Goal: Task Accomplishment & Management: Use online tool/utility

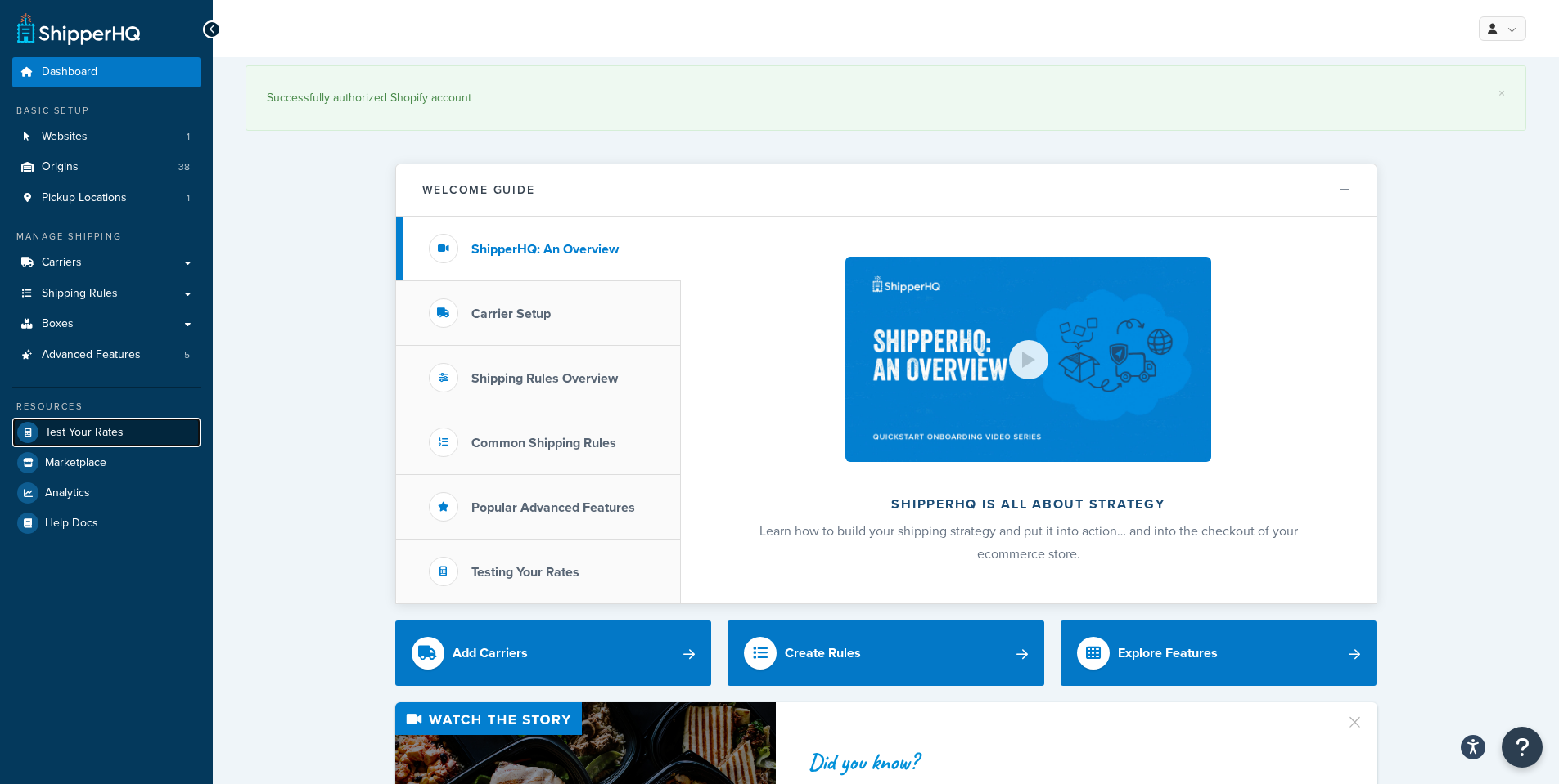
click at [76, 433] on span "Test Your Rates" at bounding box center [84, 433] width 79 height 14
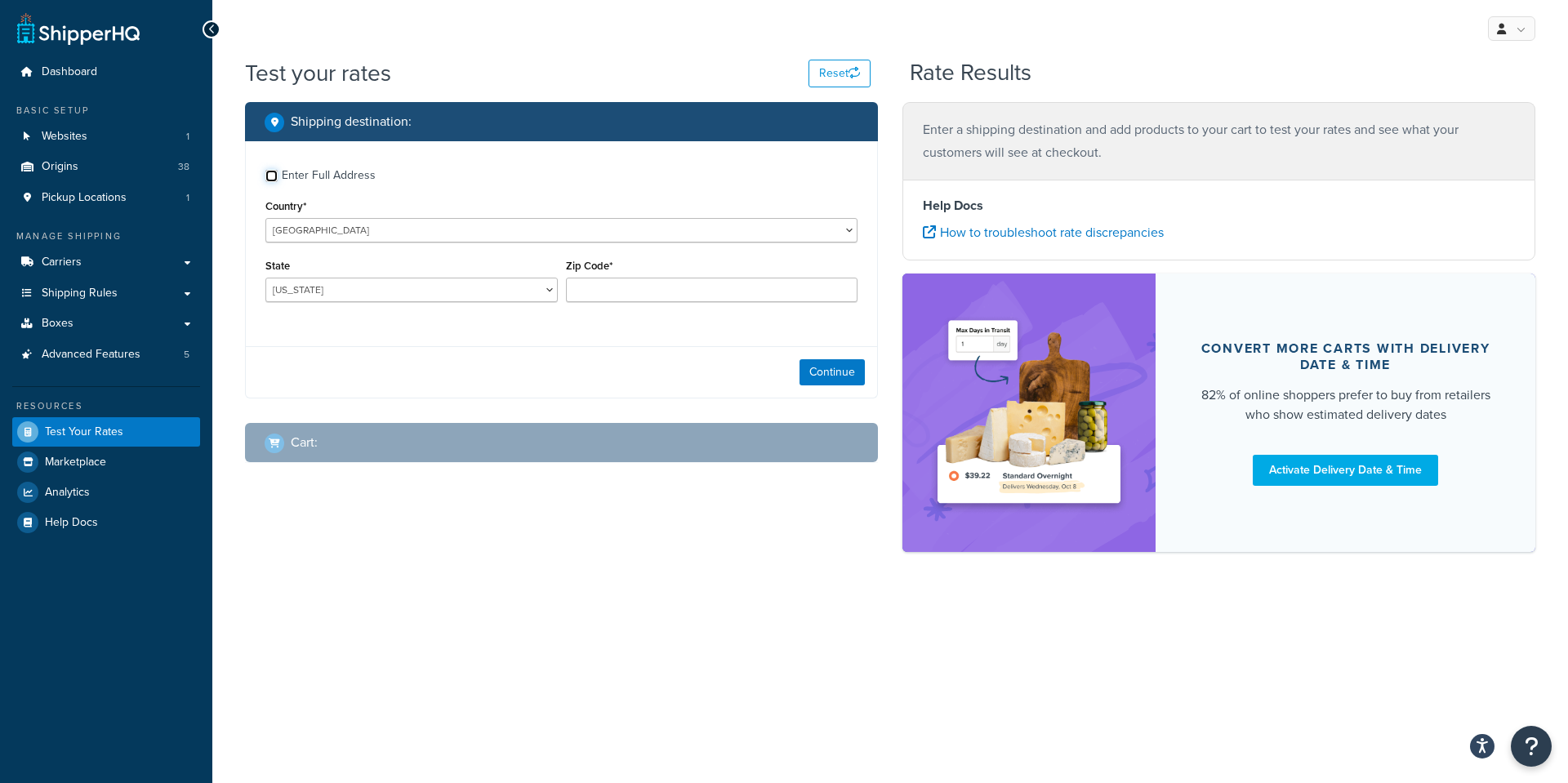
click at [273, 179] on input "Enter Full Address" at bounding box center [272, 176] width 13 height 13
checkbox input "true"
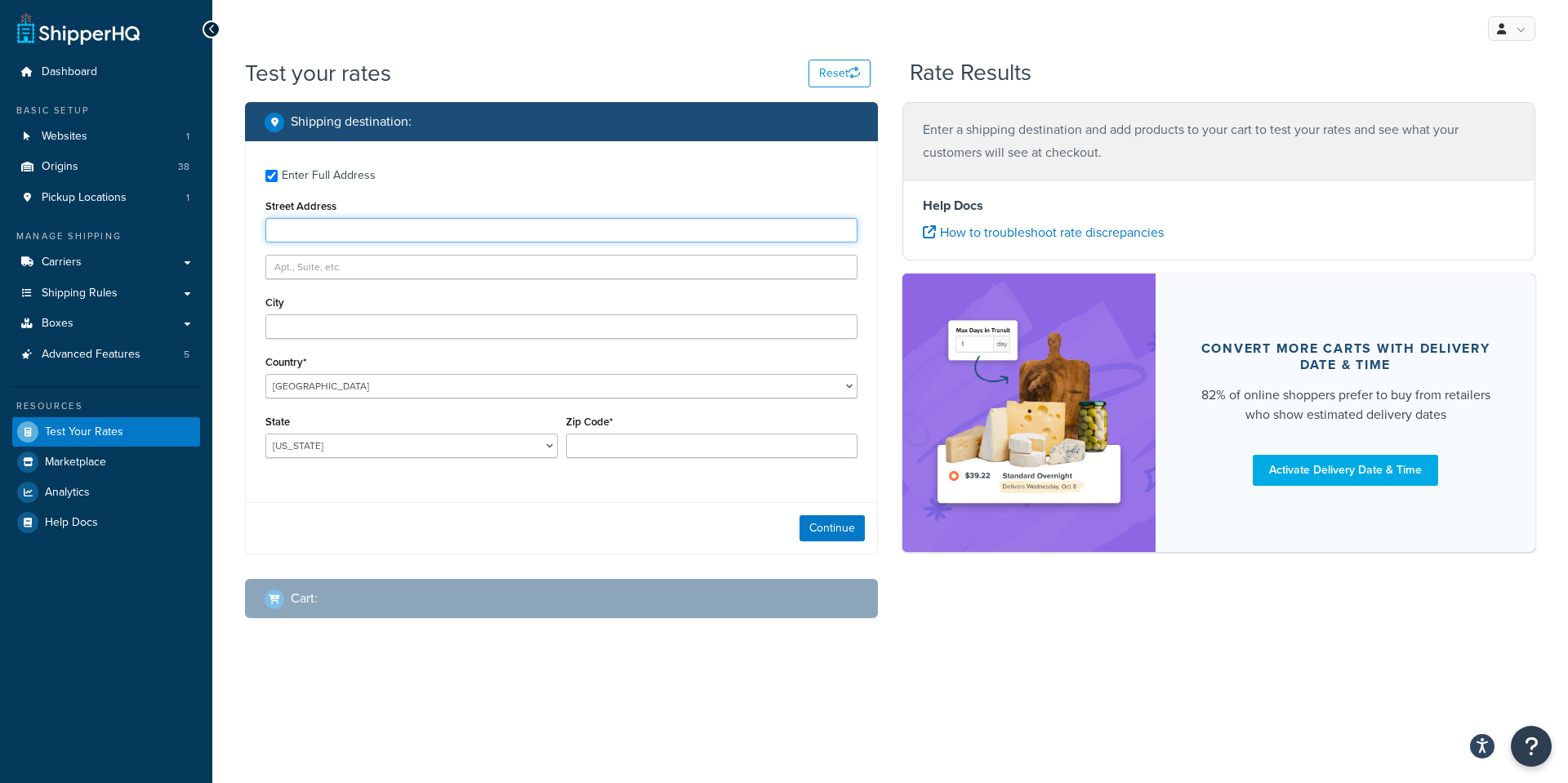
click at [311, 238] on input "Street Address" at bounding box center [561, 230] width 592 height 24
click at [287, 230] on input "Street Address" at bounding box center [561, 230] width 592 height 24
paste input "24950 236th Ave"
type input "24950 236th Ave"
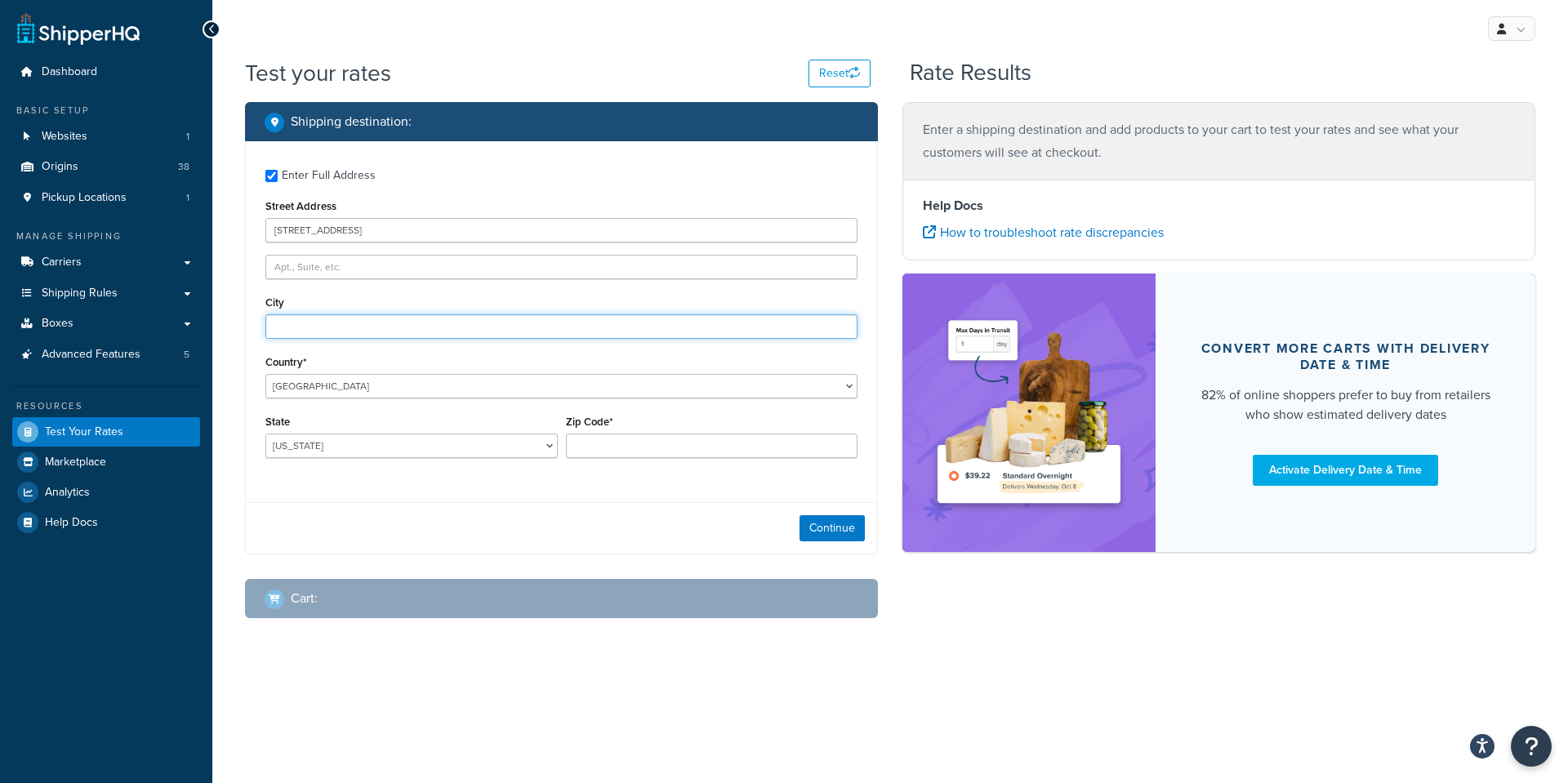
drag, startPoint x: 302, startPoint y: 327, endPoint x: 403, endPoint y: 318, distance: 101.4
click at [302, 327] on input "City" at bounding box center [561, 327] width 592 height 24
paste input "Exline"
type input "Exline"
click at [307, 447] on select "[US_STATE] [US_STATE] [US_STATE] [US_STATE] [US_STATE] Armed Forces Americas Ar…" at bounding box center [411, 446] width 292 height 24
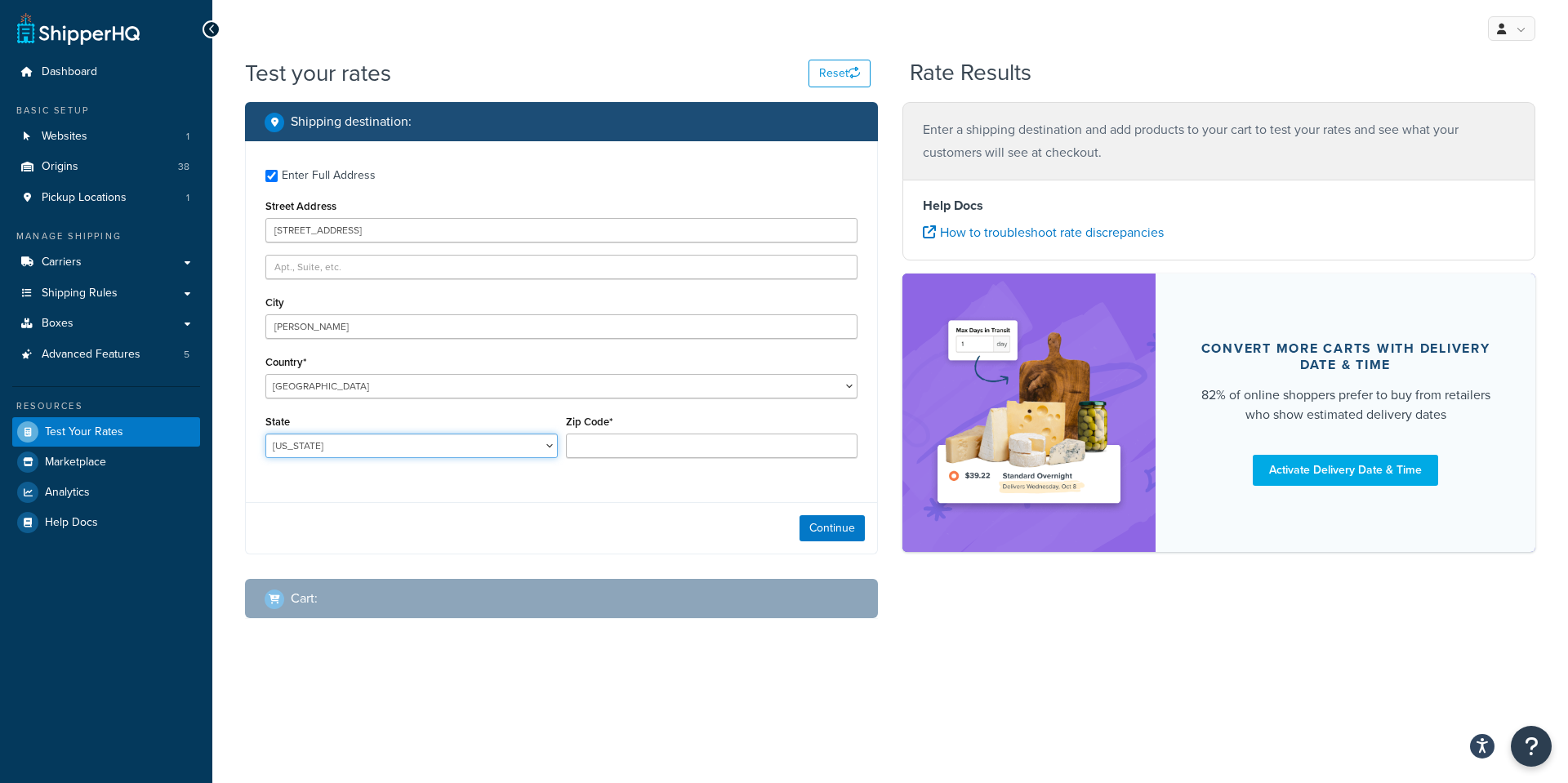
select select "IA"
click at [265, 434] on select "[US_STATE] [US_STATE] [US_STATE] [US_STATE] [US_STATE] Armed Forces Americas Ar…" at bounding box center [411, 446] width 292 height 24
click at [591, 448] on input "Zip Code*" at bounding box center [712, 446] width 292 height 24
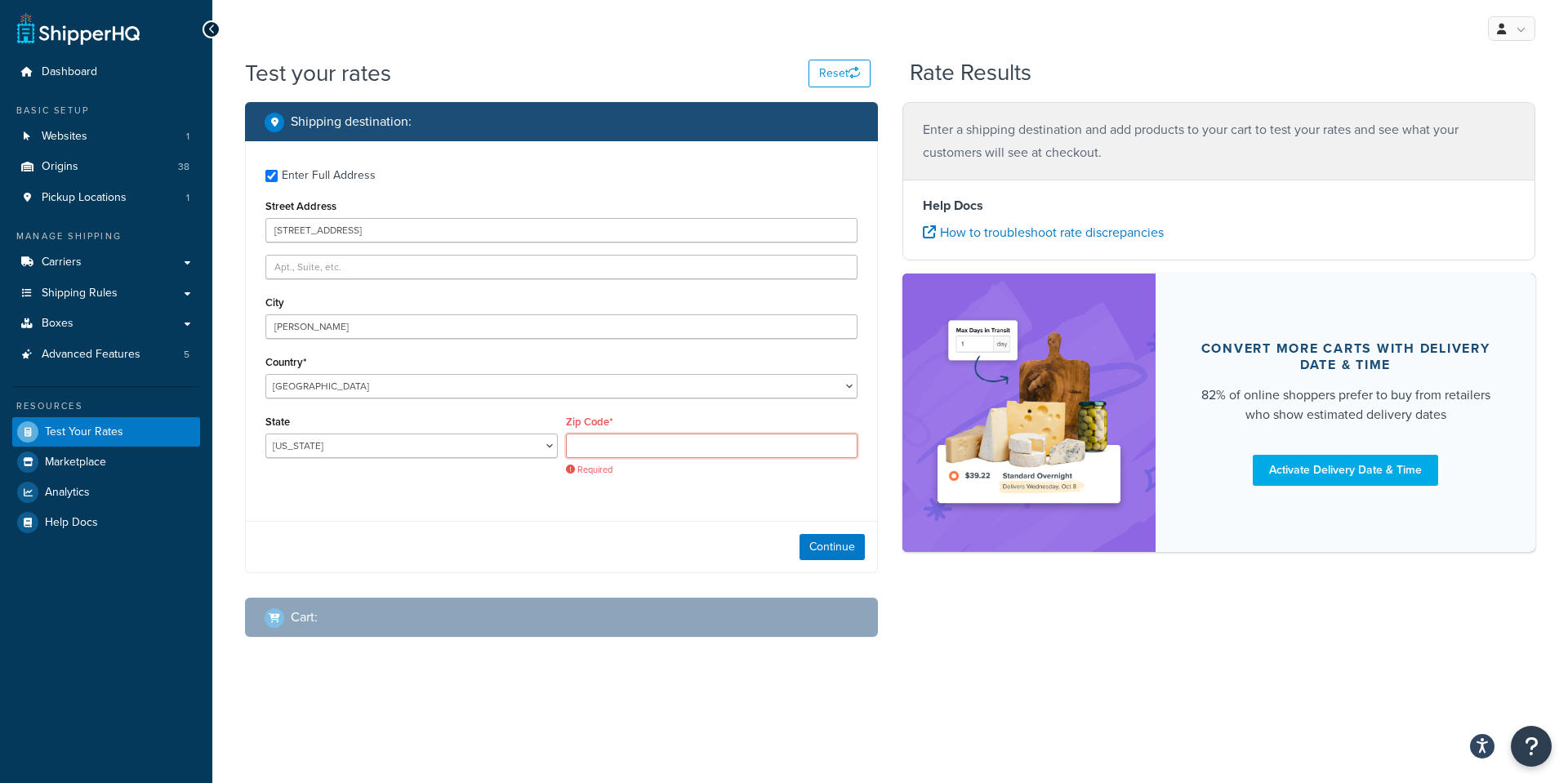
paste input "52555"
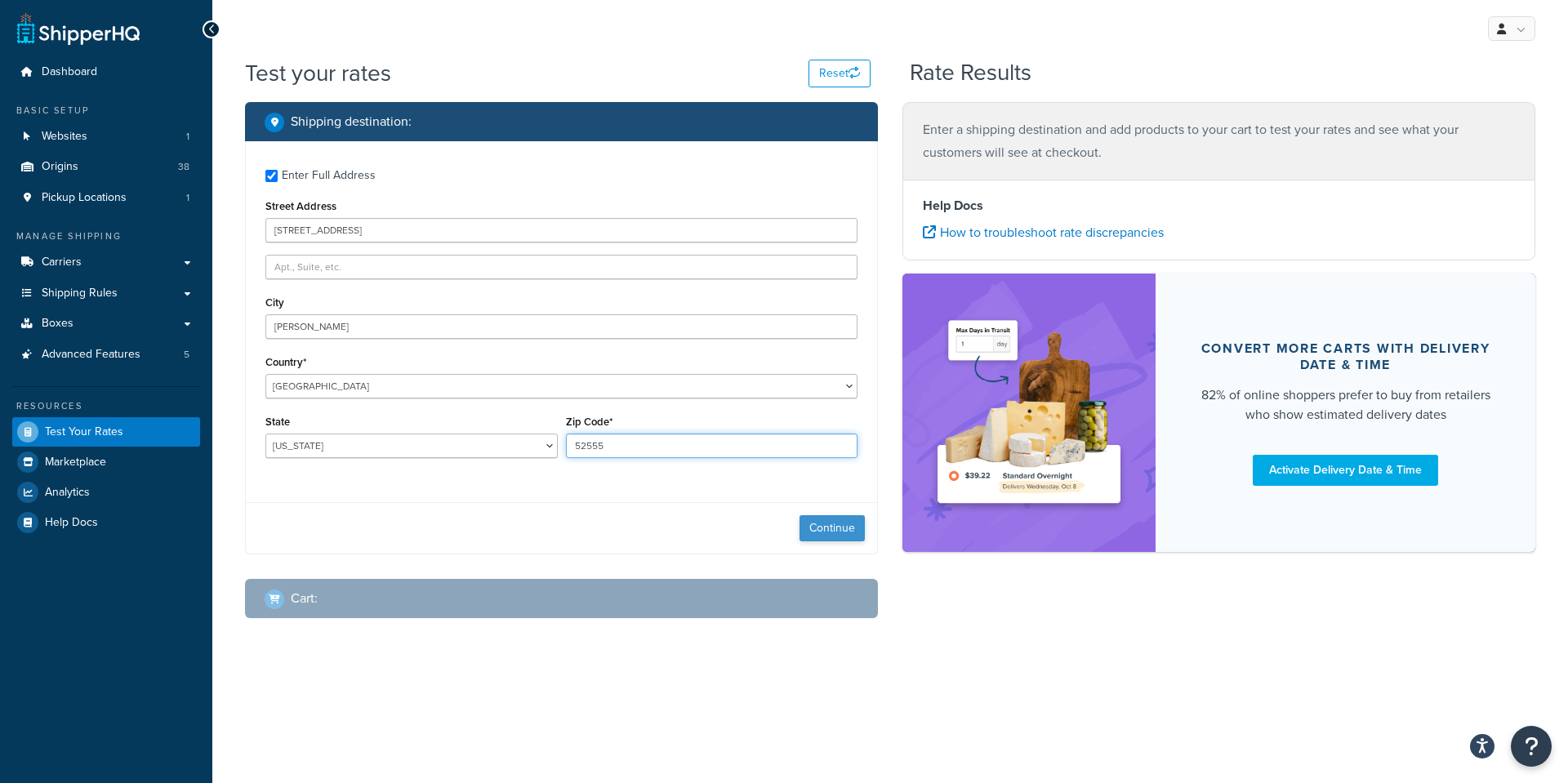
type input "52555"
click at [833, 526] on button "Continue" at bounding box center [832, 528] width 65 height 26
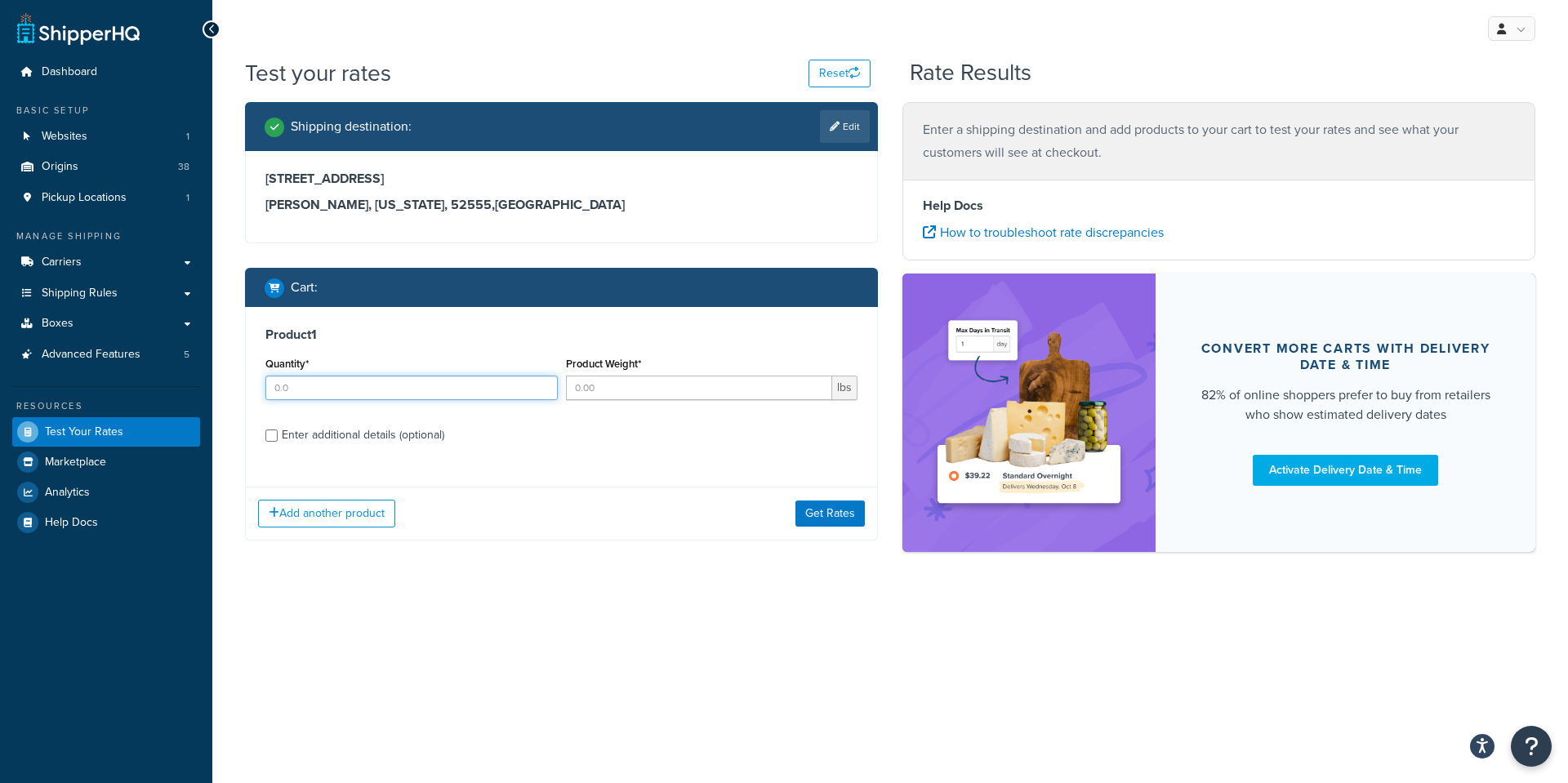
click at [293, 394] on input "Quantity*" at bounding box center [411, 388] width 292 height 24
type input "4"
click at [629, 393] on input "Product Weight*" at bounding box center [699, 388] width 267 height 24
click at [272, 437] on div "Product 1 Quantity* 4 Product Weight* lbs Enter additional details (optional)" at bounding box center [562, 391] width 632 height 168
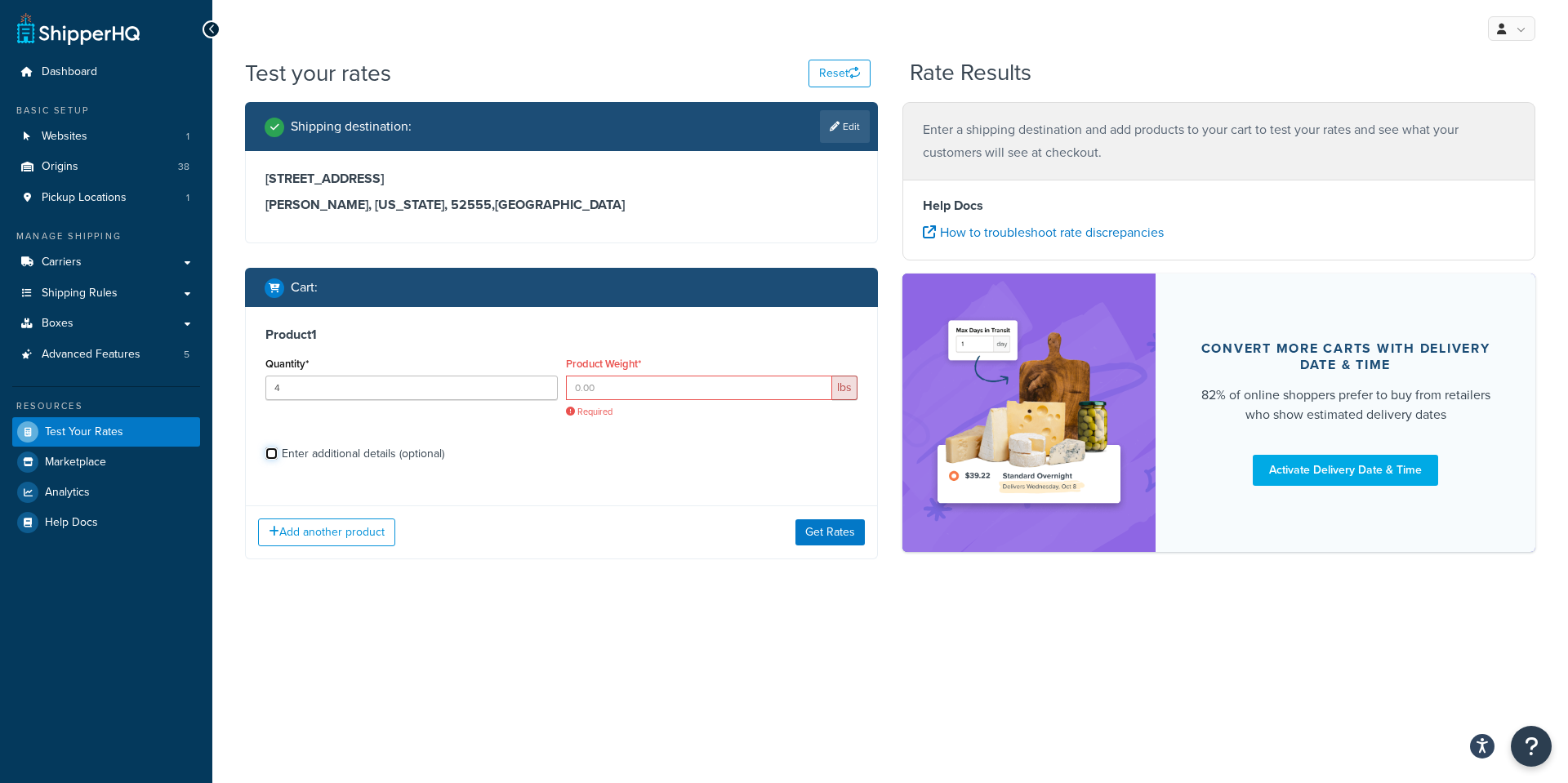
click at [272, 453] on input "Enter additional details (optional)" at bounding box center [272, 454] width 13 height 13
checkbox input "true"
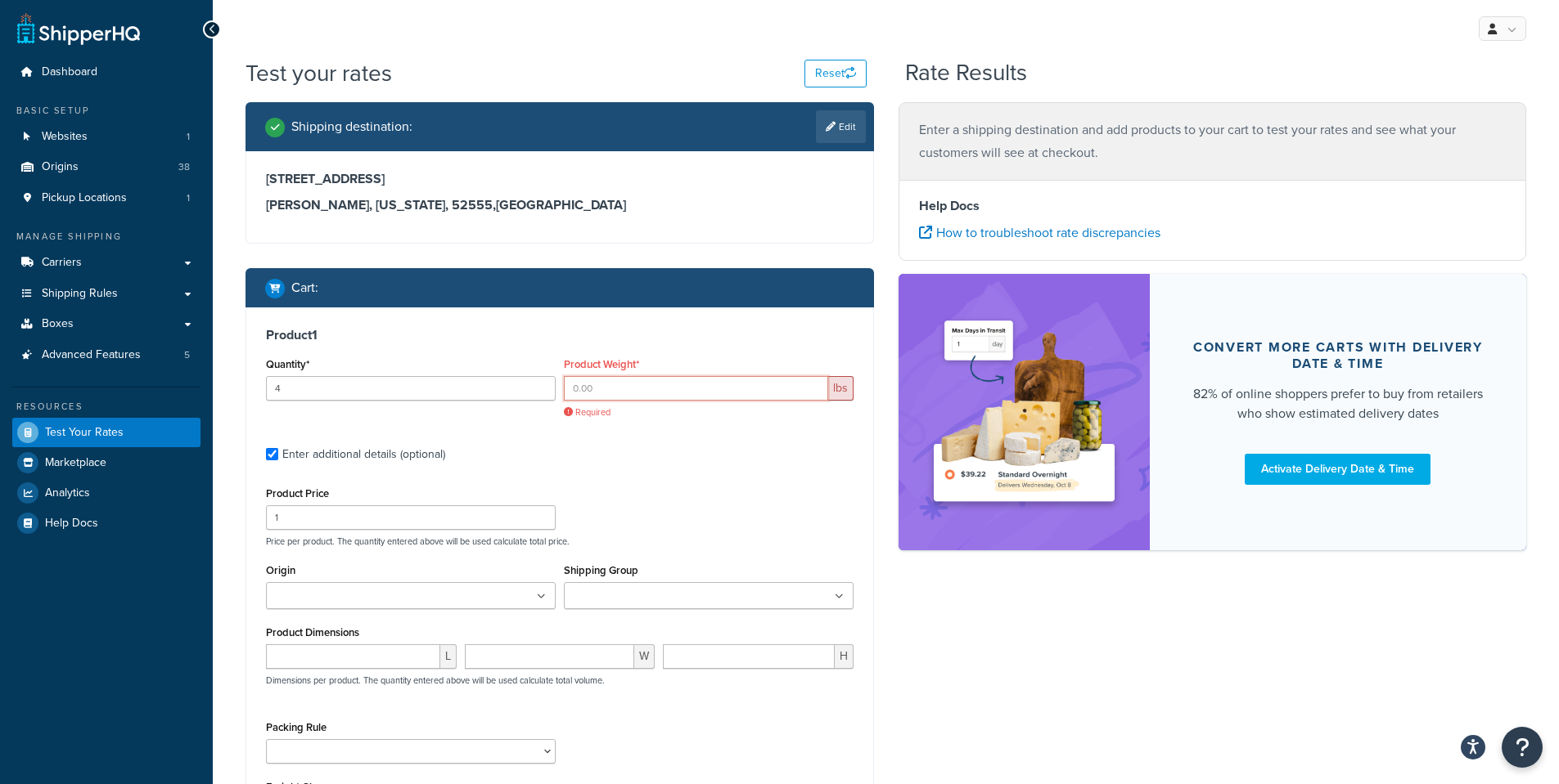
click at [603, 389] on input "Product Weight*" at bounding box center [696, 388] width 264 height 24
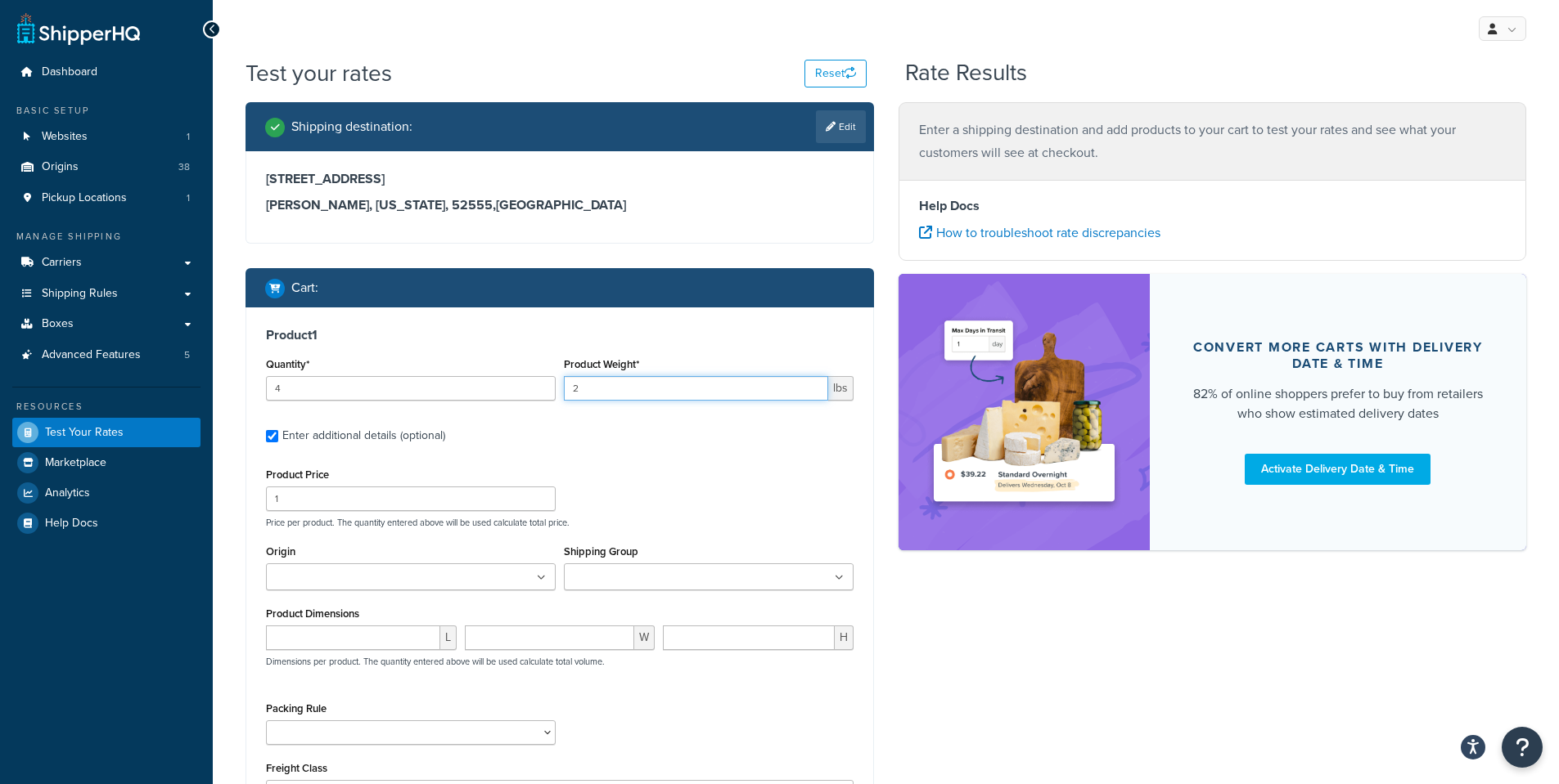
type input "2"
drag, startPoint x: 300, startPoint y: 502, endPoint x: 249, endPoint y: 501, distance: 51.0
click at [249, 501] on div "Product 1 Quantity* 4 Product Weight* 2 lbs Enter additional details (optional)…" at bounding box center [560, 572] width 627 height 529
paste input "5.99"
type input "15.99"
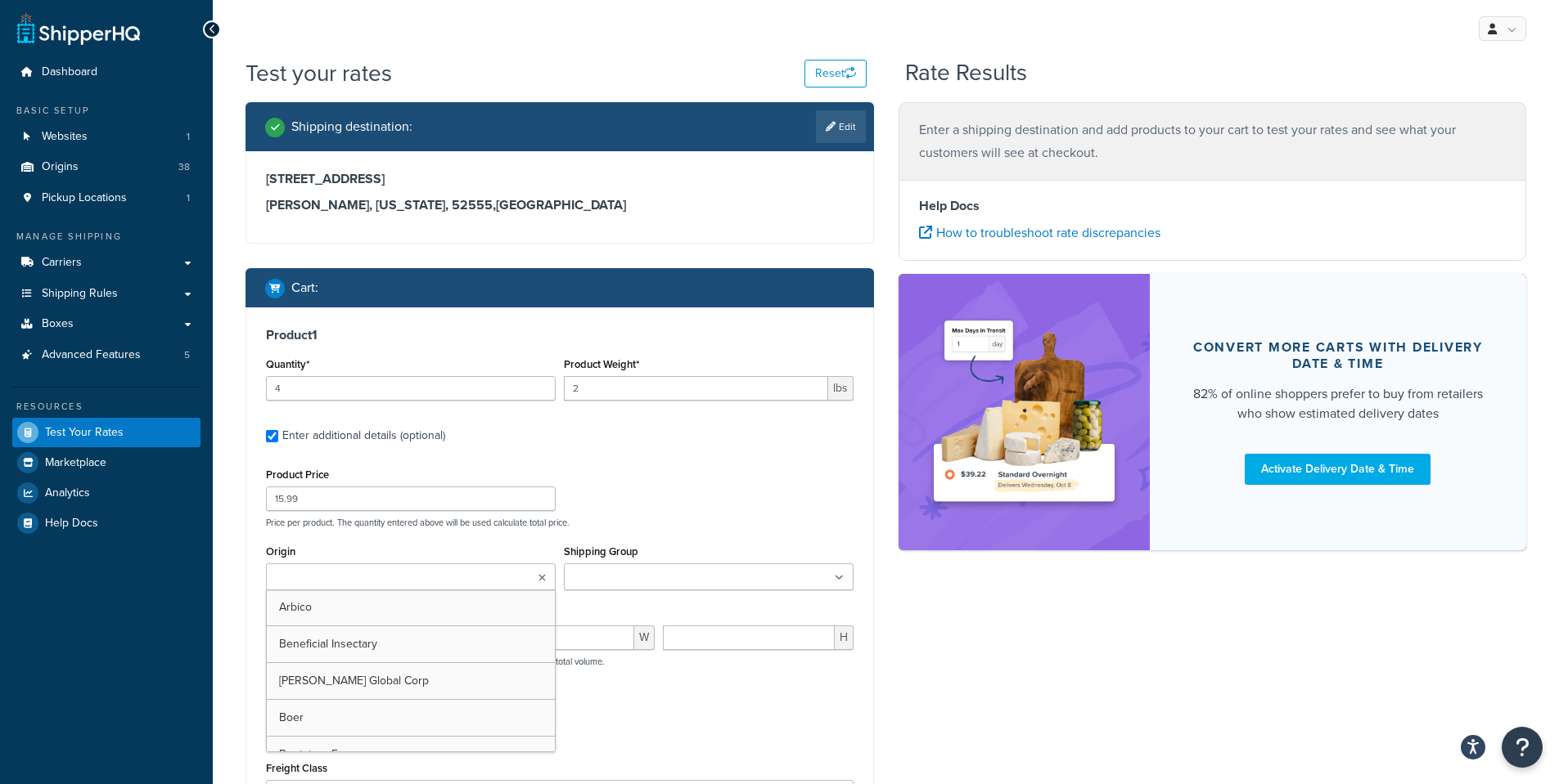
click at [290, 575] on input "Origin" at bounding box center [343, 578] width 145 height 18
click at [723, 459] on div "Product 1 Quantity* 4 Product Weight* 2 lbs Enter additional details (optional)…" at bounding box center [560, 572] width 627 height 529
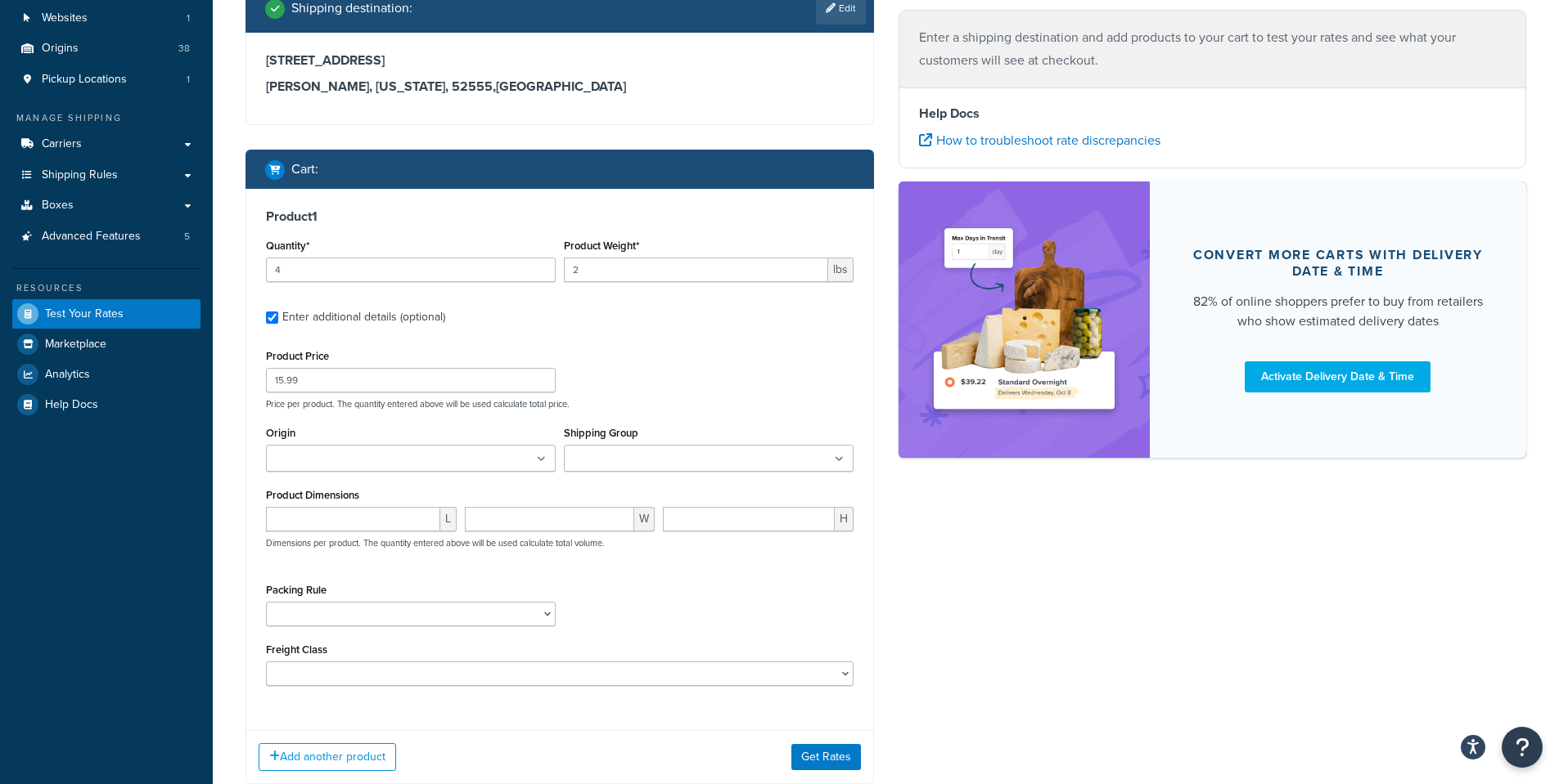
scroll to position [163, 0]
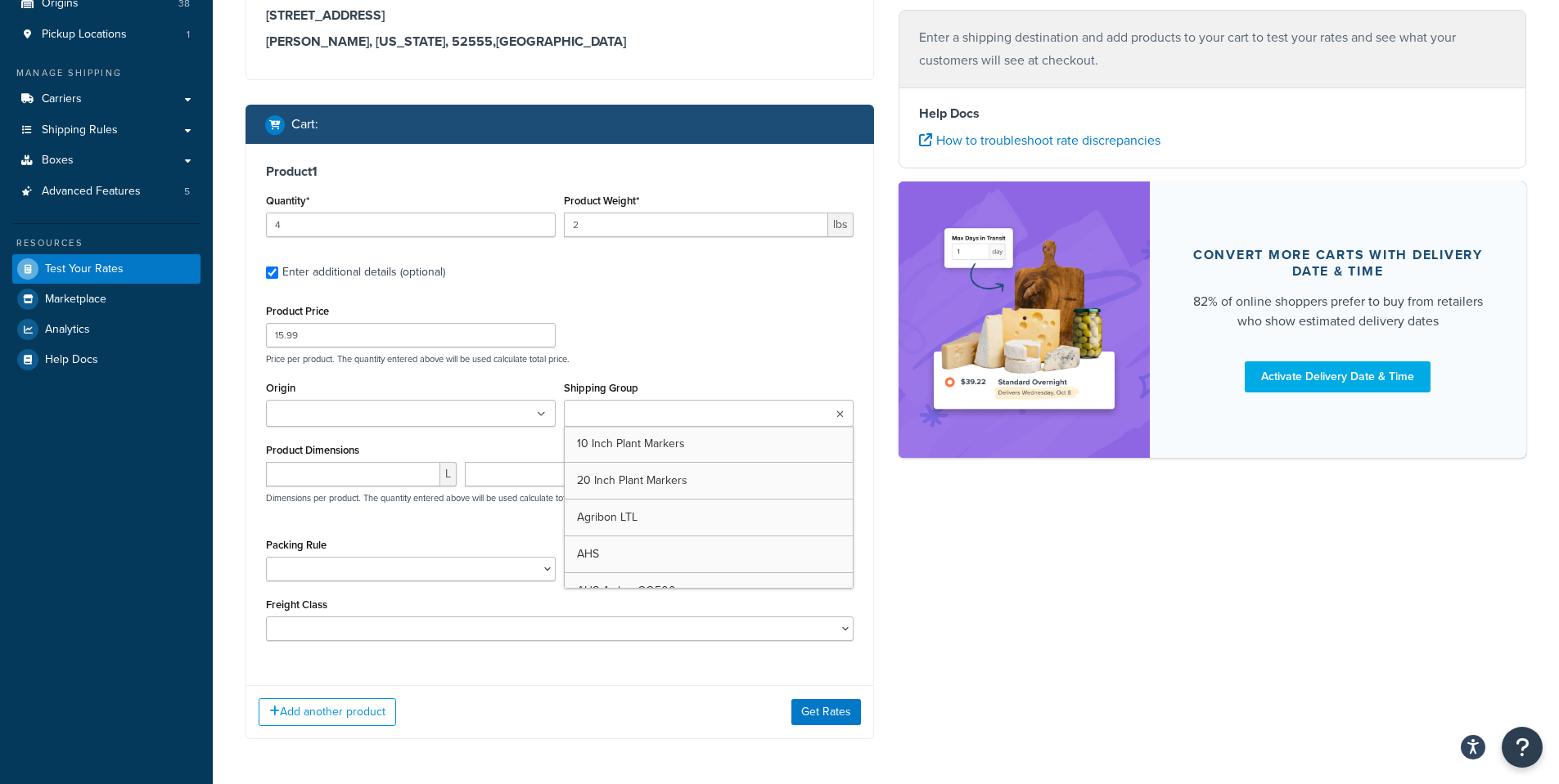
click at [616, 415] on input "Shipping Group" at bounding box center [641, 415] width 145 height 18
type input "under"
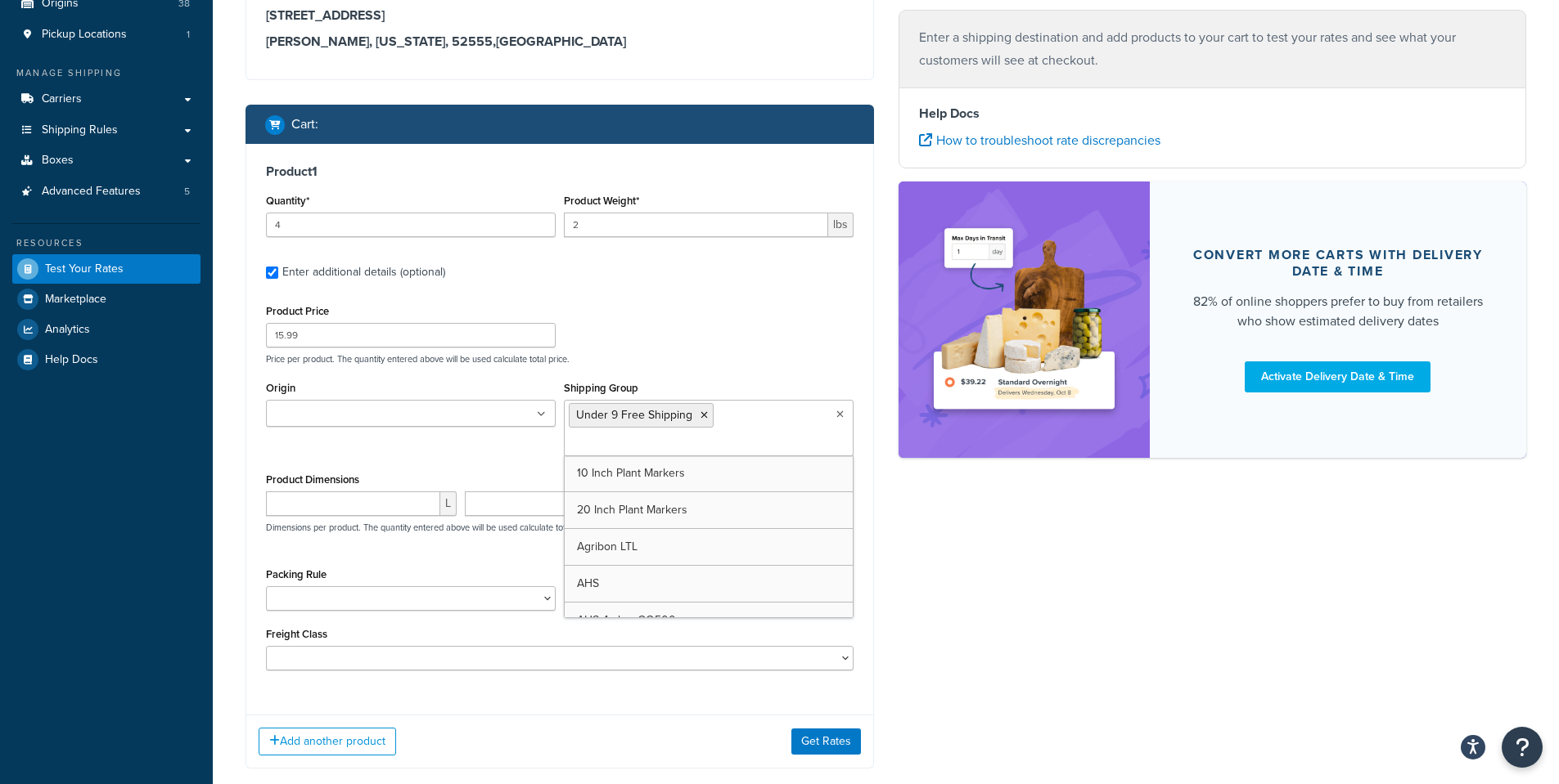
click at [1069, 540] on div "Shipping destination : Edit 24950 236th Ave Exline, Iowa, 52555 , United States…" at bounding box center [886, 366] width 1305 height 854
click at [293, 415] on input "Origin" at bounding box center [343, 415] width 145 height 18
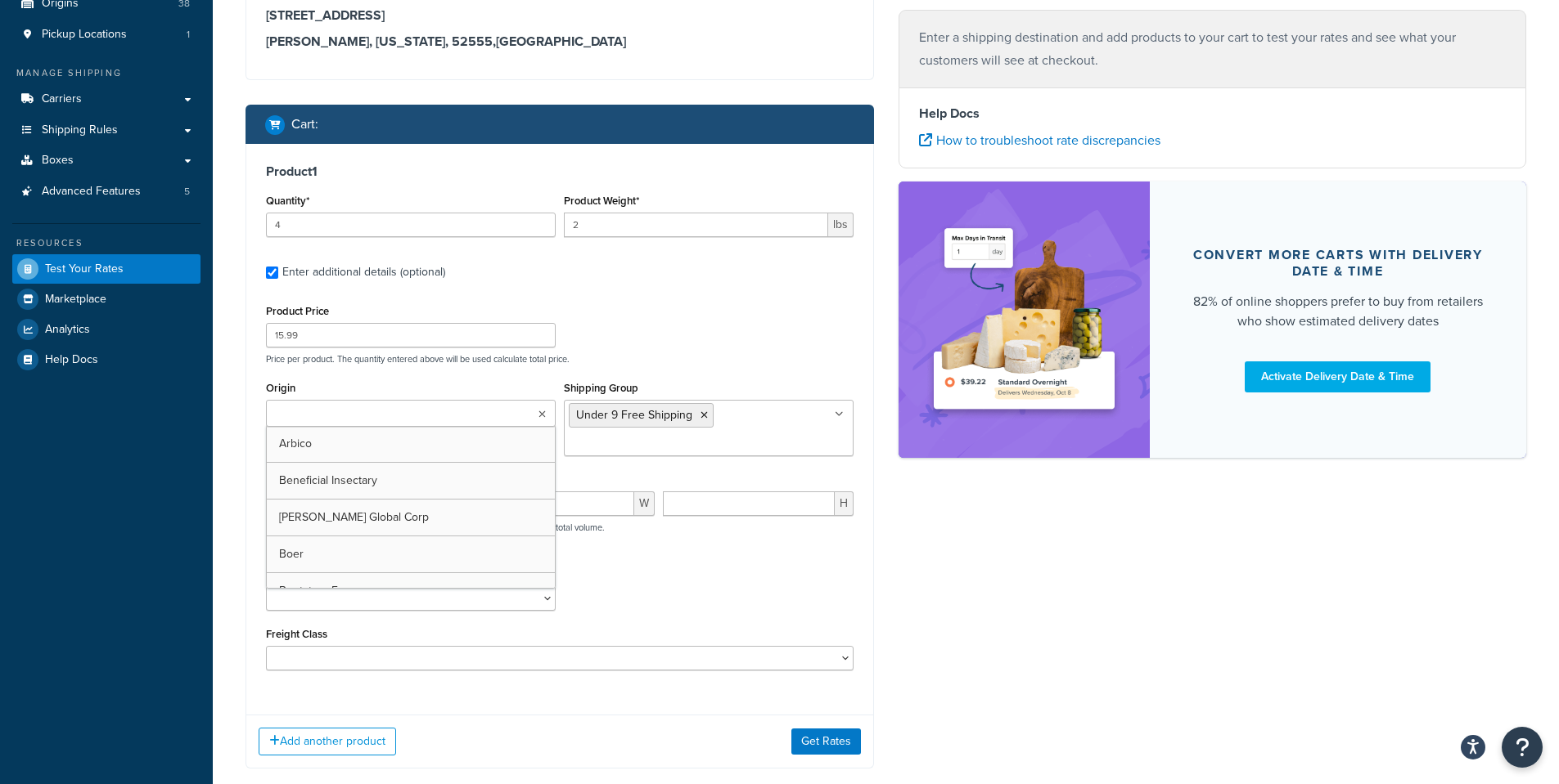
click at [238, 497] on div "Shipping destination : Edit 24950 236th Ave Exline, Iowa, 52555 , United States…" at bounding box center [559, 366] width 653 height 854
click at [341, 413] on input "Origin" at bounding box center [343, 415] width 145 height 18
type input "g"
type input "PV"
click at [235, 448] on div "Shipping destination : Edit 24950 236th Ave Exline, Iowa, 52555 , United States…" at bounding box center [559, 366] width 653 height 854
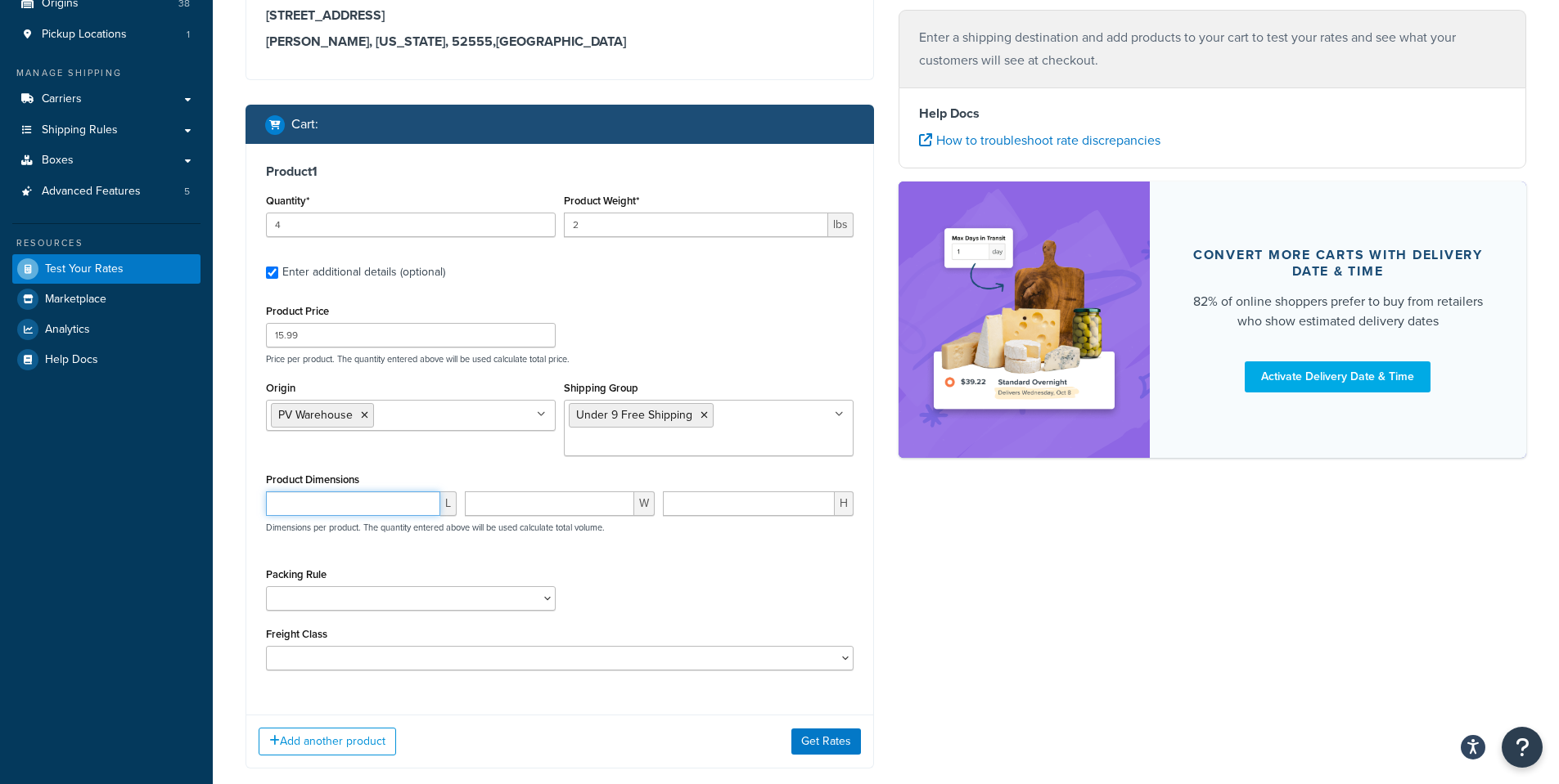
click at [307, 505] on input "number" at bounding box center [352, 503] width 174 height 24
type input "10"
click at [506, 491] on input "number" at bounding box center [549, 503] width 170 height 24
type input "7.5"
click at [700, 496] on input "number" at bounding box center [748, 503] width 172 height 24
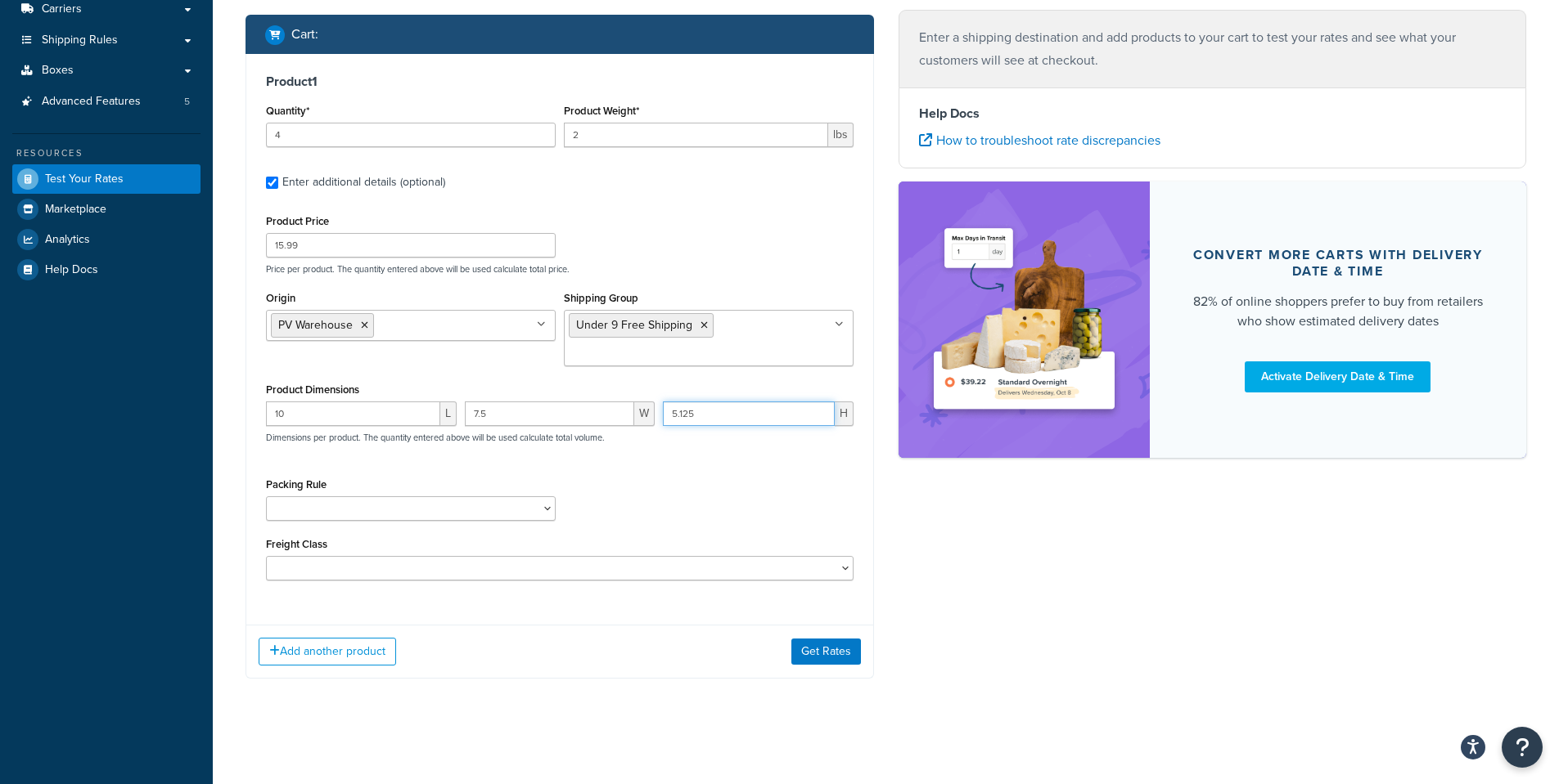
scroll to position [255, 0]
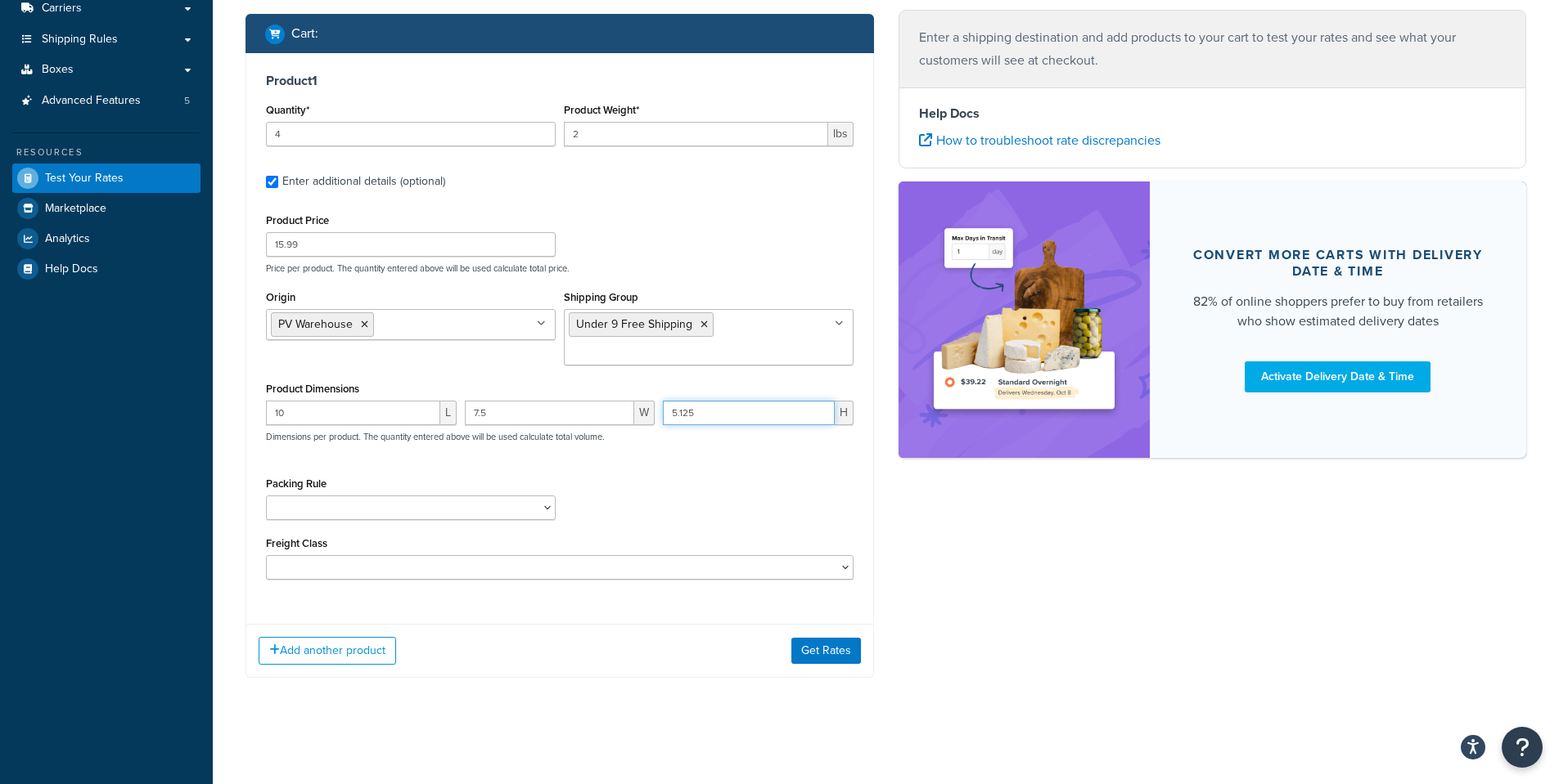
type input "5.125"
click at [666, 484] on div "Packing Rule 1 Gallon 10 Inch Plant Markers 20 Inch Plant Markers AHS 4 claw GO…" at bounding box center [559, 502] width 596 height 60
click at [819, 648] on button "Get Rates" at bounding box center [826, 650] width 70 height 26
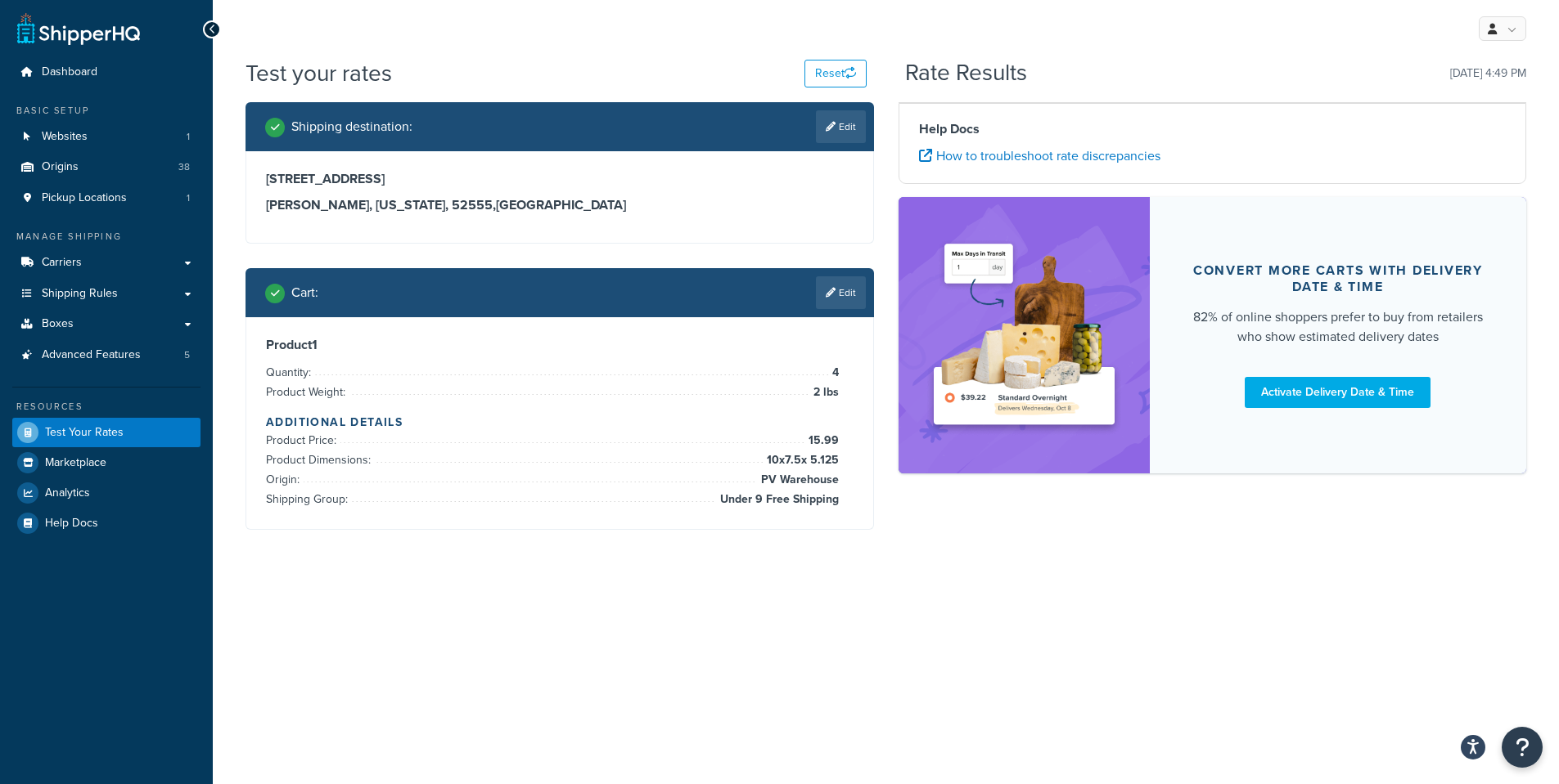
scroll to position [0, 0]
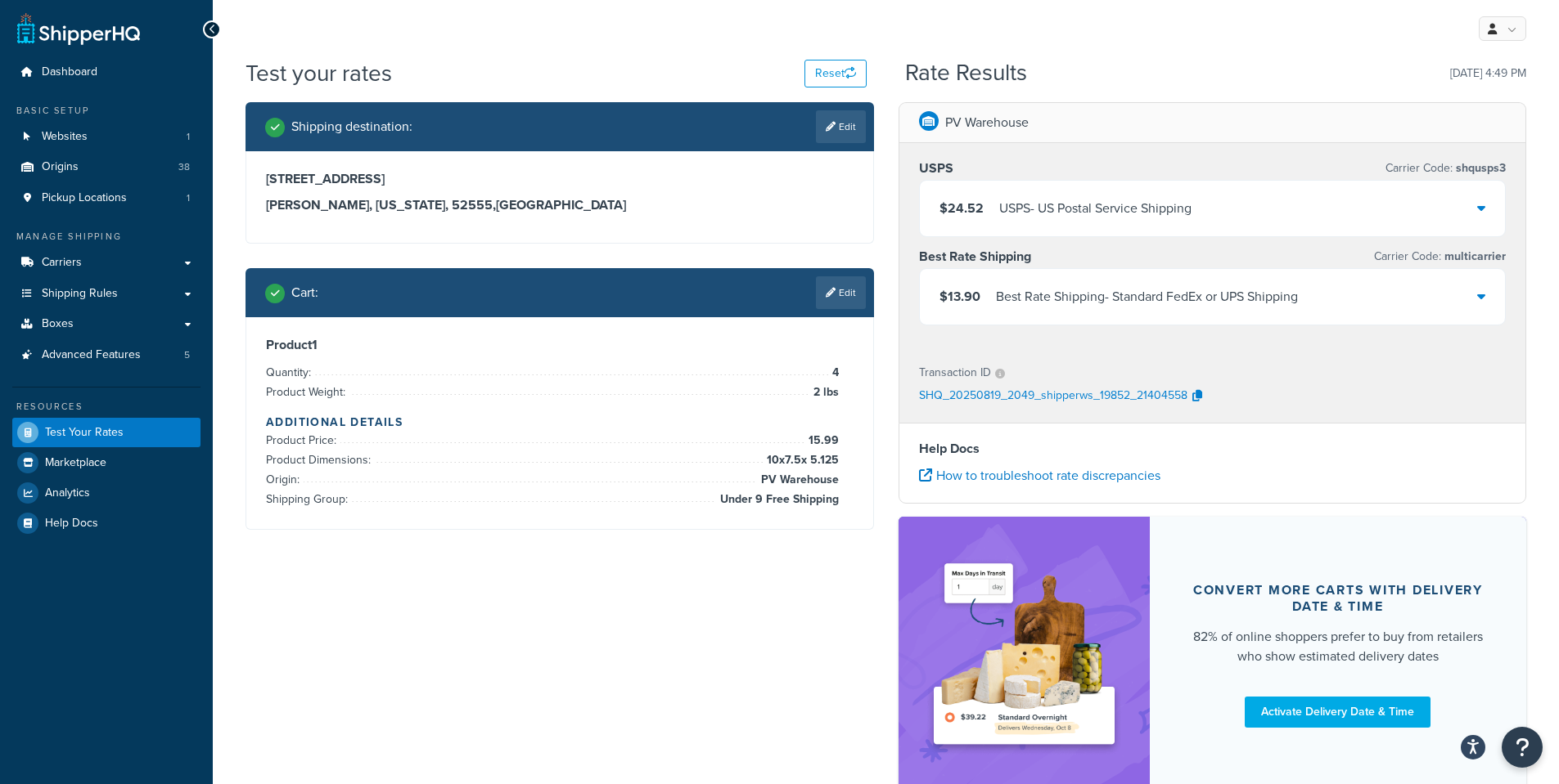
click at [1488, 297] on div "$13.90 Best Rate Shipping - Standard FedEx or UPS Shipping" at bounding box center [1213, 297] width 586 height 56
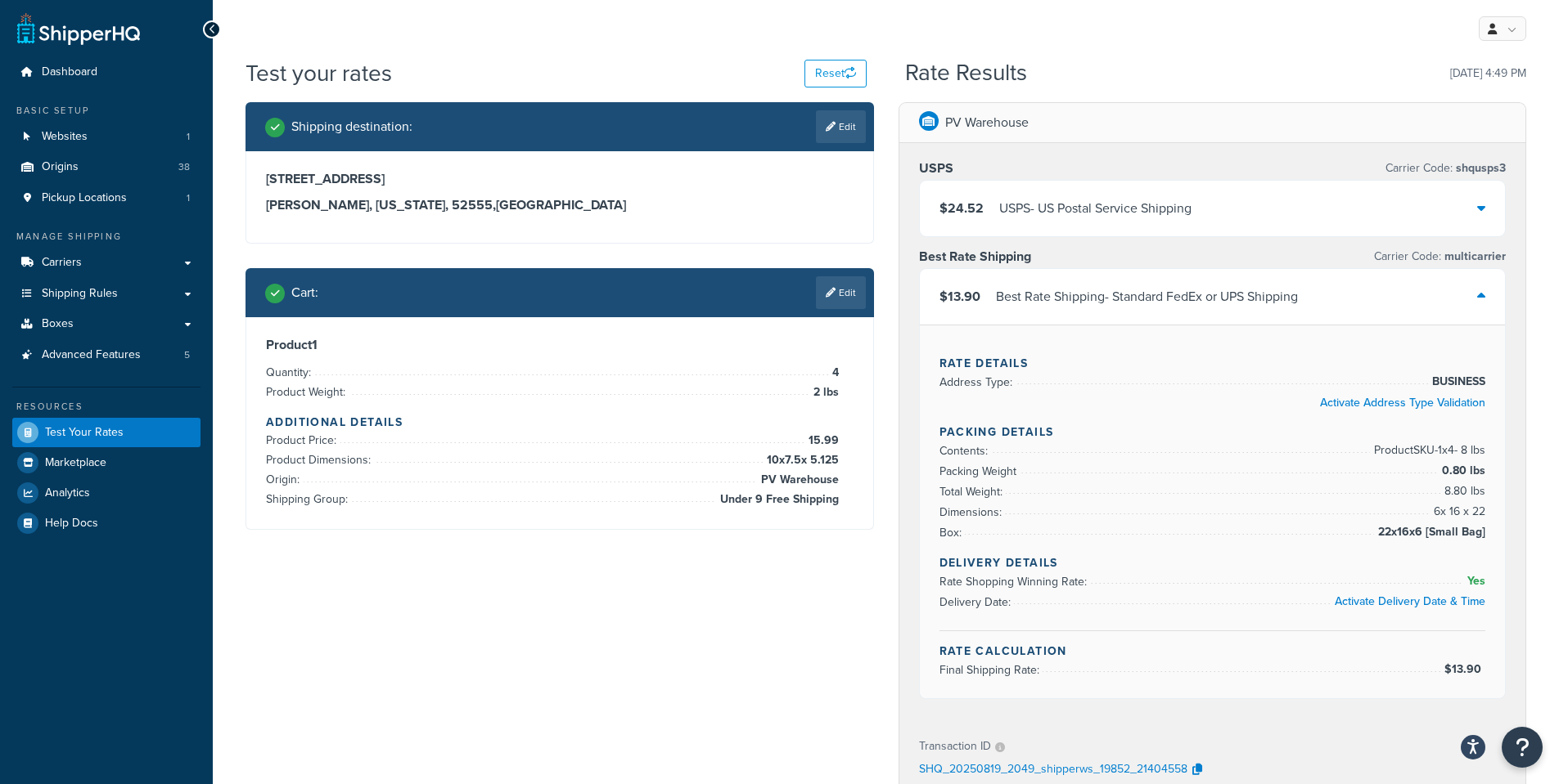
click at [1480, 208] on icon at bounding box center [1480, 208] width 8 height 13
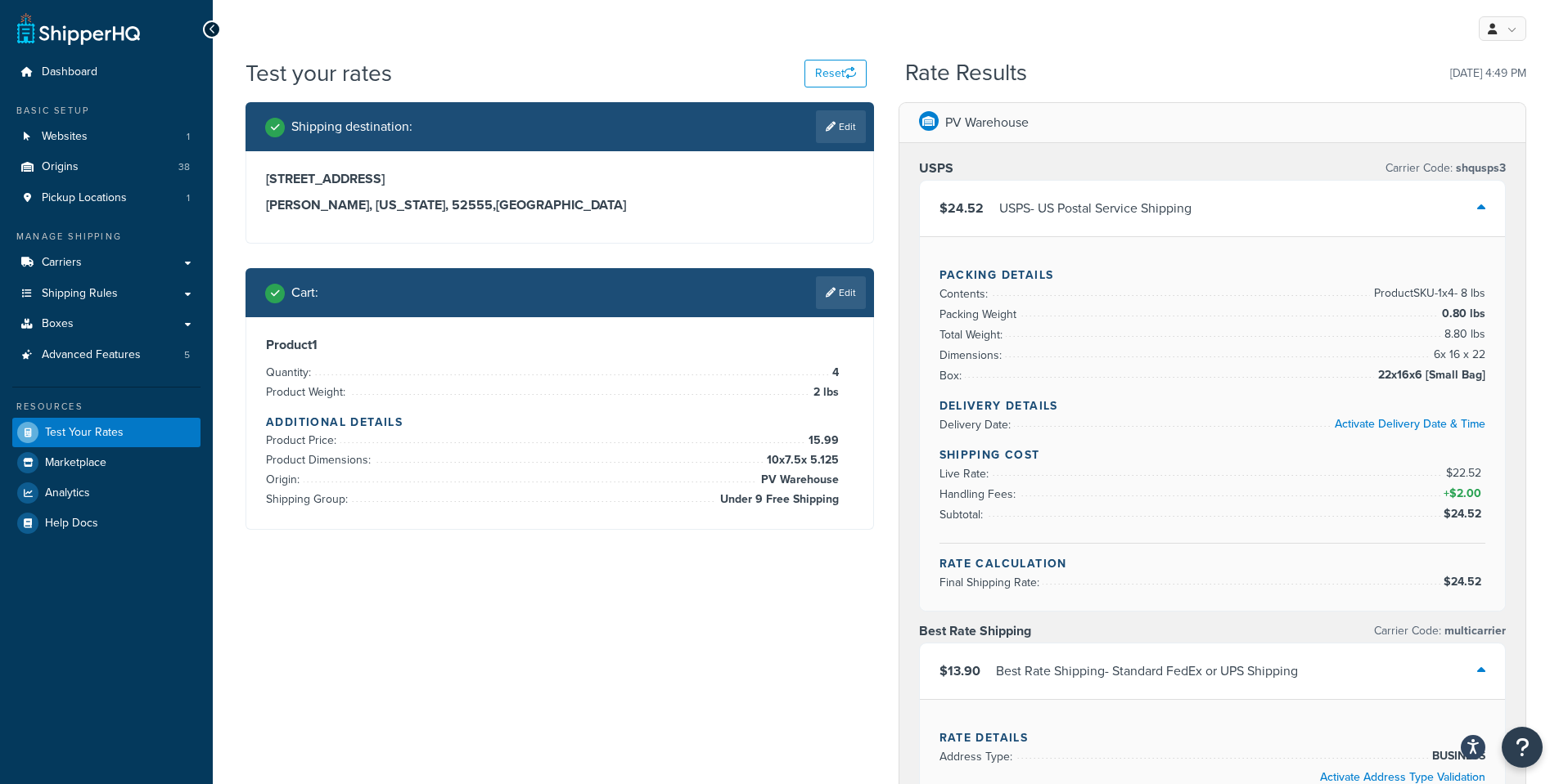
click at [1481, 208] on icon at bounding box center [1480, 208] width 8 height 13
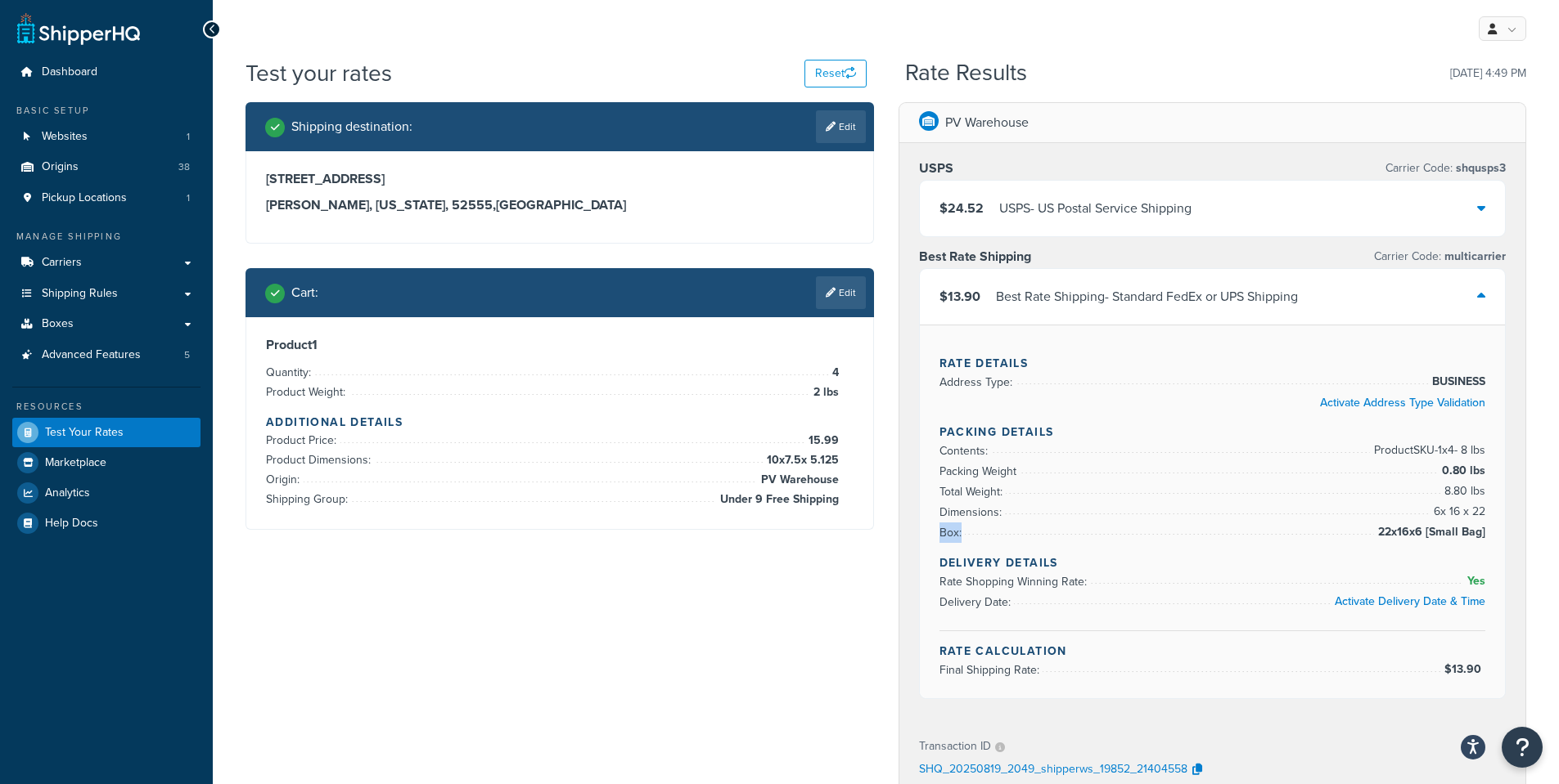
drag, startPoint x: 1365, startPoint y: 537, endPoint x: 1493, endPoint y: 539, distance: 128.0
click at [1493, 539] on div "Rate Details Address Type: BUSINESS Activate Address Type Validation Packing De…" at bounding box center [1213, 511] width 586 height 374
drag, startPoint x: 1358, startPoint y: 546, endPoint x: 1329, endPoint y: 553, distance: 29.8
click at [1357, 546] on div "Packing Details Contents: Product SKU-1 x 4 - 8 lbs Packing Weight 0.80 lbs Tot…" at bounding box center [1212, 527] width 547 height 208
click at [1484, 210] on icon at bounding box center [1480, 208] width 8 height 13
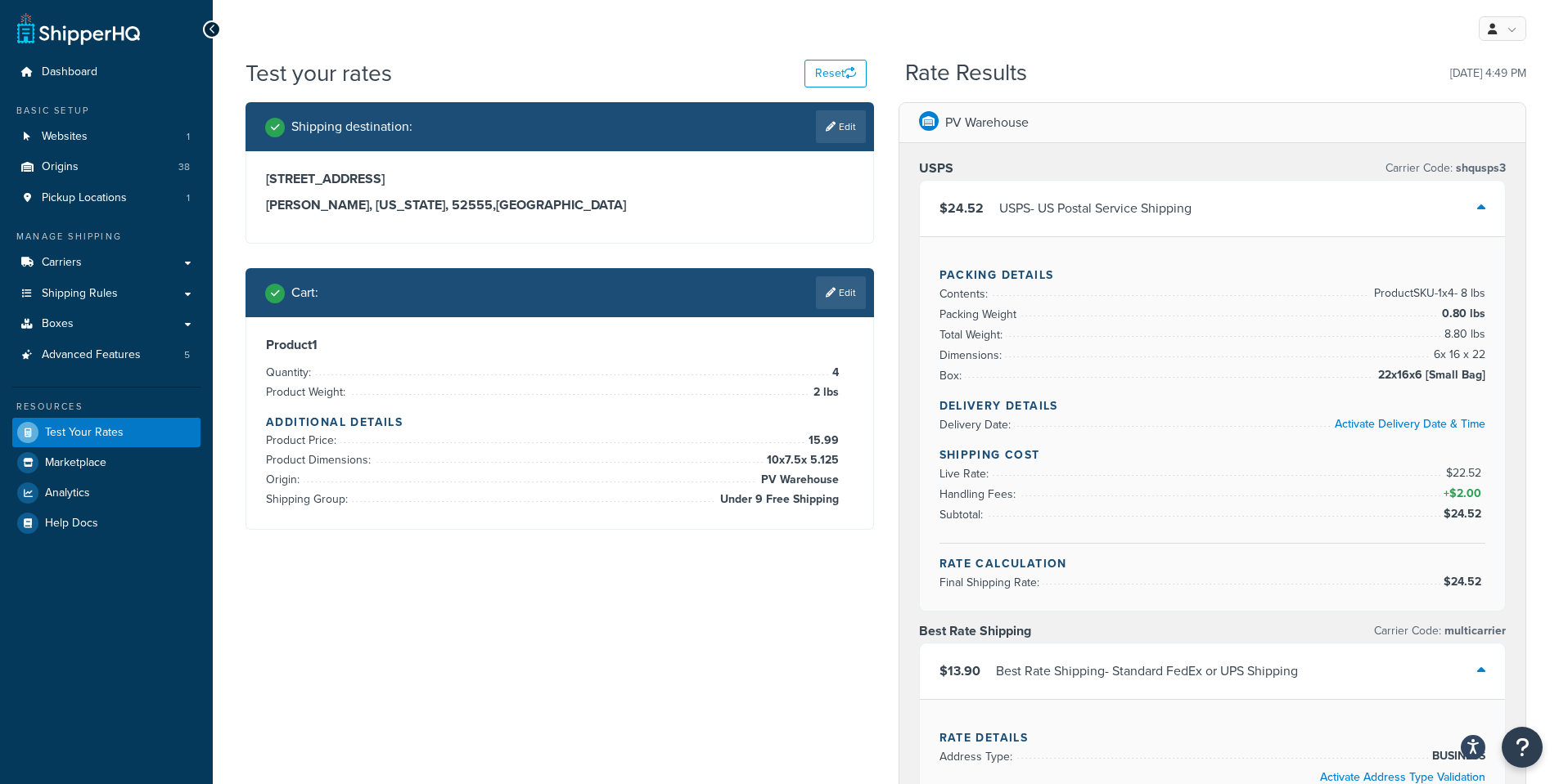
click at [1484, 210] on icon at bounding box center [1480, 208] width 8 height 13
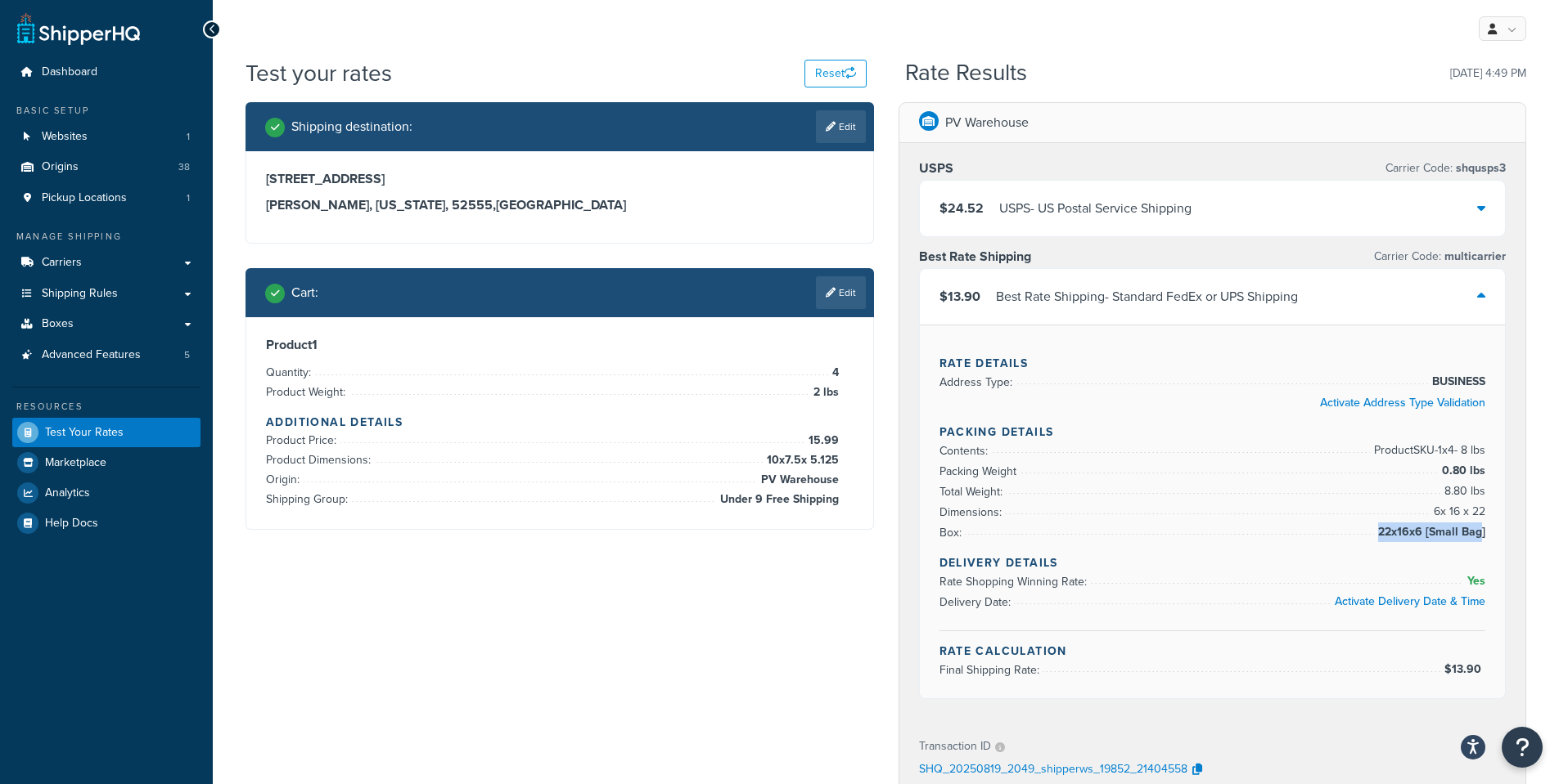
drag, startPoint x: 1381, startPoint y: 535, endPoint x: 1462, endPoint y: 533, distance: 81.0
click at [1465, 533] on span "22x16x6 [Small Bag]" at bounding box center [1429, 533] width 111 height 20
drag, startPoint x: 1448, startPoint y: 532, endPoint x: 1423, endPoint y: 537, distance: 25.5
click at [1446, 532] on span "22x16x6 [Small Bag]" at bounding box center [1429, 533] width 111 height 20
click at [1378, 539] on span "22x16x6 [Small Bag]" at bounding box center [1429, 533] width 111 height 20
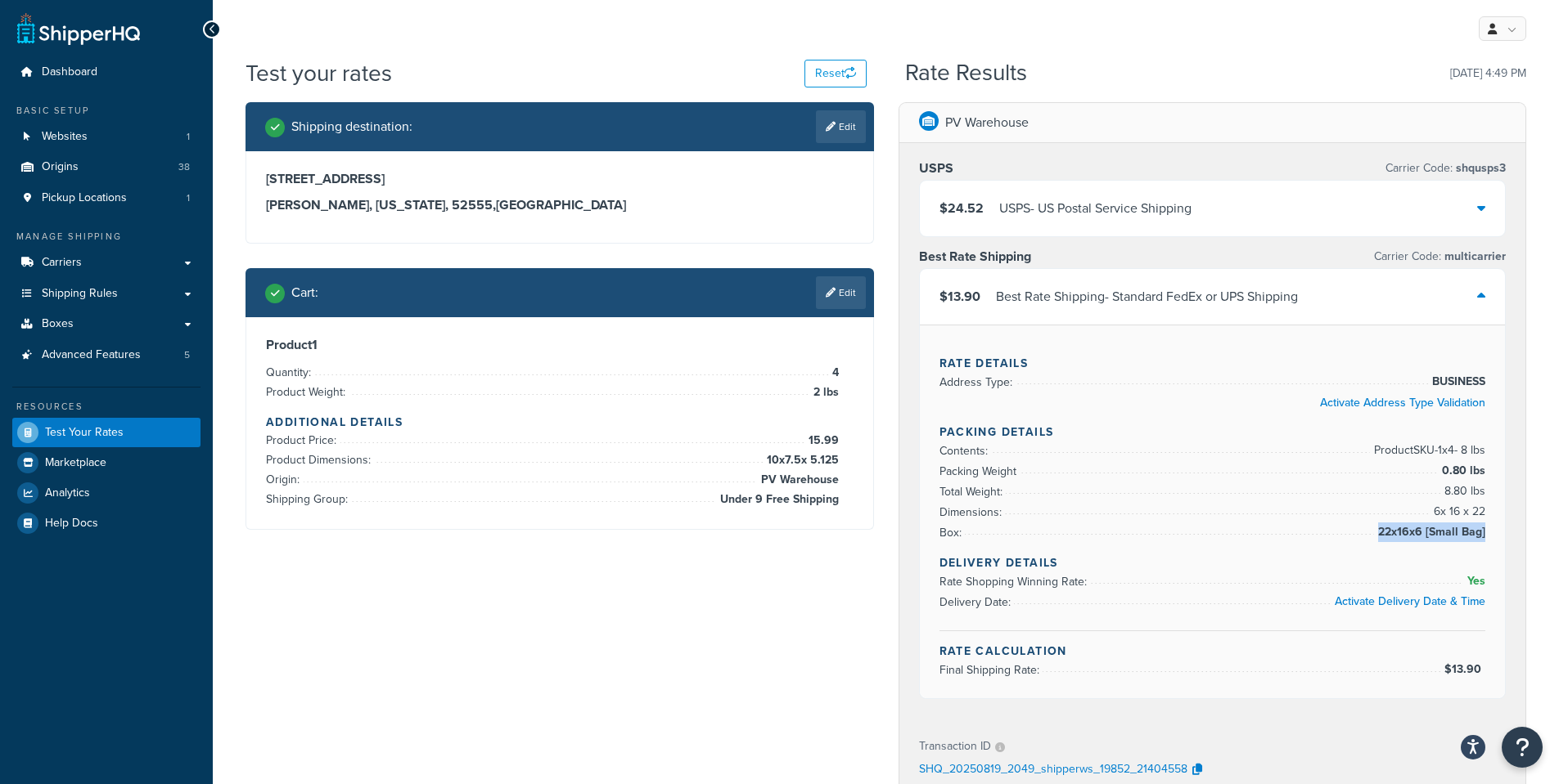
drag, startPoint x: 1381, startPoint y: 532, endPoint x: 1484, endPoint y: 533, distance: 103.0
click at [1484, 533] on span "22x16x6 [Small Bag]" at bounding box center [1429, 533] width 111 height 20
copy span "22x16x6 [Small Bag]"
click at [1483, 211] on icon at bounding box center [1480, 208] width 8 height 13
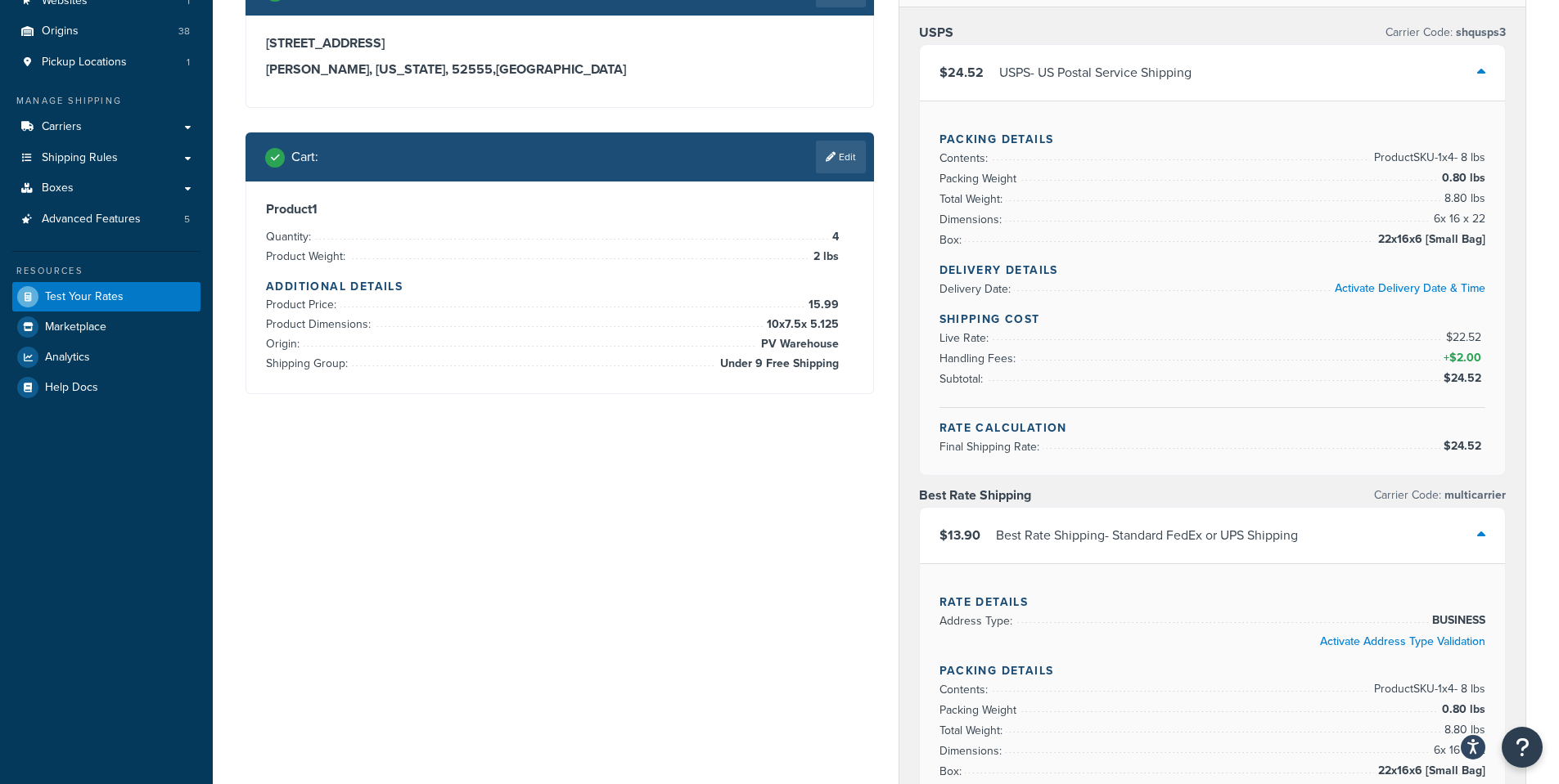
scroll to position [82, 0]
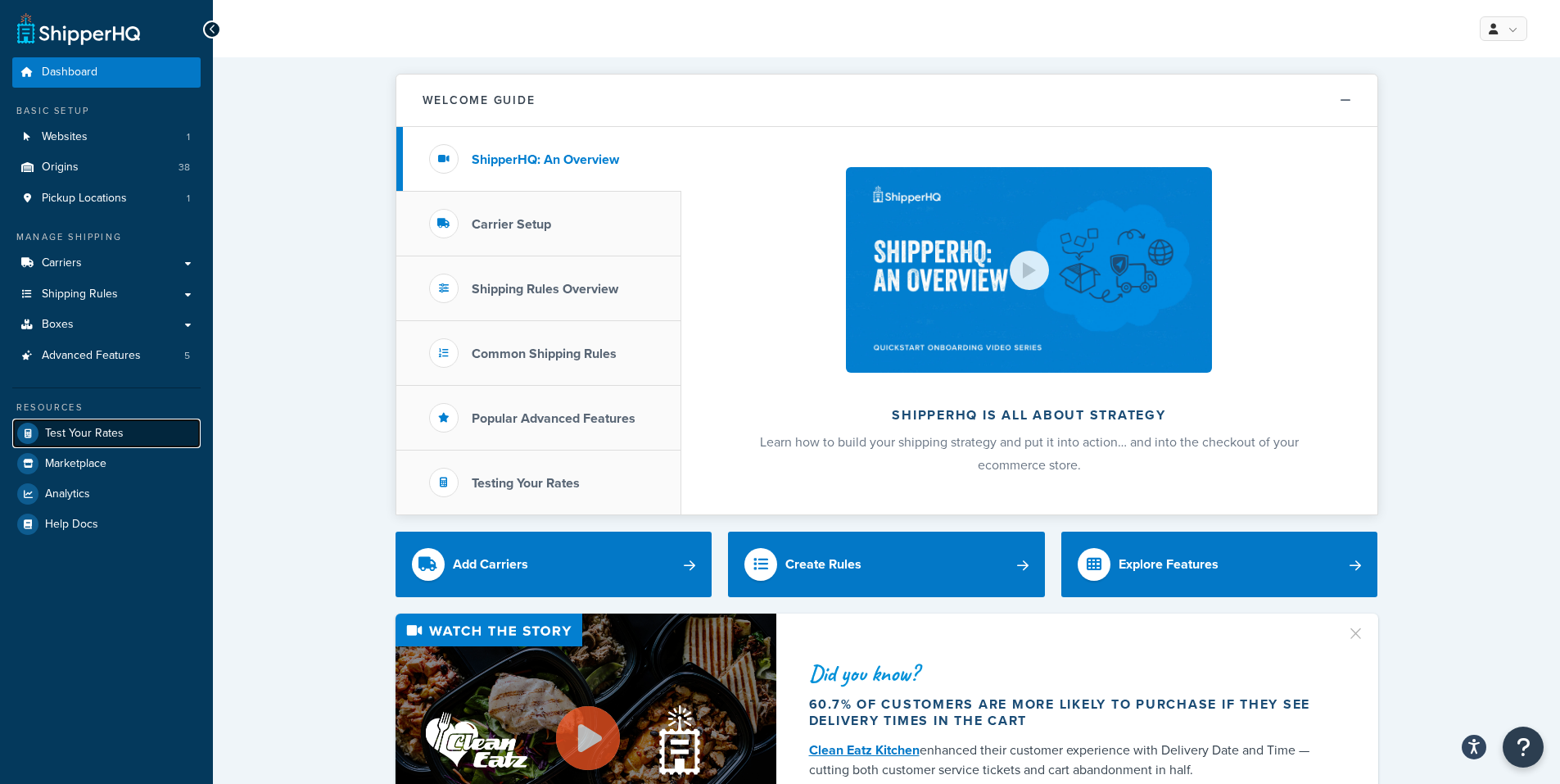
click at [81, 427] on span "Test Your Rates" at bounding box center [84, 433] width 79 height 14
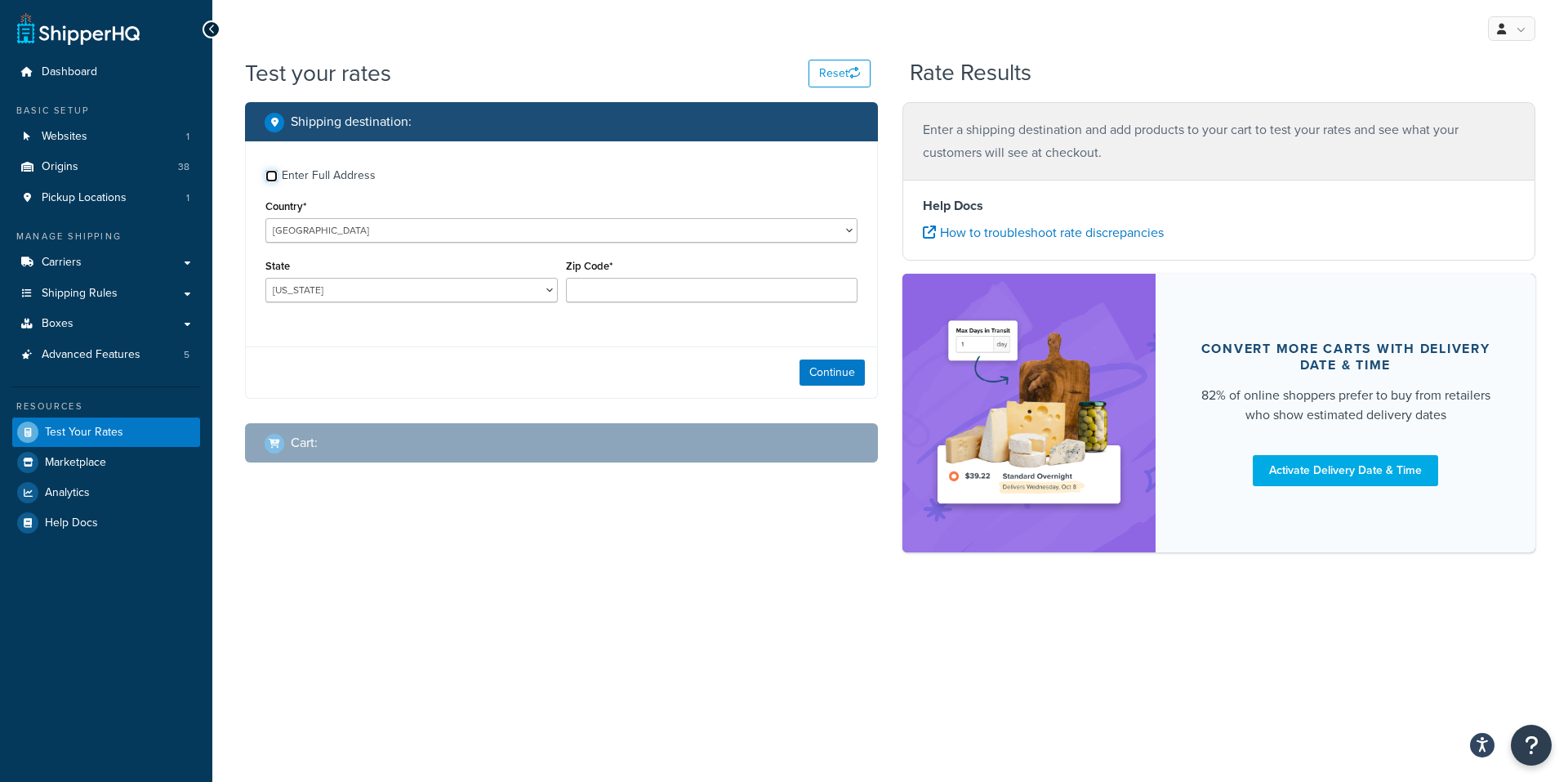
click at [270, 177] on input "Enter Full Address" at bounding box center [272, 176] width 13 height 13
checkbox input "true"
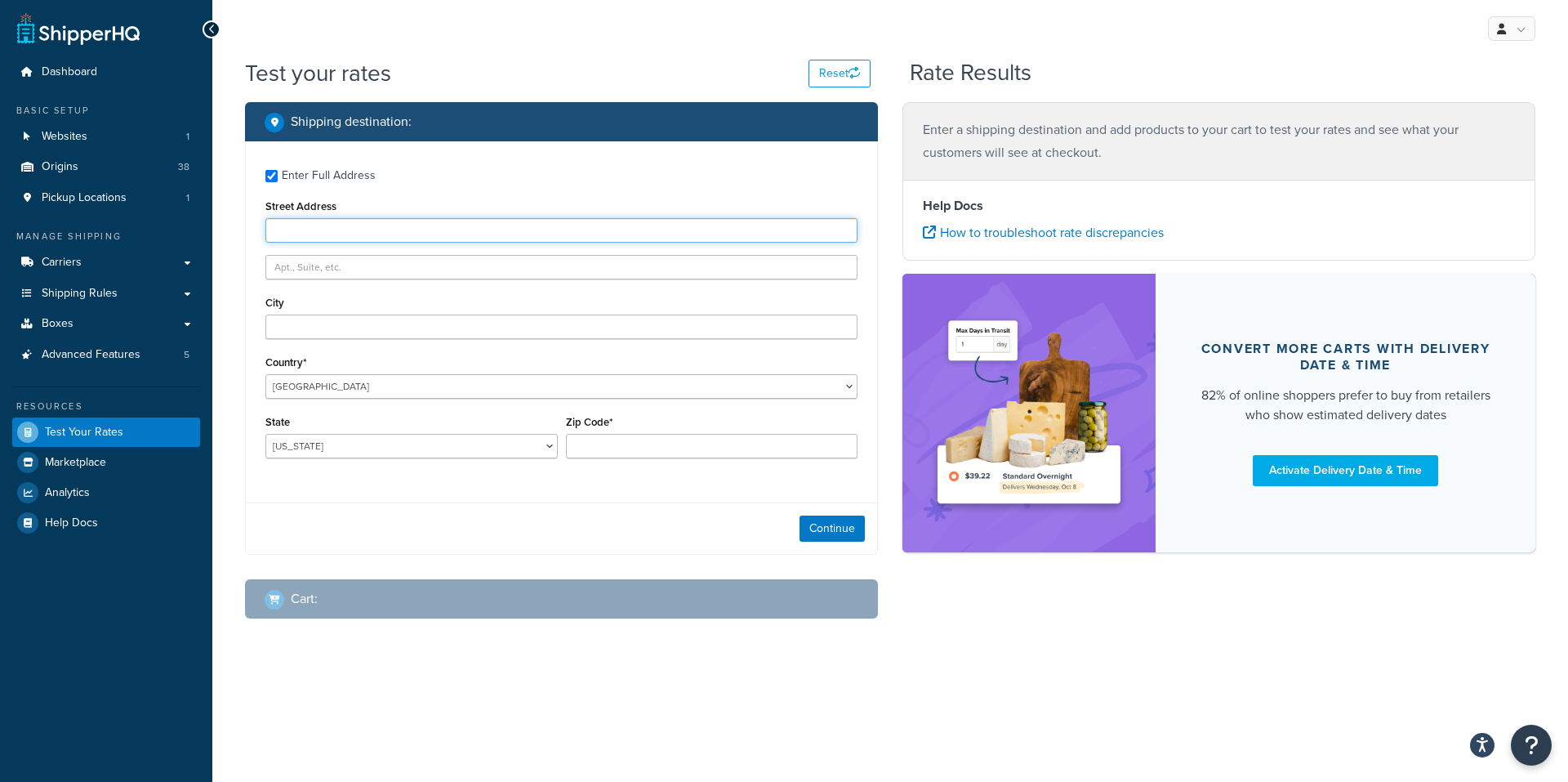
click at [300, 230] on input "Street Address" at bounding box center [561, 230] width 592 height 24
paste input "[STREET_ADDRESS]"
type input "[STREET_ADDRESS]"
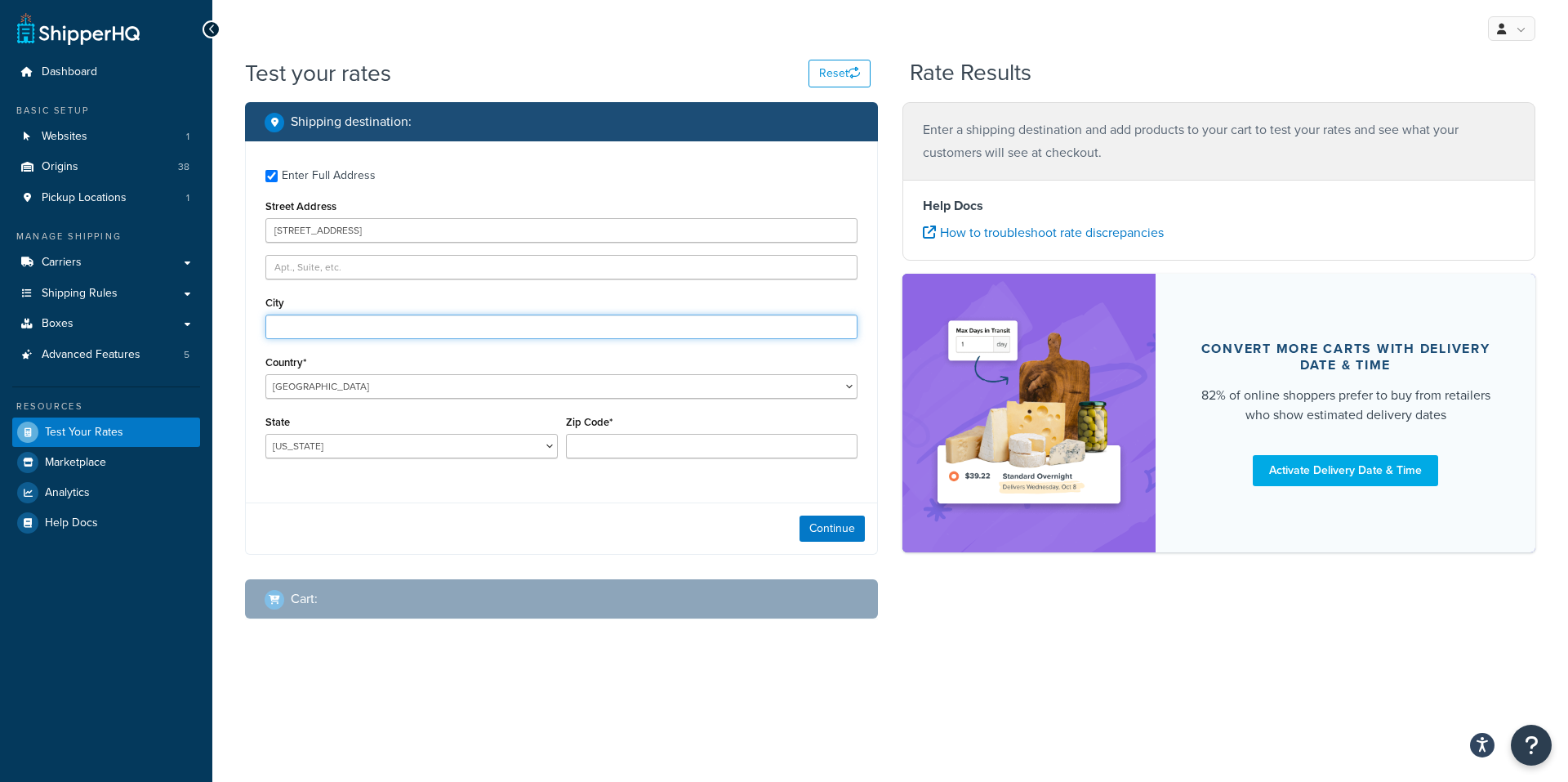
drag, startPoint x: 303, startPoint y: 317, endPoint x: 305, endPoint y: 327, distance: 10.2
click at [303, 317] on input "City" at bounding box center [561, 327] width 592 height 24
paste input "Kelseyville CA 95451"
drag, startPoint x: 319, startPoint y: 326, endPoint x: 506, endPoint y: 333, distance: 187.1
click at [506, 333] on input "Kelseyville CA 95451" at bounding box center [561, 327] width 592 height 24
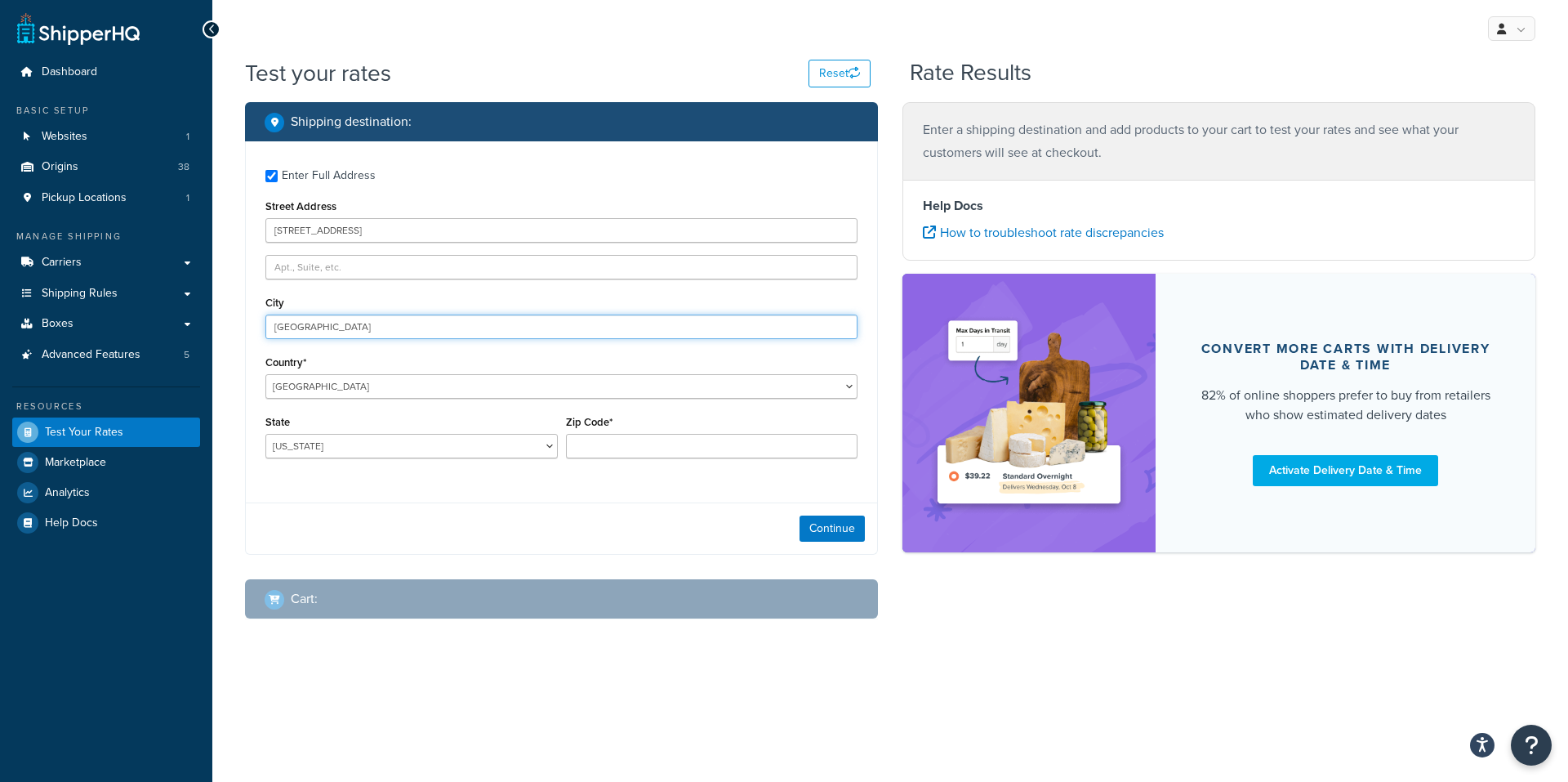
type input "[GEOGRAPHIC_DATA]"
click at [307, 451] on select "[US_STATE] [US_STATE] [US_STATE] [US_STATE] [US_STATE] Armed Forces Americas Ar…" at bounding box center [411, 446] width 292 height 24
select select "CA"
click at [265, 434] on select "[US_STATE] [US_STATE] [US_STATE] [US_STATE] [US_STATE] Armed Forces Americas Ar…" at bounding box center [411, 446] width 292 height 24
click at [610, 444] on input "Zip Code*" at bounding box center [712, 446] width 292 height 24
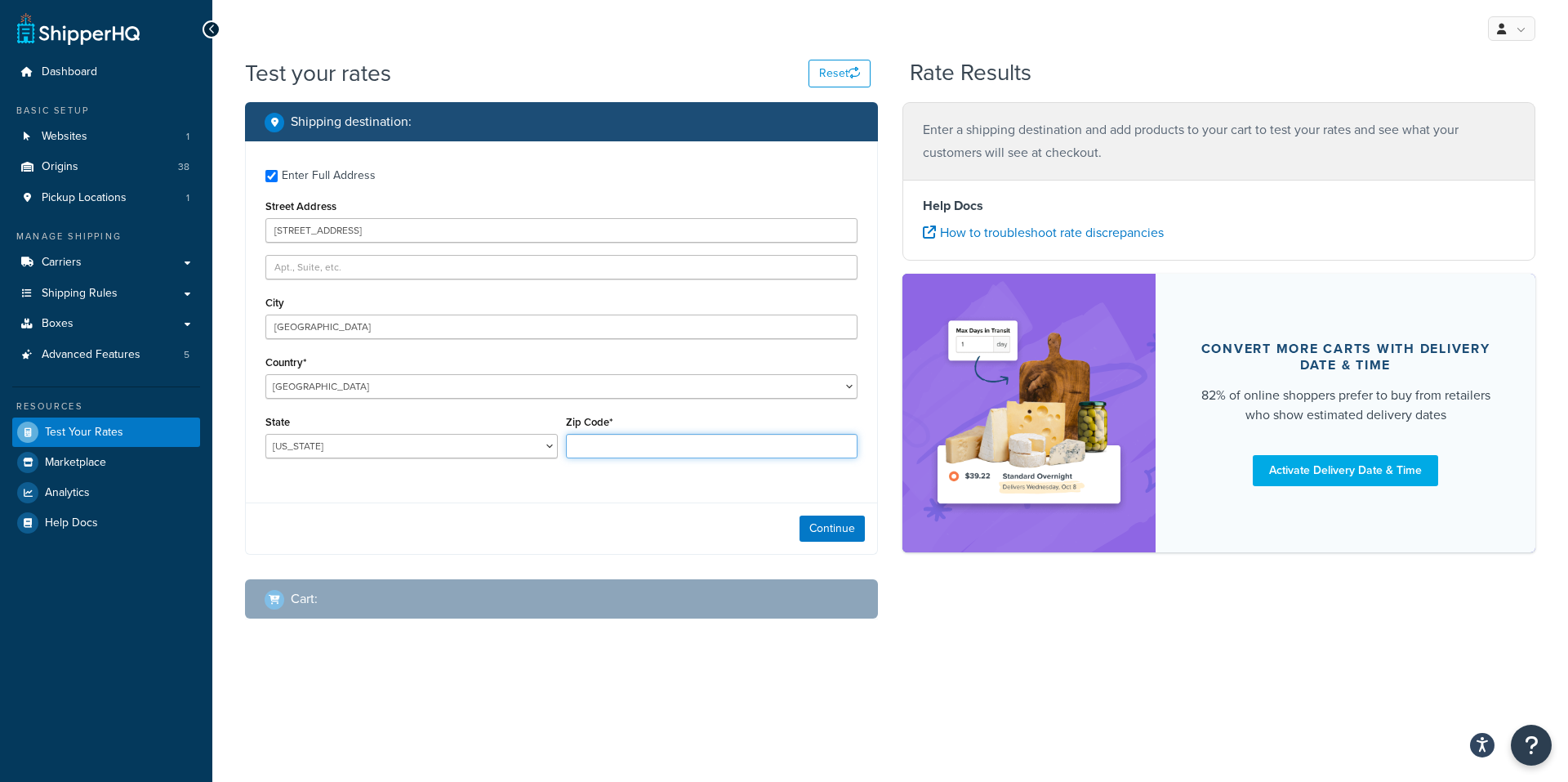
paste input "Kelseyville CA 95451"
drag, startPoint x: 640, startPoint y: 446, endPoint x: 517, endPoint y: 452, distance: 123.1
click at [517, 452] on div "State [US_STATE] [US_STATE] [US_STATE] [US_STATE] [US_STATE] Armed Forces Ameri…" at bounding box center [561, 440] width 600 height 60
type input "95451"
click at [835, 529] on button "Continue" at bounding box center [832, 528] width 65 height 26
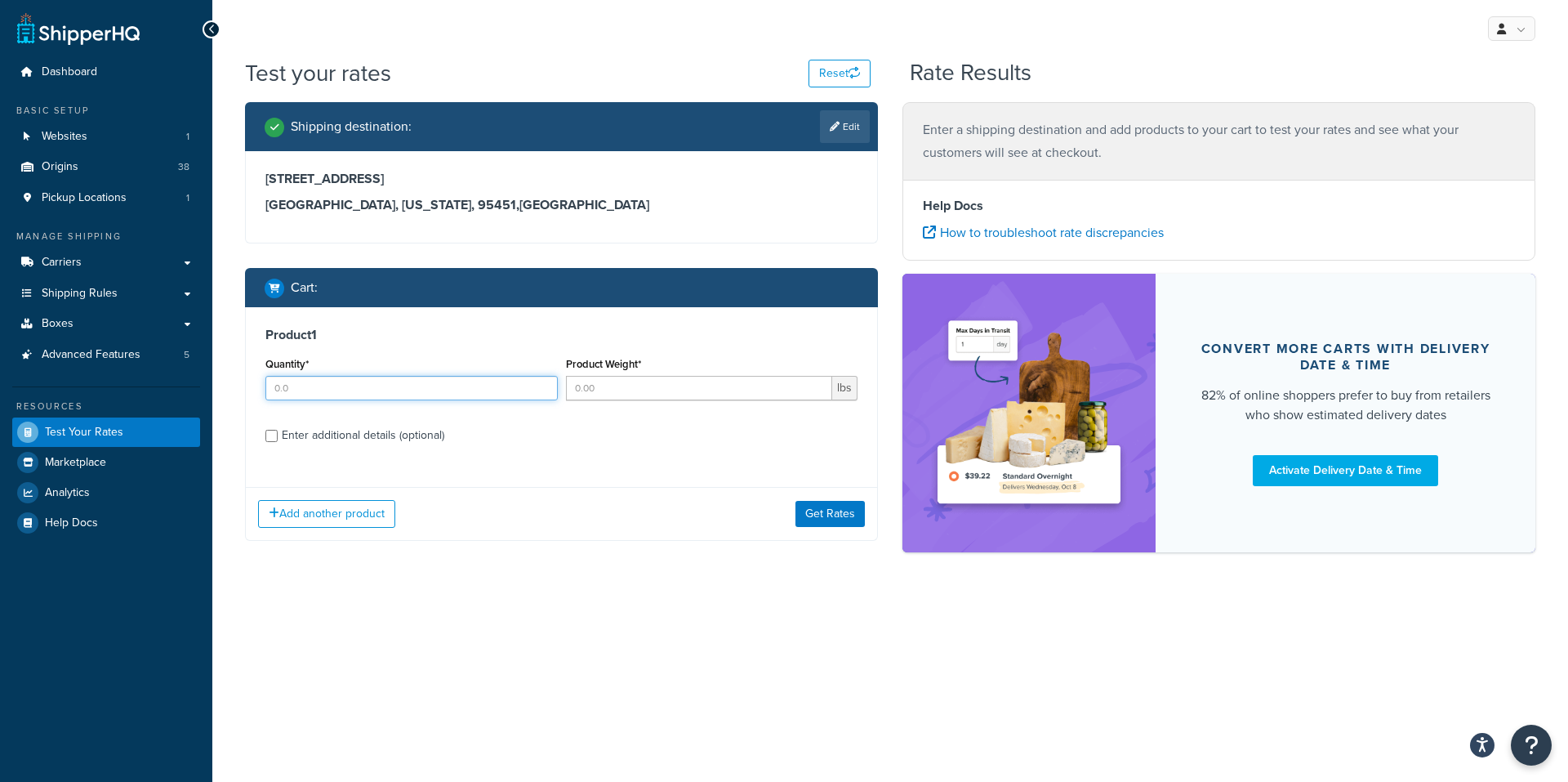
click at [303, 391] on input "Quantity*" at bounding box center [411, 388] width 292 height 24
type input "1"
click at [632, 389] on input "Product Weight*" at bounding box center [699, 388] width 267 height 24
type input "3"
click at [279, 434] on div "Enter additional details (optional)" at bounding box center [561, 433] width 592 height 26
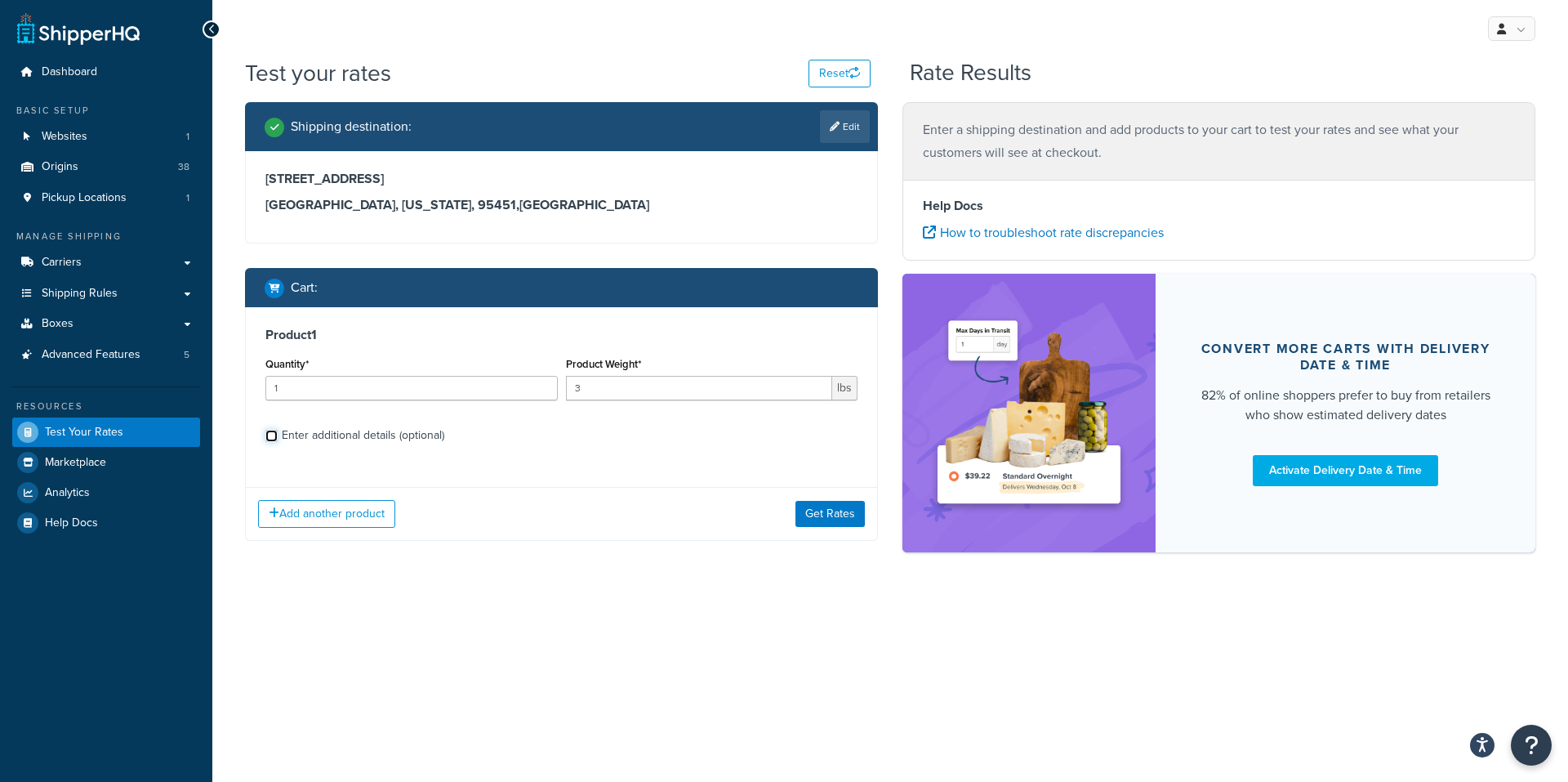
click at [272, 433] on input "Enter additional details (optional)" at bounding box center [272, 436] width 13 height 13
checkbox input "true"
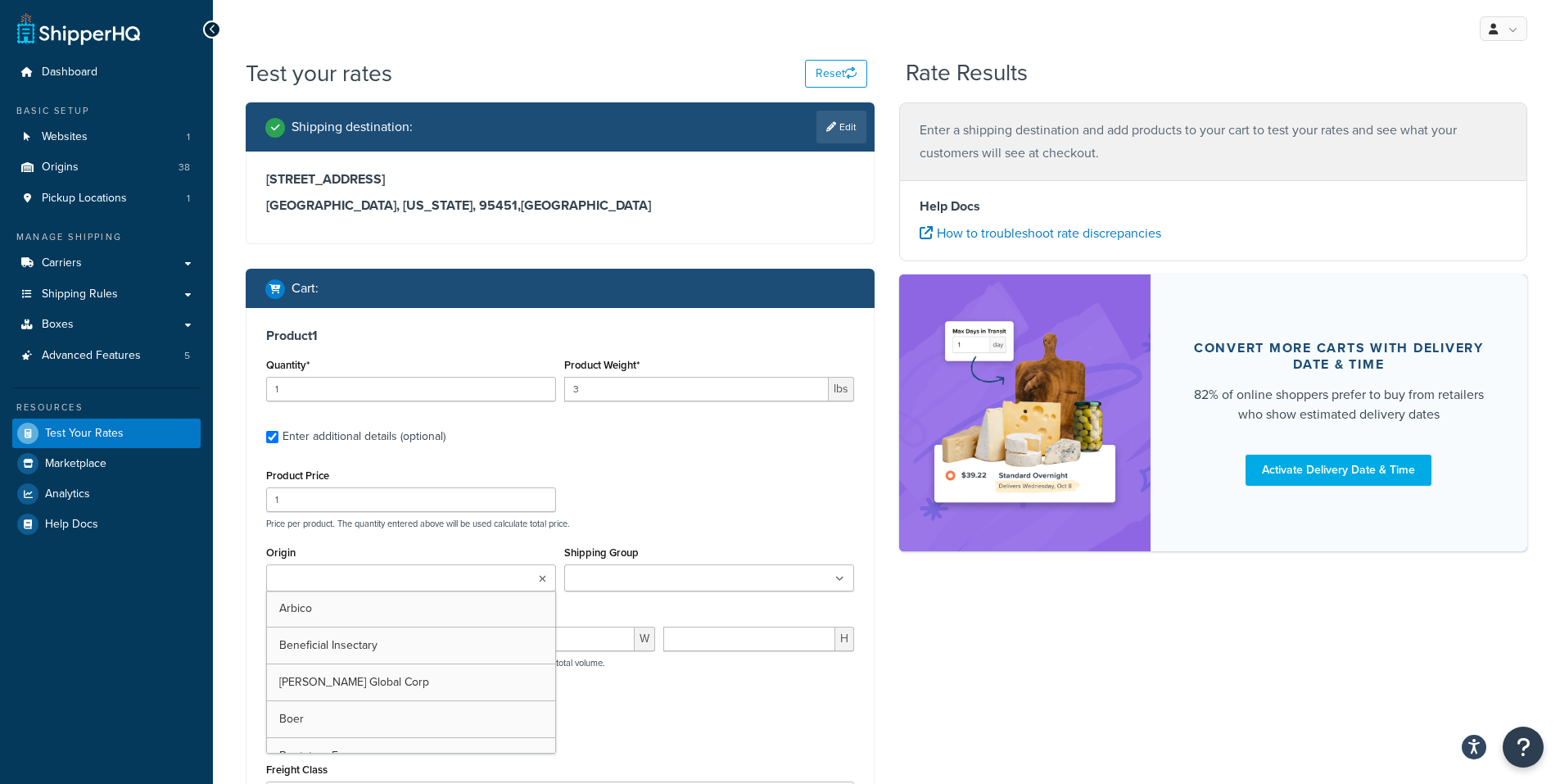
click at [362, 577] on input "Origin" at bounding box center [344, 579] width 145 height 18
type input "pv"
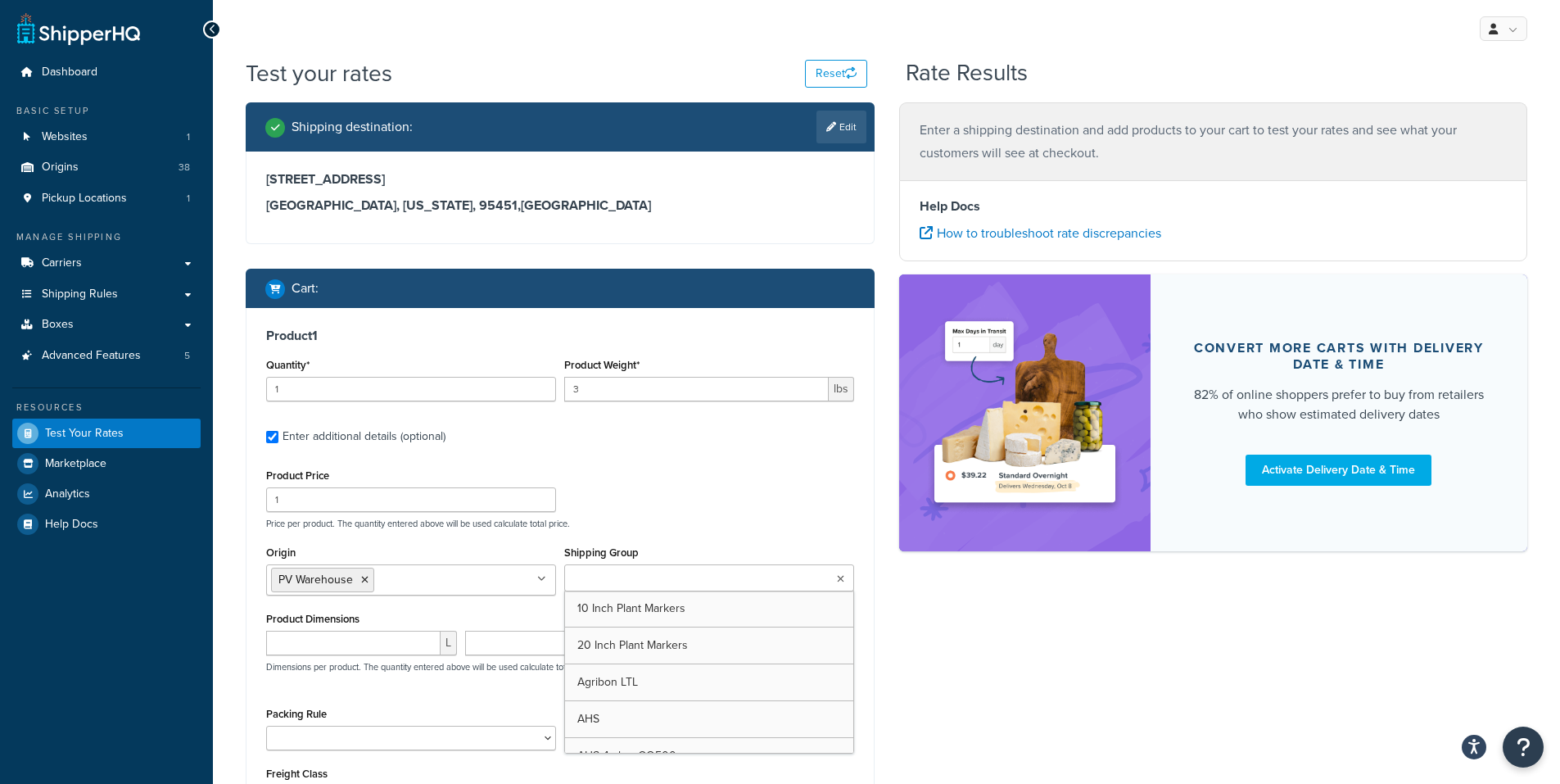
click at [629, 574] on input "Shipping Group" at bounding box center [641, 579] width 145 height 18
type input "under"
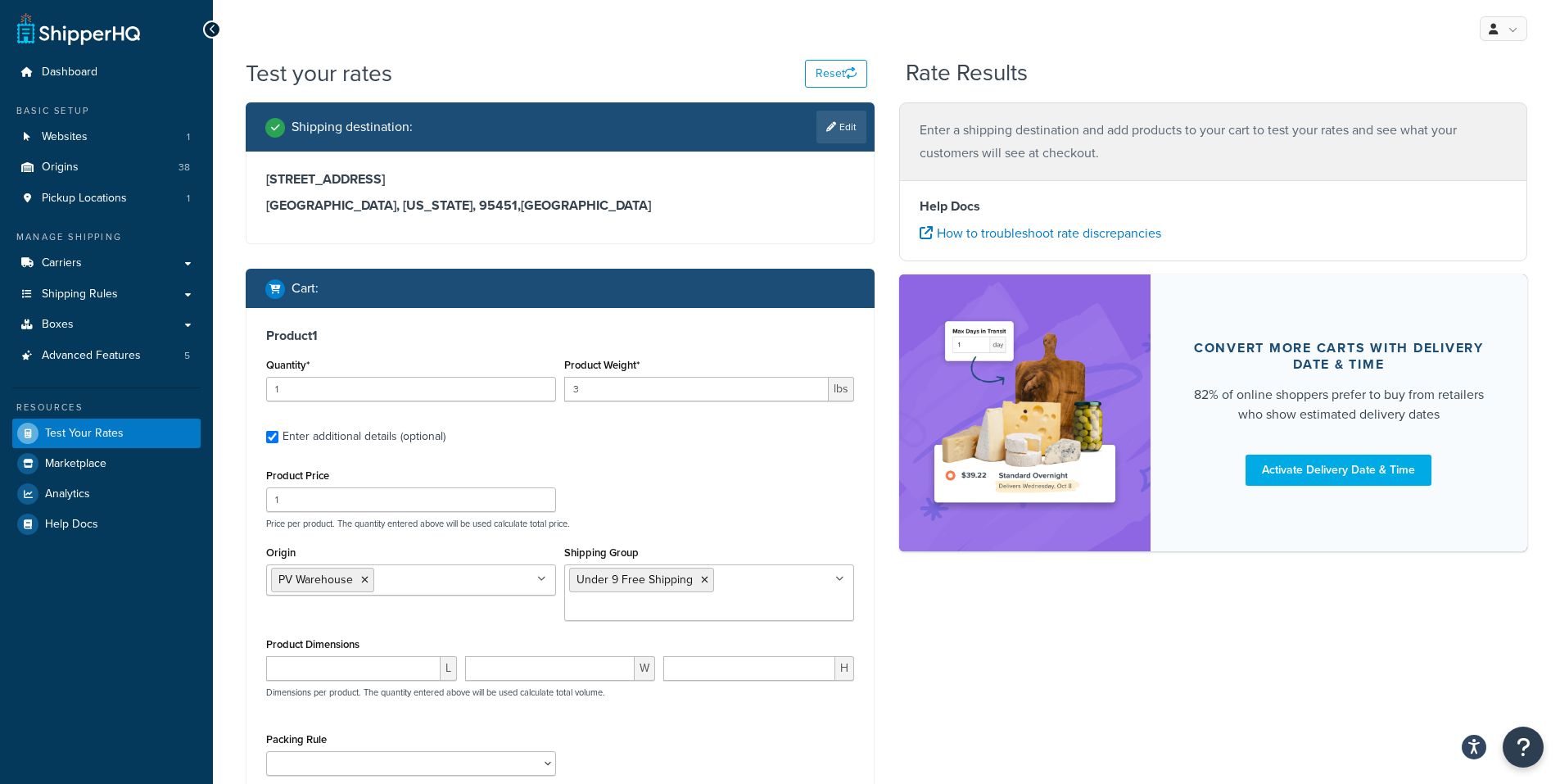
click at [1059, 630] on div "Shipping destination : Edit 10027 El Dorado Way Kelseyville, California, 95451 …" at bounding box center [886, 530] width 1306 height 855
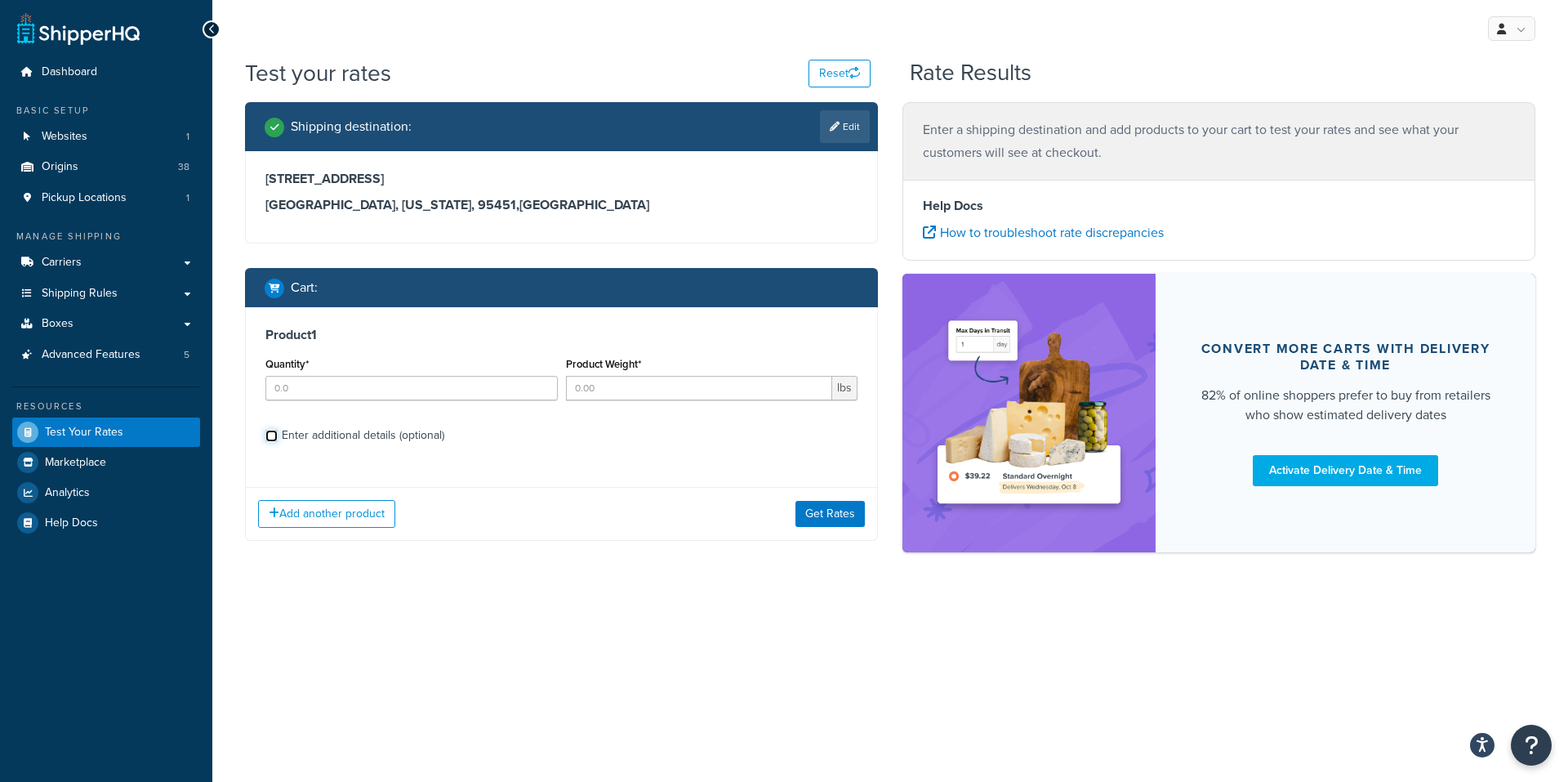
click at [275, 442] on div "Enter additional details (optional)" at bounding box center [561, 433] width 592 height 26
click at [276, 435] on input "Enter additional details (optional)" at bounding box center [272, 436] width 13 height 13
checkbox input "true"
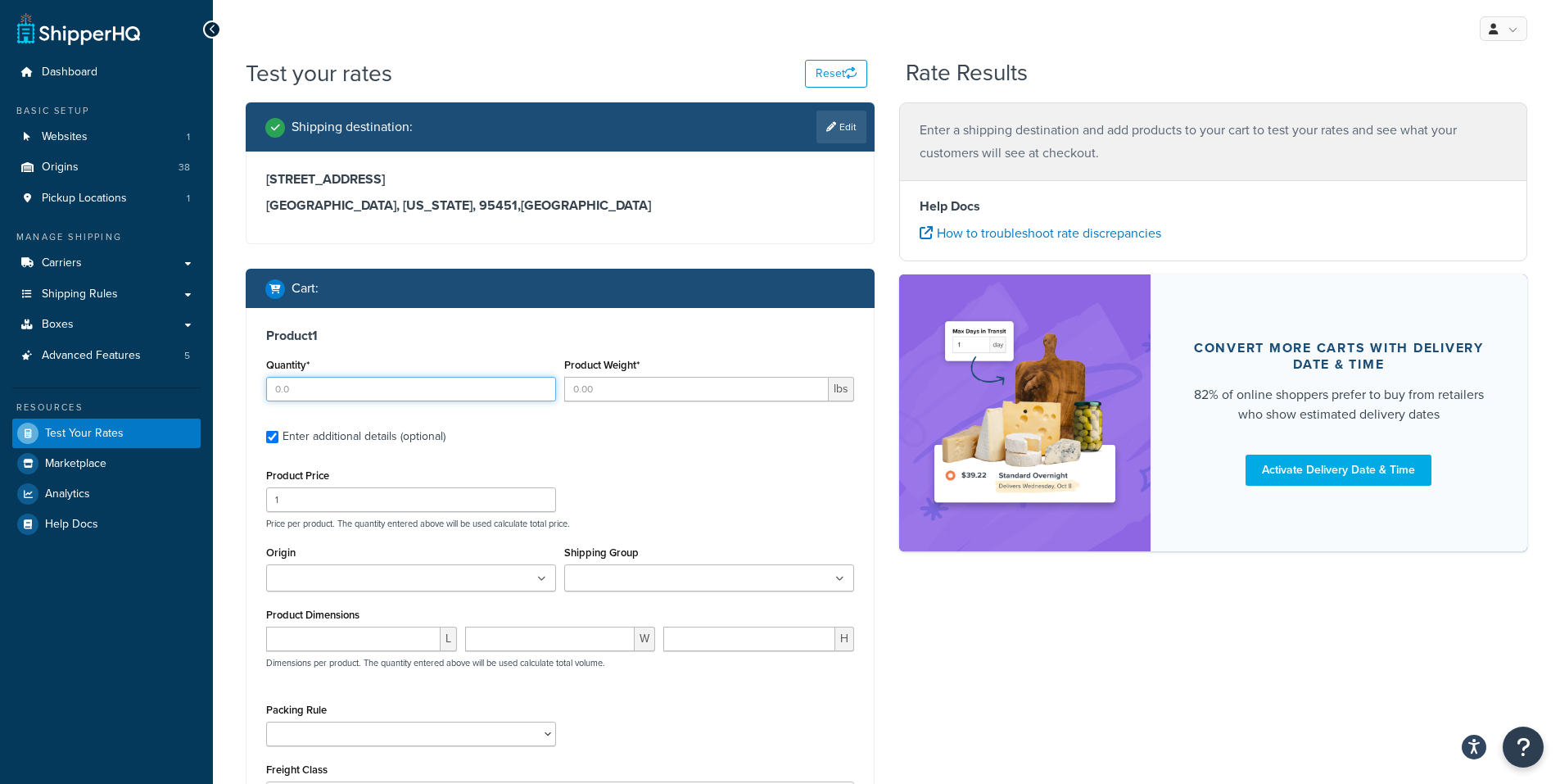
click at [288, 392] on input "Quantity*" at bounding box center [411, 389] width 290 height 24
type input "1"
click at [586, 392] on input "Product Weight*" at bounding box center [696, 389] width 264 height 24
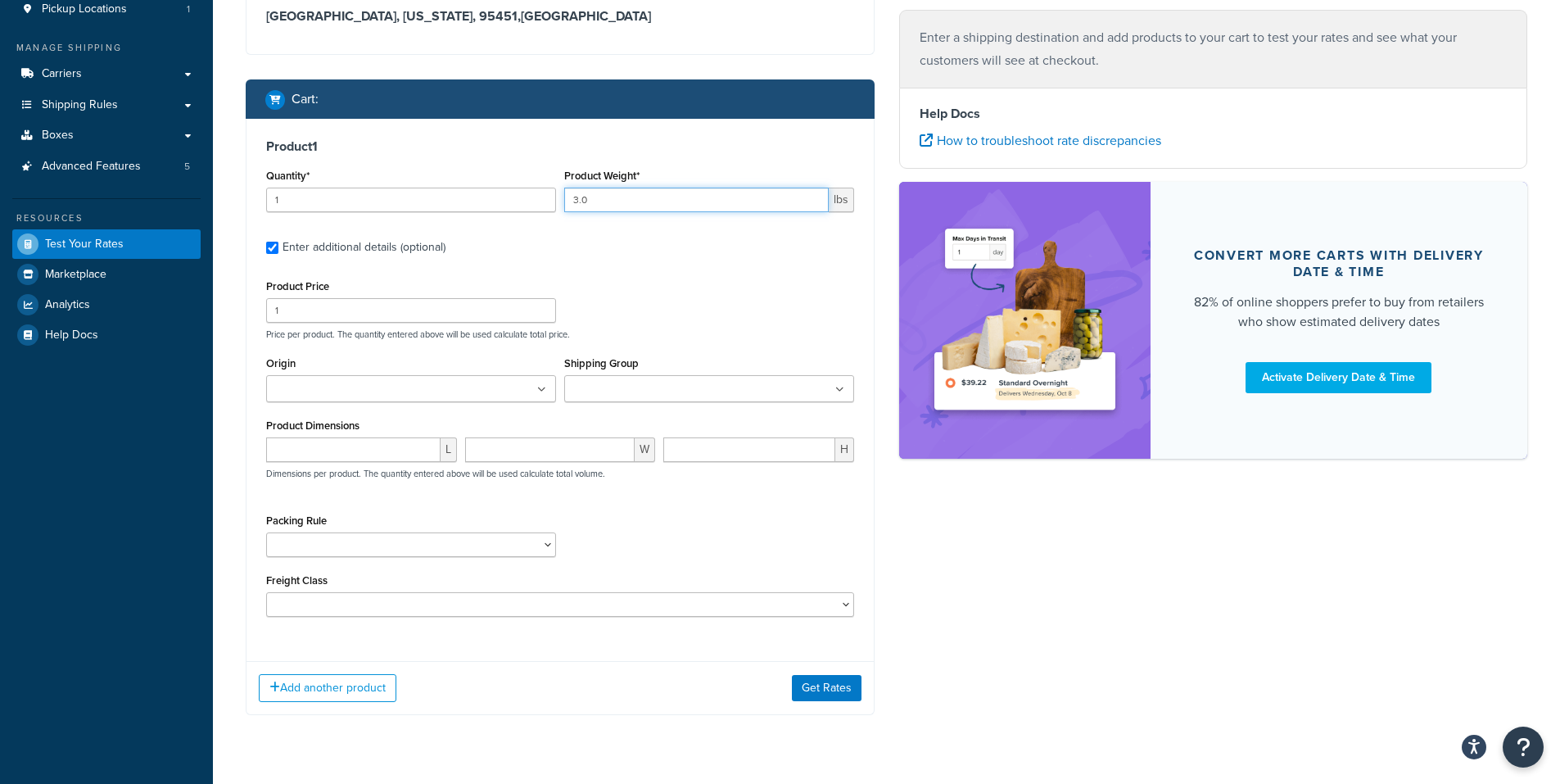
scroll to position [227, 0]
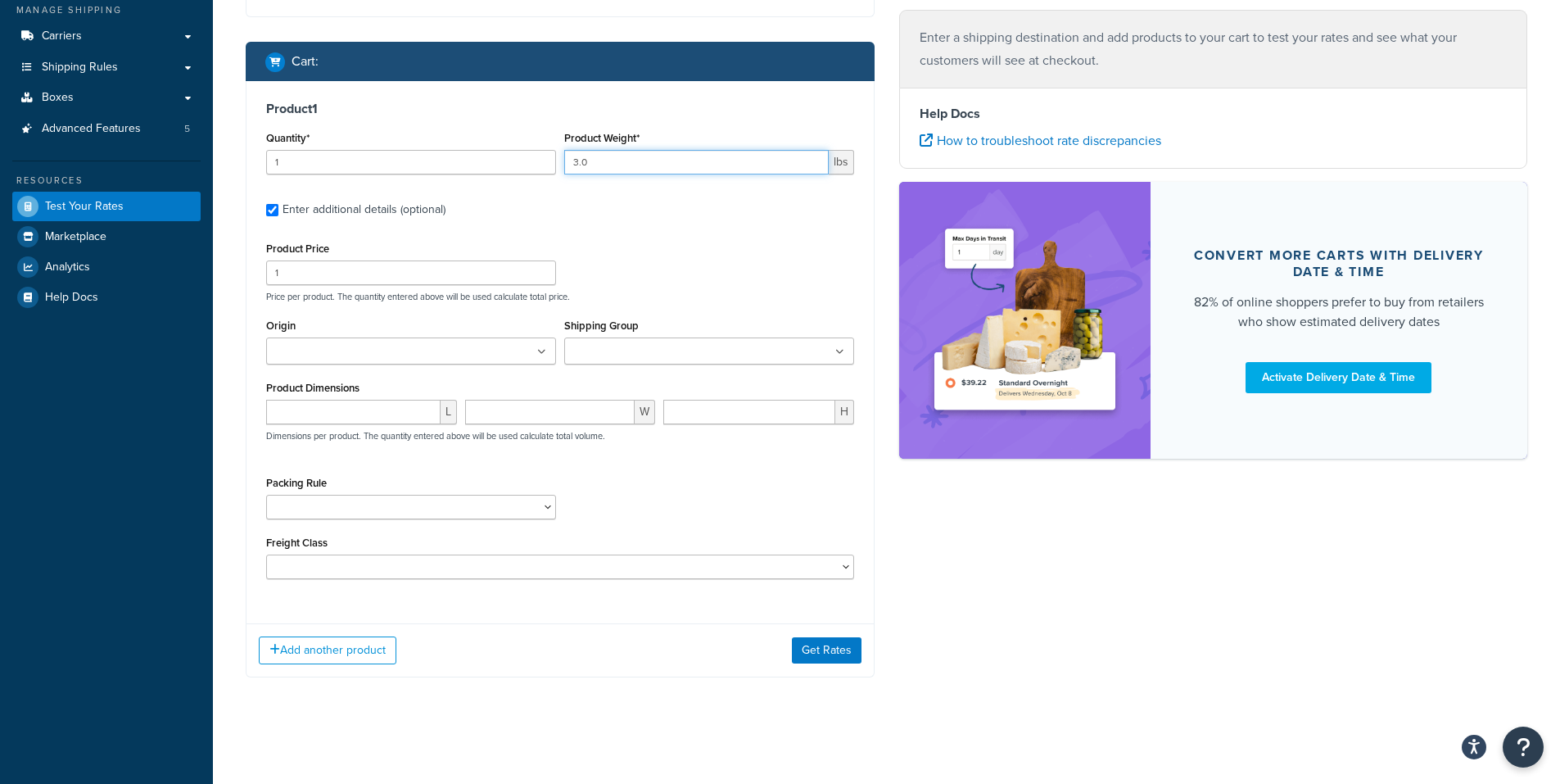
type input "3.0"
click at [303, 357] on input "Origin" at bounding box center [344, 352] width 145 height 18
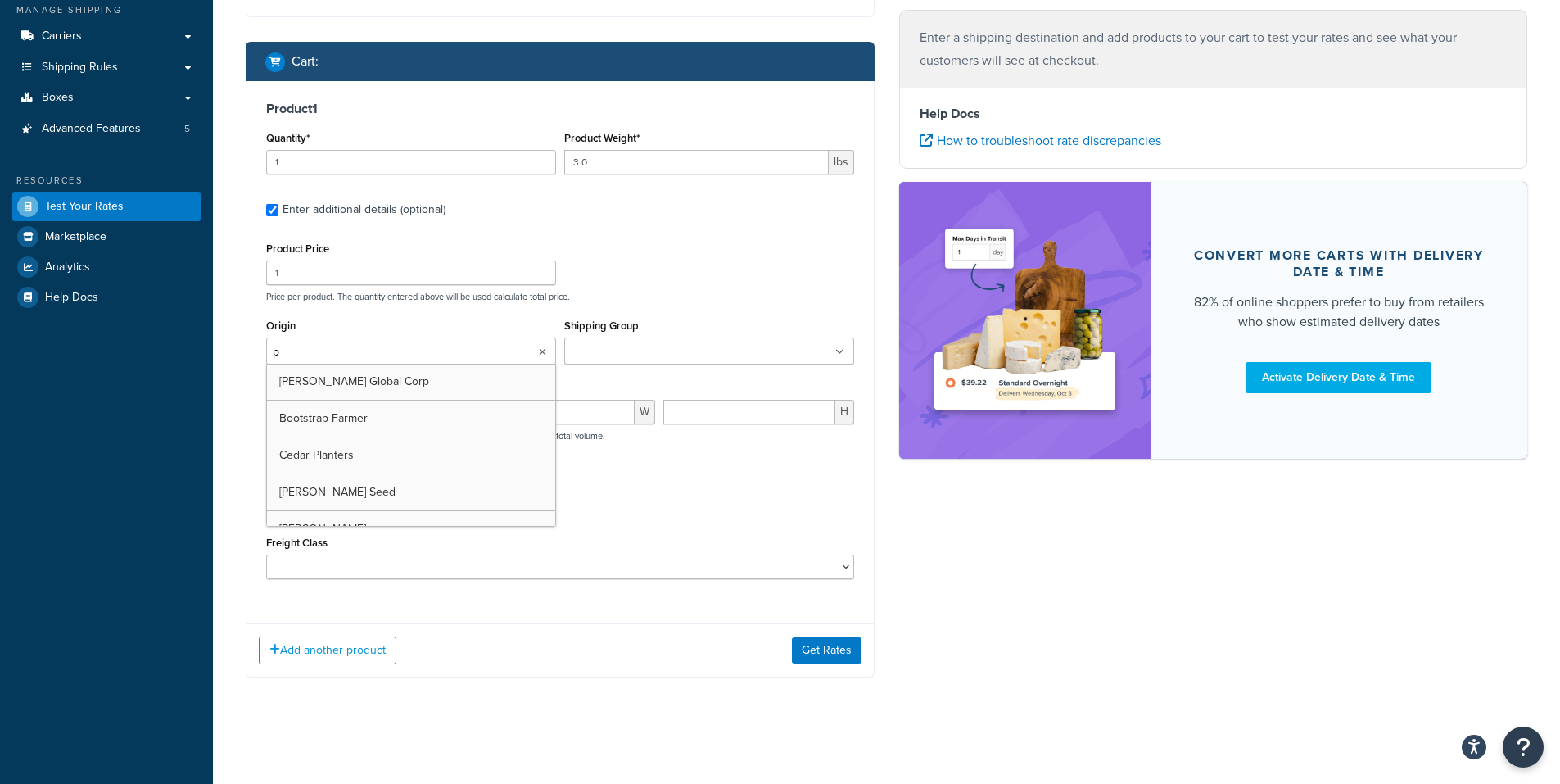
type input "pv"
click at [618, 362] on ul at bounding box center [709, 351] width 290 height 27
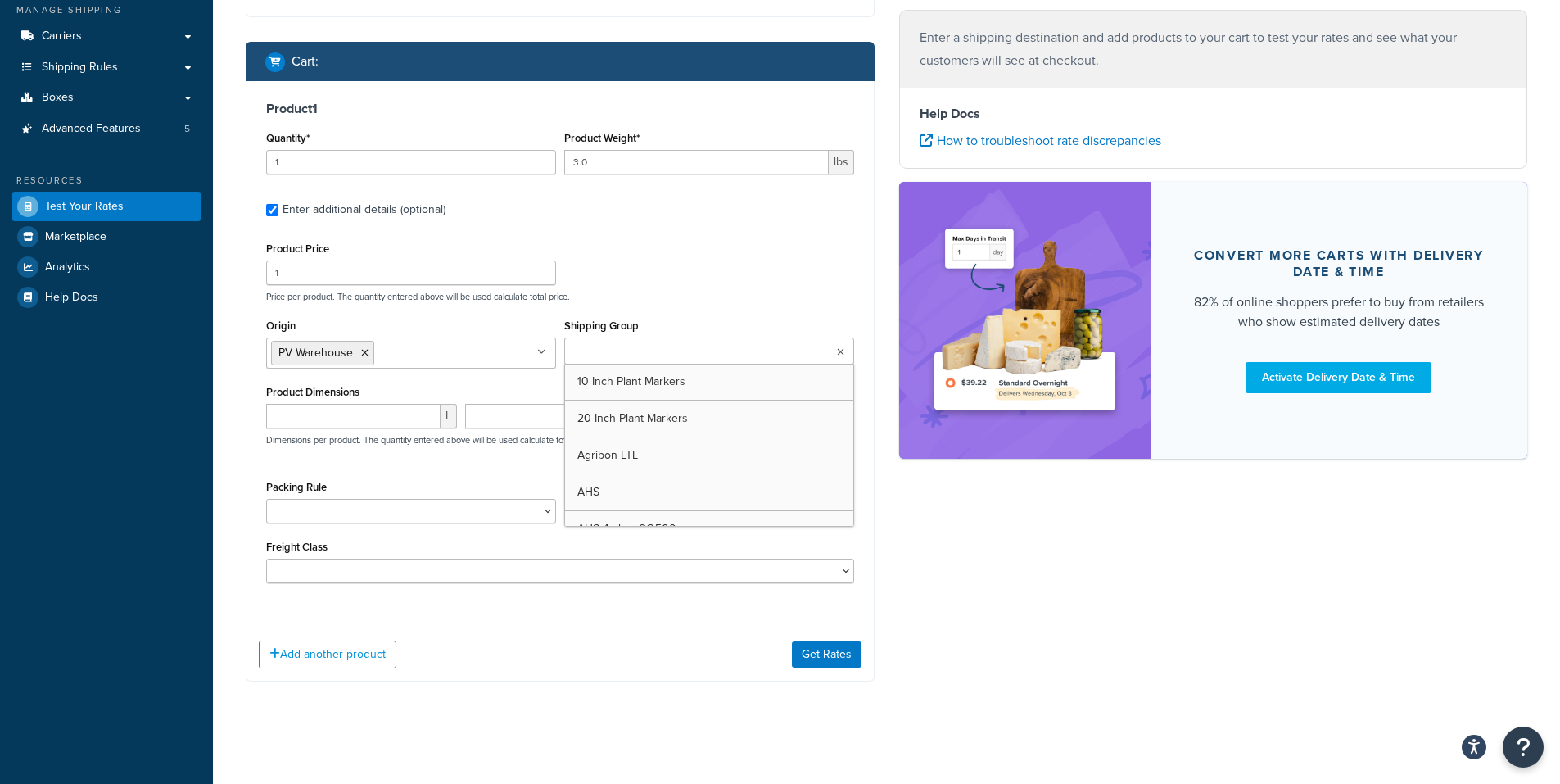
click at [338, 477] on div "Packing Rule 1 Gallon 10 Inch Plant Markers 20 Inch Plant Markers AHS 4 claw GO…" at bounding box center [411, 499] width 290 height 48
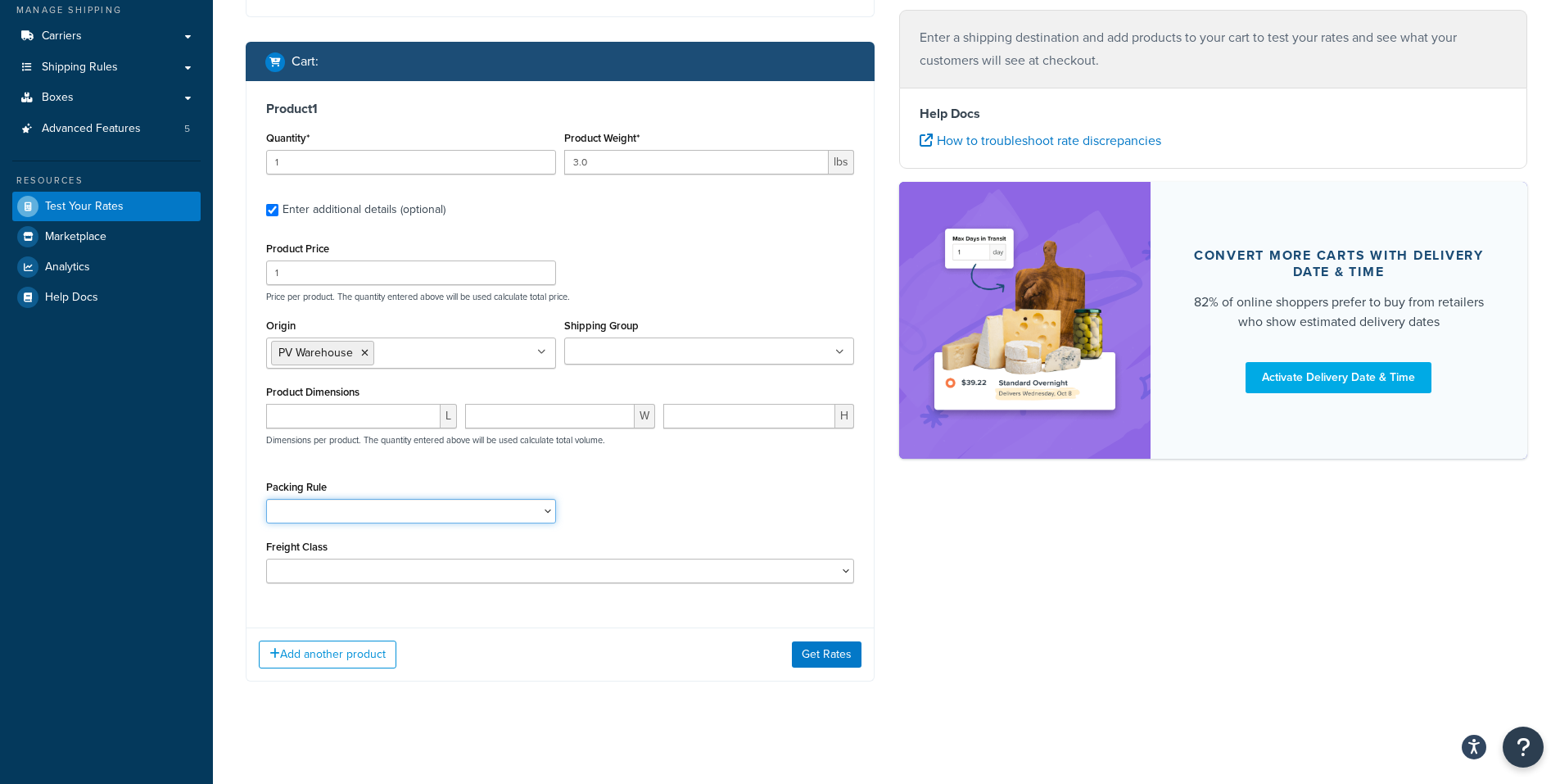
click at [335, 512] on select "1 Gallon 10 Inch Plant Markers 20 Inch Plant Markers AHS 4 claw GO500 AHS 5 Gal…" at bounding box center [411, 510] width 290 height 24
click at [900, 517] on div "Shipping destination : Edit 10027 El Dorado Way Kelseyville, California, 95451 …" at bounding box center [886, 290] width 1306 height 830
click at [619, 348] on input "Shipping Group" at bounding box center [641, 352] width 145 height 18
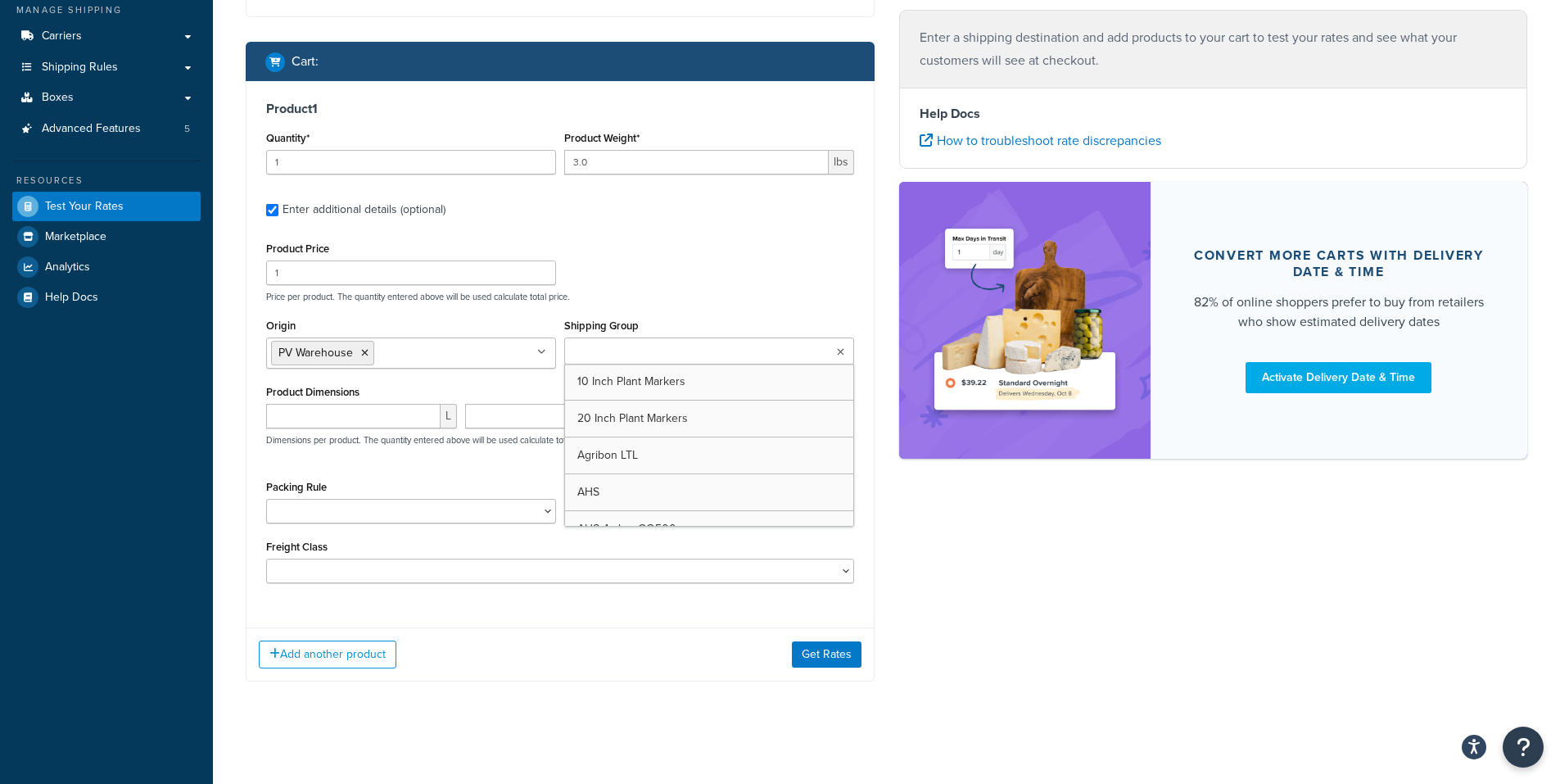
paste input "Not Assigned Under 9"
type input "Not Assigned Under 9"
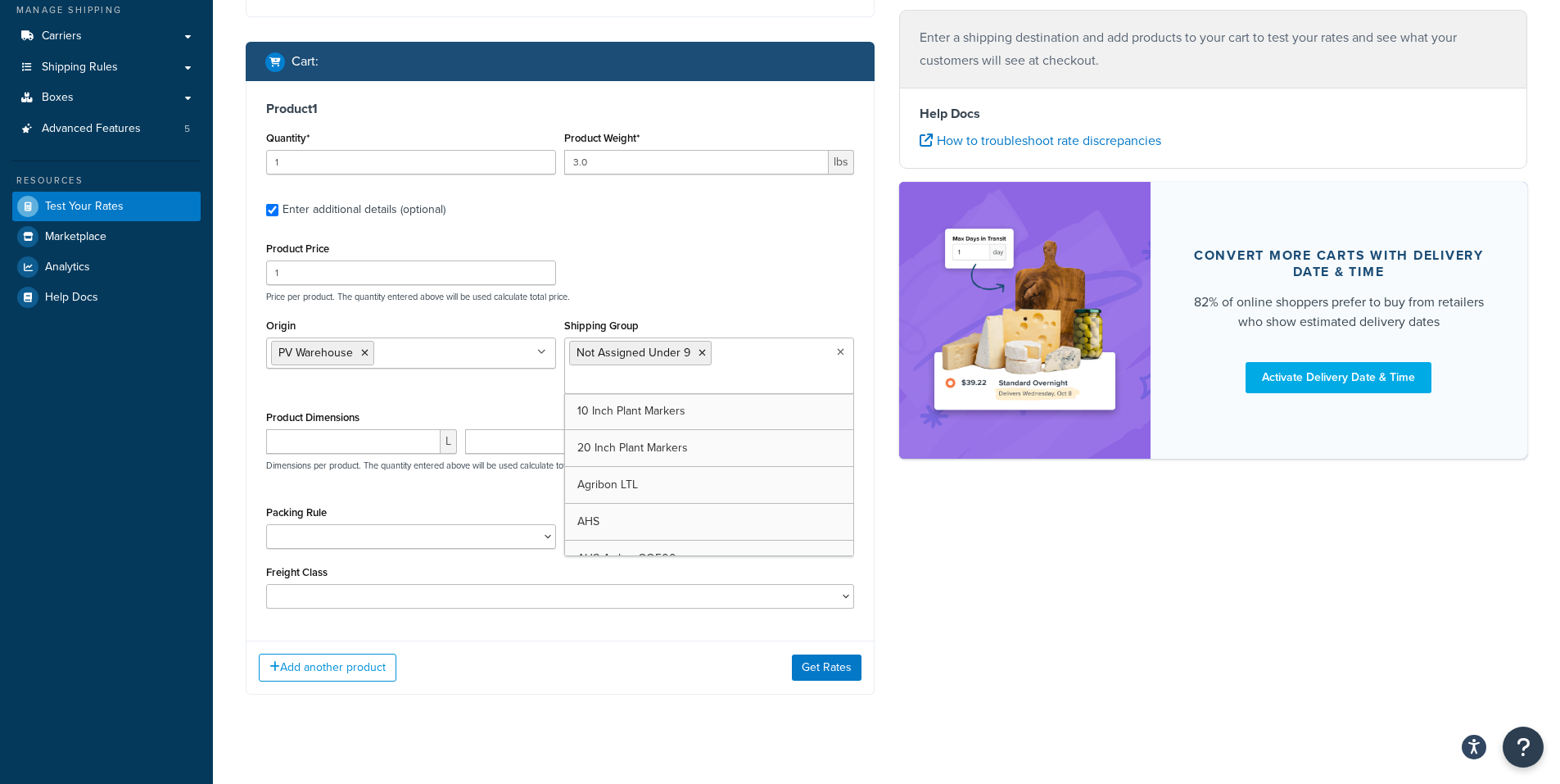
click at [965, 592] on div "Shipping destination : Edit 10027 El Dorado Way Kelseyville, California, 95451 …" at bounding box center [886, 297] width 1306 height 844
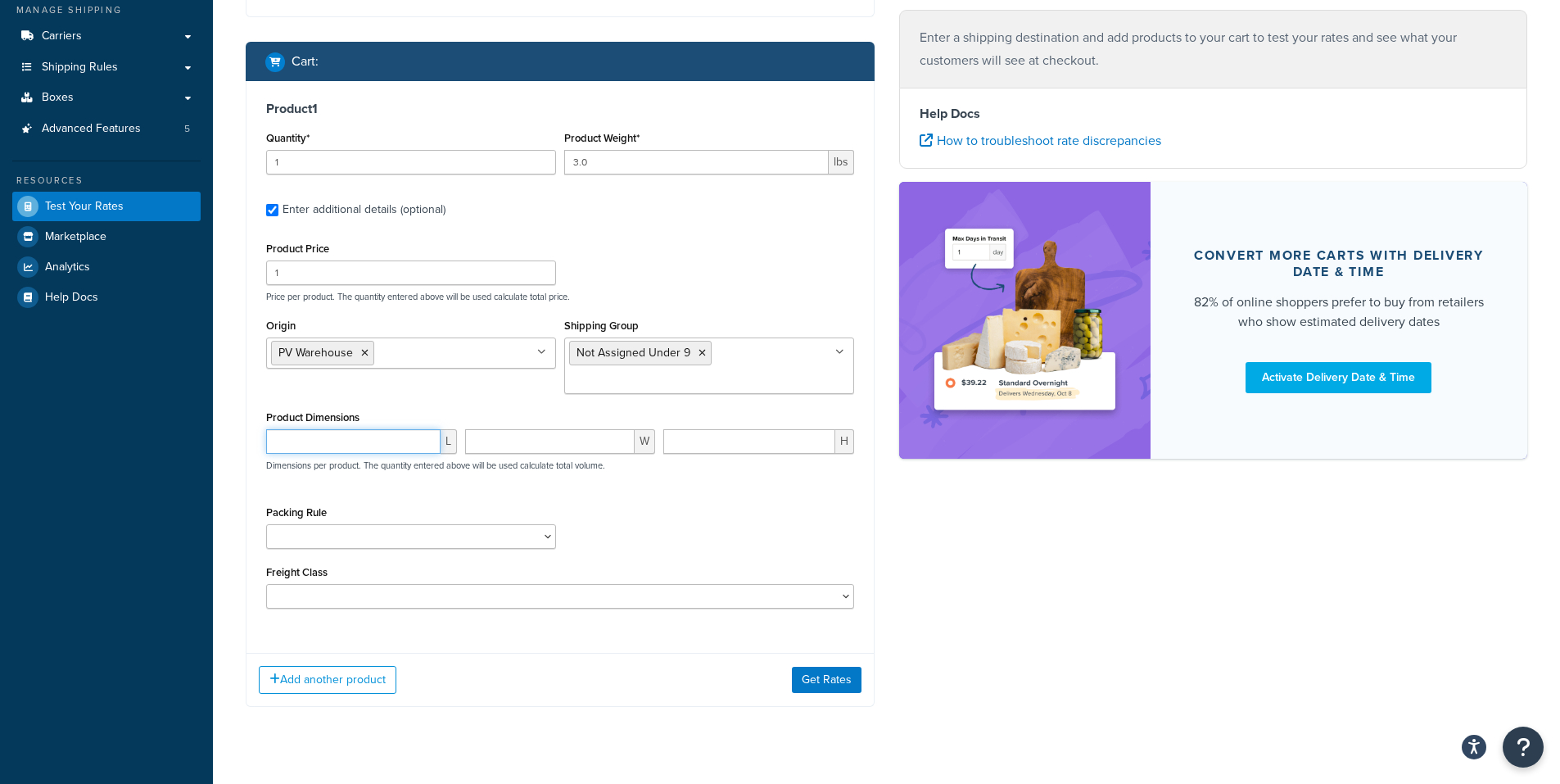
click at [279, 445] on input "number" at bounding box center [353, 440] width 175 height 24
click at [317, 445] on input "number" at bounding box center [353, 440] width 175 height 24
type input "7.5"
type input "5"
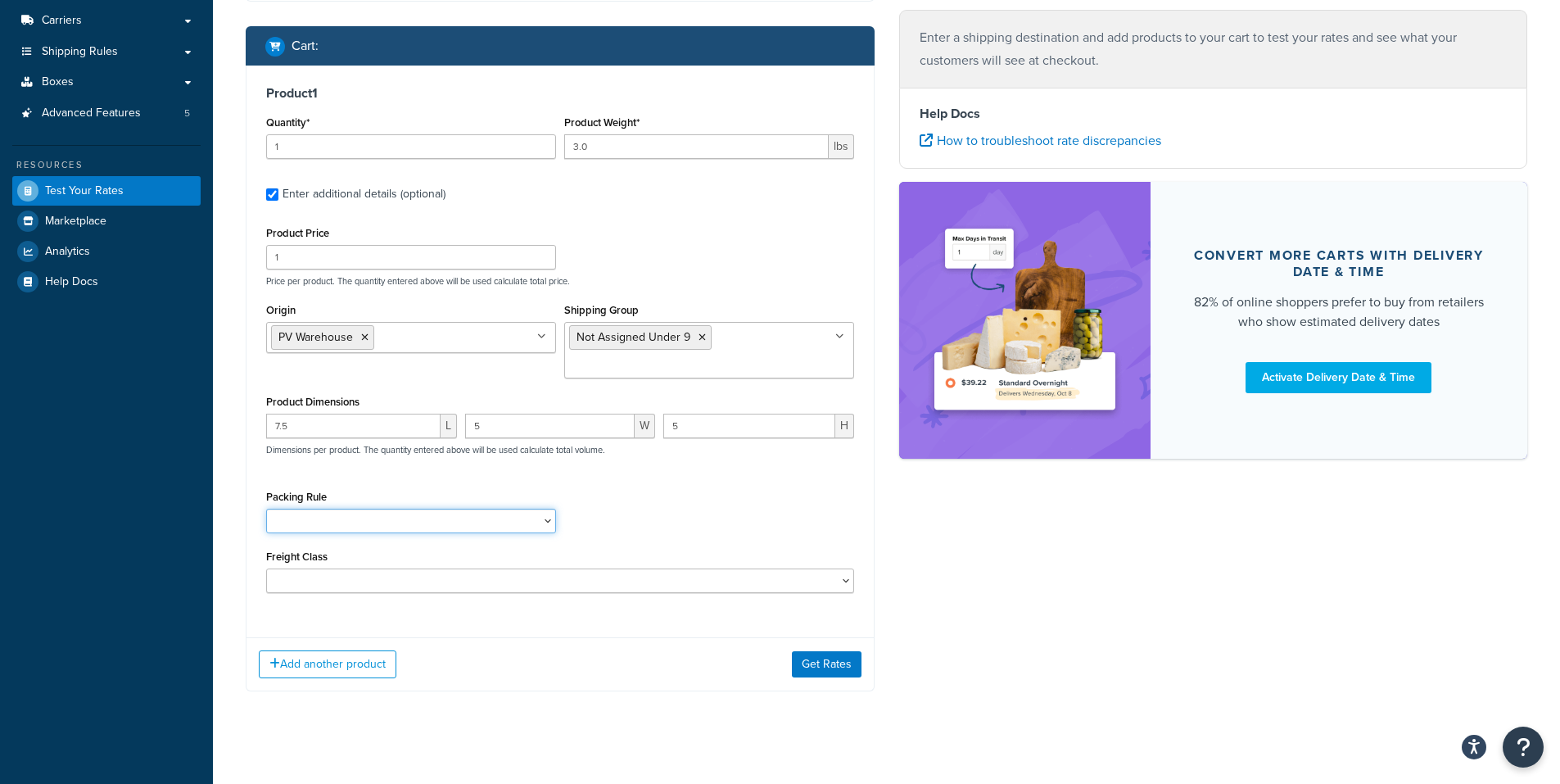
scroll to position [256, 0]
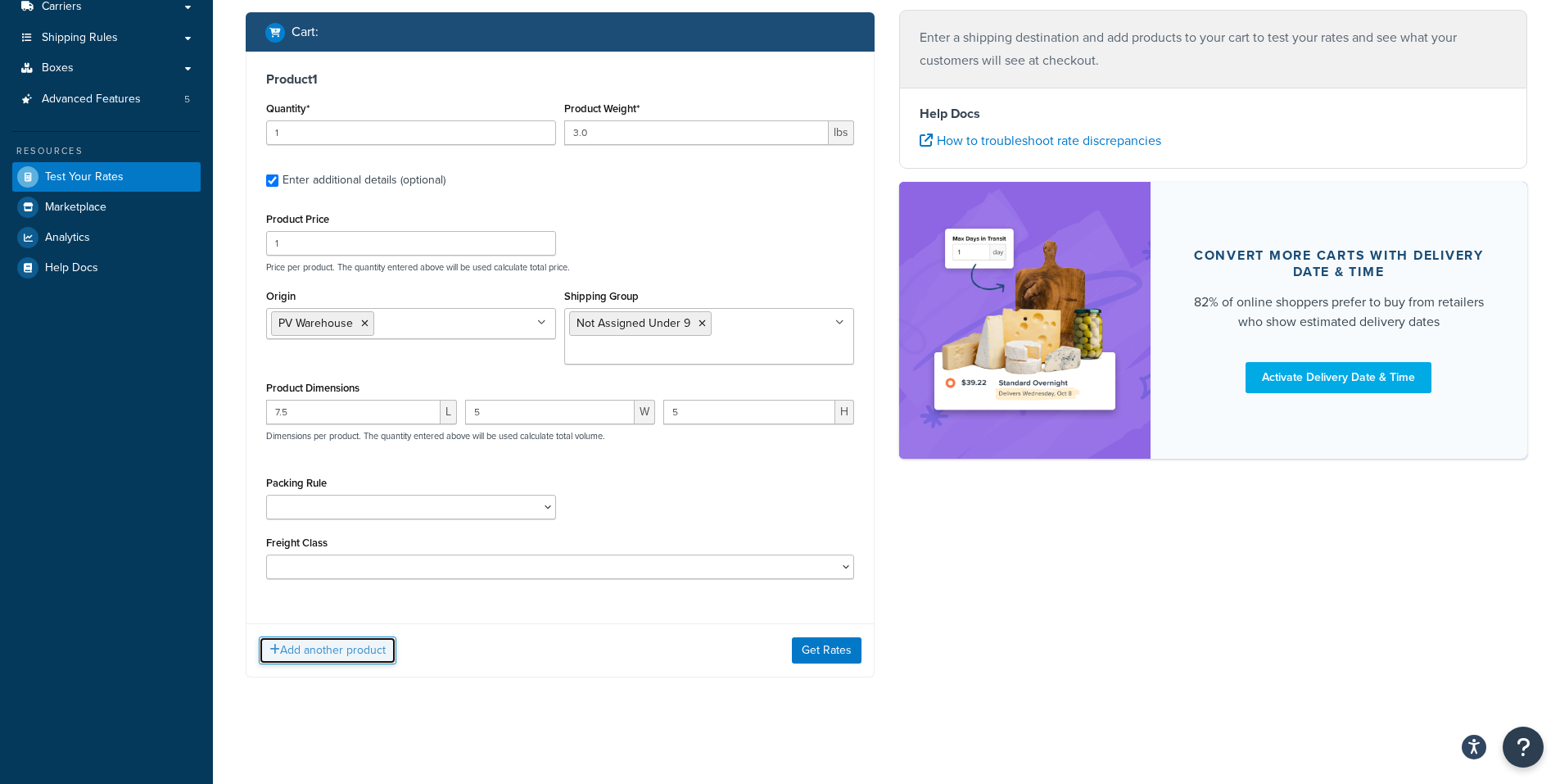
click at [347, 644] on button "Add another product" at bounding box center [327, 650] width 137 height 28
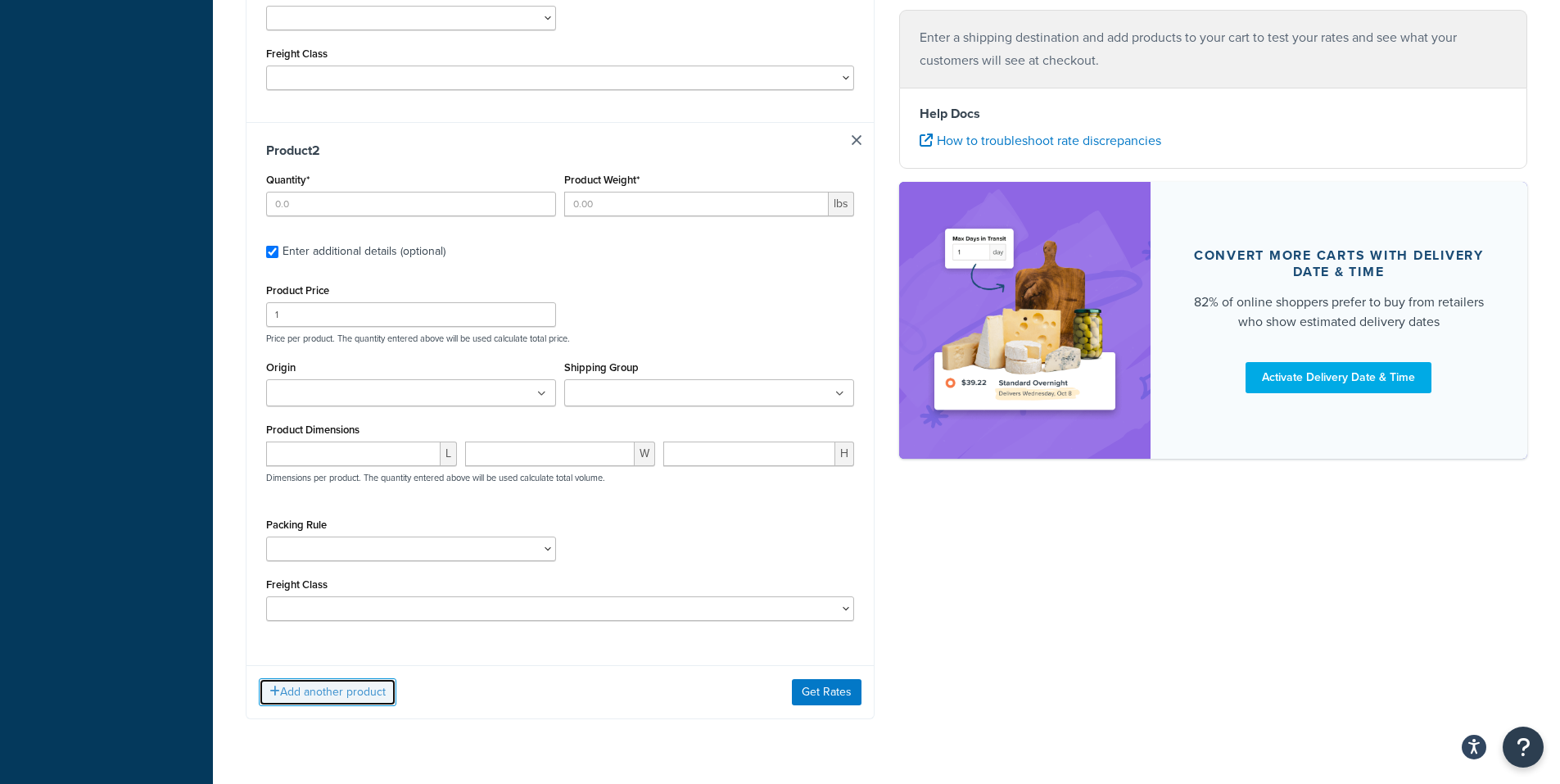
scroll to position [787, 0]
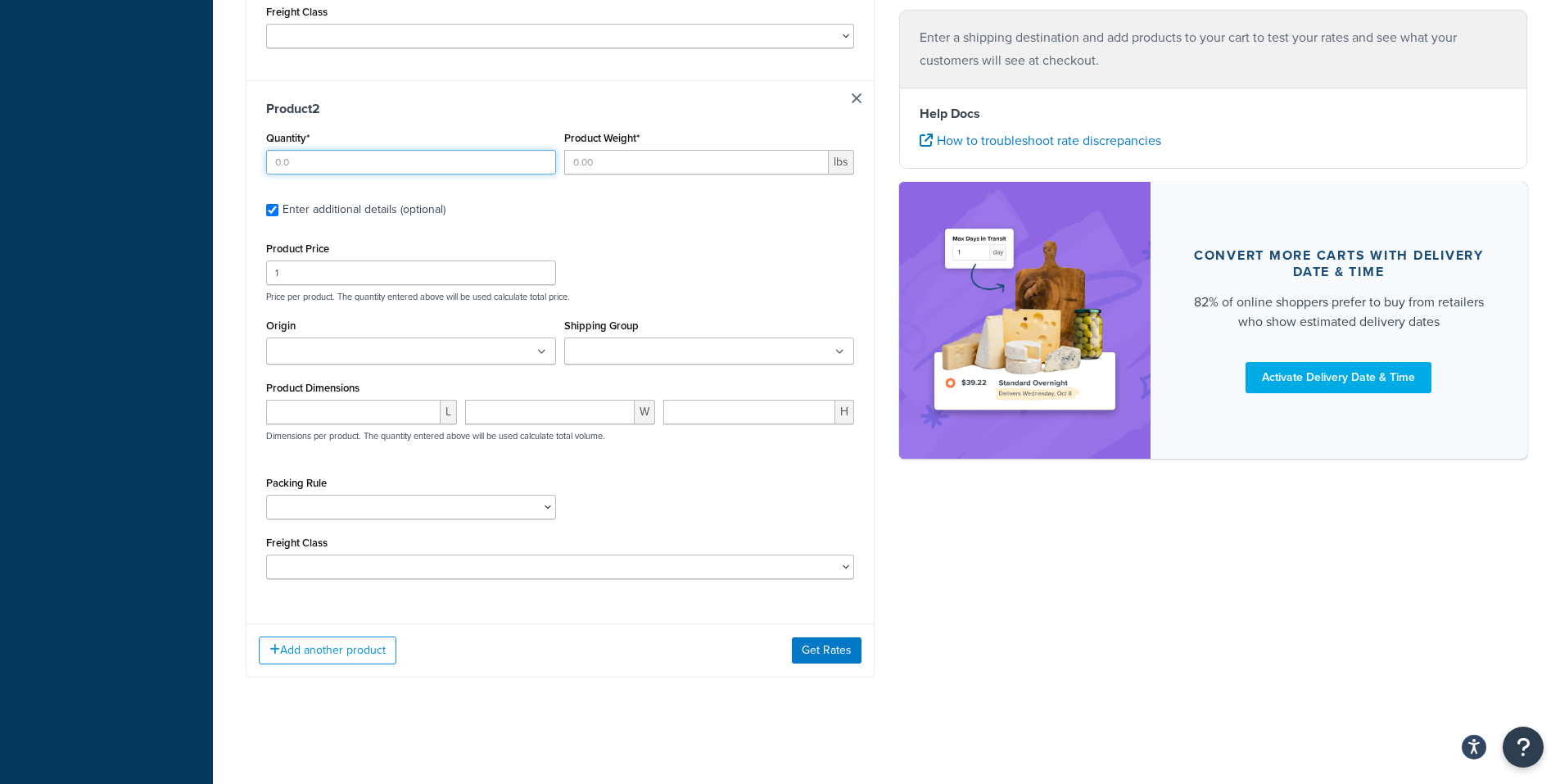
click at [286, 163] on input "Quantity*" at bounding box center [411, 162] width 290 height 24
type input "1"
click at [601, 168] on input "Product Weight*" at bounding box center [696, 162] width 264 height 24
type input "6"
click at [297, 273] on input "1" at bounding box center [411, 272] width 290 height 24
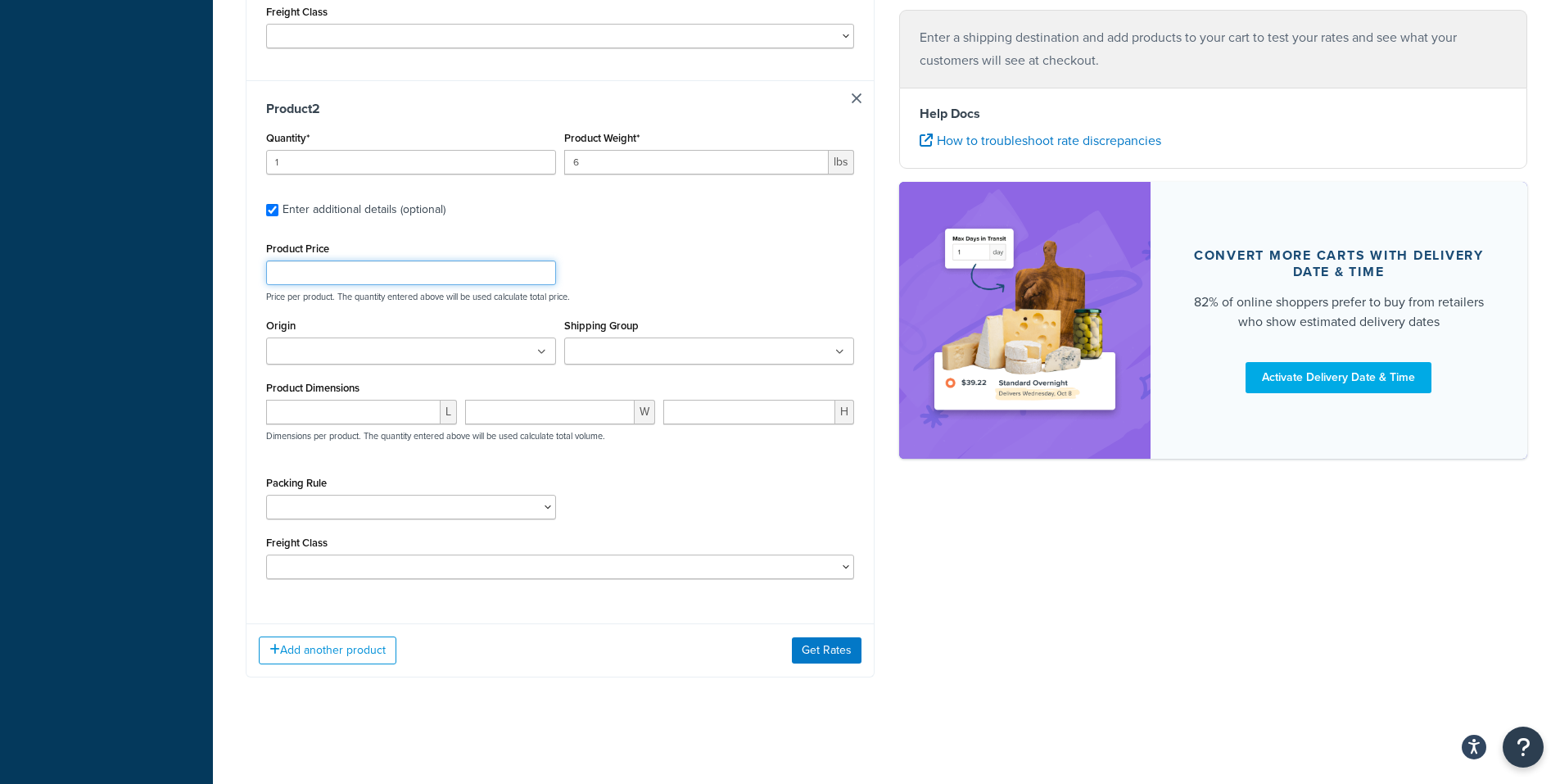
click at [284, 276] on input "Product Price" at bounding box center [411, 272] width 290 height 24
type input "15.99"
click at [338, 355] on input "Origin" at bounding box center [344, 352] width 145 height 18
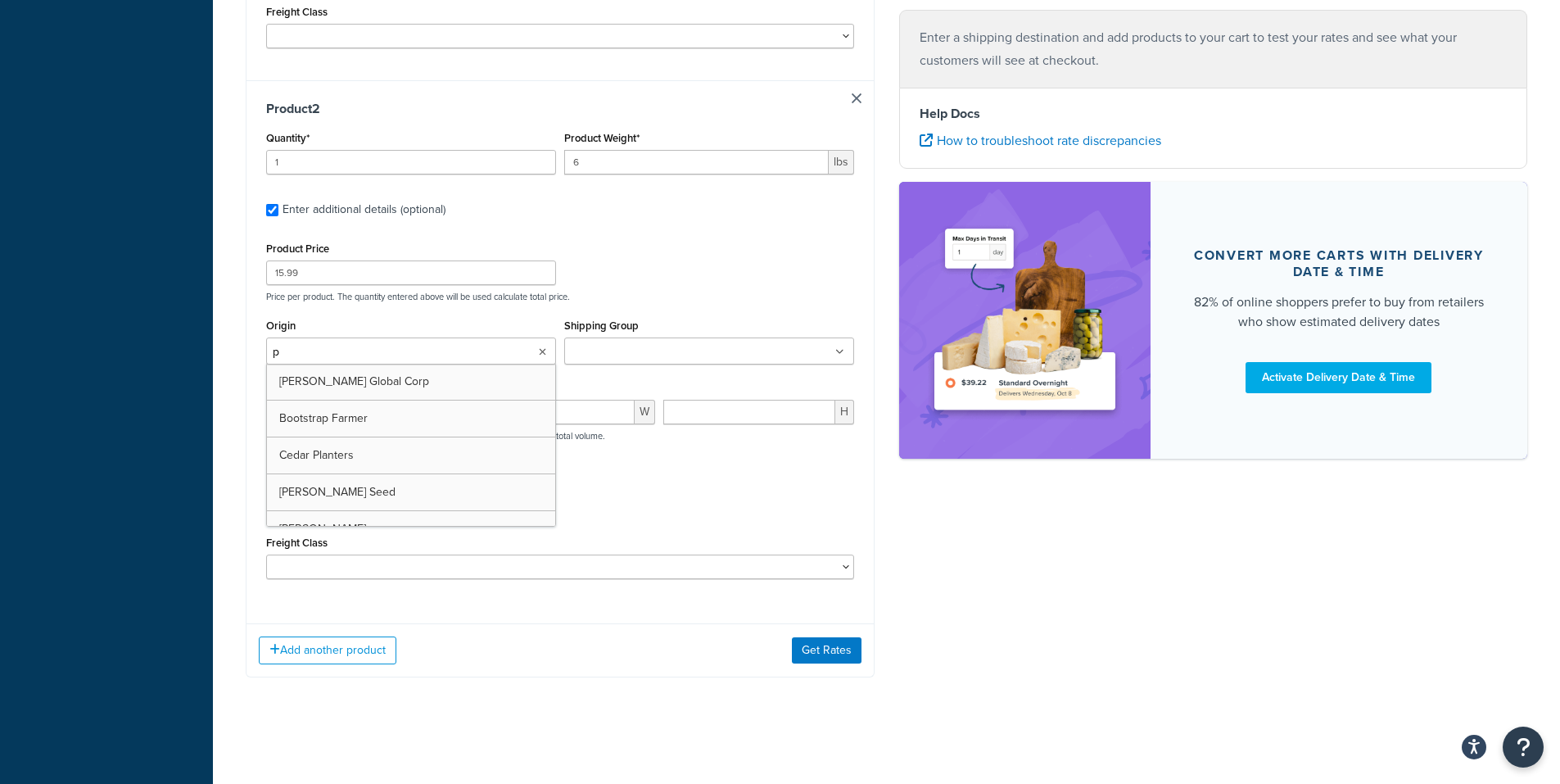
type input "pv"
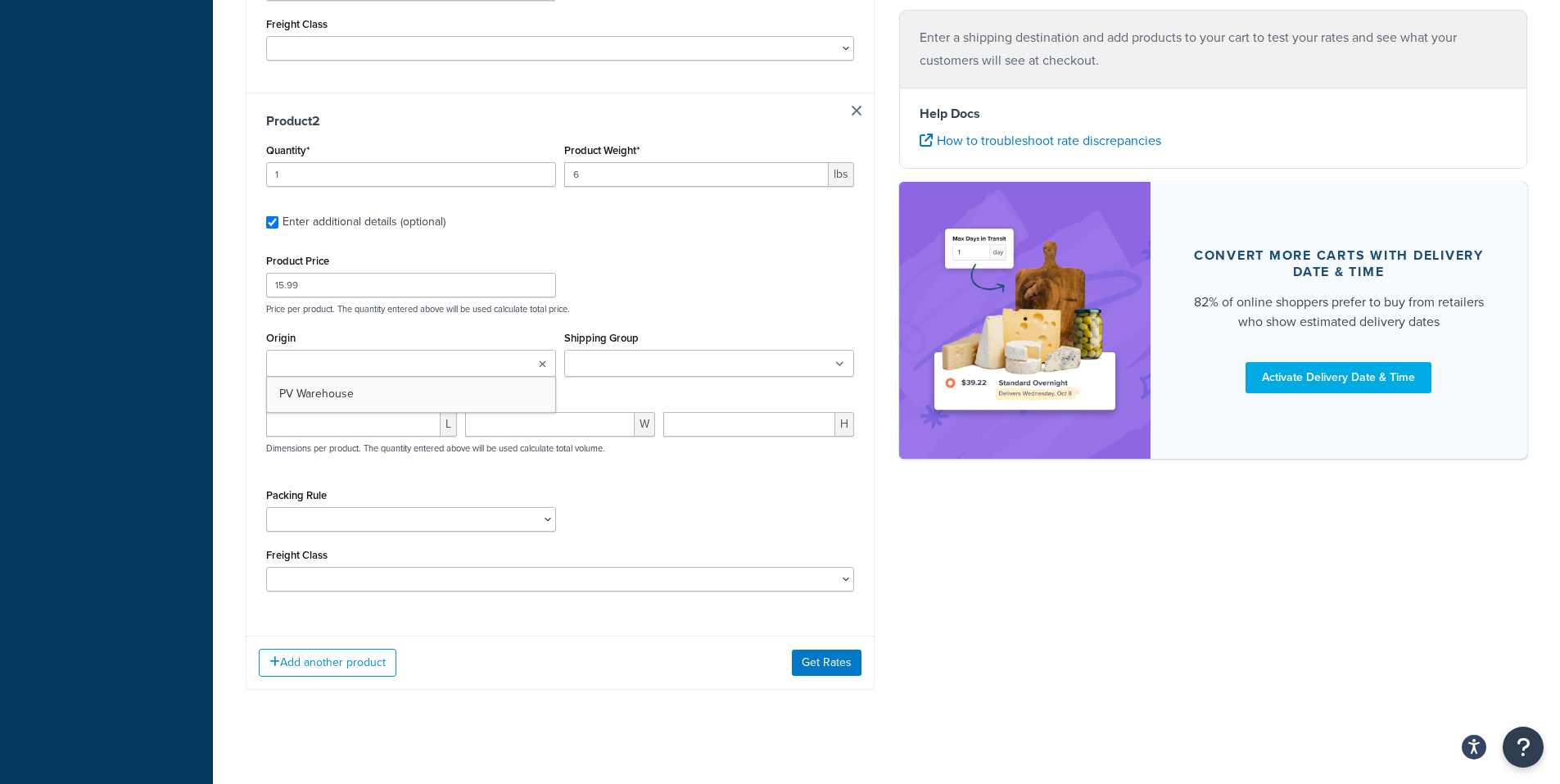
drag, startPoint x: 302, startPoint y: 381, endPoint x: 451, endPoint y: 378, distance: 149.0
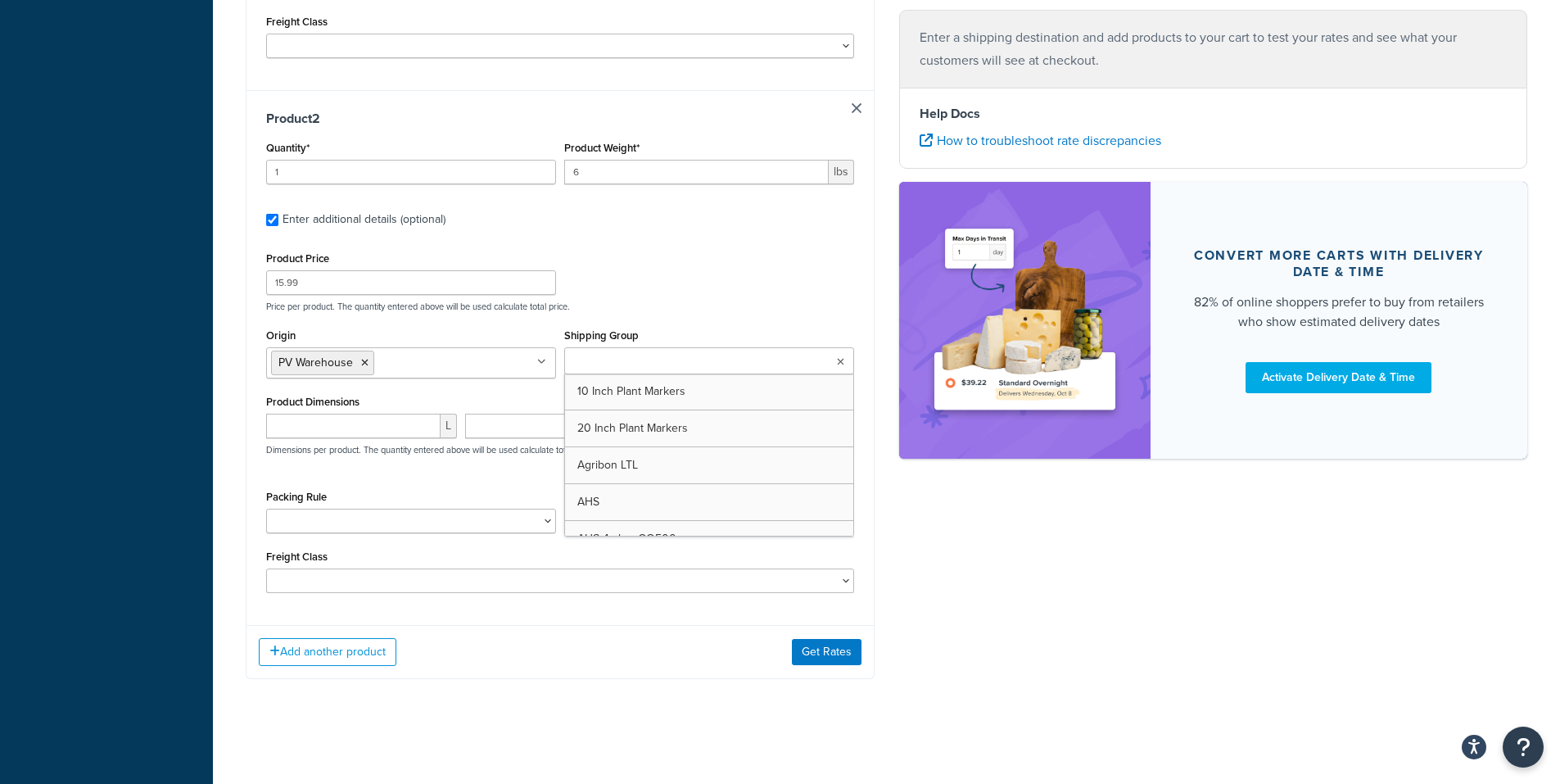
scroll to position [778, 0]
click at [587, 358] on input "Shipping Group" at bounding box center [641, 361] width 145 height 18
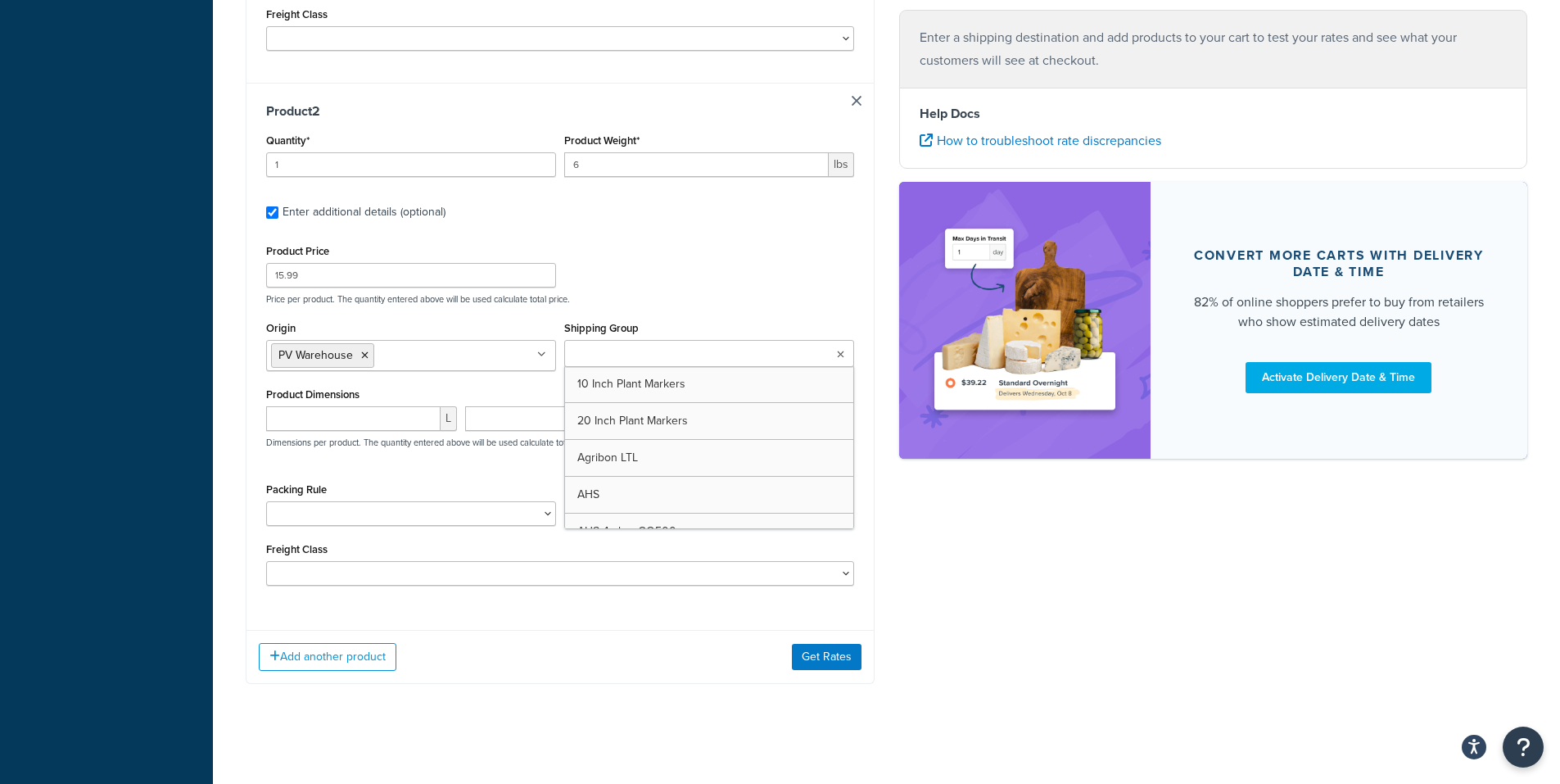
scroll to position [791, 0]
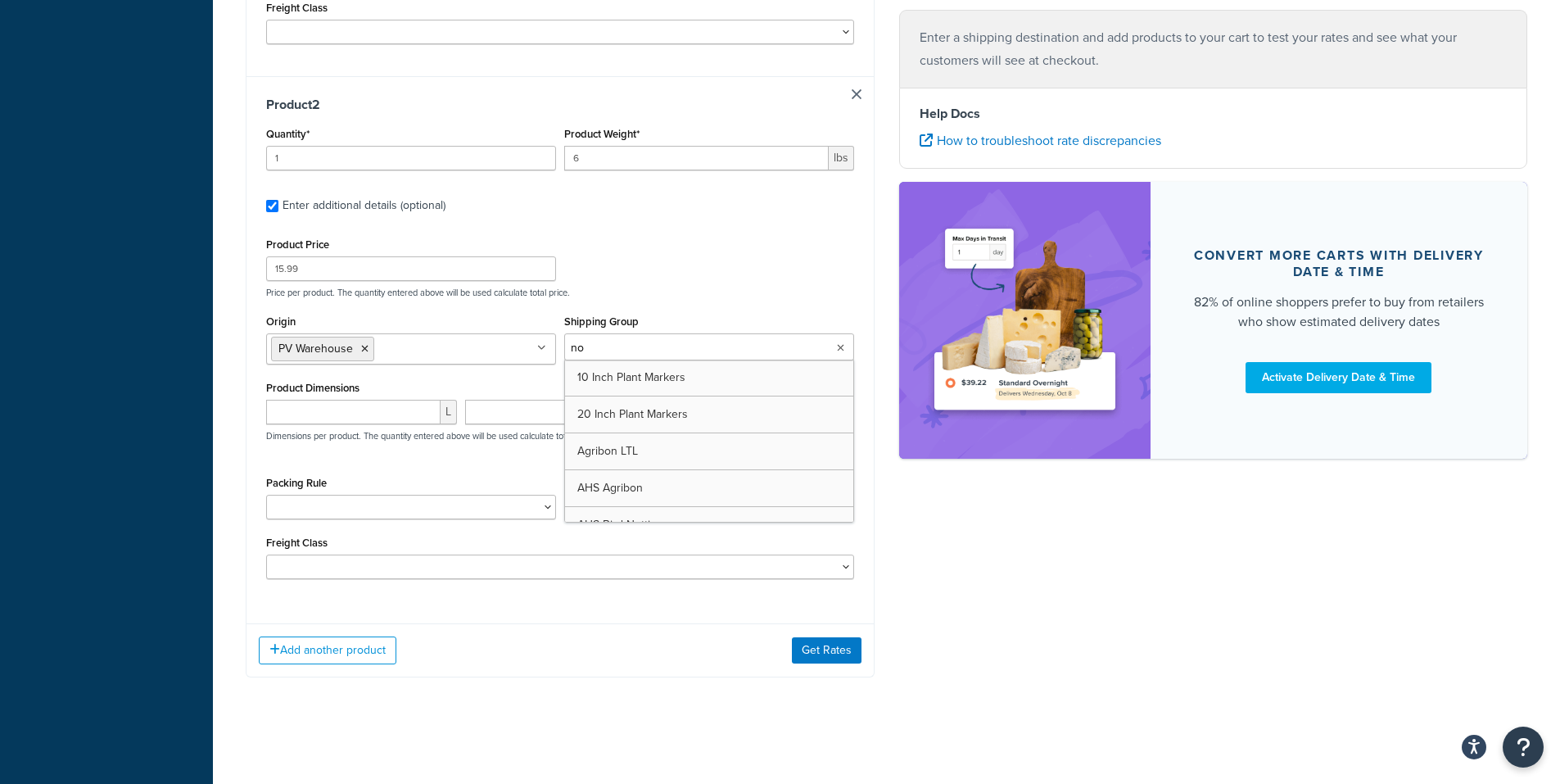
type input "not"
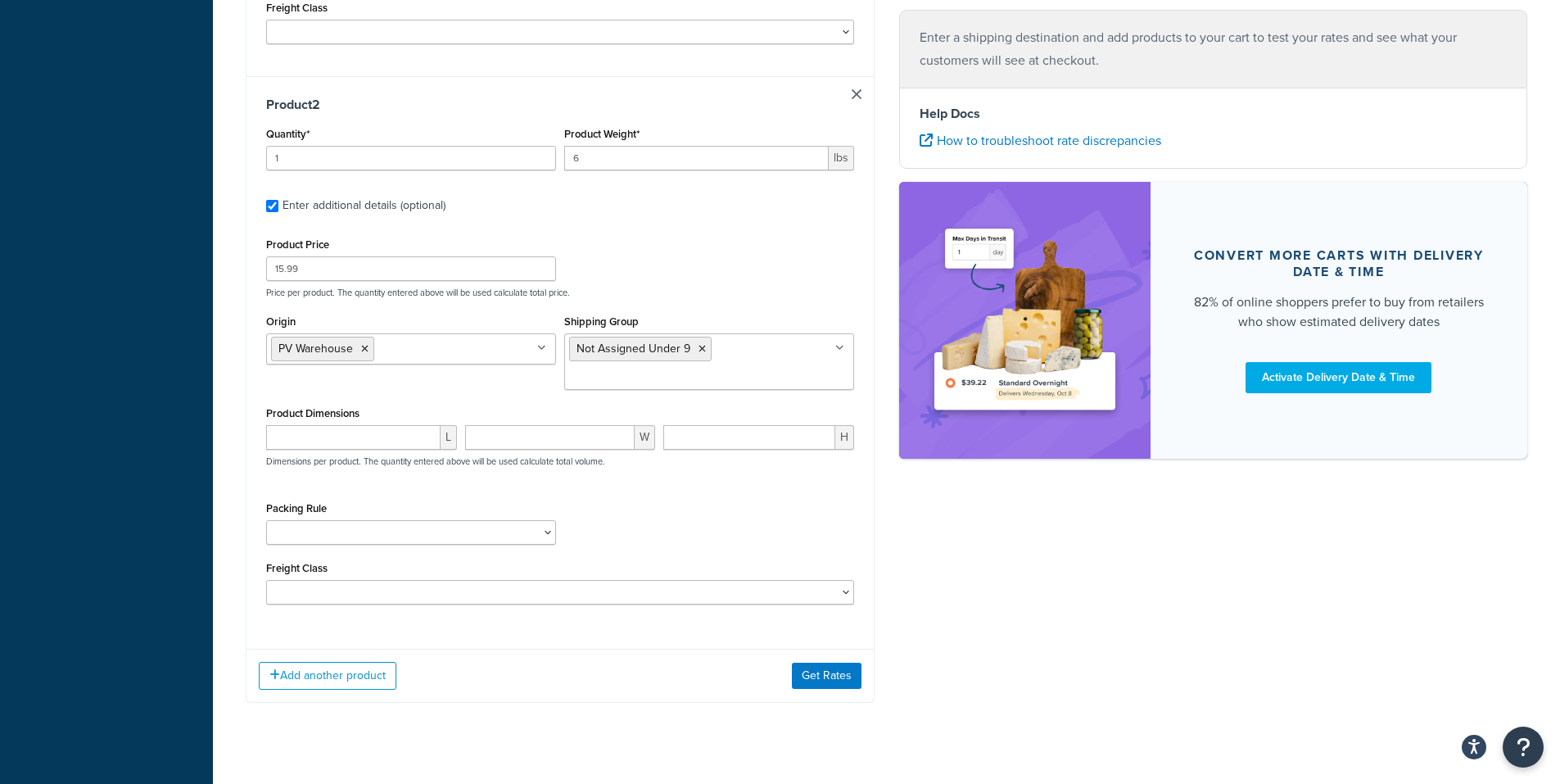
click at [398, 393] on div "Origin PV Warehouse Arbico Beneficial Insectary Berry Global Corp Boer Bootstra…" at bounding box center [560, 355] width 596 height 91
click at [345, 438] on input "number" at bounding box center [353, 437] width 175 height 24
click at [356, 449] on input "number" at bounding box center [353, 437] width 175 height 24
type input "11"
click at [517, 436] on input "number" at bounding box center [550, 437] width 170 height 24
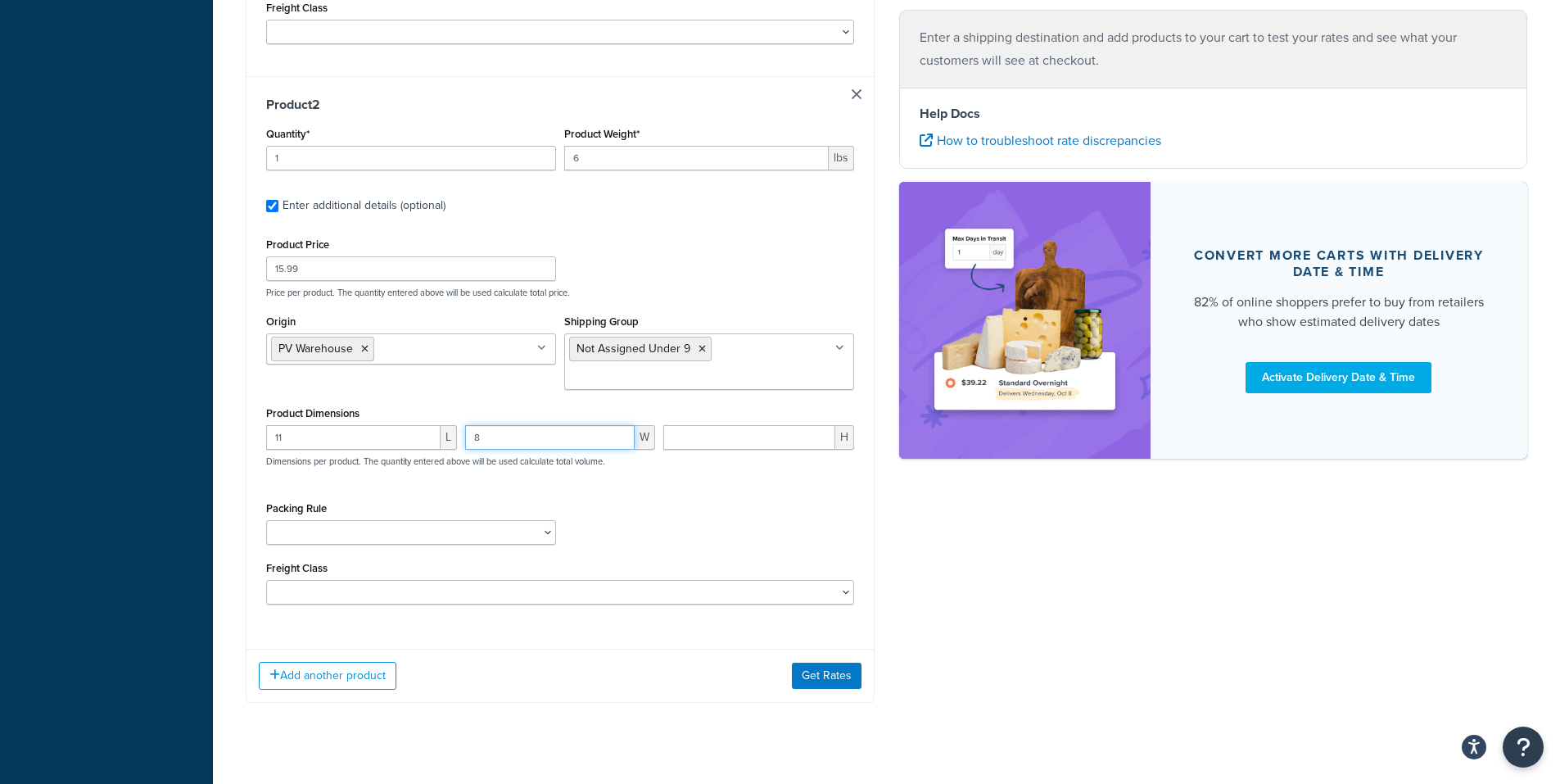
type input "8"
click at [775, 442] on input "number" at bounding box center [749, 437] width 172 height 24
type input "3"
click at [504, 444] on input "8" at bounding box center [550, 437] width 170 height 24
type input "8.25"
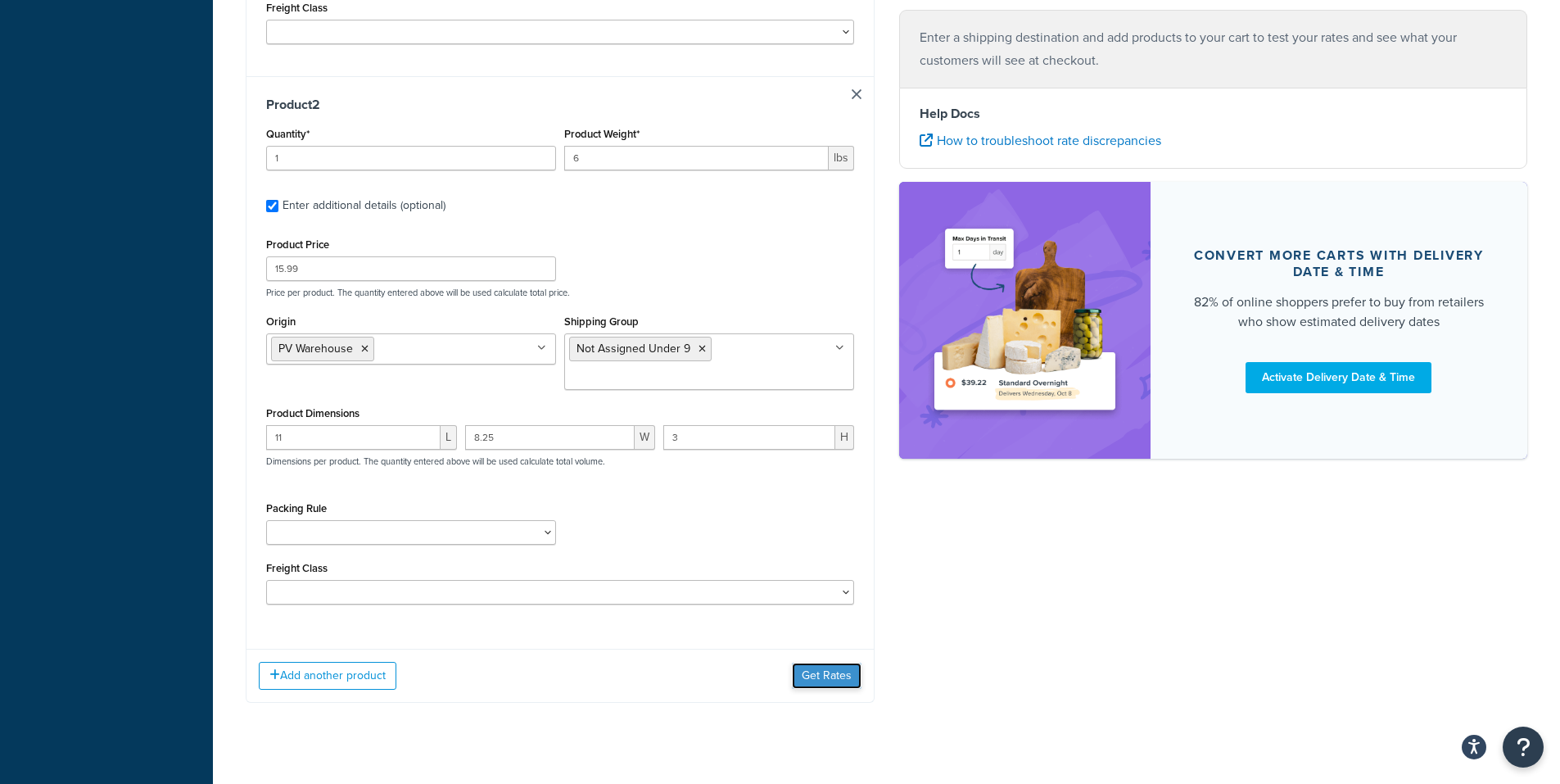
click at [824, 675] on button "Get Rates" at bounding box center [827, 675] width 70 height 26
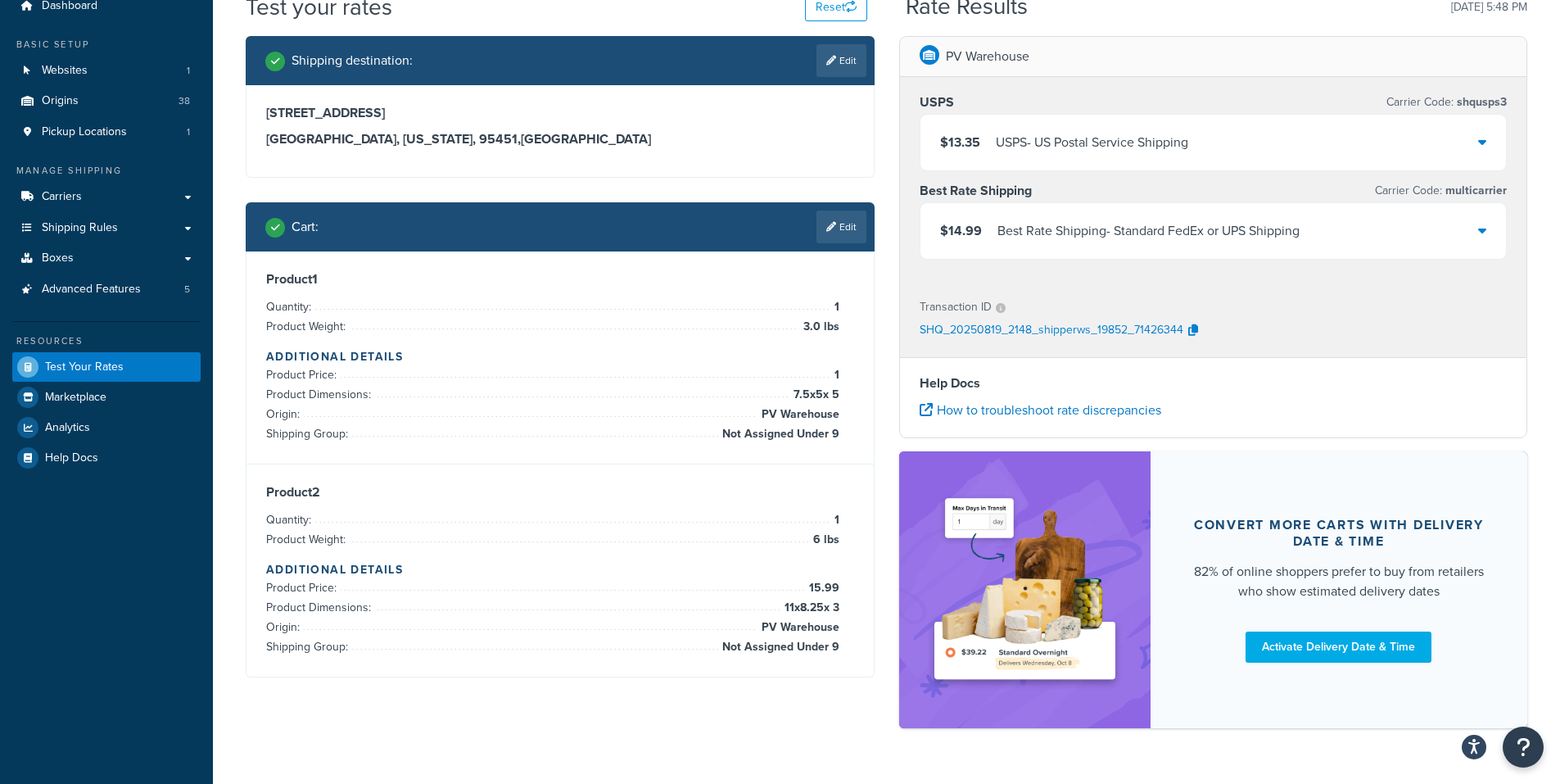
scroll to position [110, 0]
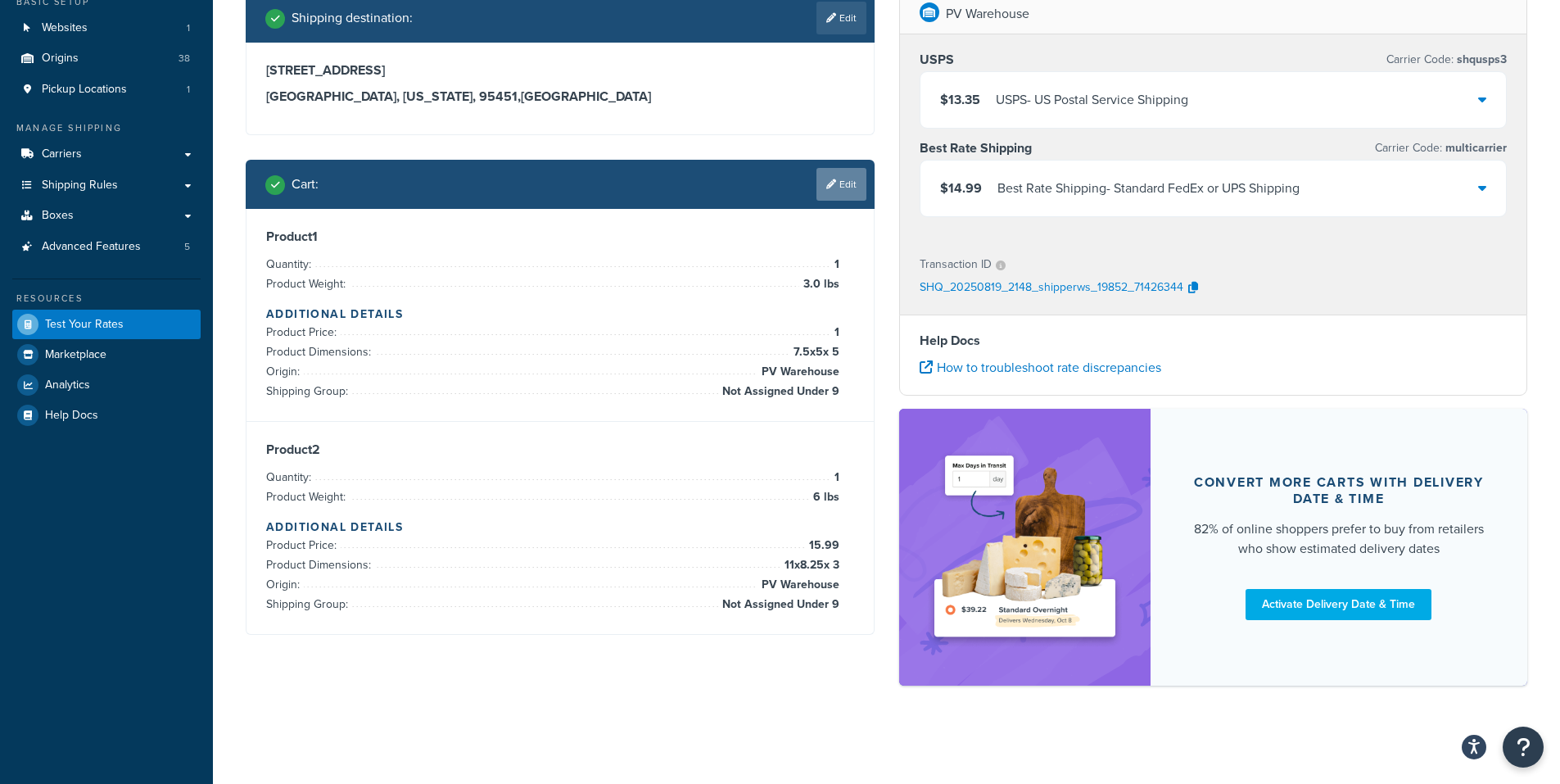
click at [848, 180] on link "Edit" at bounding box center [841, 184] width 50 height 33
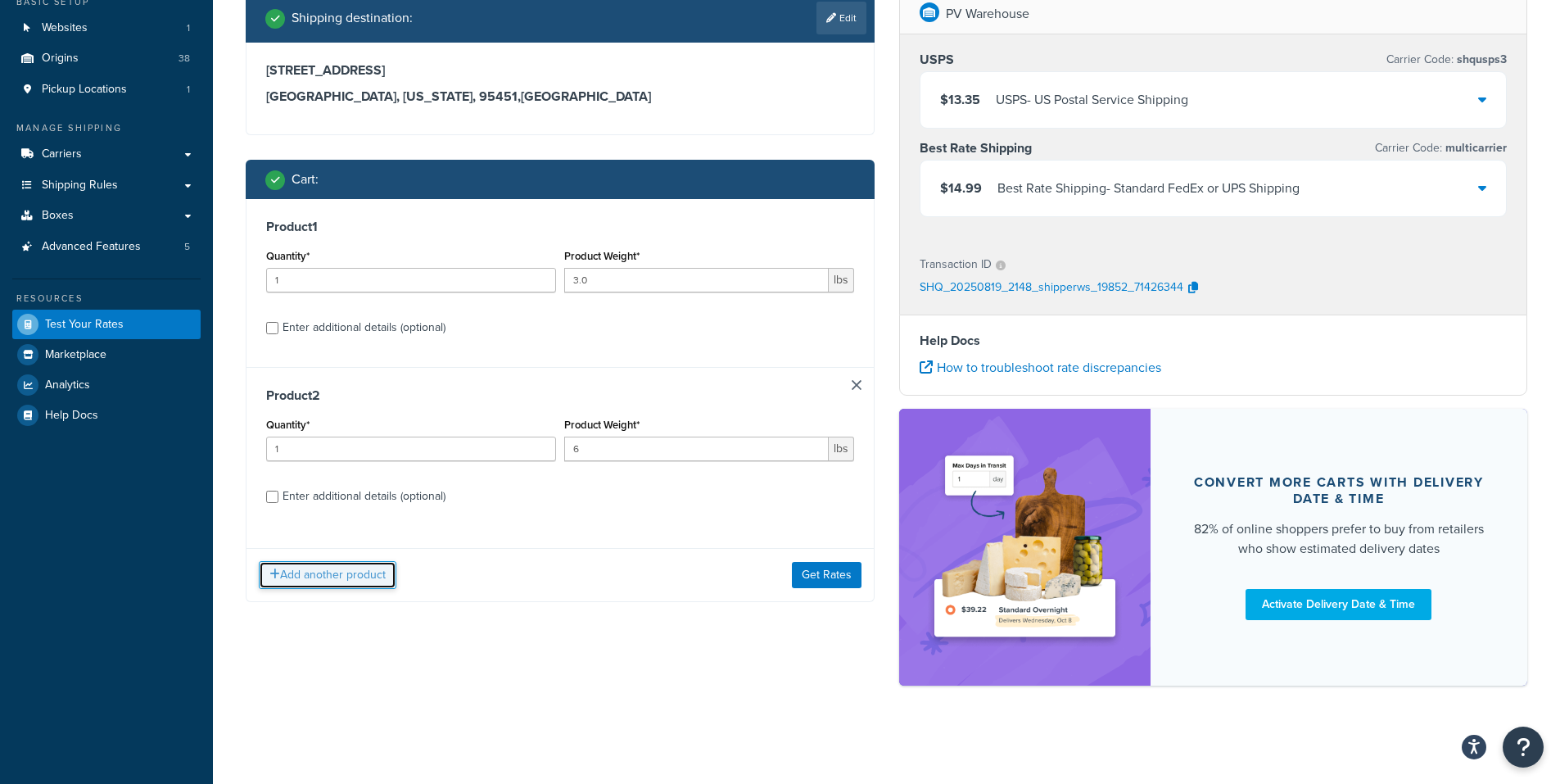
click at [317, 568] on button "Add another product" at bounding box center [327, 574] width 137 height 28
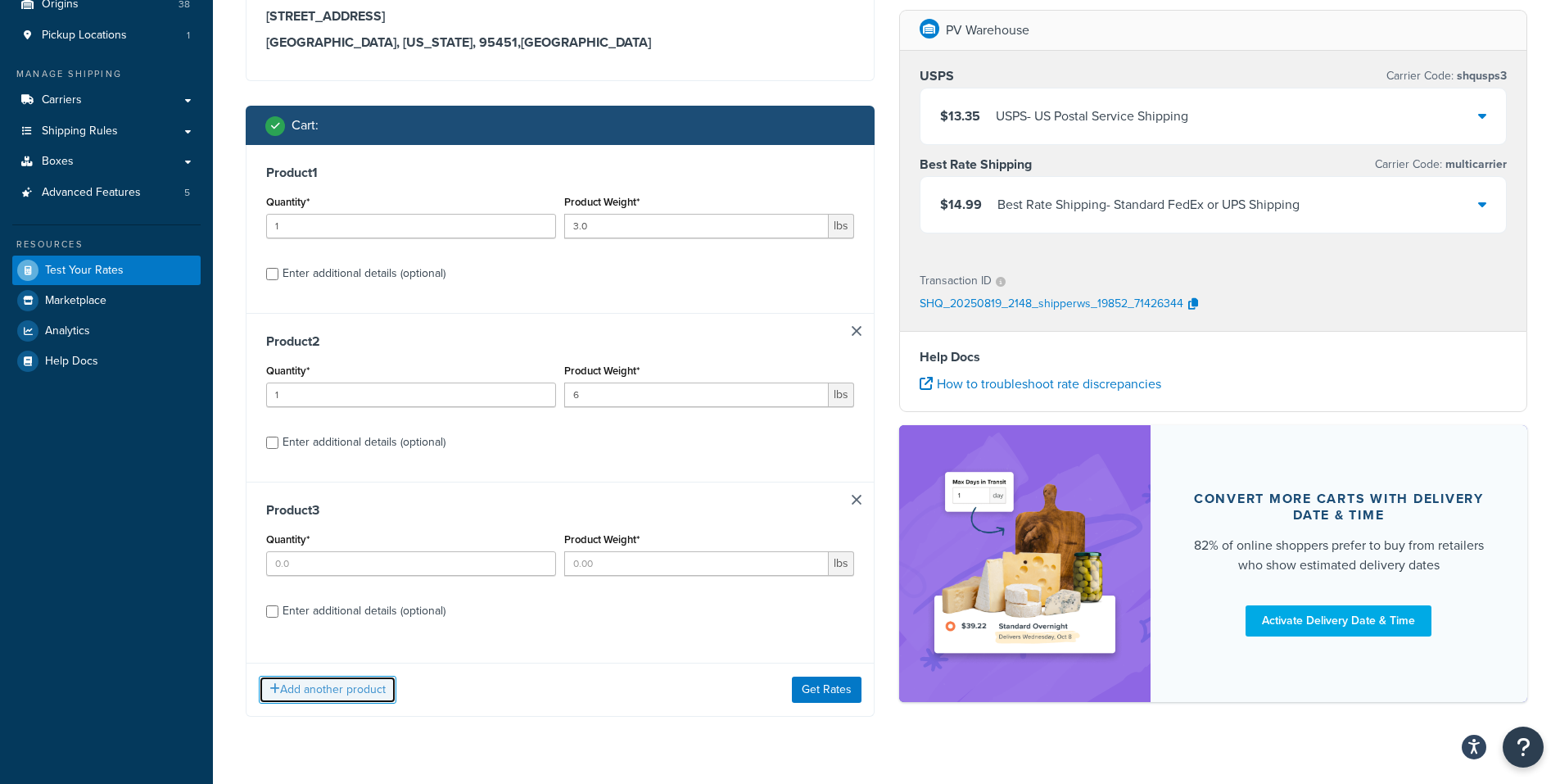
scroll to position [203, 0]
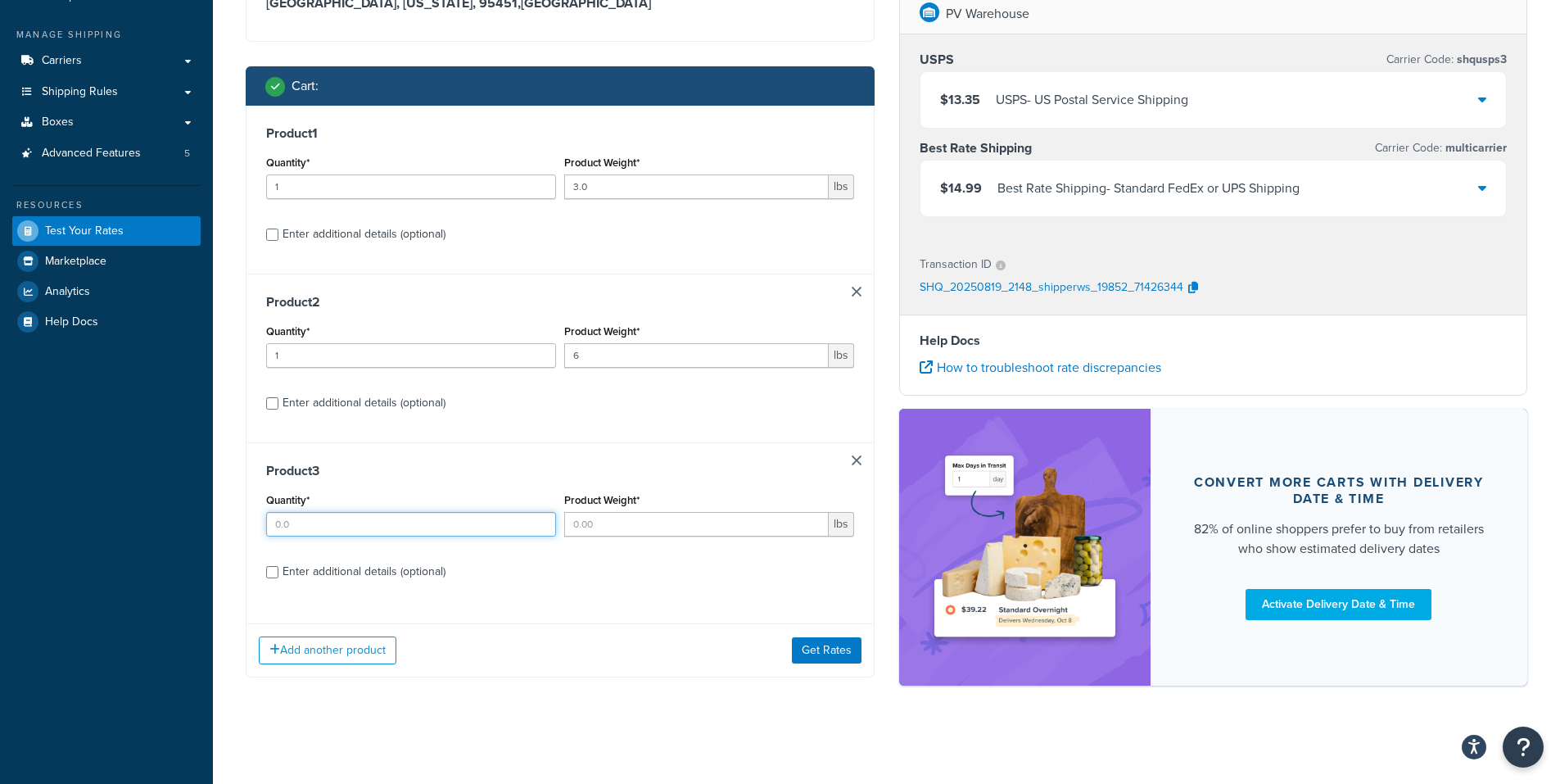
click at [290, 526] on input "Quantity*" at bounding box center [411, 524] width 290 height 24
type input "1"
click at [593, 524] on input "Product Weight*" at bounding box center [696, 524] width 264 height 24
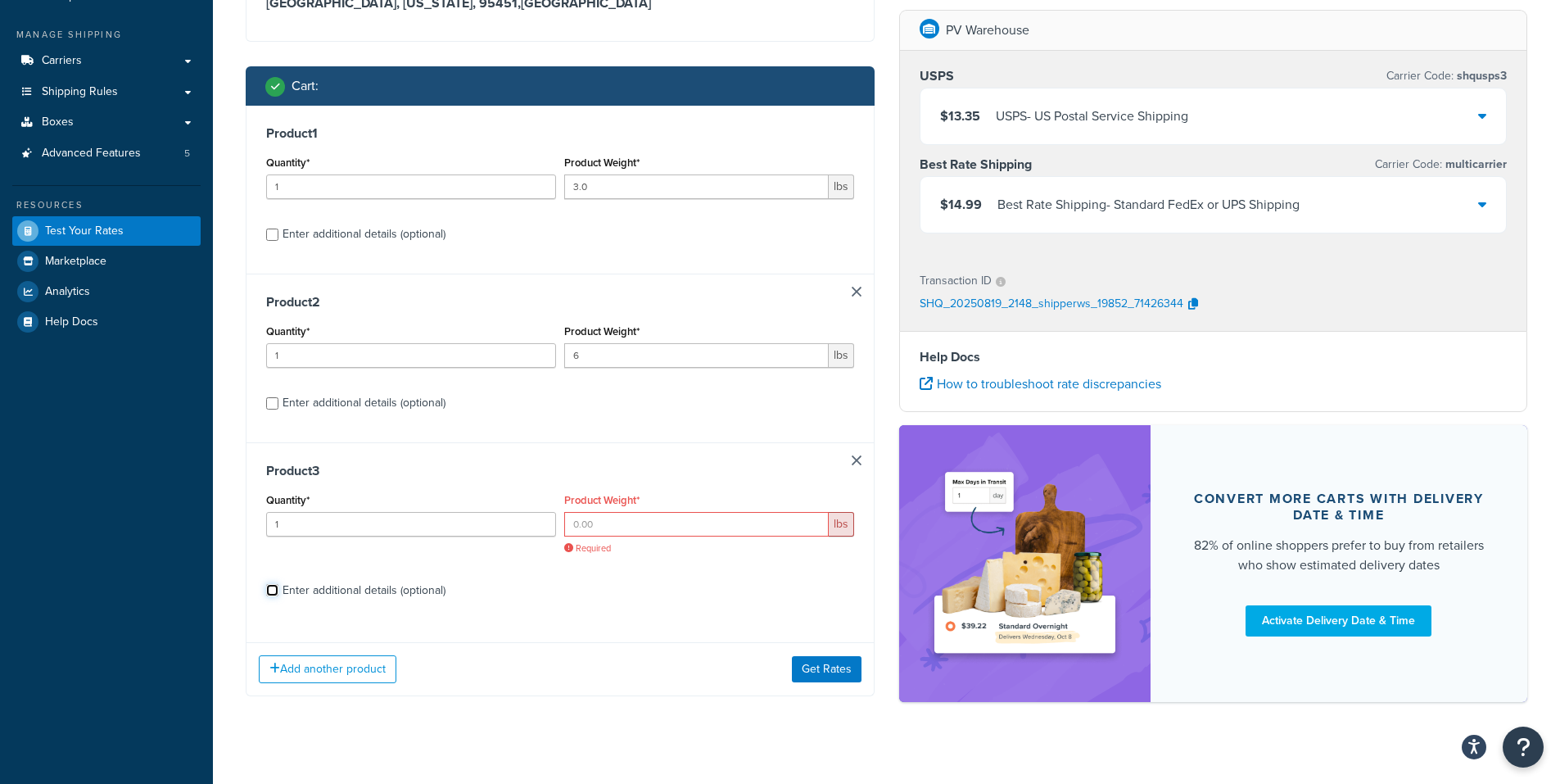
click at [272, 571] on div "Product 3 Quantity* 1 Product Weight* lbs Required Enter additional details (op…" at bounding box center [561, 535] width 628 height 186
click at [632, 533] on input "Product Weight*" at bounding box center [696, 524] width 264 height 24
click at [609, 505] on label "Product Weight*" at bounding box center [601, 500] width 75 height 13
click at [609, 512] on input "Product Weight*" at bounding box center [696, 524] width 264 height 24
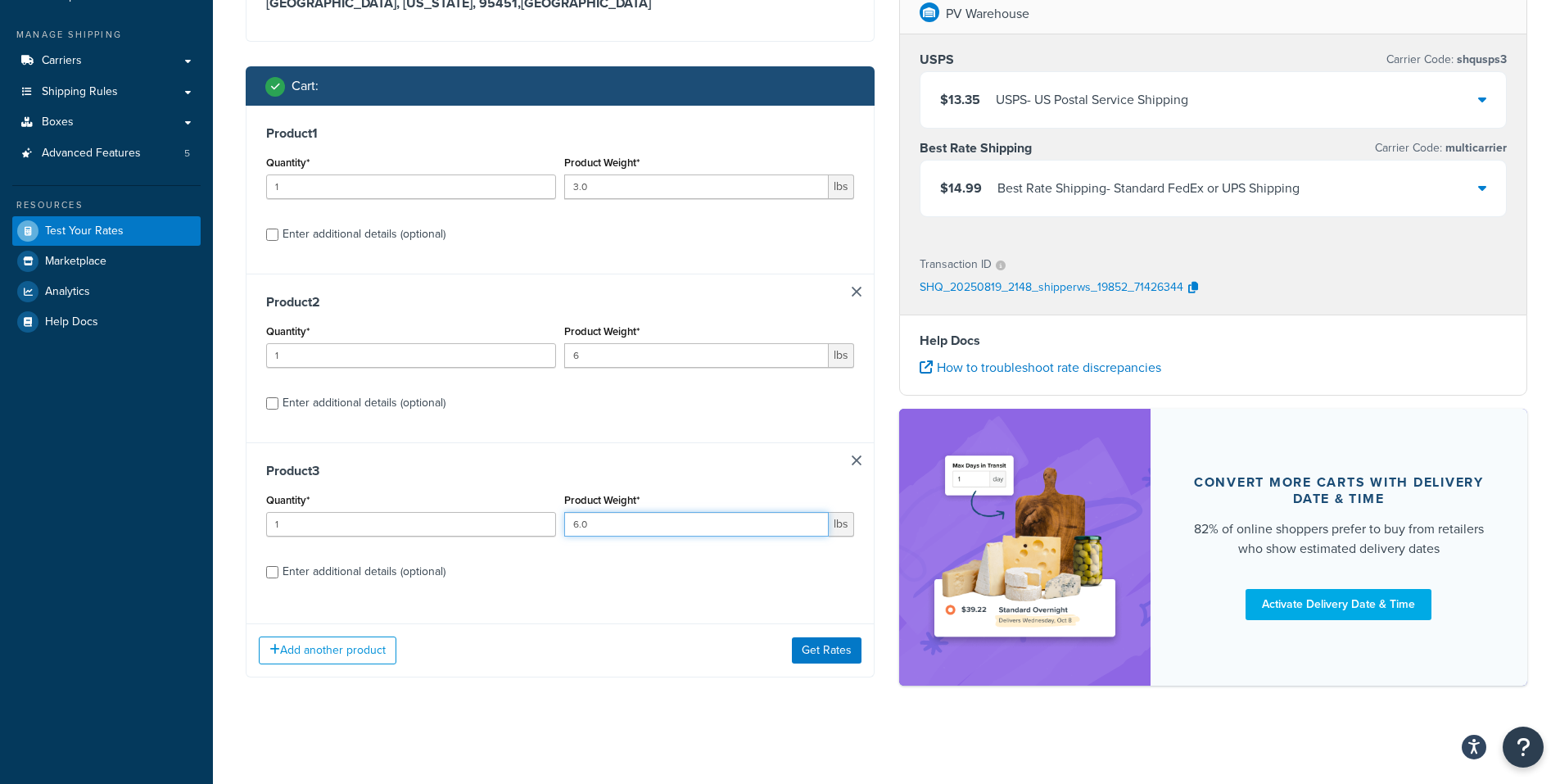
type input "6.0"
click at [278, 575] on input "Enter additional details (optional)" at bounding box center [272, 572] width 13 height 13
checkbox input "true"
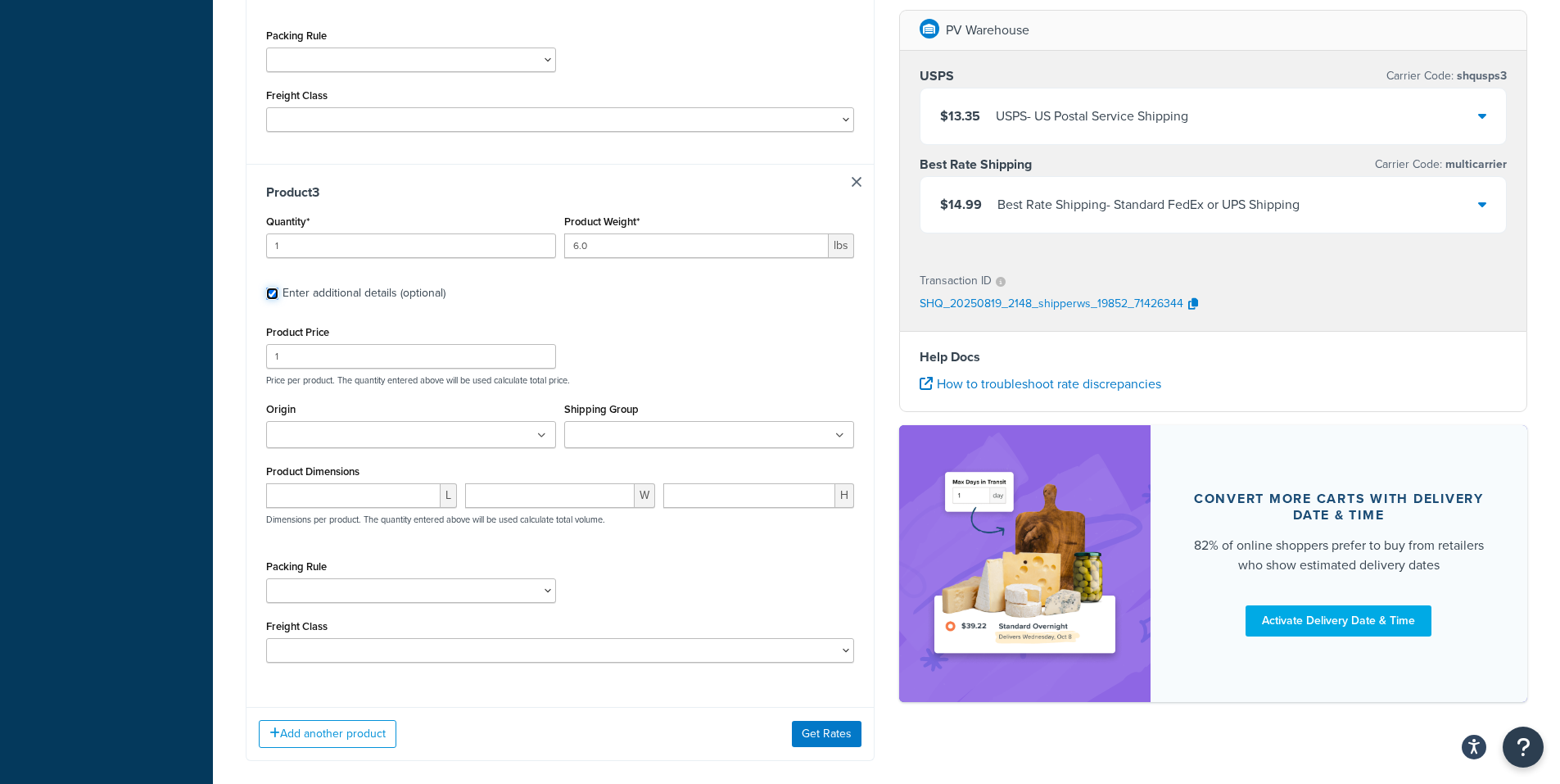
scroll to position [1267, 0]
drag, startPoint x: 300, startPoint y: 354, endPoint x: 194, endPoint y: 349, distance: 106.1
type input "25.99"
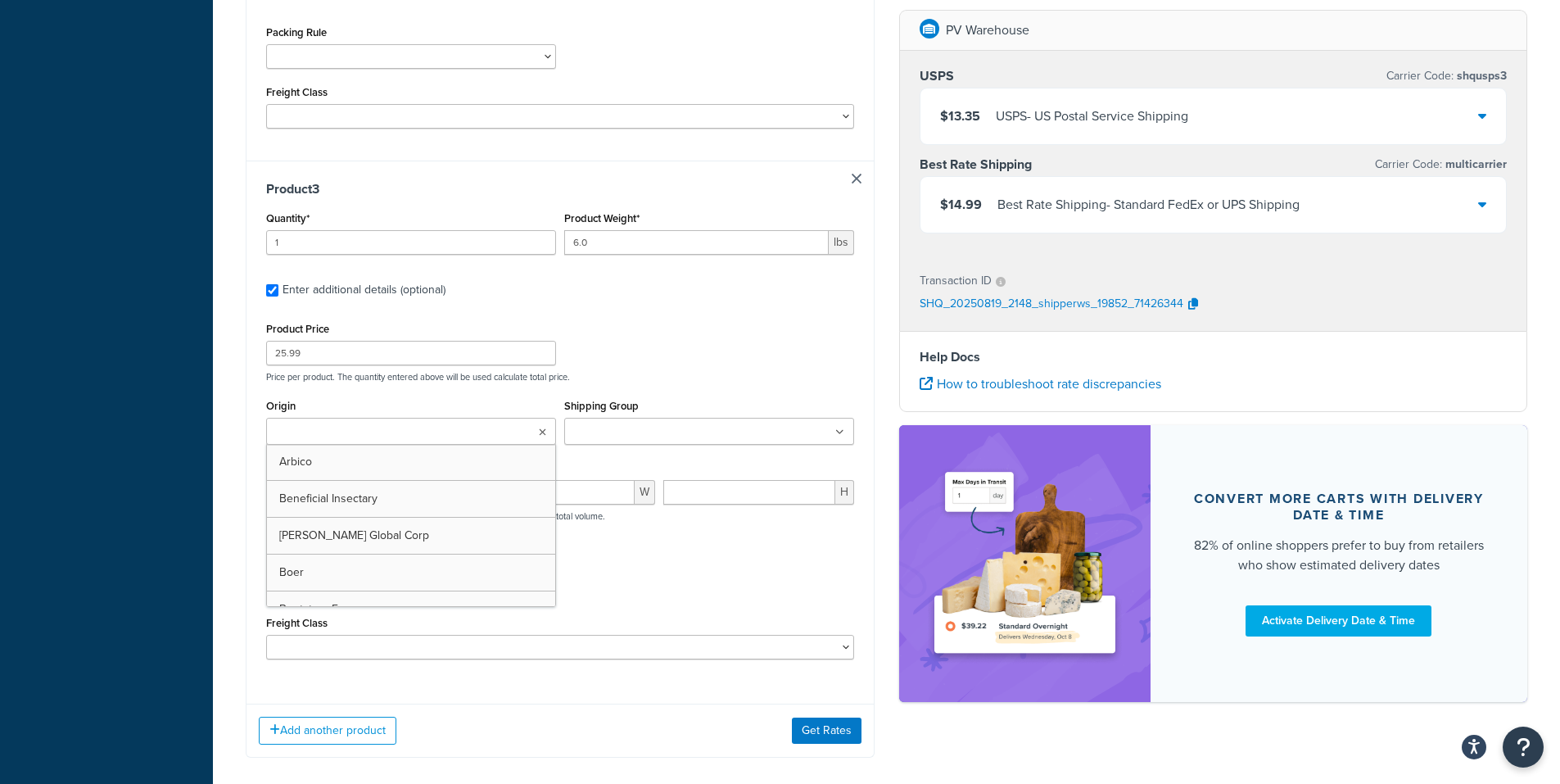
click at [302, 438] on input "Origin" at bounding box center [344, 432] width 145 height 18
type input "pv"
drag, startPoint x: 326, startPoint y: 458, endPoint x: 557, endPoint y: 440, distance: 231.7
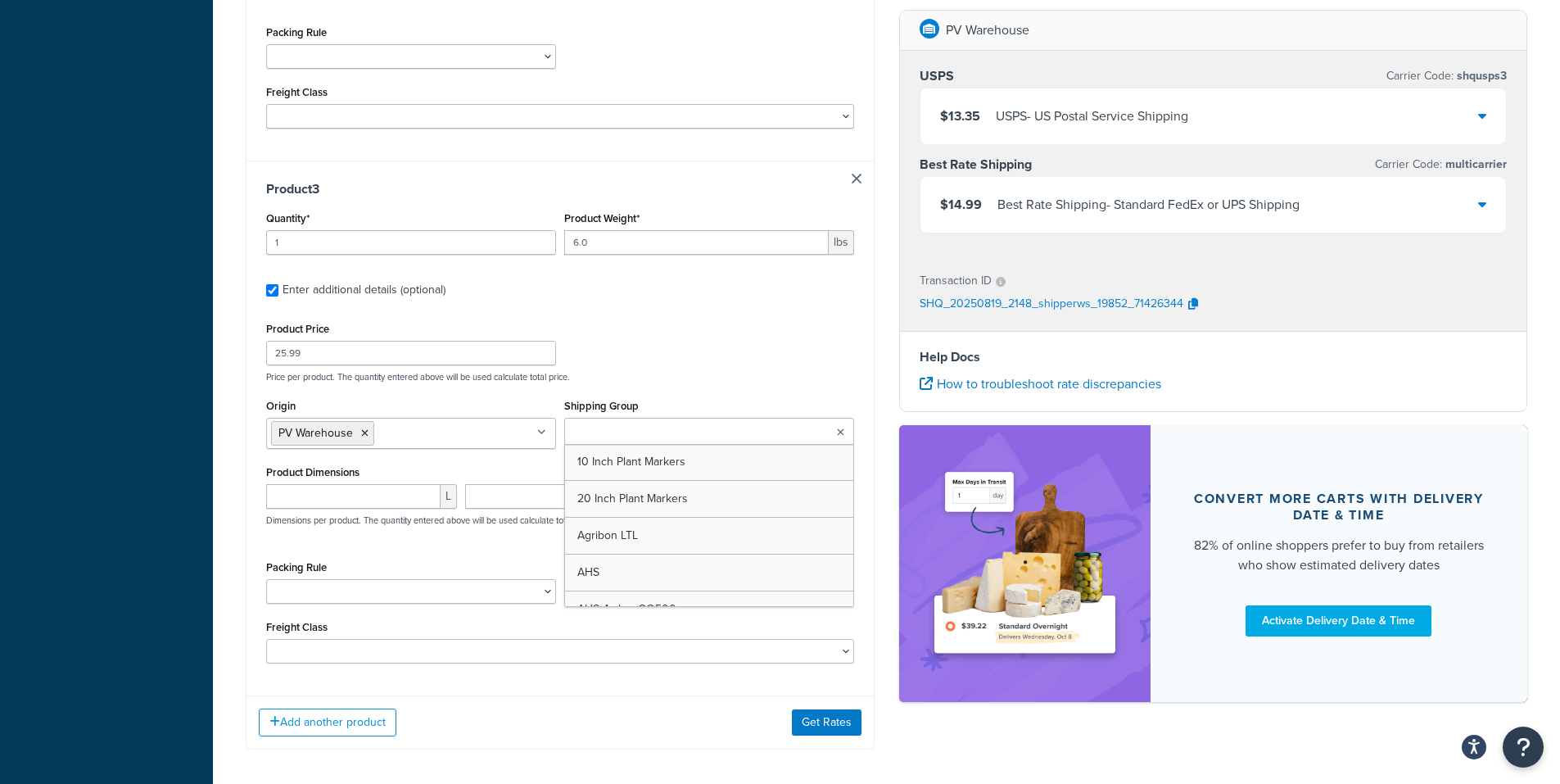
click at [610, 430] on input "Shipping Group" at bounding box center [641, 432] width 145 height 18
type input "n"
type input "N"
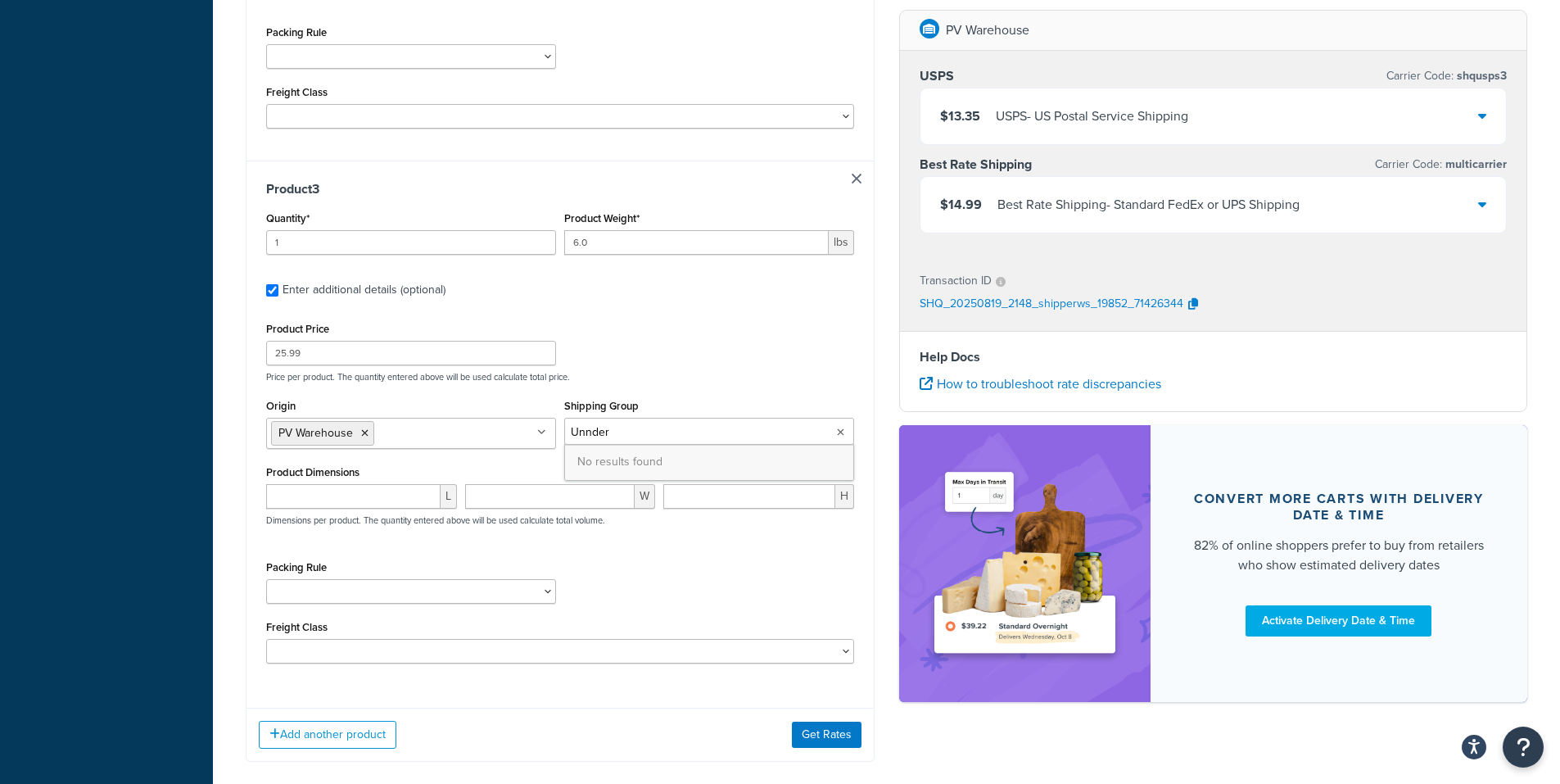
type input "Under"
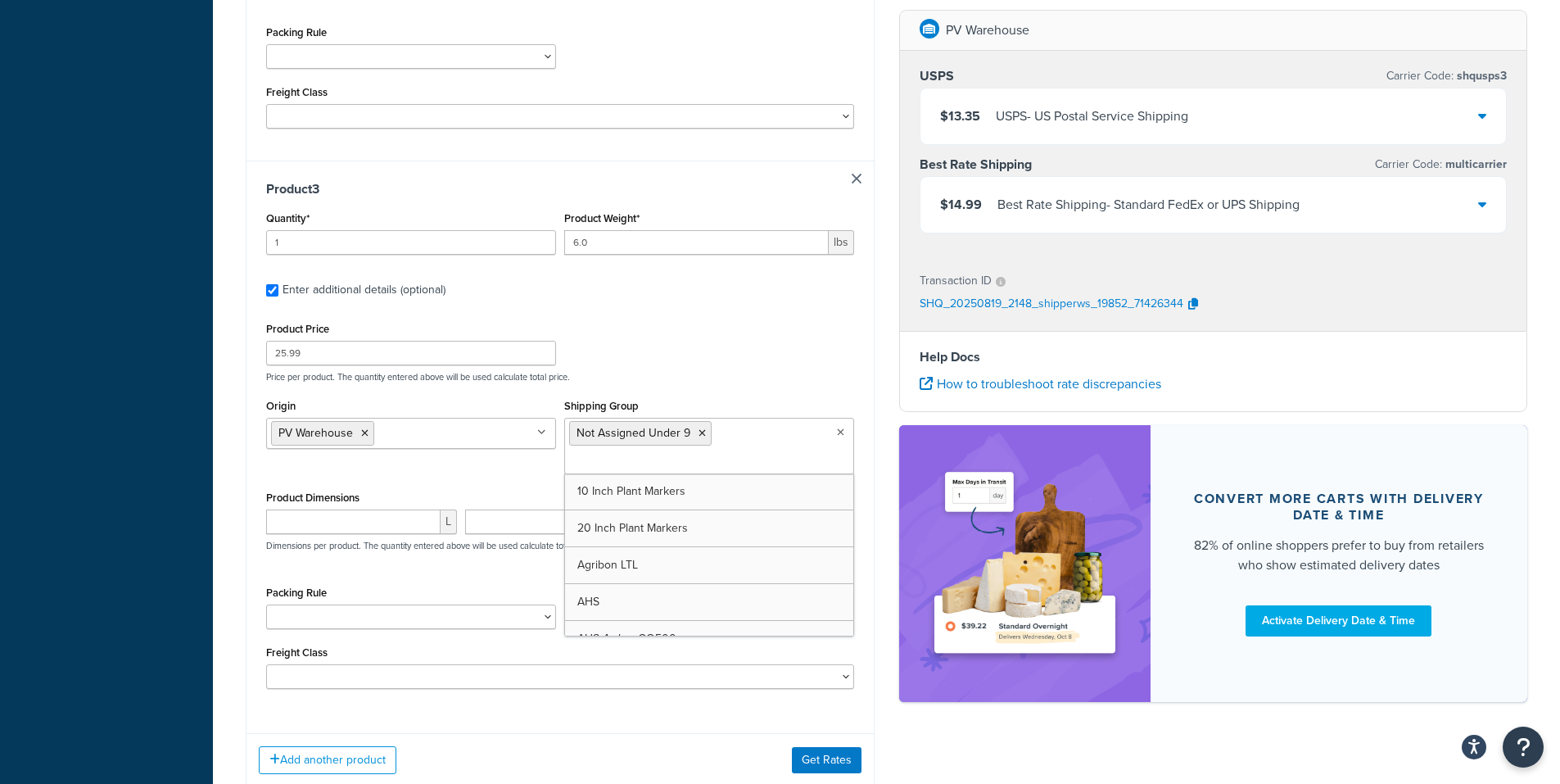
click at [322, 538] on div "L" at bounding box center [362, 527] width 199 height 37
drag, startPoint x: 316, startPoint y: 523, endPoint x: 733, endPoint y: 321, distance: 463.3
click at [316, 520] on input "number" at bounding box center [353, 521] width 175 height 24
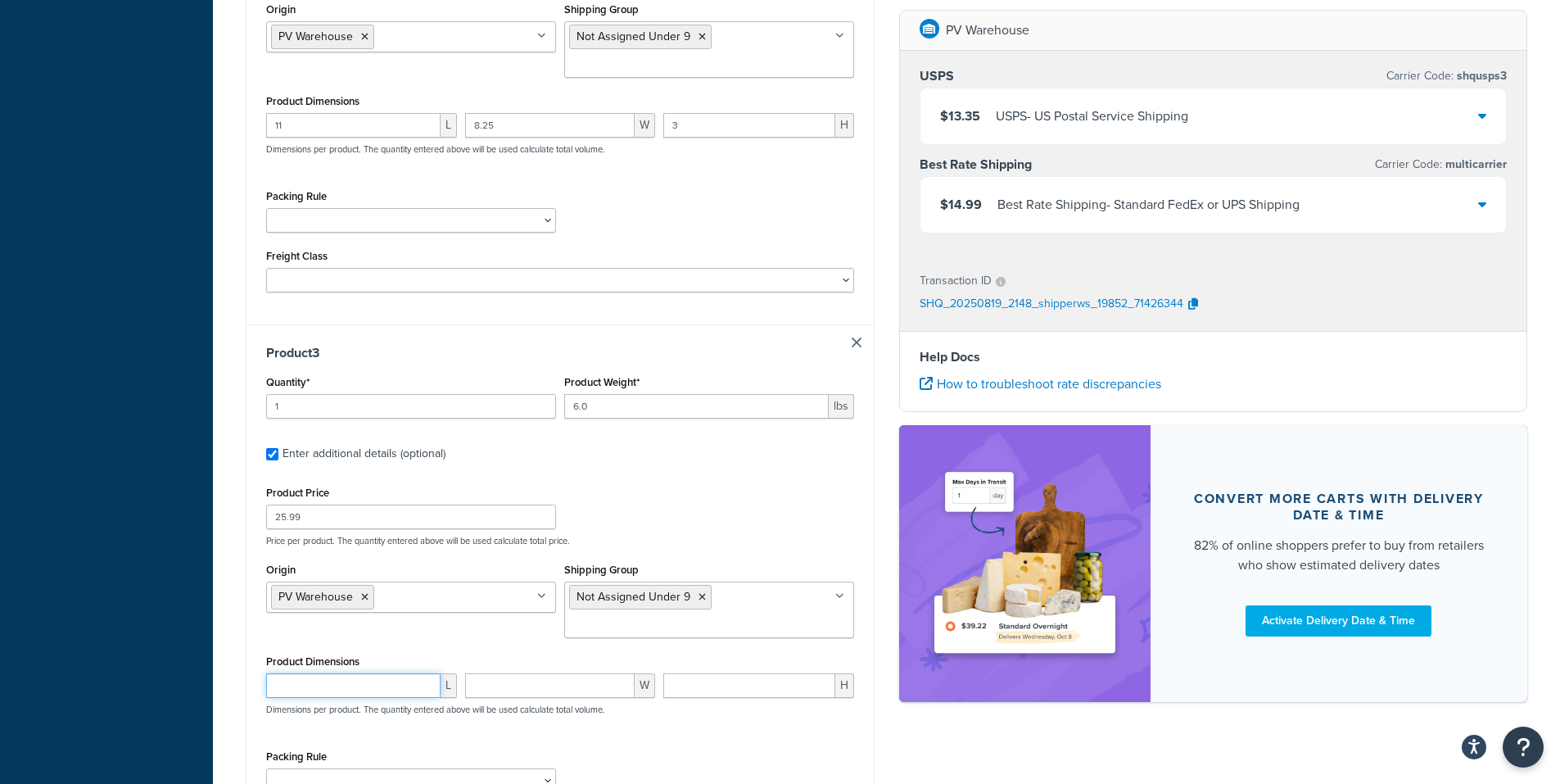
scroll to position [1185, 0]
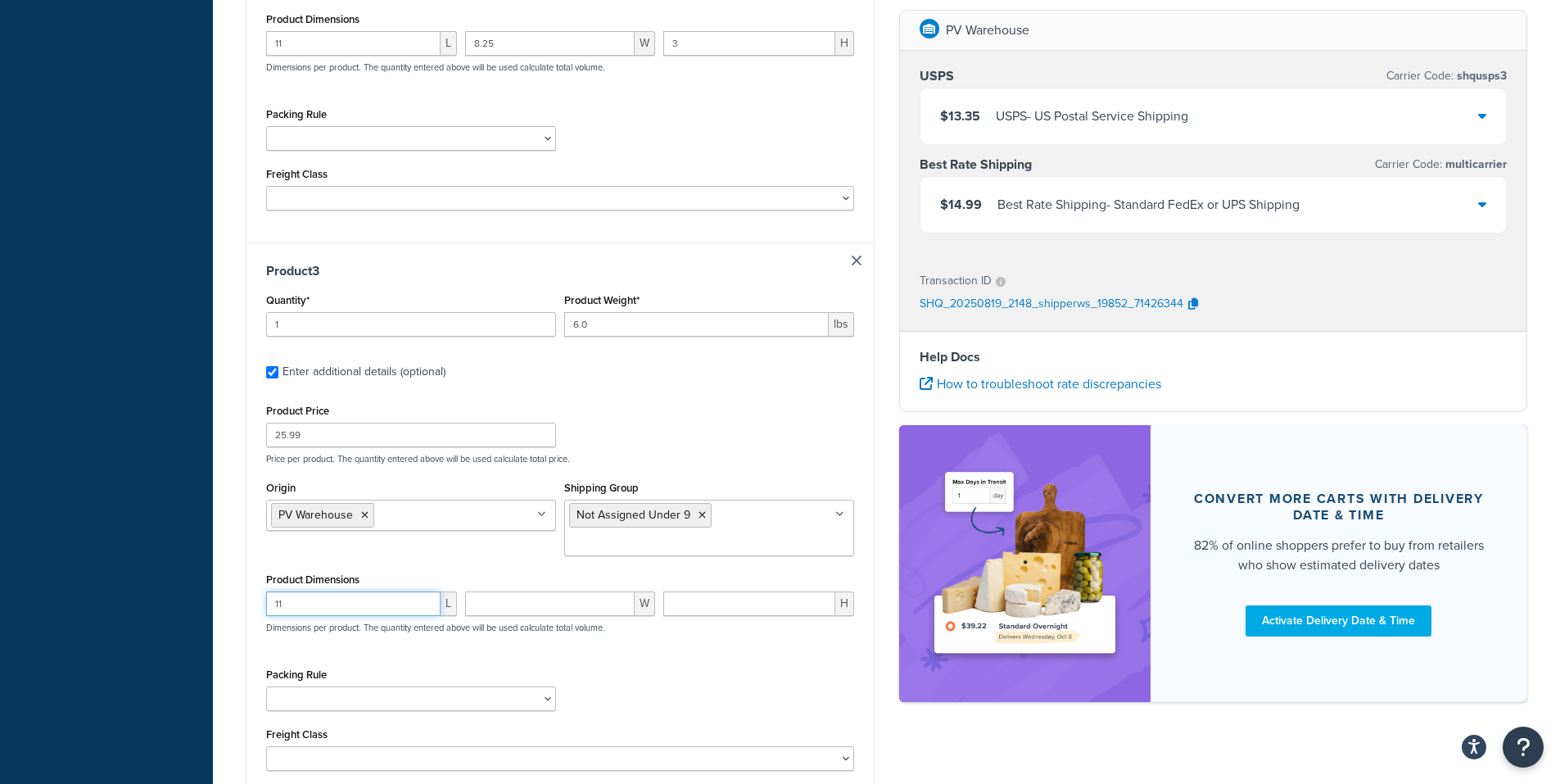
type input "11"
click at [520, 609] on input "number" at bounding box center [550, 603] width 170 height 24
type input "8.25"
click at [694, 603] on input "number" at bounding box center [749, 603] width 172 height 24
type input "3"
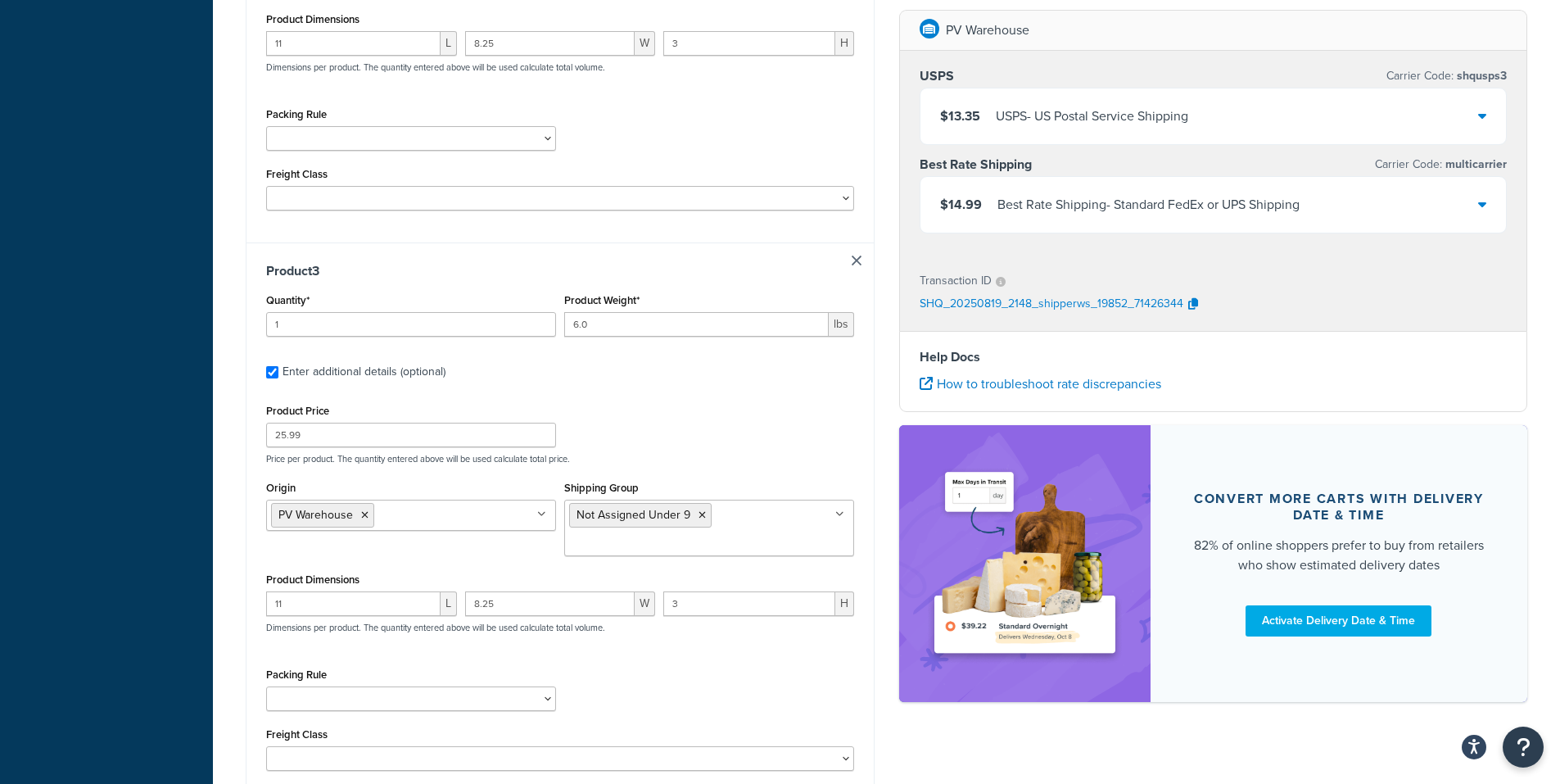
click at [752, 661] on div "Product Price 25.99 Price per product. The quantity entered above will be used …" at bounding box center [560, 585] width 588 height 371
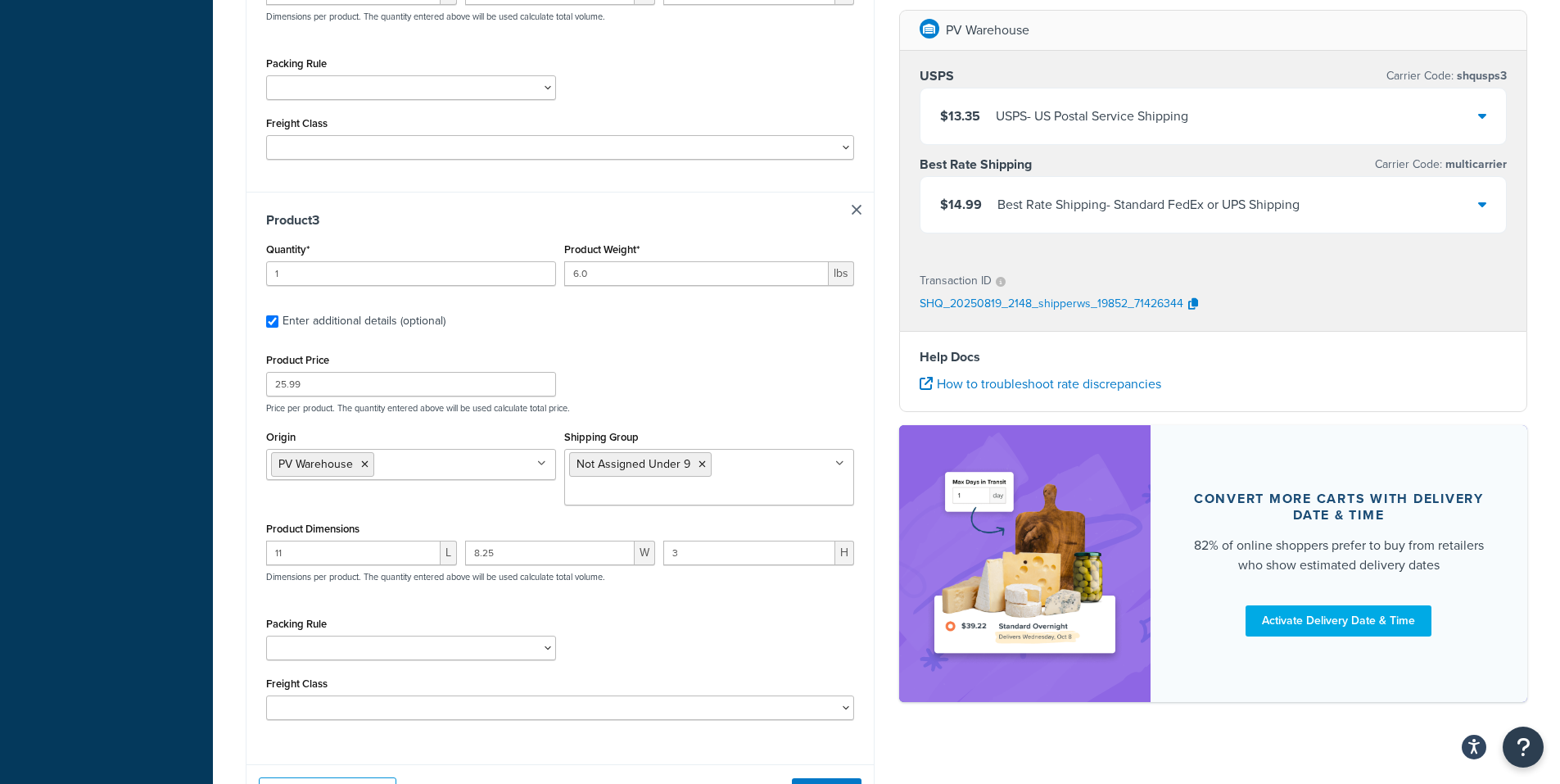
scroll to position [1376, 0]
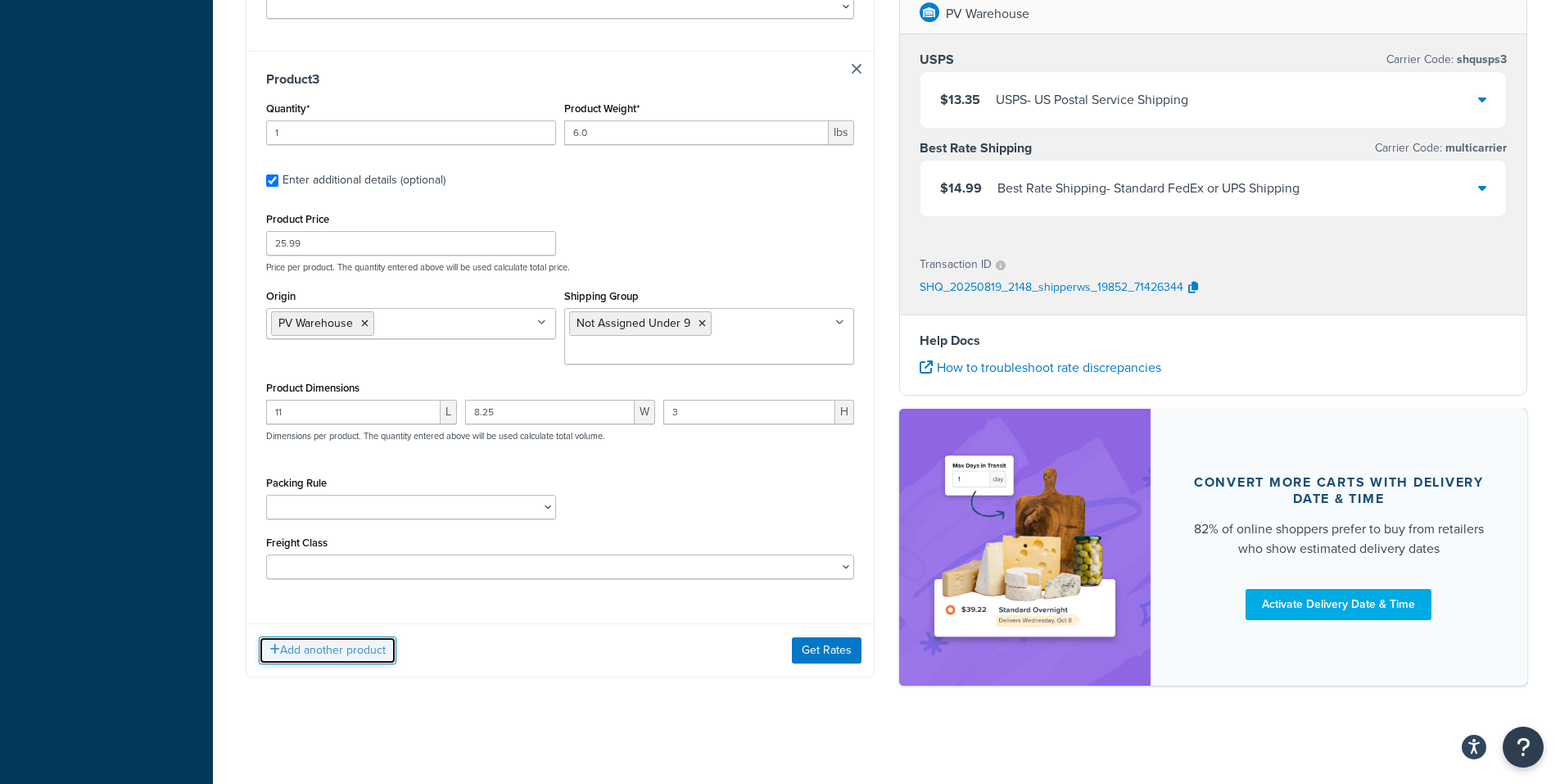
click at [292, 647] on button "Add another product" at bounding box center [327, 650] width 137 height 28
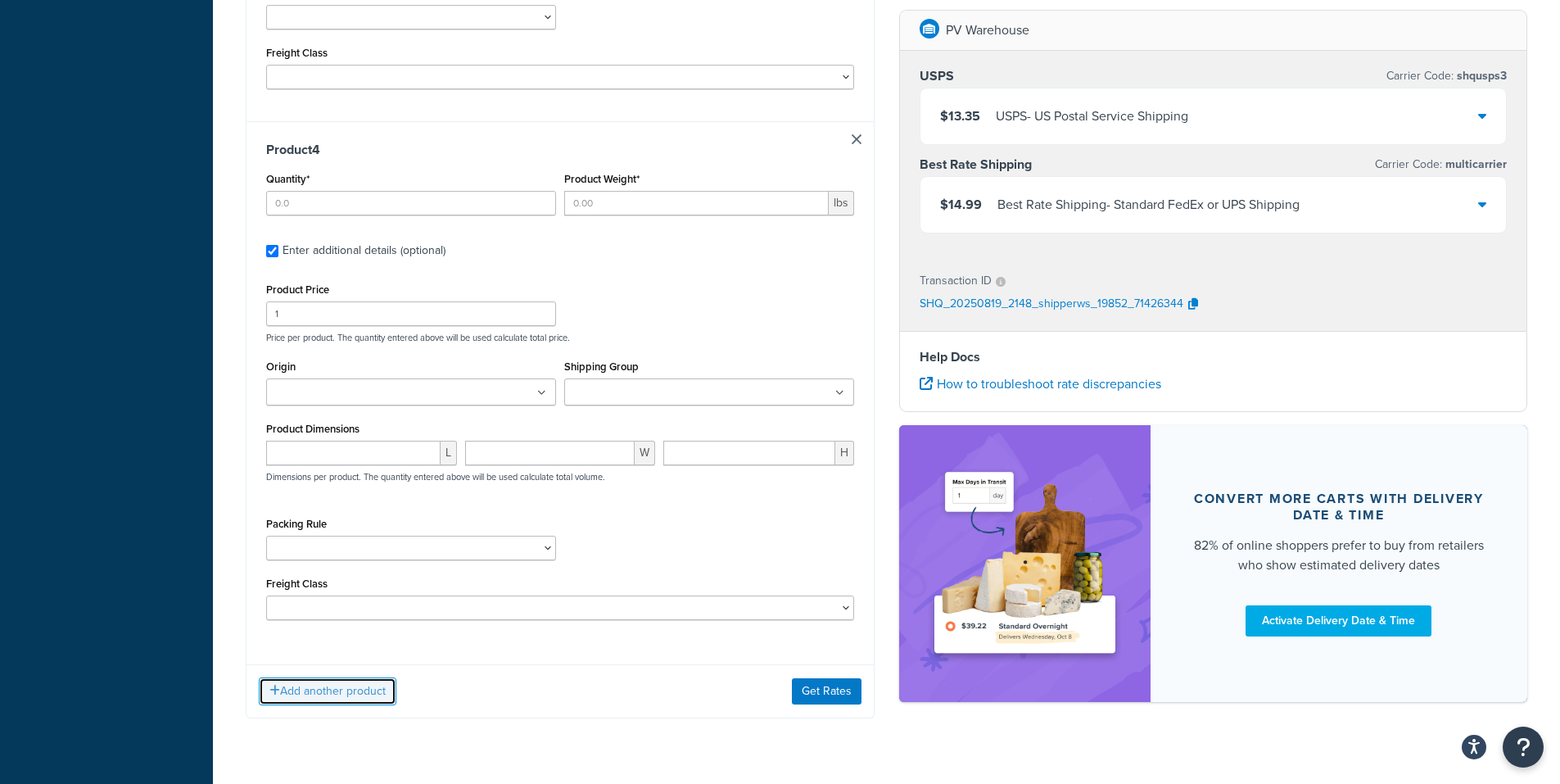
scroll to position [1867, 0]
click at [298, 199] on input "Quantity*" at bounding box center [411, 201] width 290 height 24
type input "1"
click at [603, 203] on input "Product Weight*" at bounding box center [696, 201] width 264 height 24
type input "17.99"
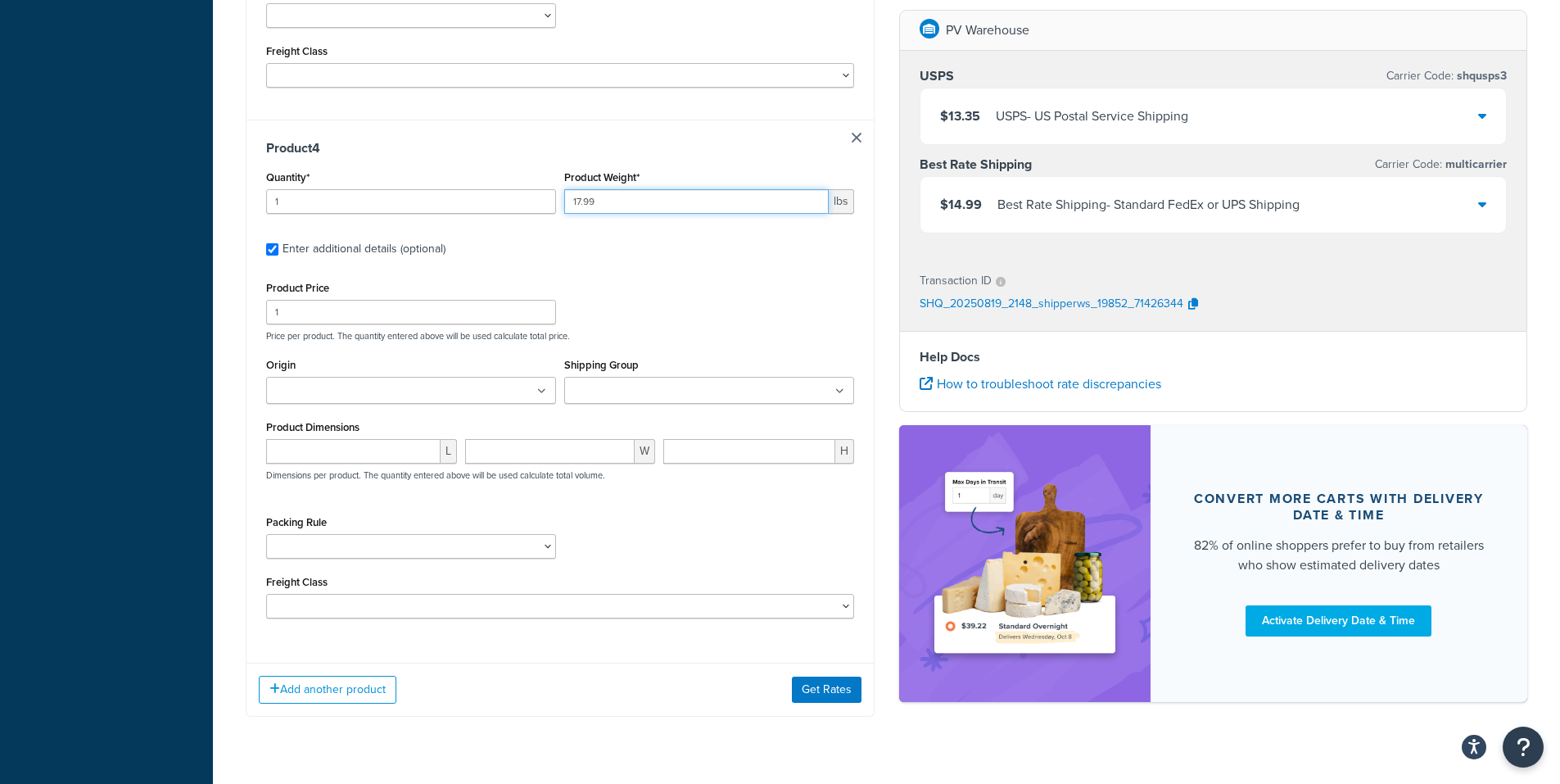
drag, startPoint x: 628, startPoint y: 196, endPoint x: 502, endPoint y: 196, distance: 126.0
click at [502, 196] on div "Quantity* 1 Product Weight* 17.99 lbs" at bounding box center [560, 196] width 596 height 60
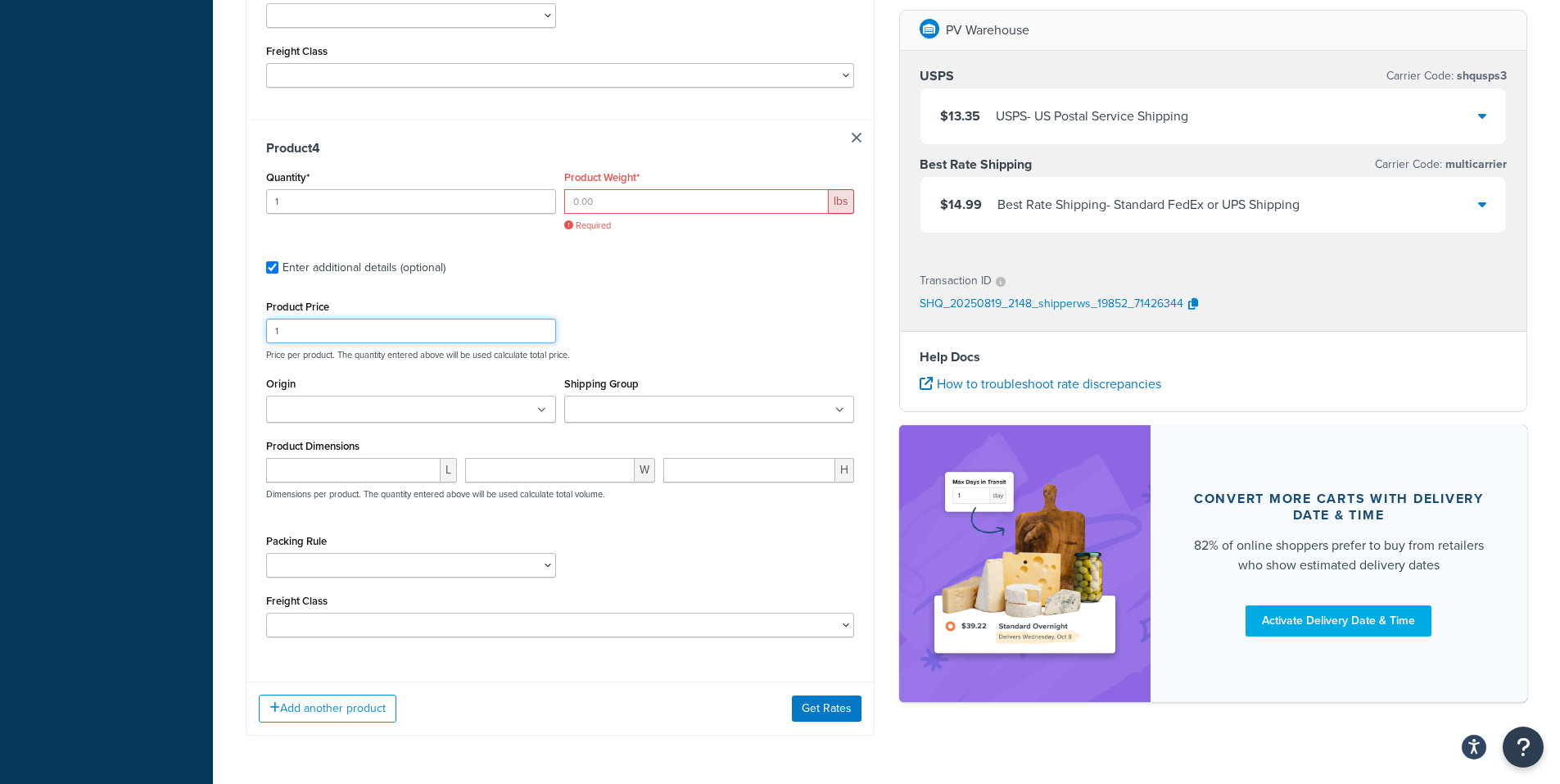
drag, startPoint x: 300, startPoint y: 312, endPoint x: 254, endPoint y: 314, distance: 46.0
click at [254, 314] on div "Product 4 Quantity* 1 Product Weight* lbs Required Enter additional details (op…" at bounding box center [561, 393] width 628 height 549
type input "17.99"
click at [584, 180] on label "Product Weight*" at bounding box center [601, 177] width 75 height 13
click at [584, 189] on input "Product Weight*" at bounding box center [696, 201] width 264 height 24
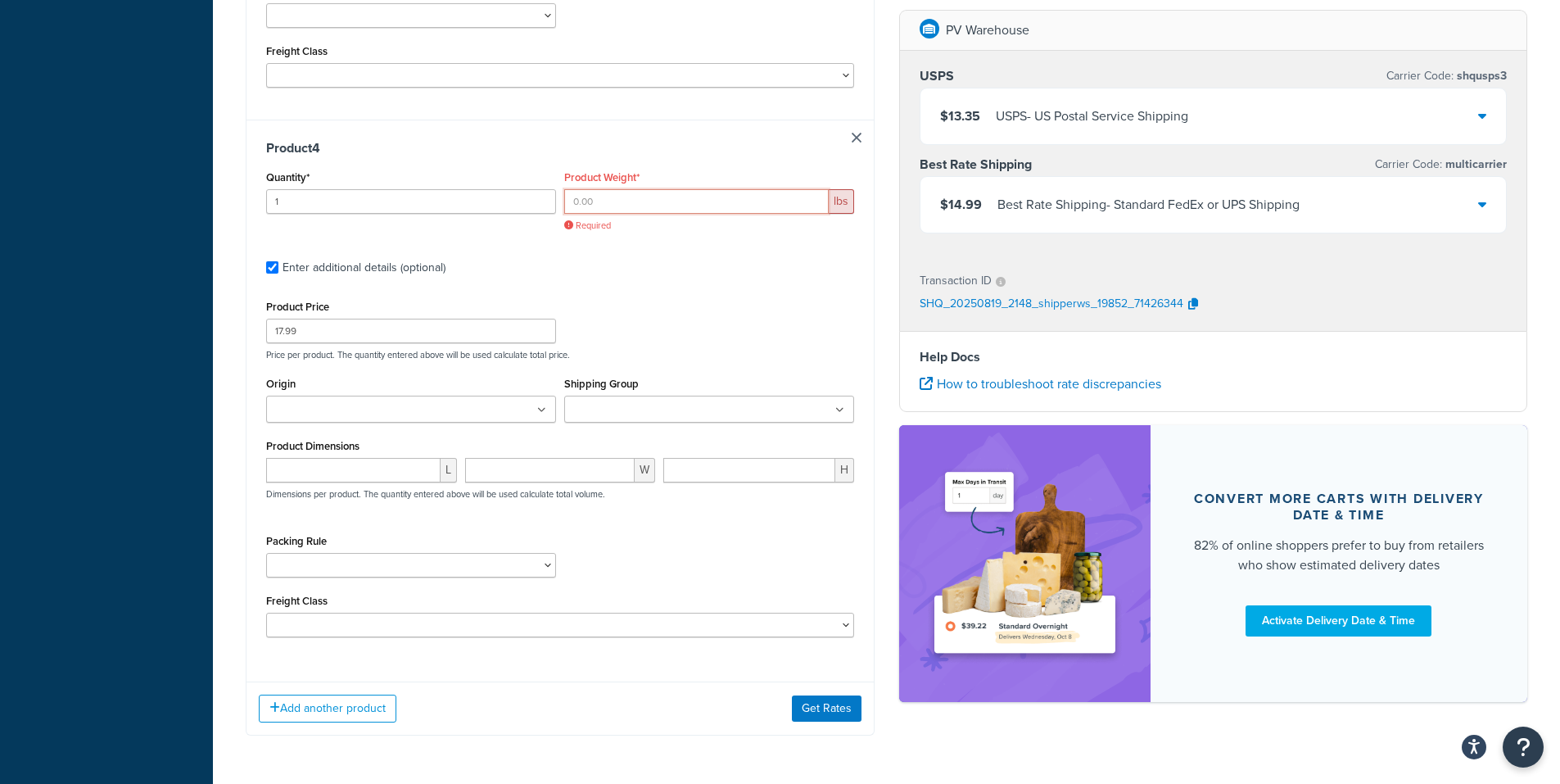
click at [584, 203] on input "Product Weight*" at bounding box center [696, 201] width 264 height 24
click at [597, 201] on input "Product Weight*" at bounding box center [696, 201] width 264 height 24
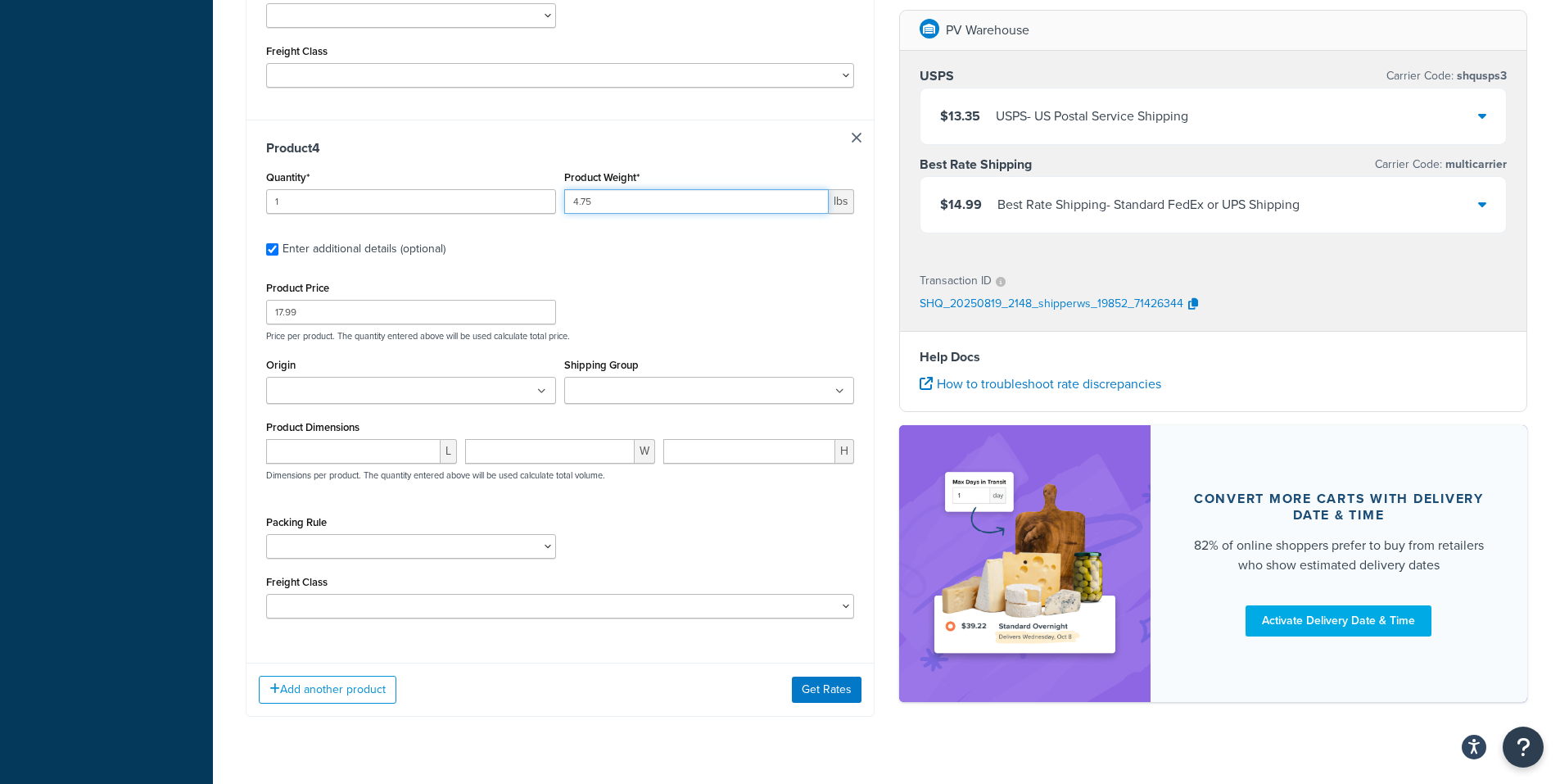
type input "4.75"
drag, startPoint x: 294, startPoint y: 386, endPoint x: 298, endPoint y: 378, distance: 8.9
click at [295, 385] on input "Origin" at bounding box center [344, 392] width 145 height 18
type input "pv"
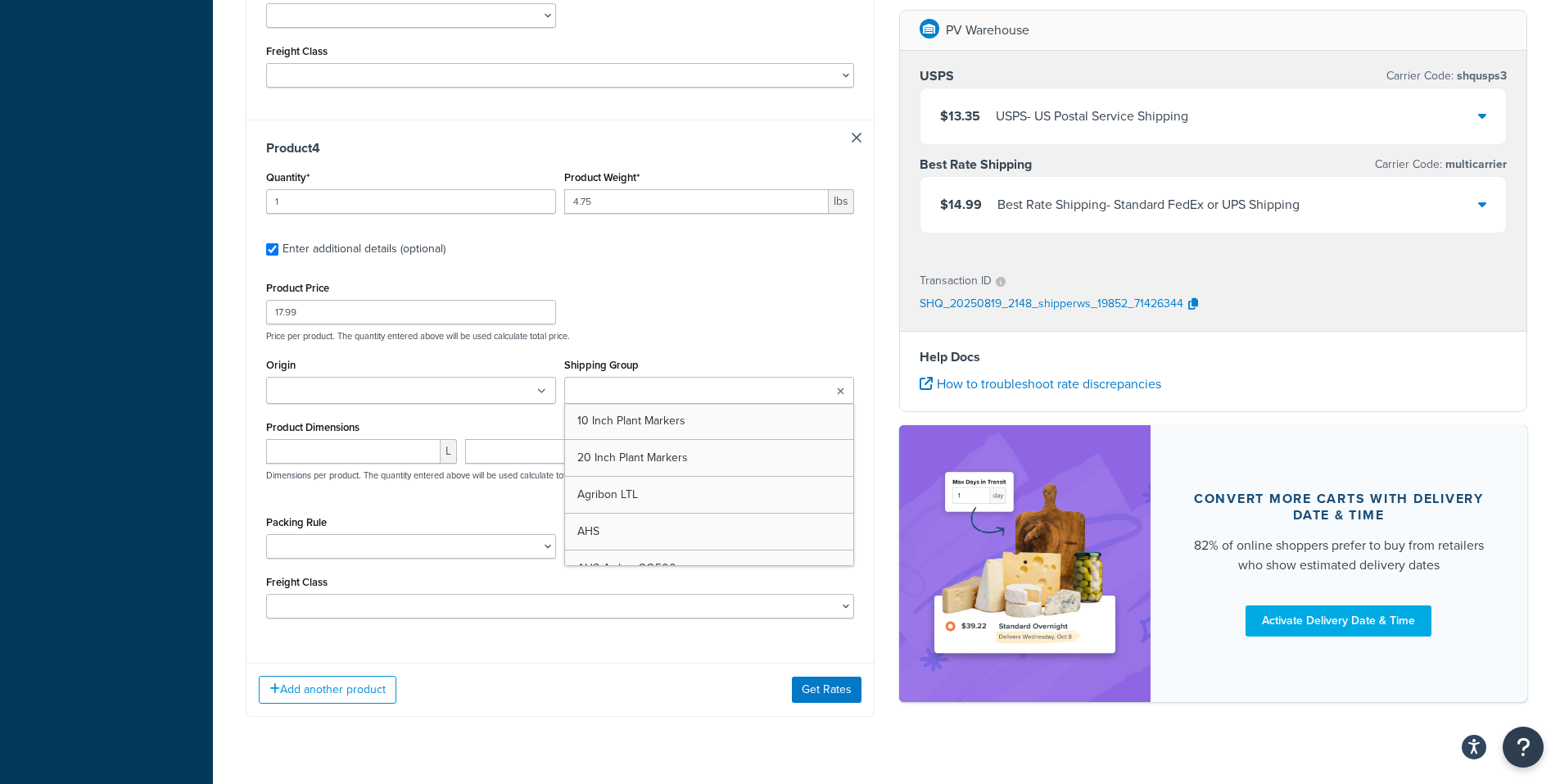
click at [626, 392] on input "Shipping Group" at bounding box center [641, 392] width 145 height 18
type input "N"
type input "Under"
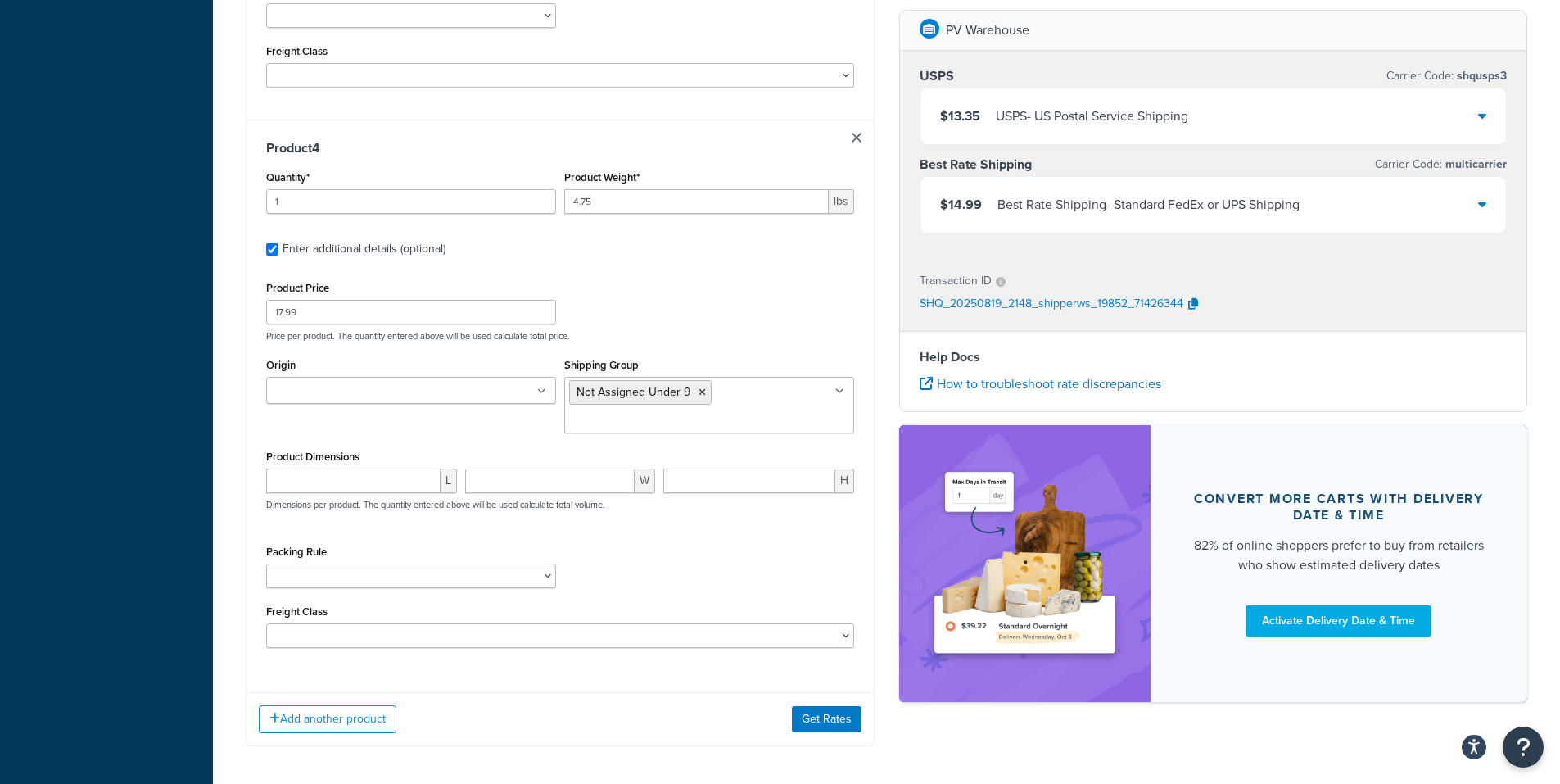
click at [307, 481] on input "number" at bounding box center [353, 480] width 175 height 24
click at [330, 394] on input "Origin" at bounding box center [344, 392] width 145 height 18
type input "pv"
drag, startPoint x: 220, startPoint y: 456, endPoint x: 220, endPoint y: 445, distance: 11.0
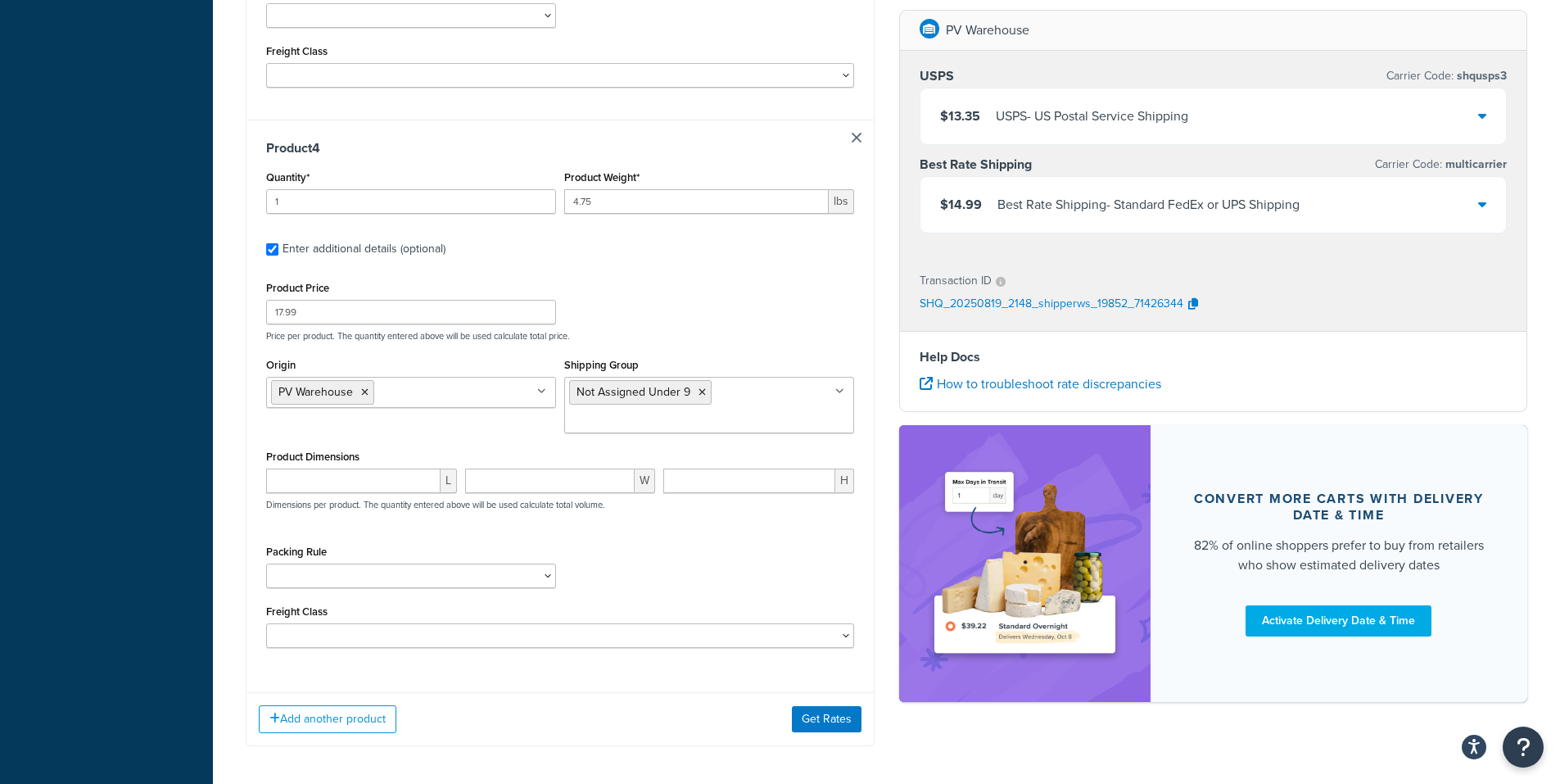
drag, startPoint x: 292, startPoint y: 474, endPoint x: 292, endPoint y: 461, distance: 13.0
click at [292, 472] on input "number" at bounding box center [353, 480] width 175 height 24
click at [290, 484] on input "number" at bounding box center [353, 480] width 175 height 24
type input "11"
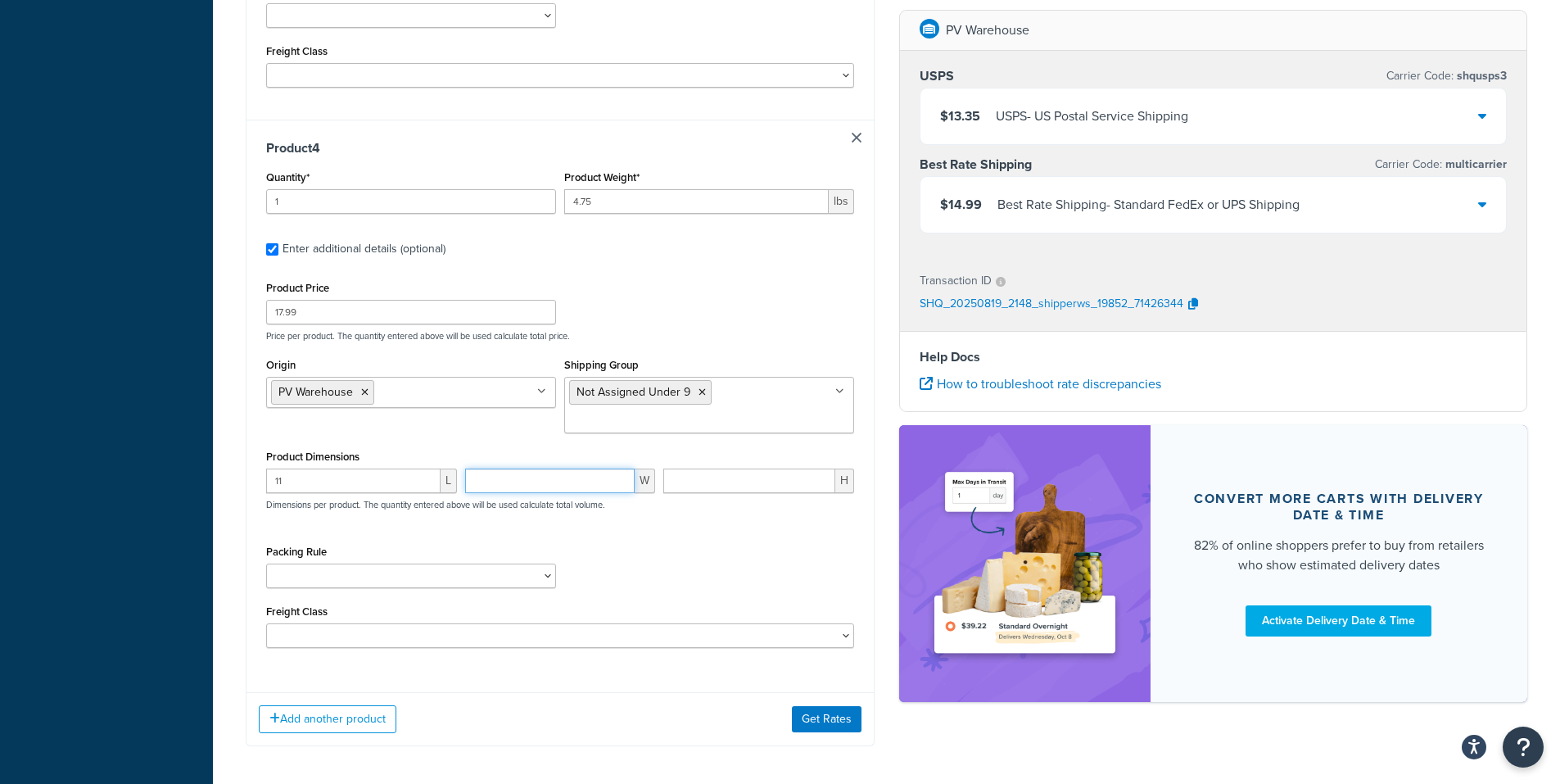
click at [523, 489] on input "number" at bounding box center [550, 480] width 170 height 24
type input "5"
click at [711, 482] on input "number" at bounding box center [749, 480] width 172 height 24
type input "3.75"
click at [685, 531] on div "Product Price 17.99 Price per product. The quantity entered above will be used …" at bounding box center [560, 462] width 588 height 371
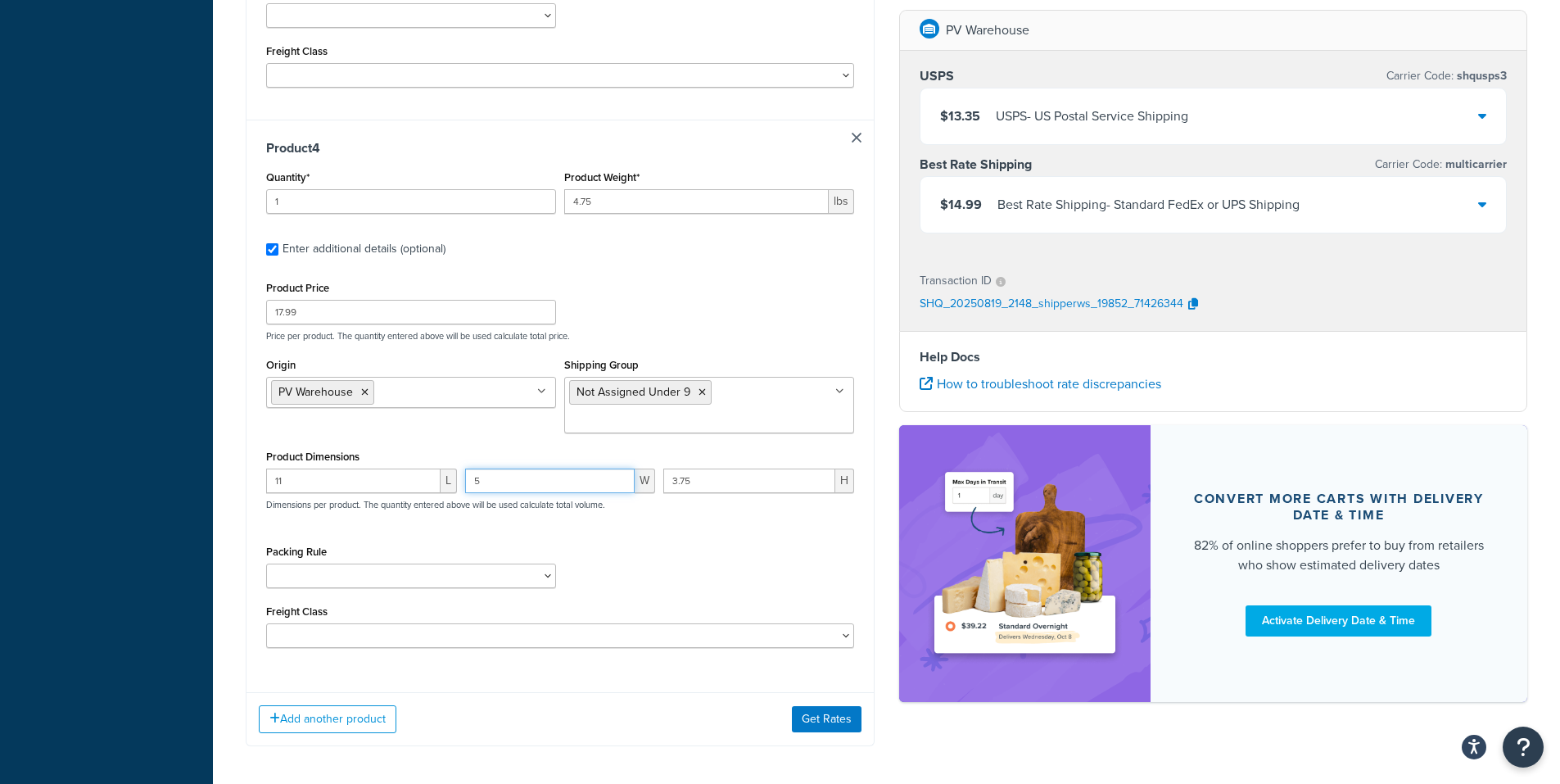
drag, startPoint x: 486, startPoint y: 480, endPoint x: 443, endPoint y: 480, distance: 43.0
click at [443, 484] on div "11 L 5 W 3.75 H Dimensions per product. The quantity entered above will be used…" at bounding box center [560, 498] width 596 height 60
type input "7"
click at [662, 541] on div "Packing Rule 1 Gallon 10 Inch Plant Markers 20 Inch Plant Markers AHS 4 claw GO…" at bounding box center [560, 571] width 596 height 60
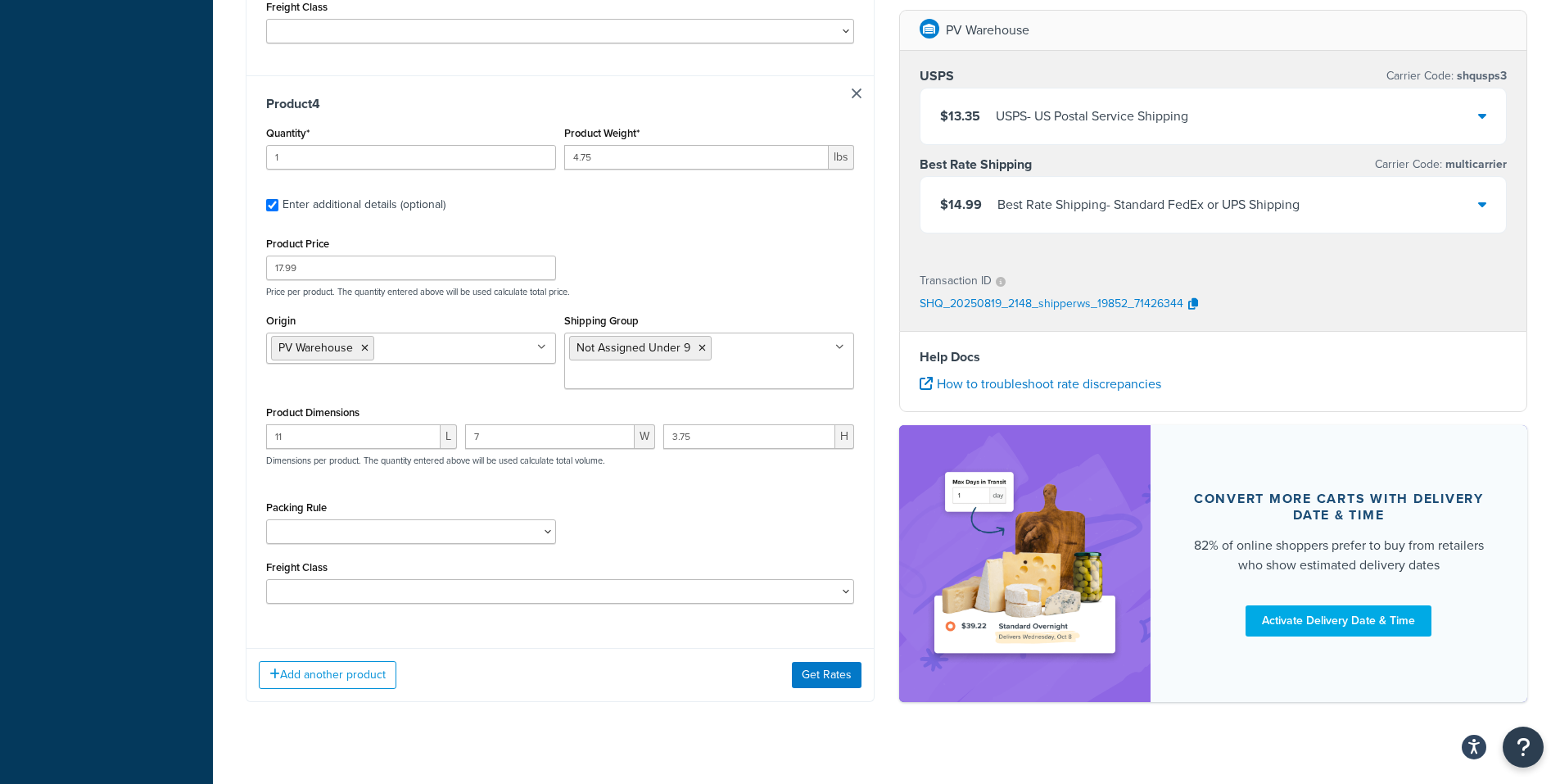
scroll to position [1936, 0]
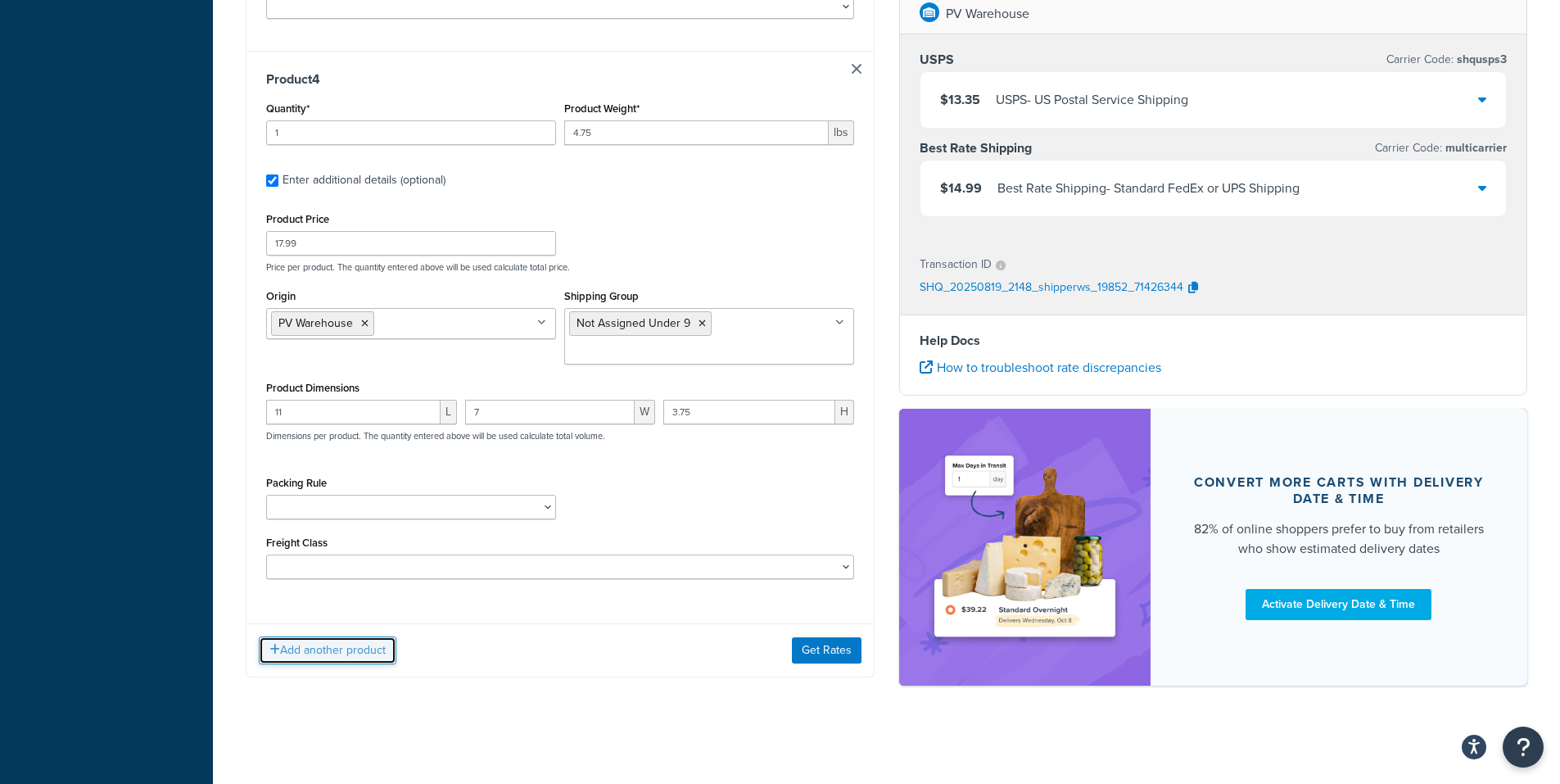
click at [317, 647] on button "Add another product" at bounding box center [327, 650] width 137 height 28
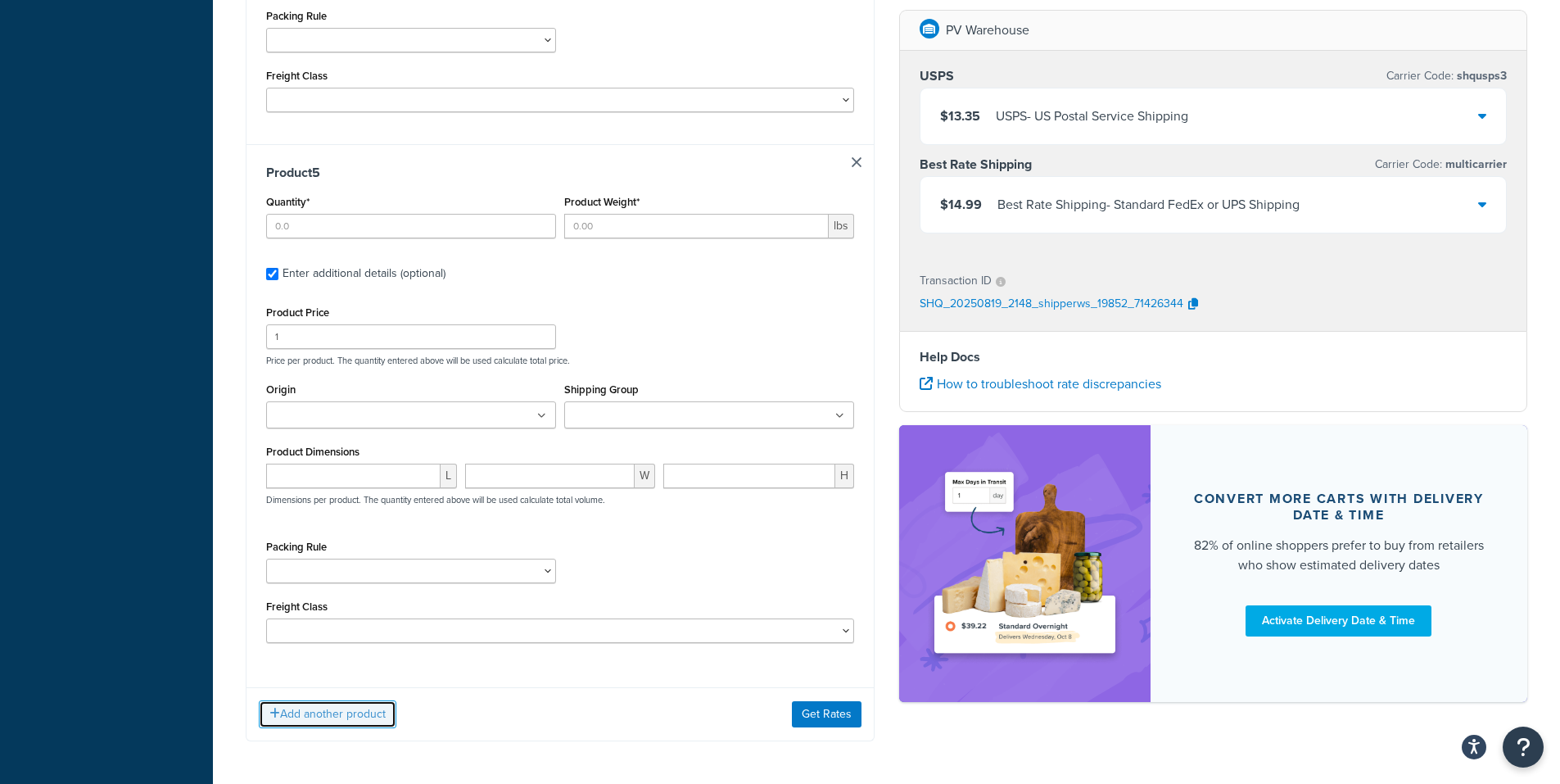
scroll to position [2428, 0]
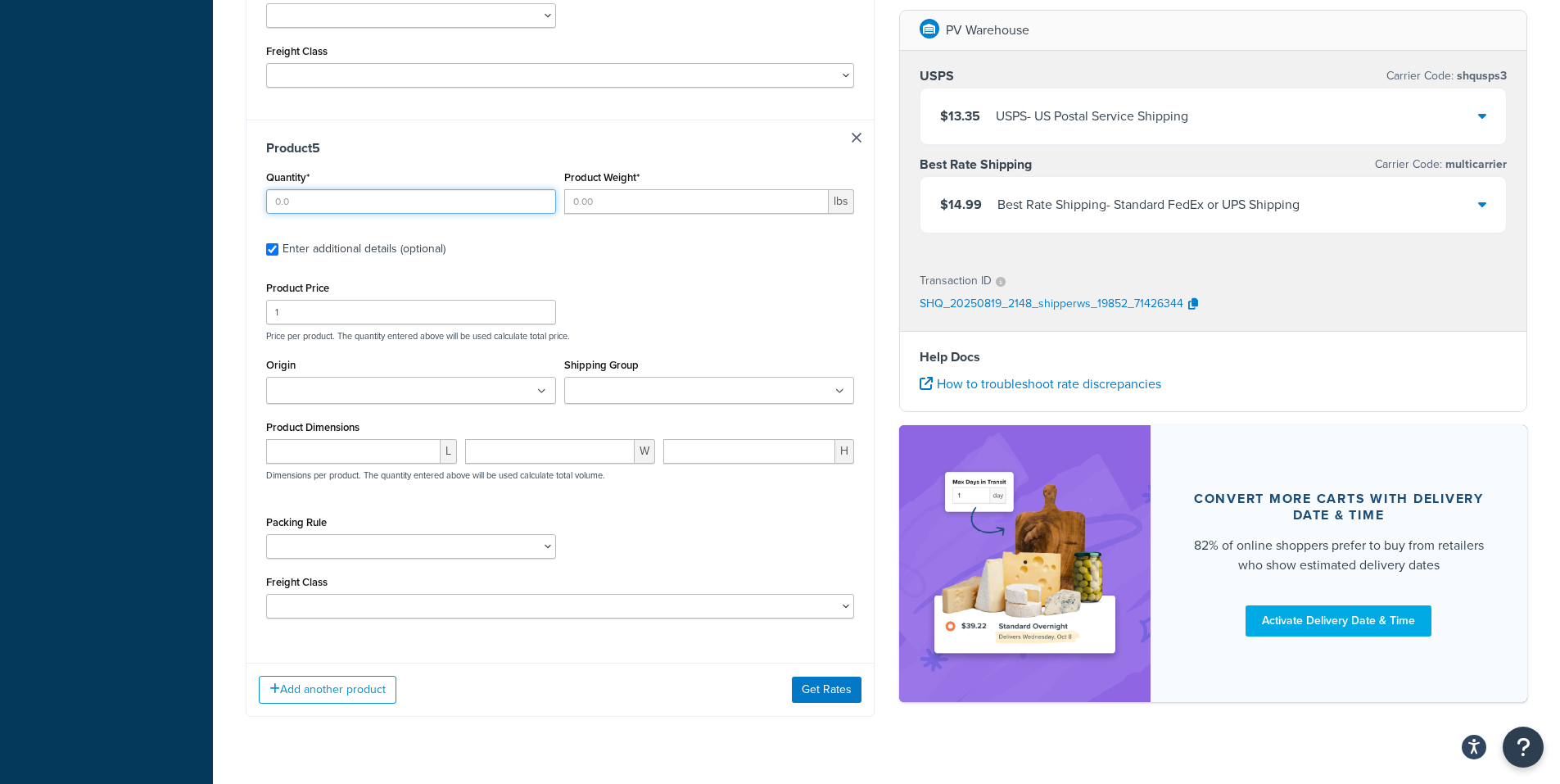
click at [310, 204] on input "Quantity*" at bounding box center [411, 201] width 290 height 24
type input "1"
click at [596, 204] on input "Product Weight*" at bounding box center [696, 201] width 264 height 24
type input ".1"
drag, startPoint x: 307, startPoint y: 313, endPoint x: 211, endPoint y: 307, distance: 96.2
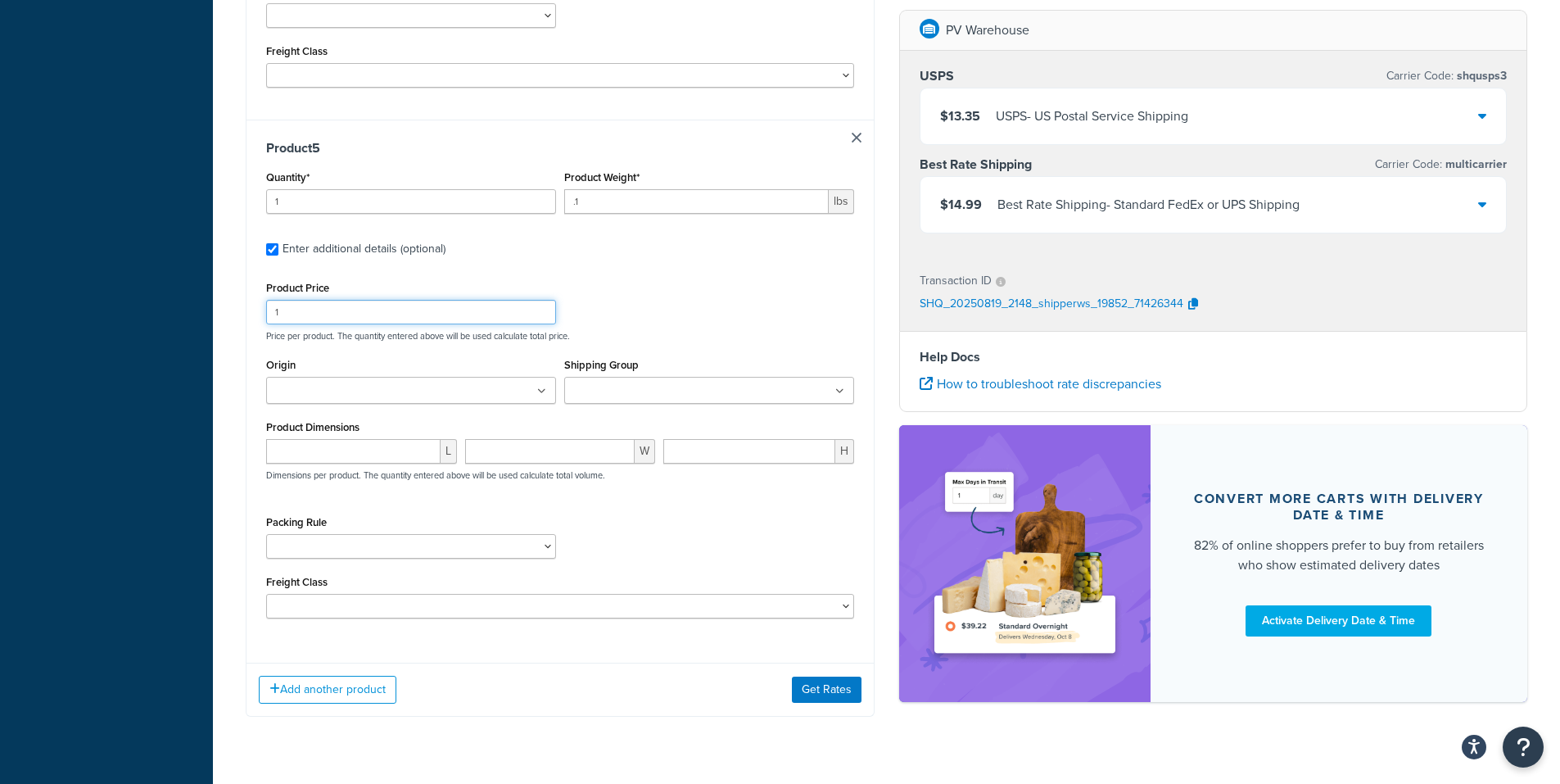
type input "10.99"
click at [318, 393] on input "Origin" at bounding box center [344, 392] width 145 height 18
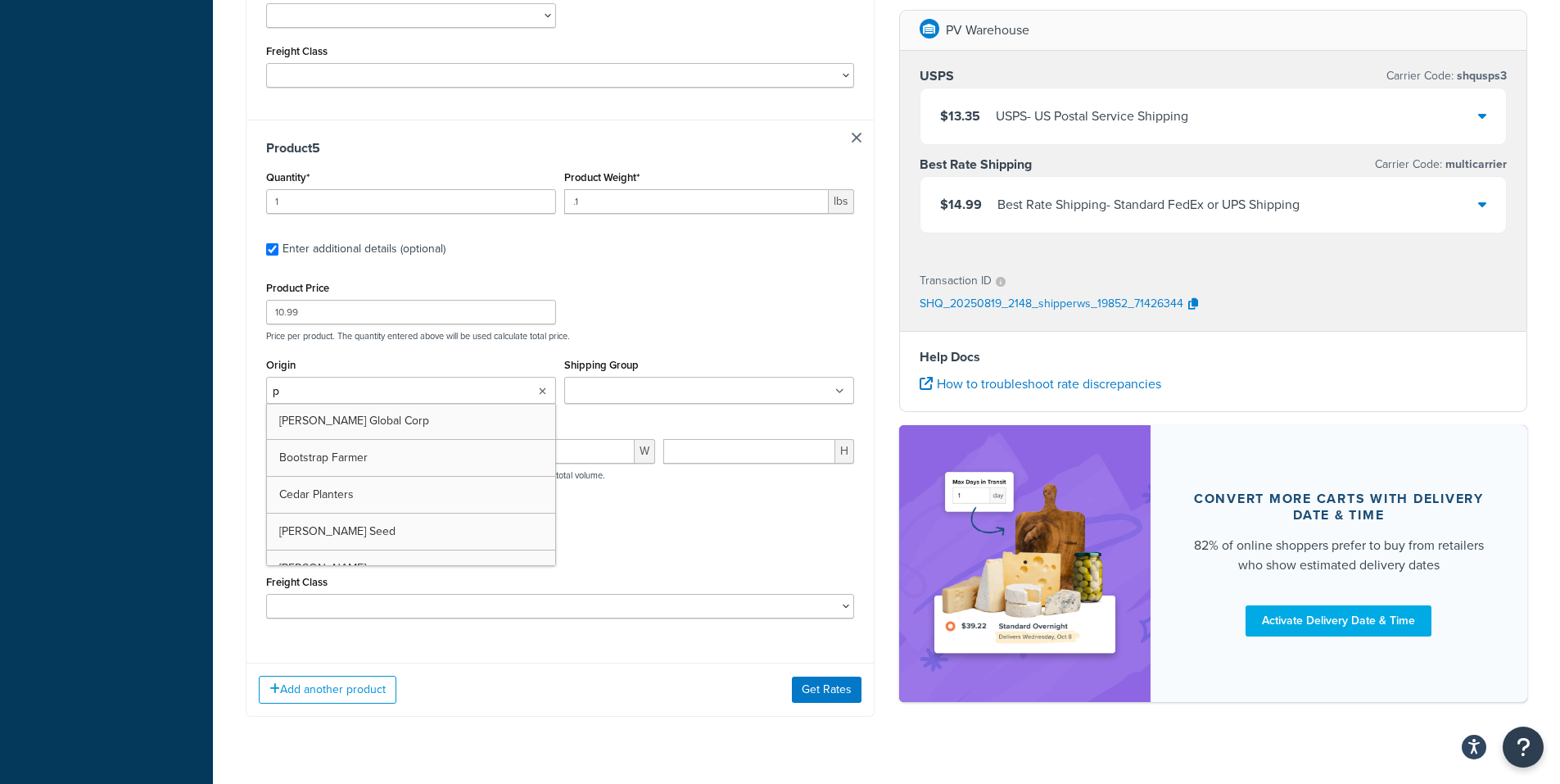
type input "pv"
click at [621, 388] on input "Shipping Group" at bounding box center [641, 392] width 145 height 18
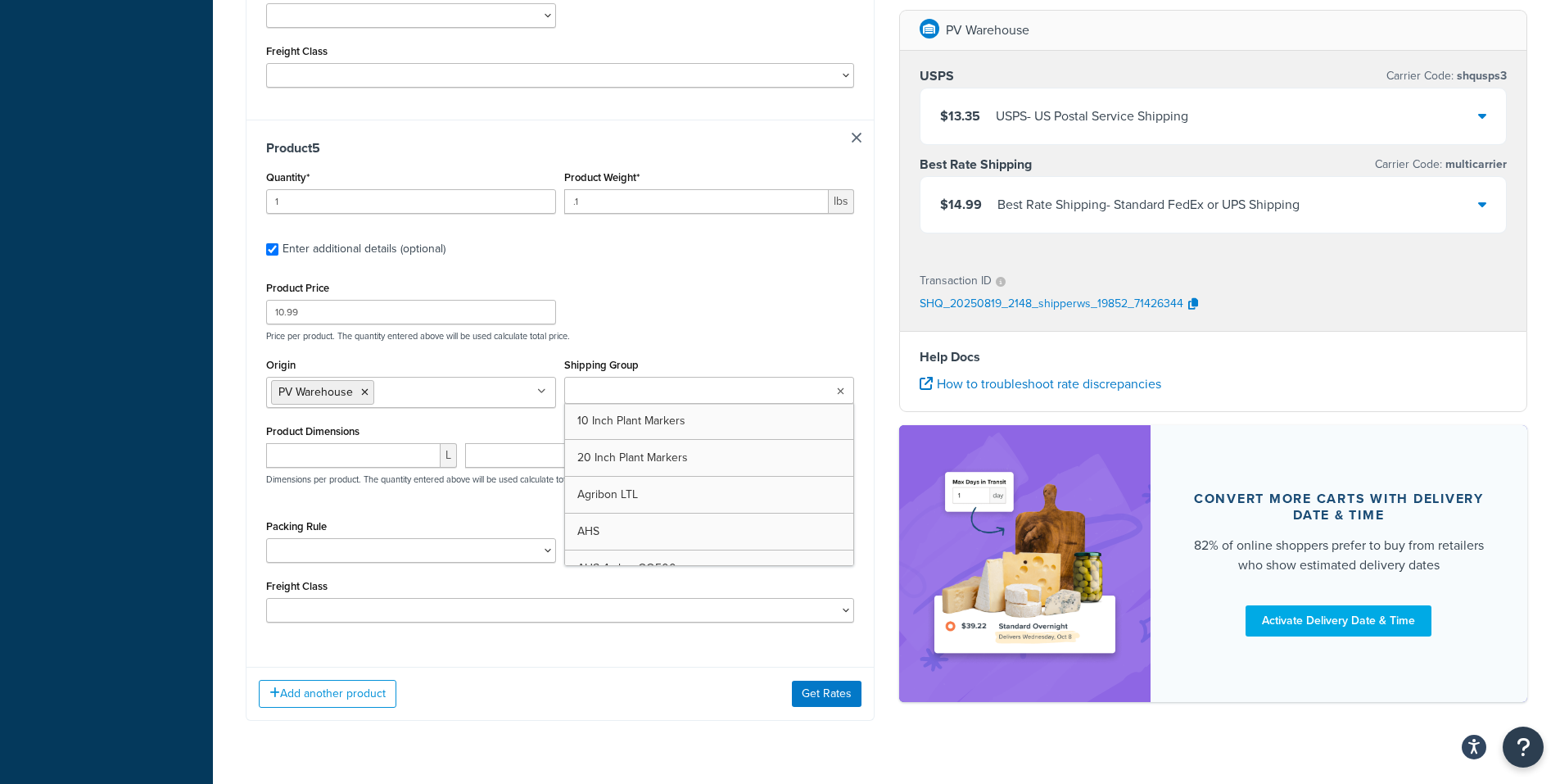
drag, startPoint x: 524, startPoint y: 664, endPoint x: 525, endPoint y: 649, distance: 15.0
drag, startPoint x: 297, startPoint y: 452, endPoint x: 304, endPoint y: 447, distance: 8.6
click at [294, 451] on input "number" at bounding box center [353, 455] width 175 height 24
click at [536, 459] on input "number" at bounding box center [550, 455] width 170 height 24
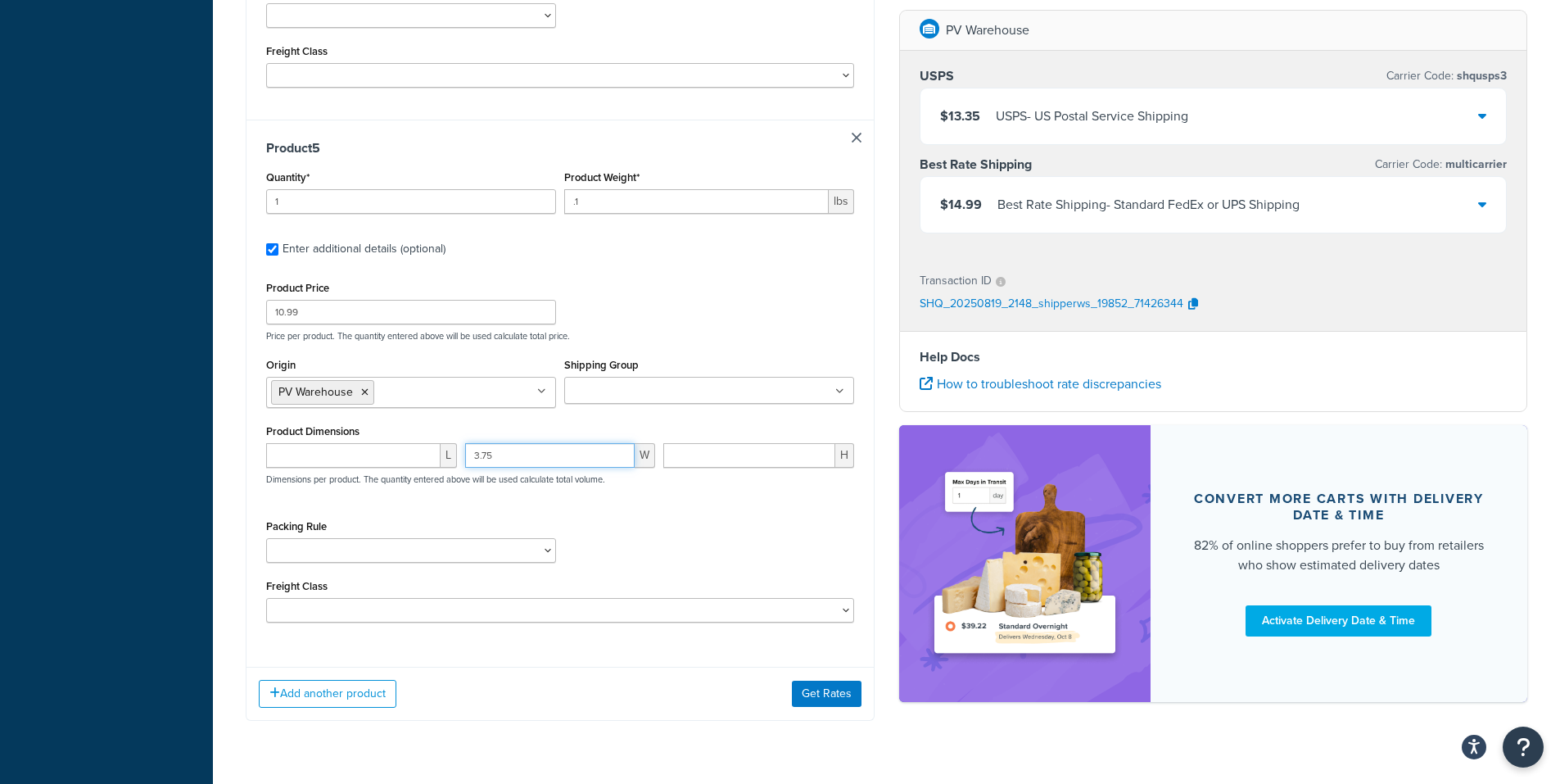
type input "3.75"
click at [323, 465] on input "number" at bounding box center [353, 455] width 175 height 24
click at [317, 468] on input "number" at bounding box center [353, 455] width 175 height 24
type input "6"
click at [761, 467] on input "number" at bounding box center [749, 455] width 172 height 24
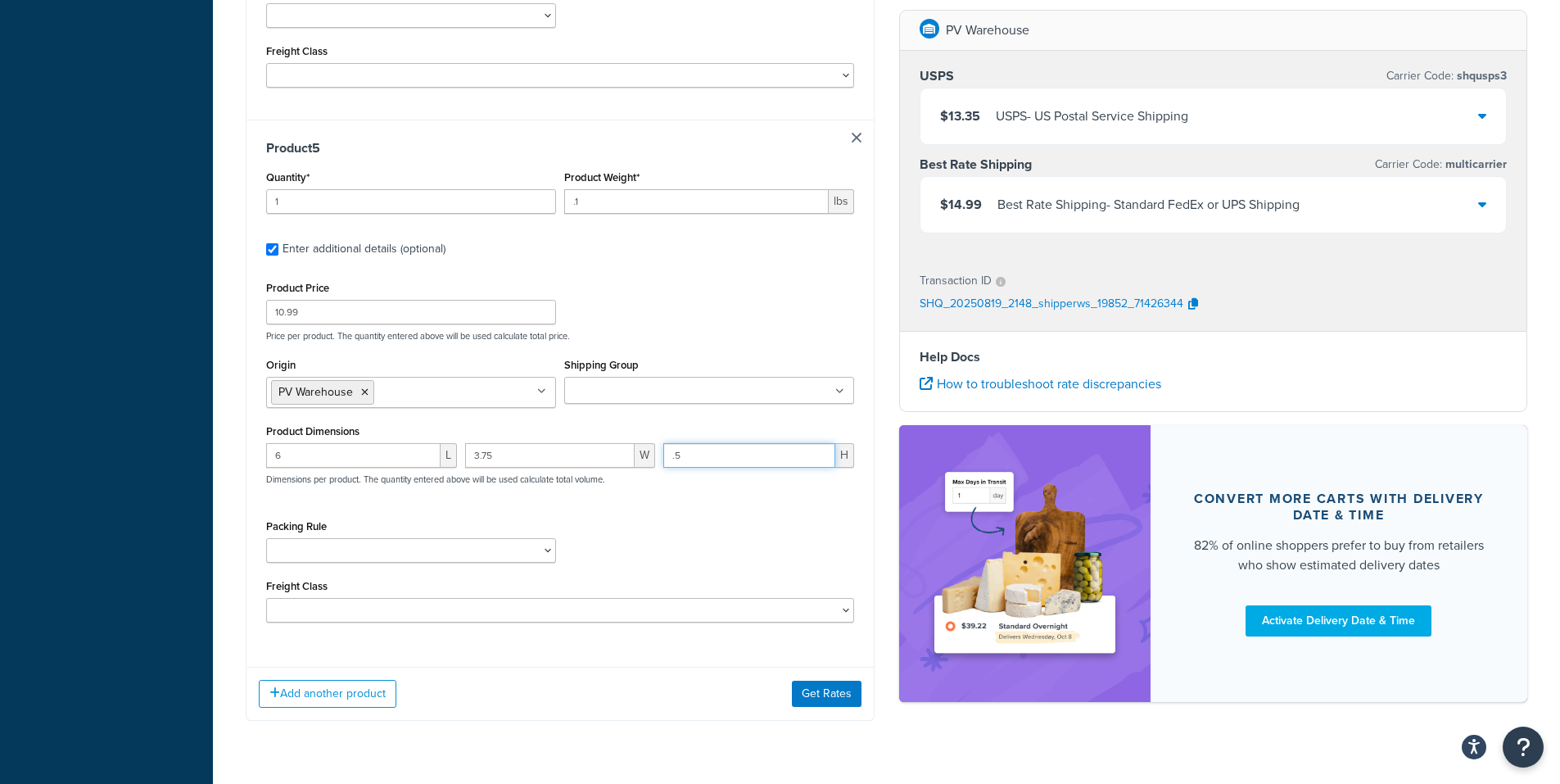
type input ".5"
click at [541, 694] on div "Add another product Get Rates" at bounding box center [561, 693] width 628 height 53
click at [820, 690] on button "Get Rates" at bounding box center [827, 693] width 70 height 26
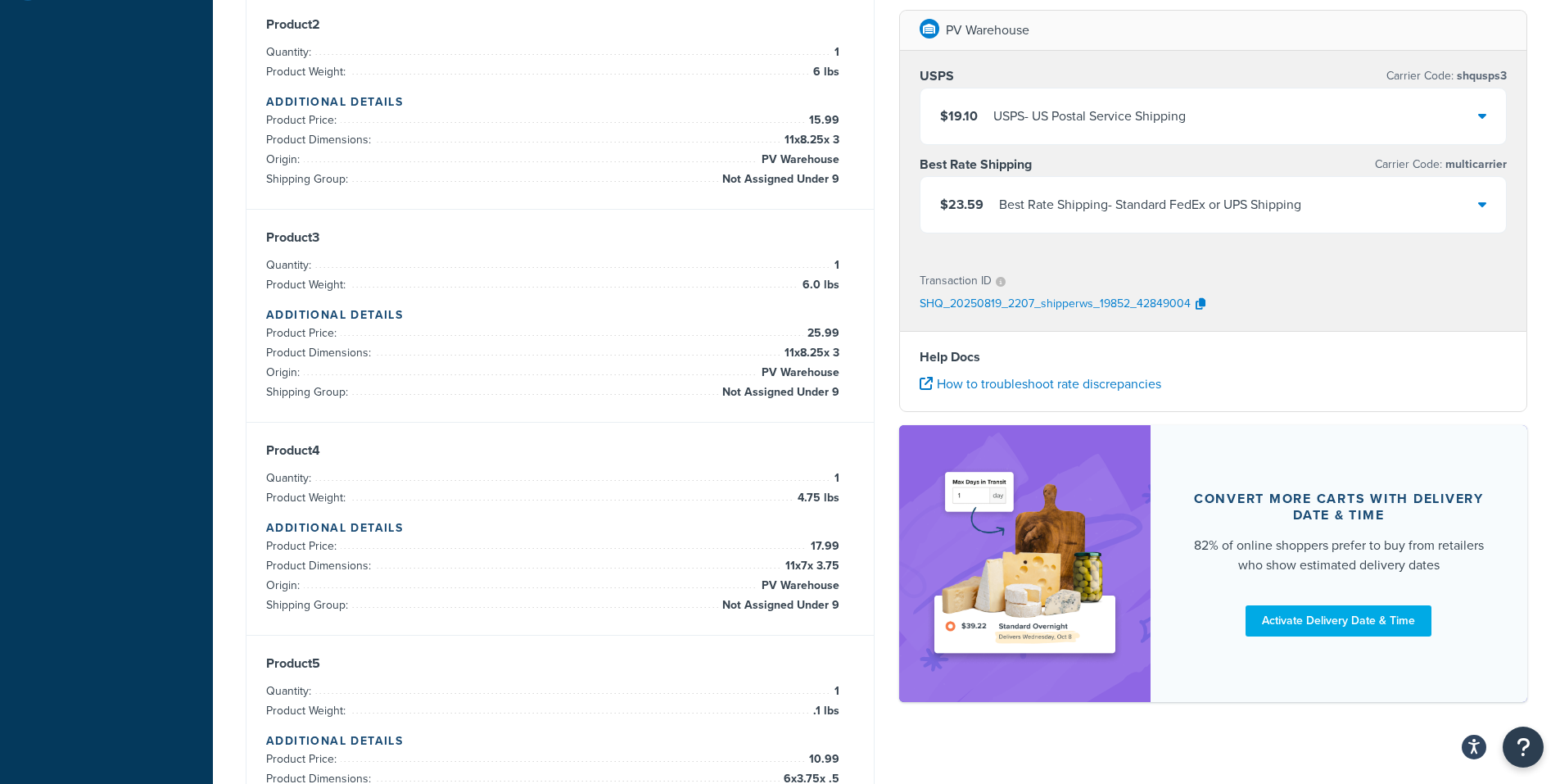
scroll to position [522, 0]
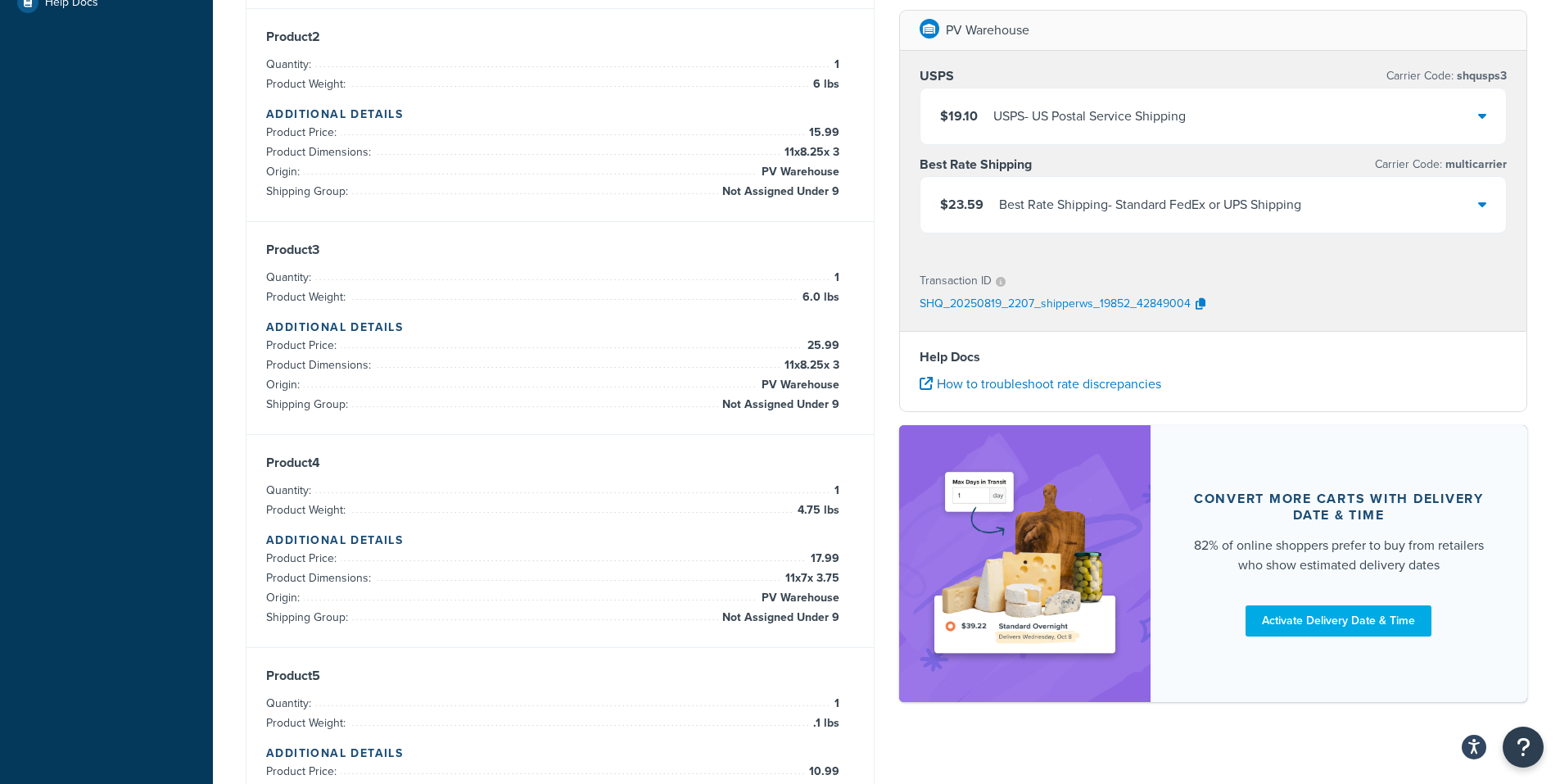
click at [1478, 116] on icon at bounding box center [1481, 115] width 8 height 13
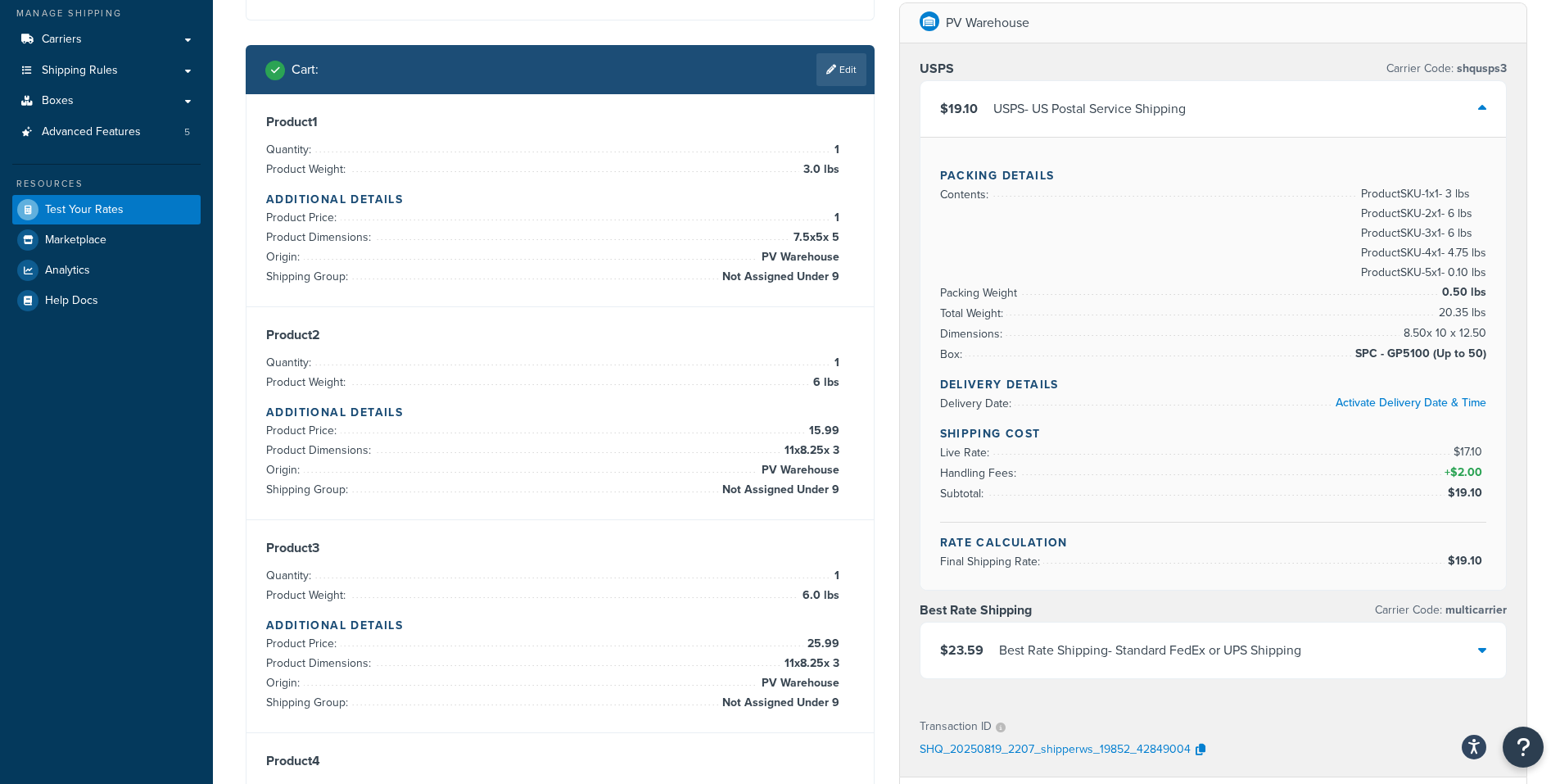
scroll to position [194, 0]
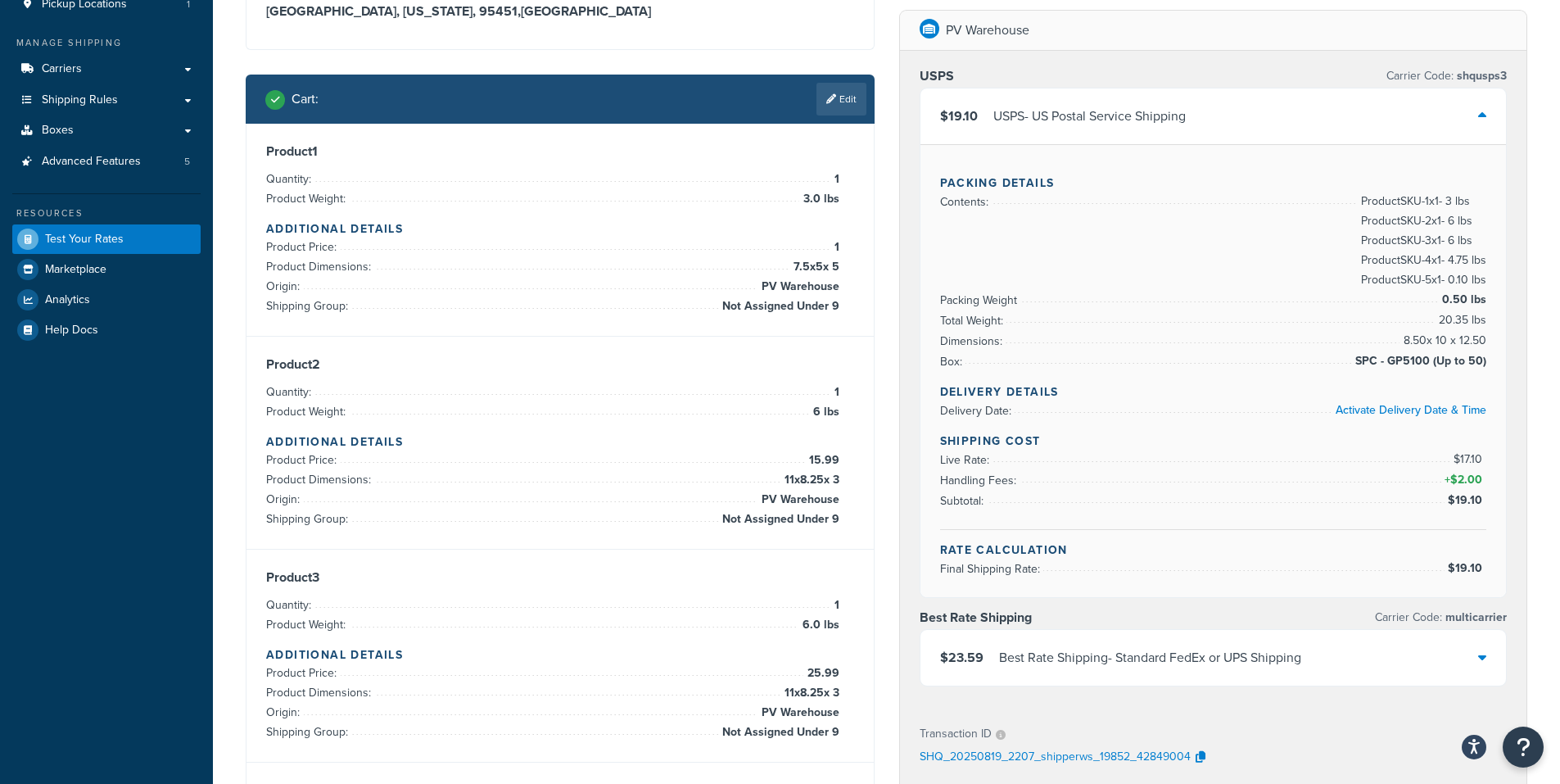
click at [1484, 118] on icon at bounding box center [1481, 115] width 8 height 13
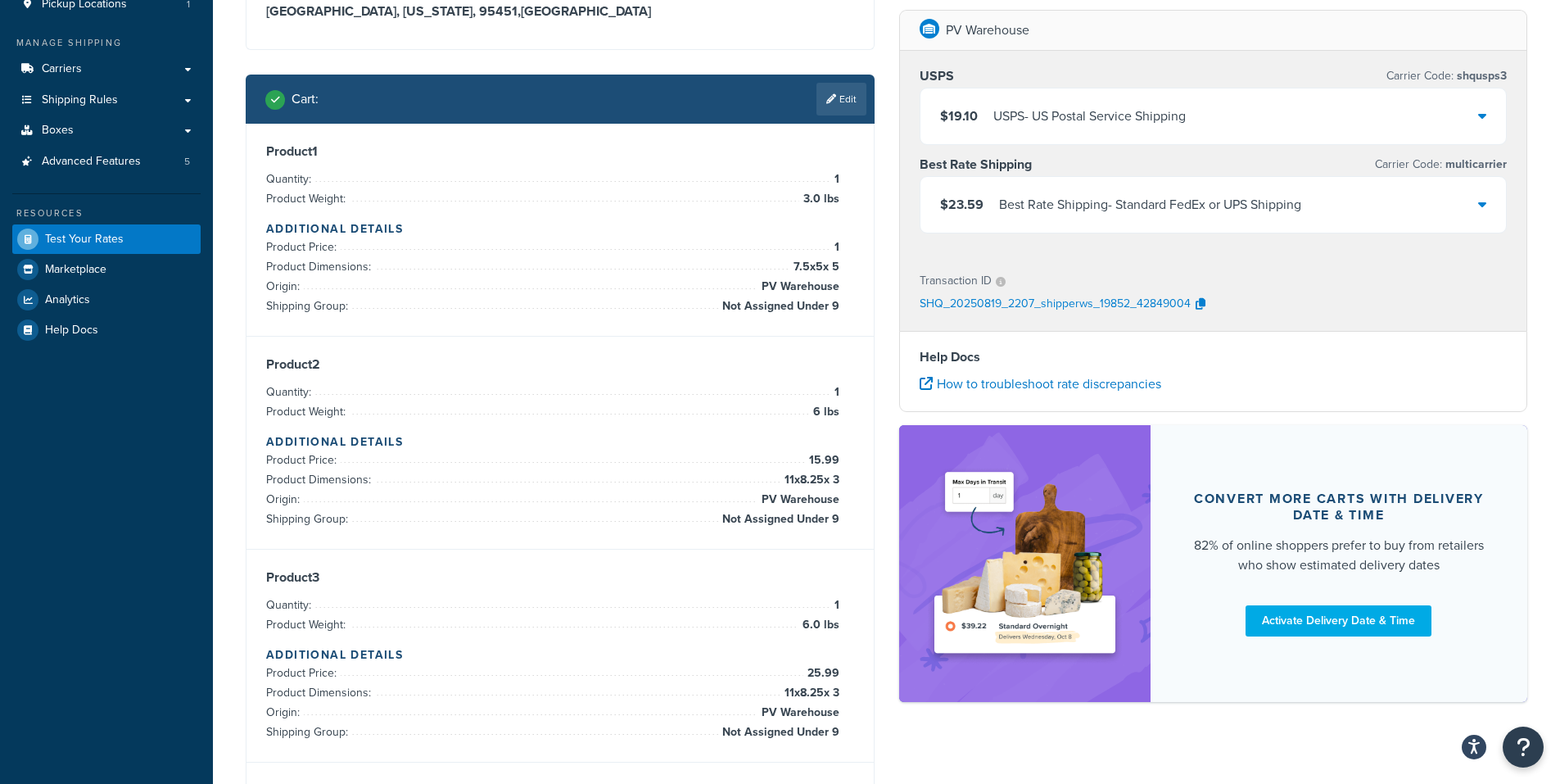
click at [1481, 205] on icon at bounding box center [1481, 203] width 8 height 13
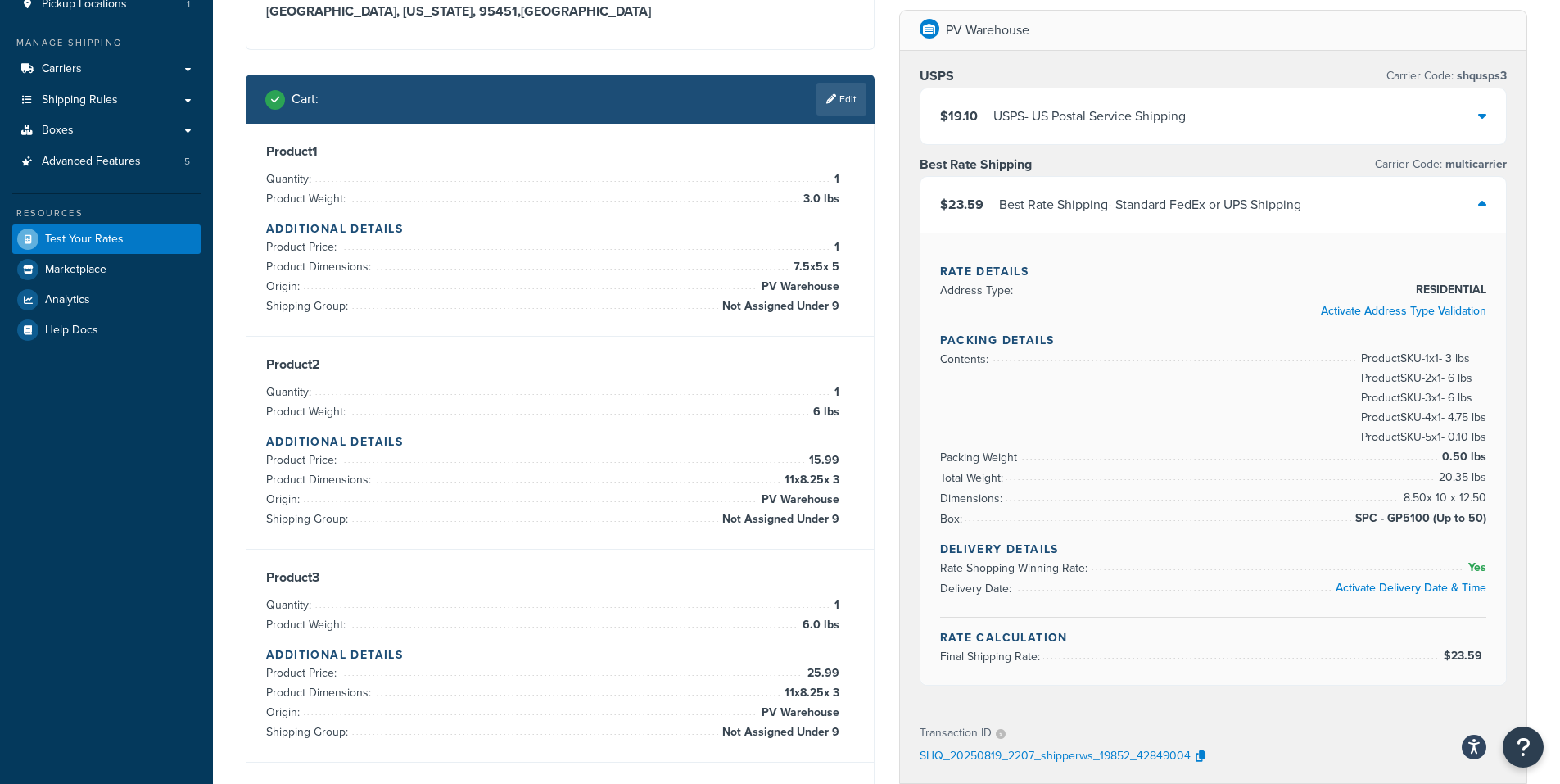
click at [1483, 206] on icon at bounding box center [1481, 203] width 8 height 13
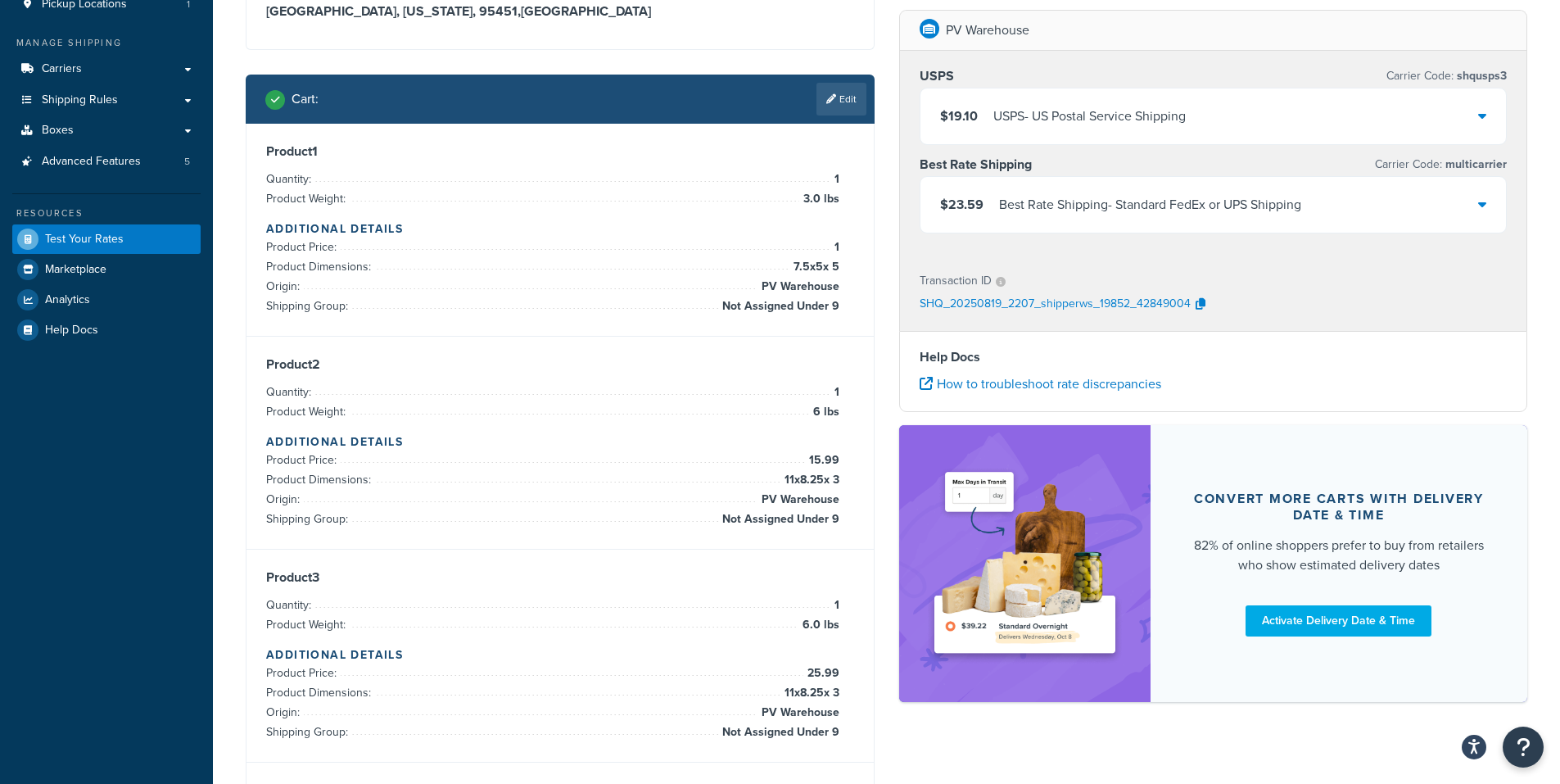
click at [1481, 206] on icon at bounding box center [1481, 203] width 8 height 13
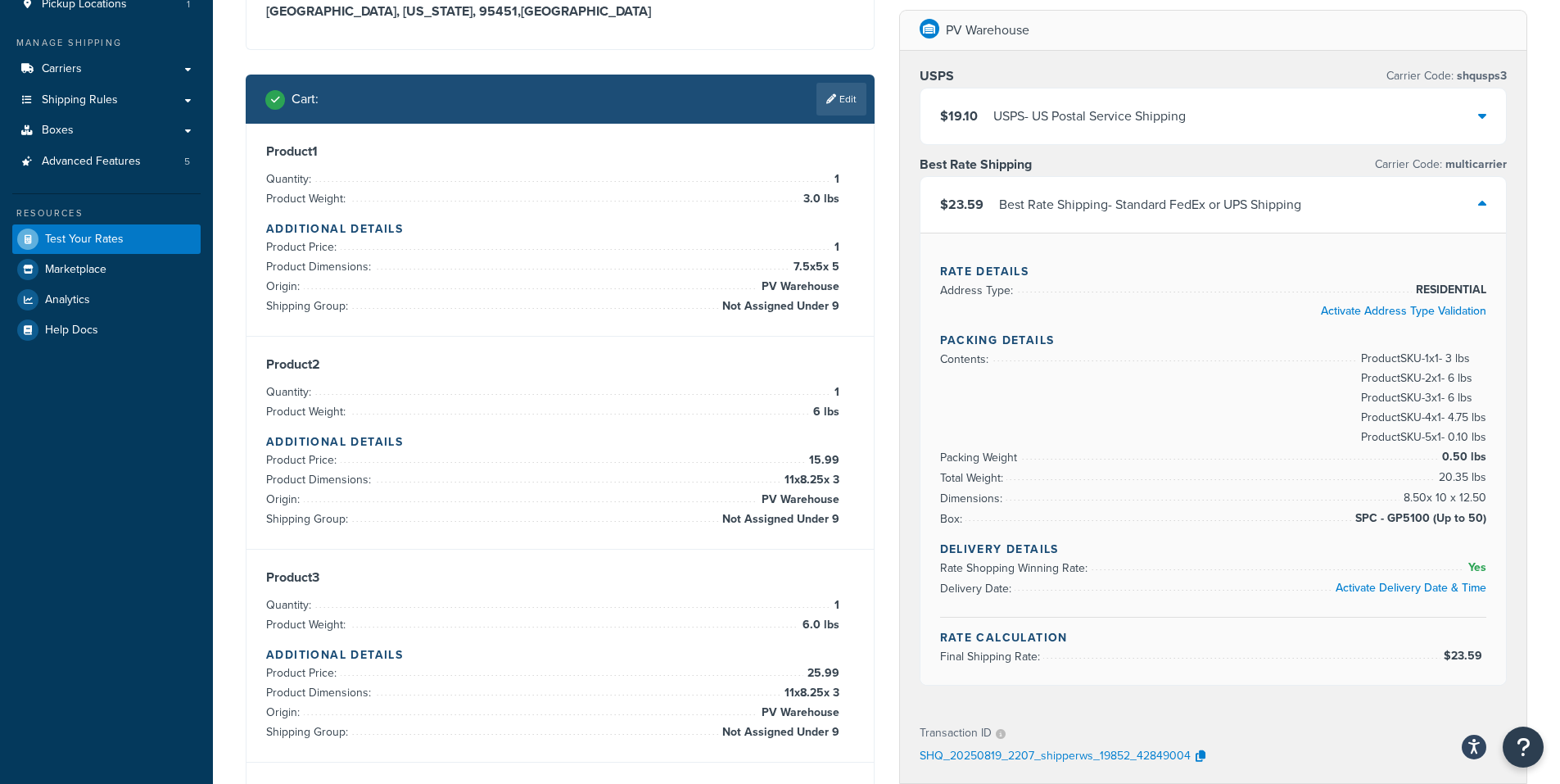
click at [1481, 206] on icon at bounding box center [1481, 203] width 8 height 13
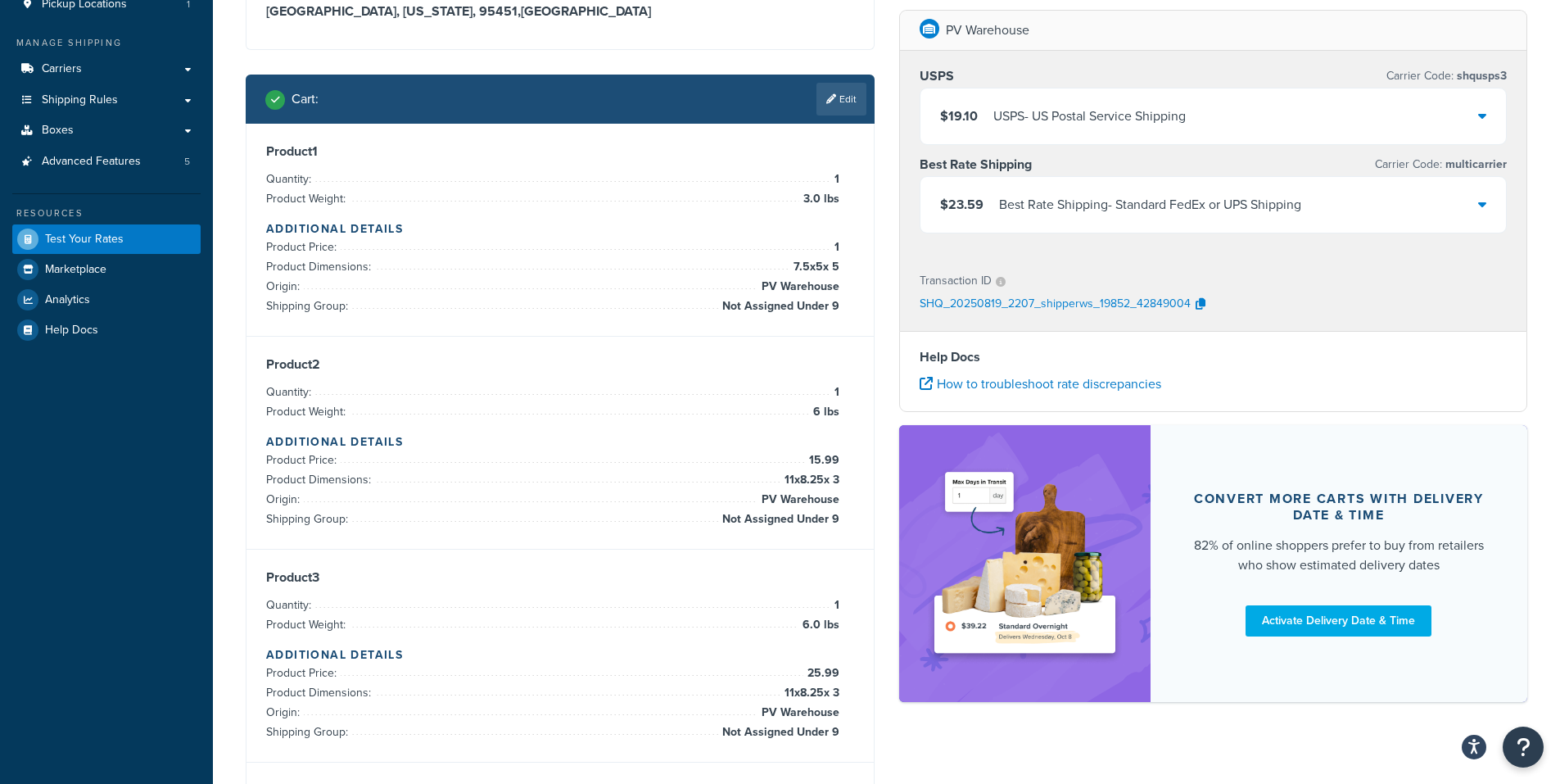
click at [1482, 110] on div at bounding box center [1481, 116] width 8 height 23
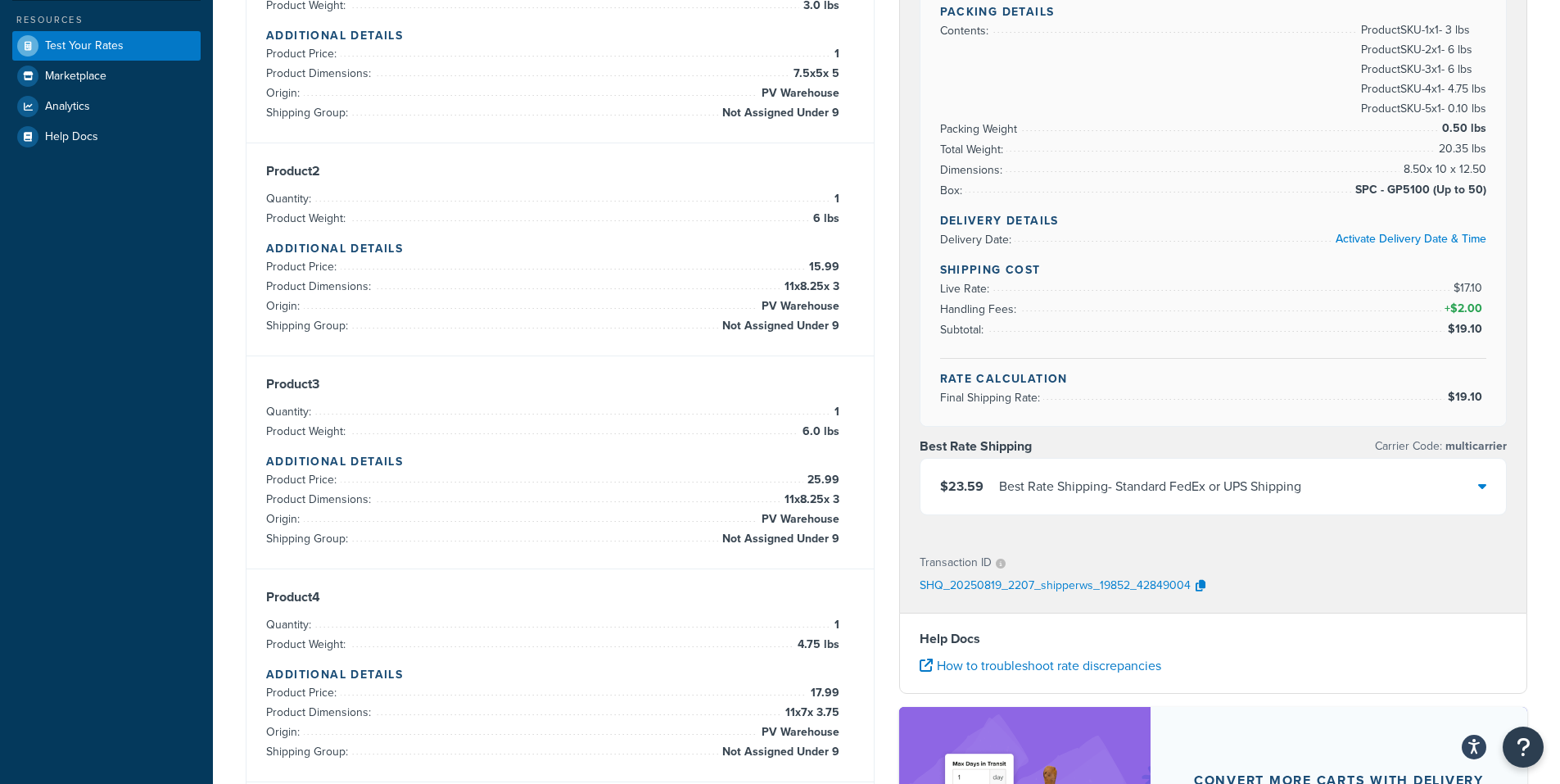
scroll to position [522, 0]
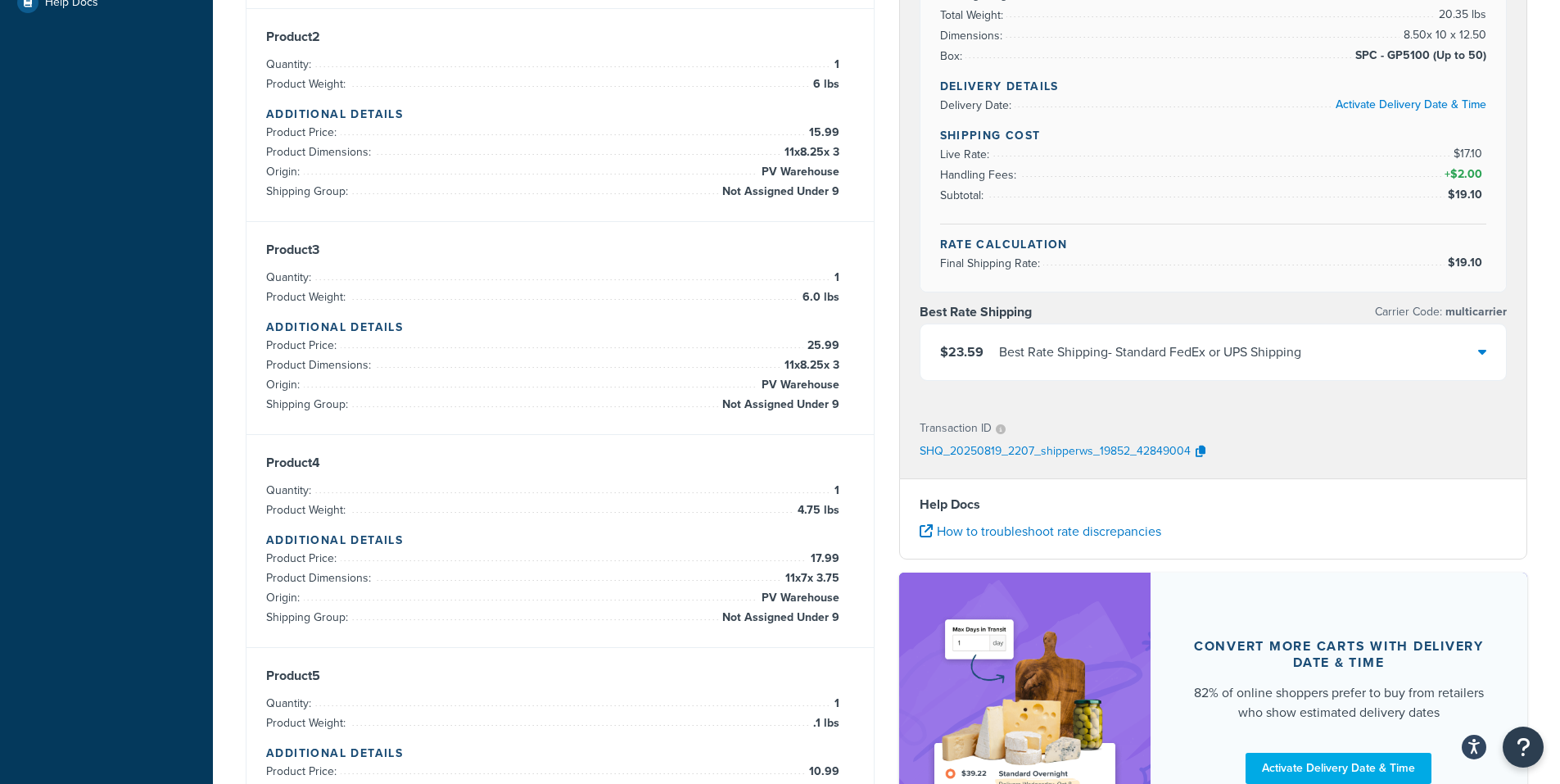
click at [1488, 351] on div "$23.59 Best Rate Shipping - Standard FedEx or UPS Shipping" at bounding box center [1214, 353] width 586 height 56
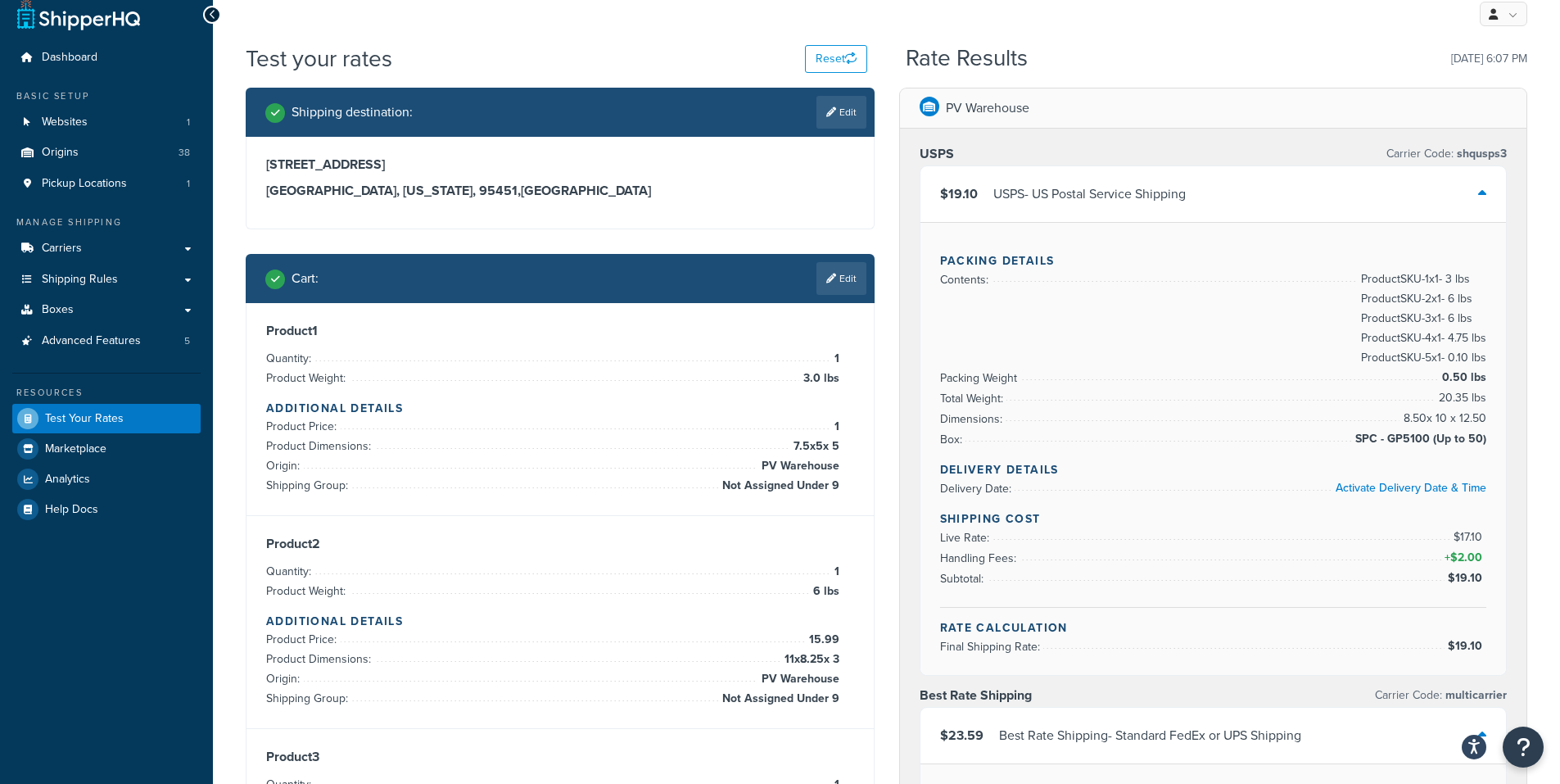
scroll to position [0, 0]
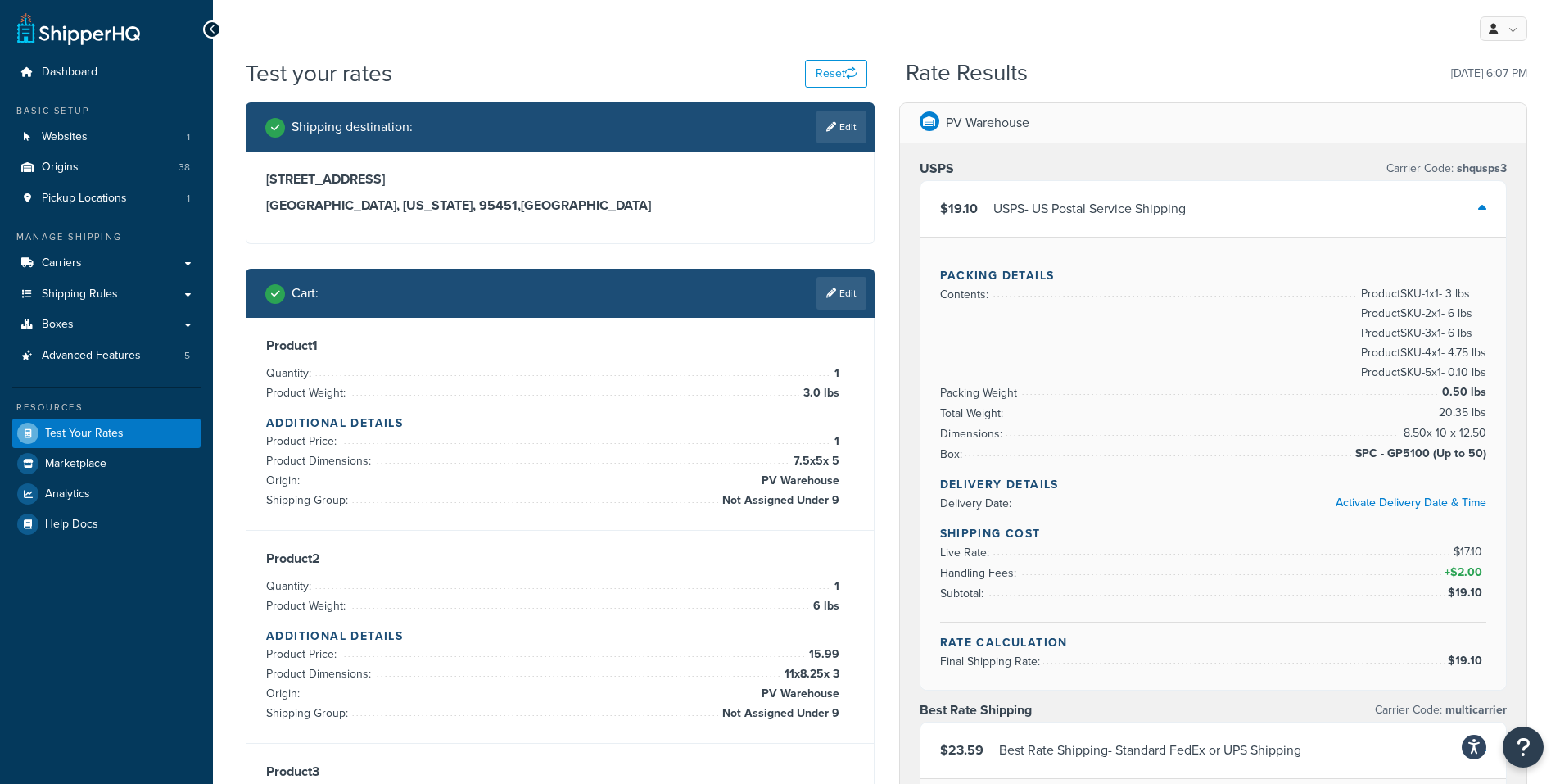
click at [1480, 203] on icon at bounding box center [1481, 208] width 8 height 13
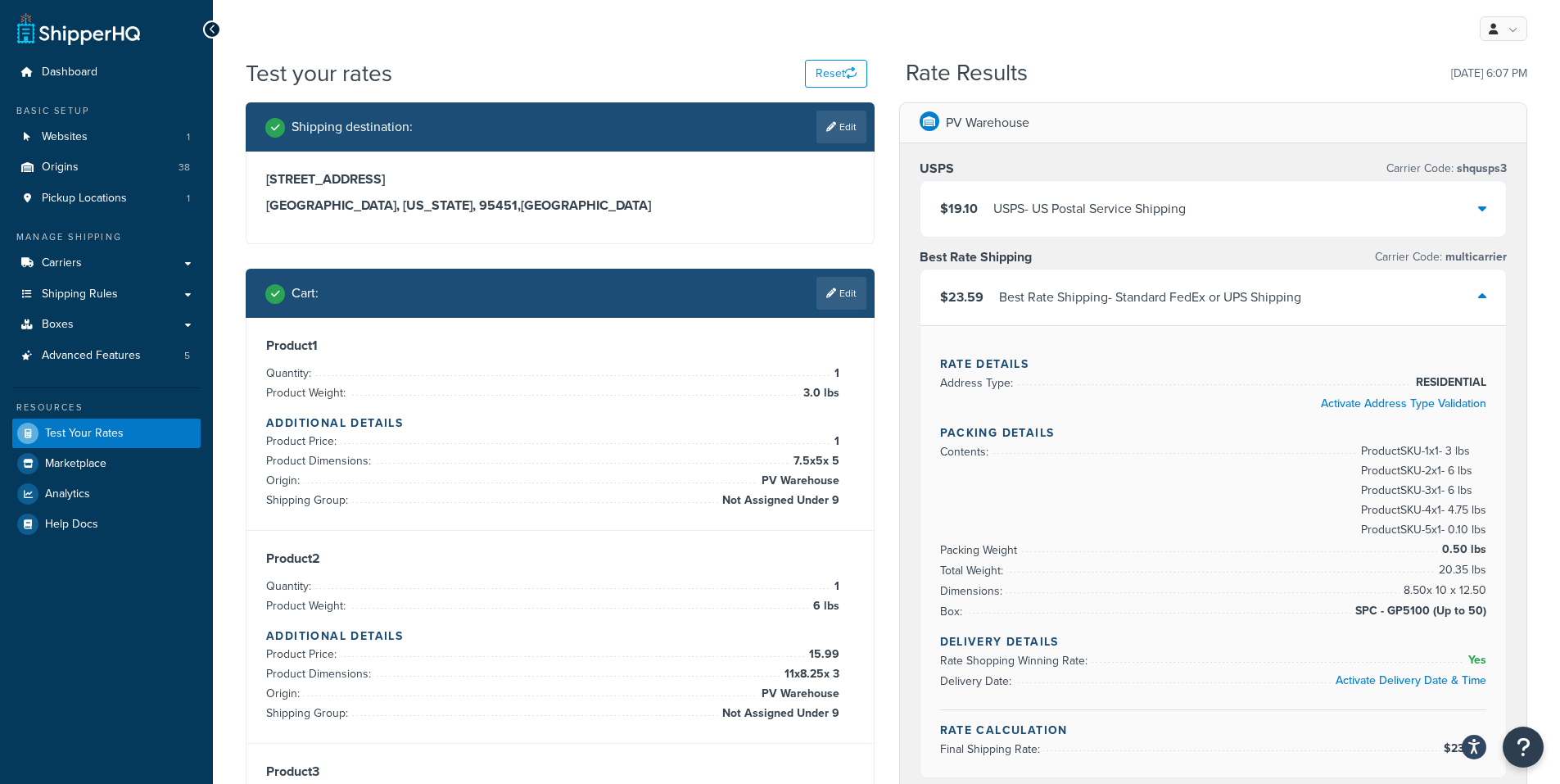
drag, startPoint x: 1485, startPoint y: 300, endPoint x: 1497, endPoint y: 261, distance: 40.8
click at [1488, 291] on div "$23.59 Best Rate Shipping - Standard FedEx or UPS Shipping" at bounding box center [1214, 298] width 586 height 56
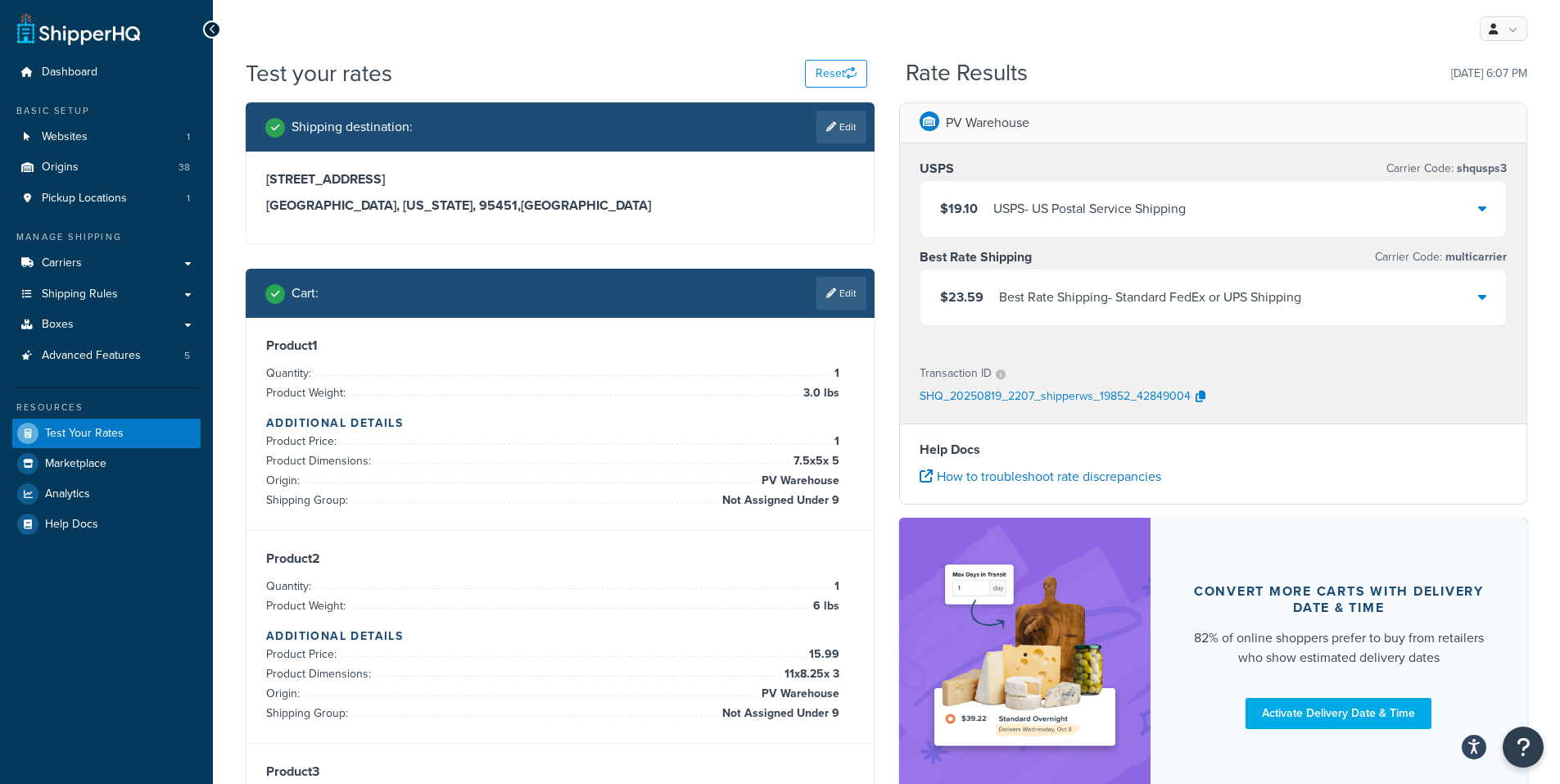
click at [1478, 210] on icon at bounding box center [1481, 208] width 8 height 13
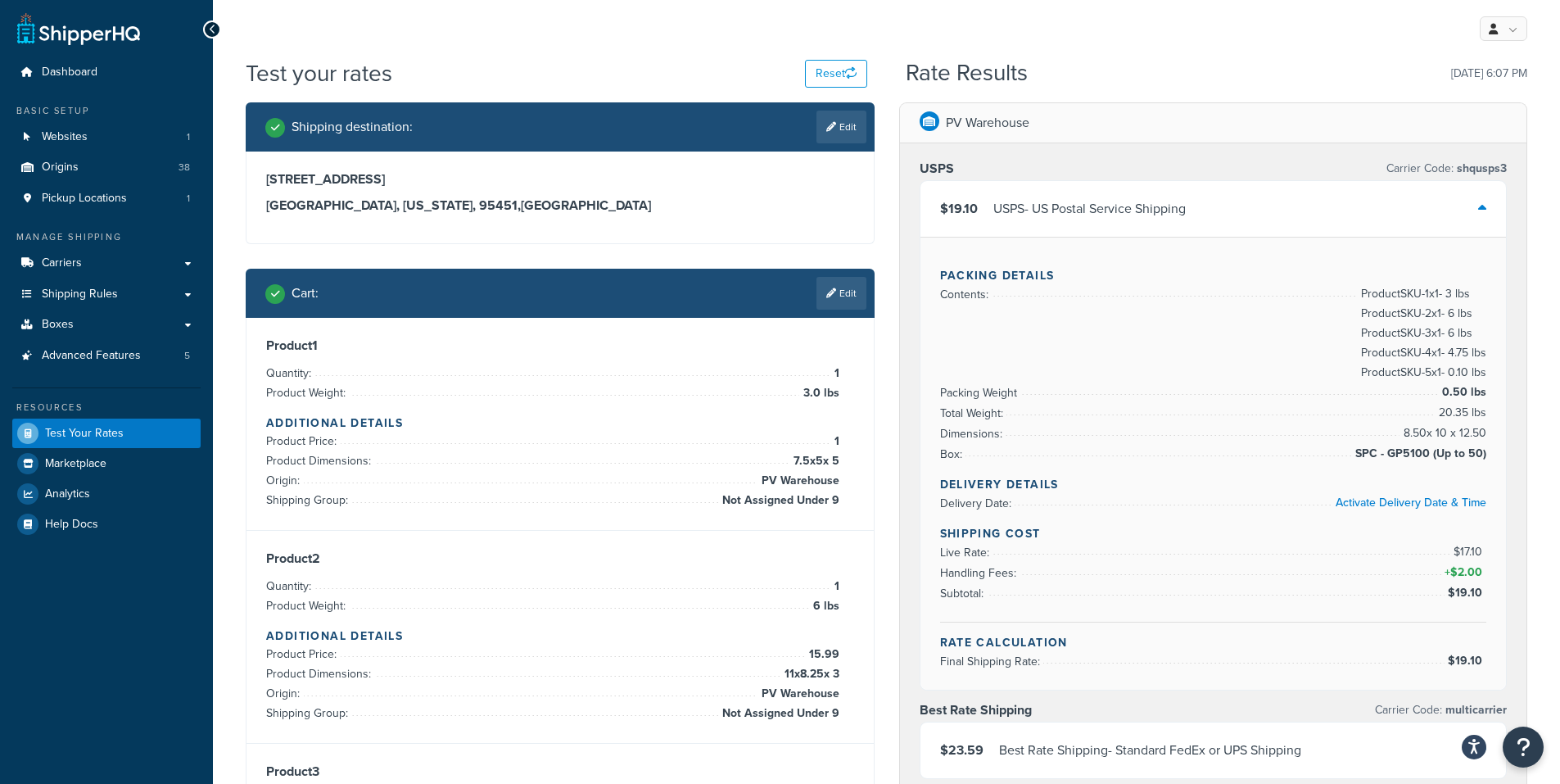
click at [1483, 205] on icon at bounding box center [1481, 208] width 8 height 13
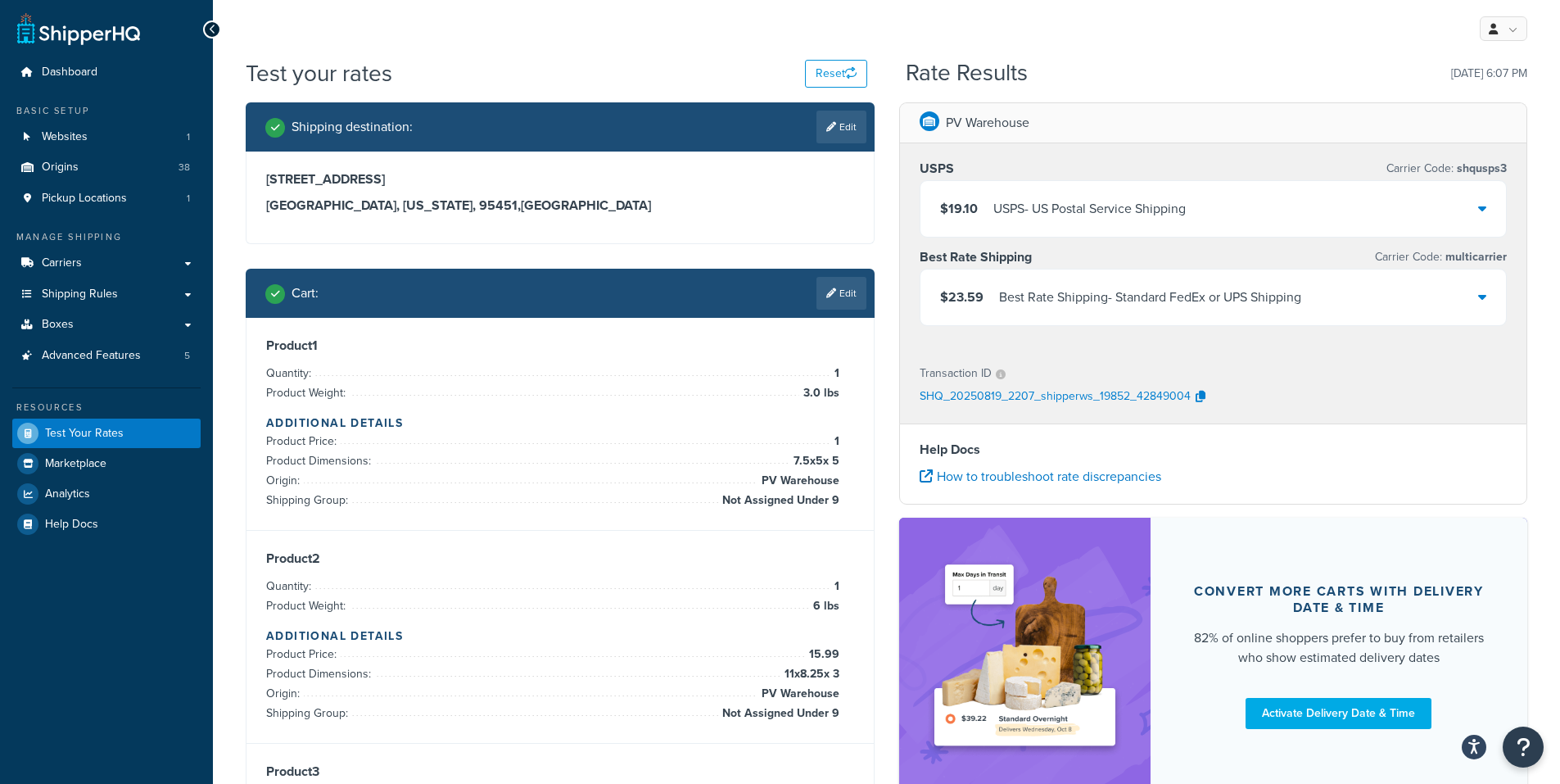
click at [1477, 204] on div "$19.10 USPS - US Postal Service Shipping" at bounding box center [1214, 209] width 586 height 56
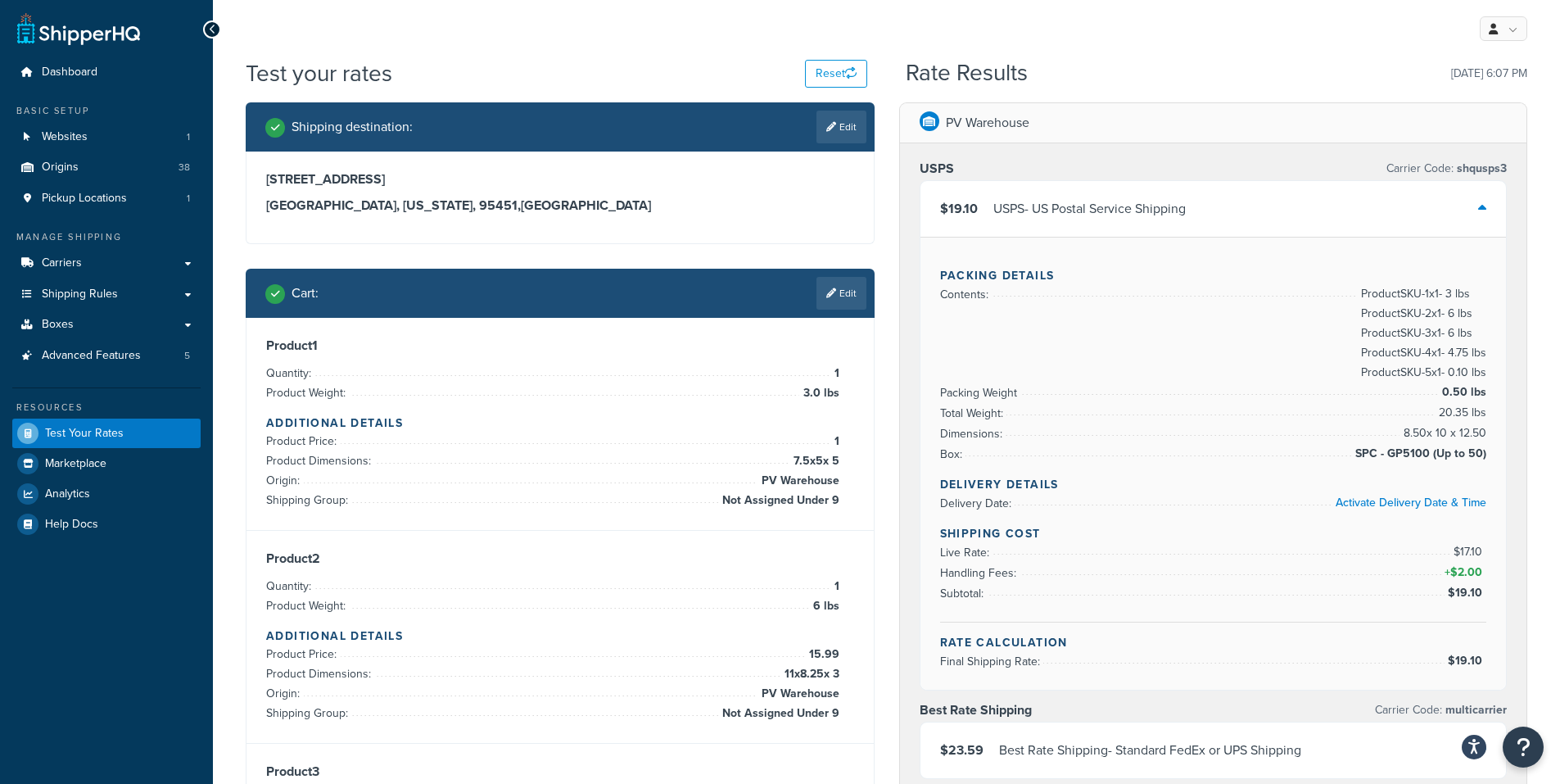
drag, startPoint x: 1478, startPoint y: 202, endPoint x: 1490, endPoint y: 193, distance: 15.0
click at [1480, 202] on div at bounding box center [1481, 208] width 8 height 23
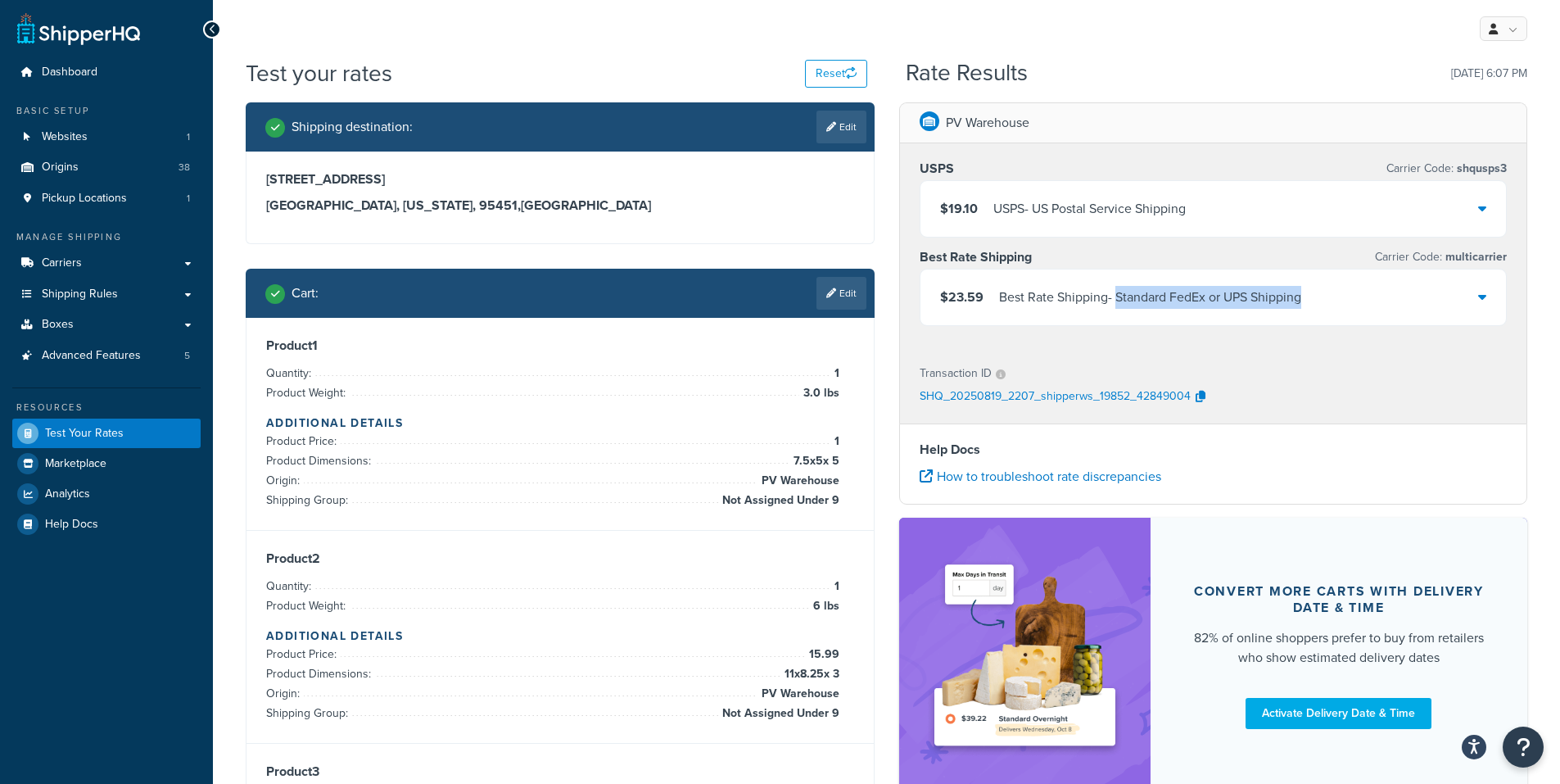
drag, startPoint x: 1118, startPoint y: 290, endPoint x: 1305, endPoint y: 305, distance: 187.6
click at [1301, 305] on div "Best Rate Shipping - Standard FedEx or UPS Shipping" at bounding box center [1150, 297] width 302 height 23
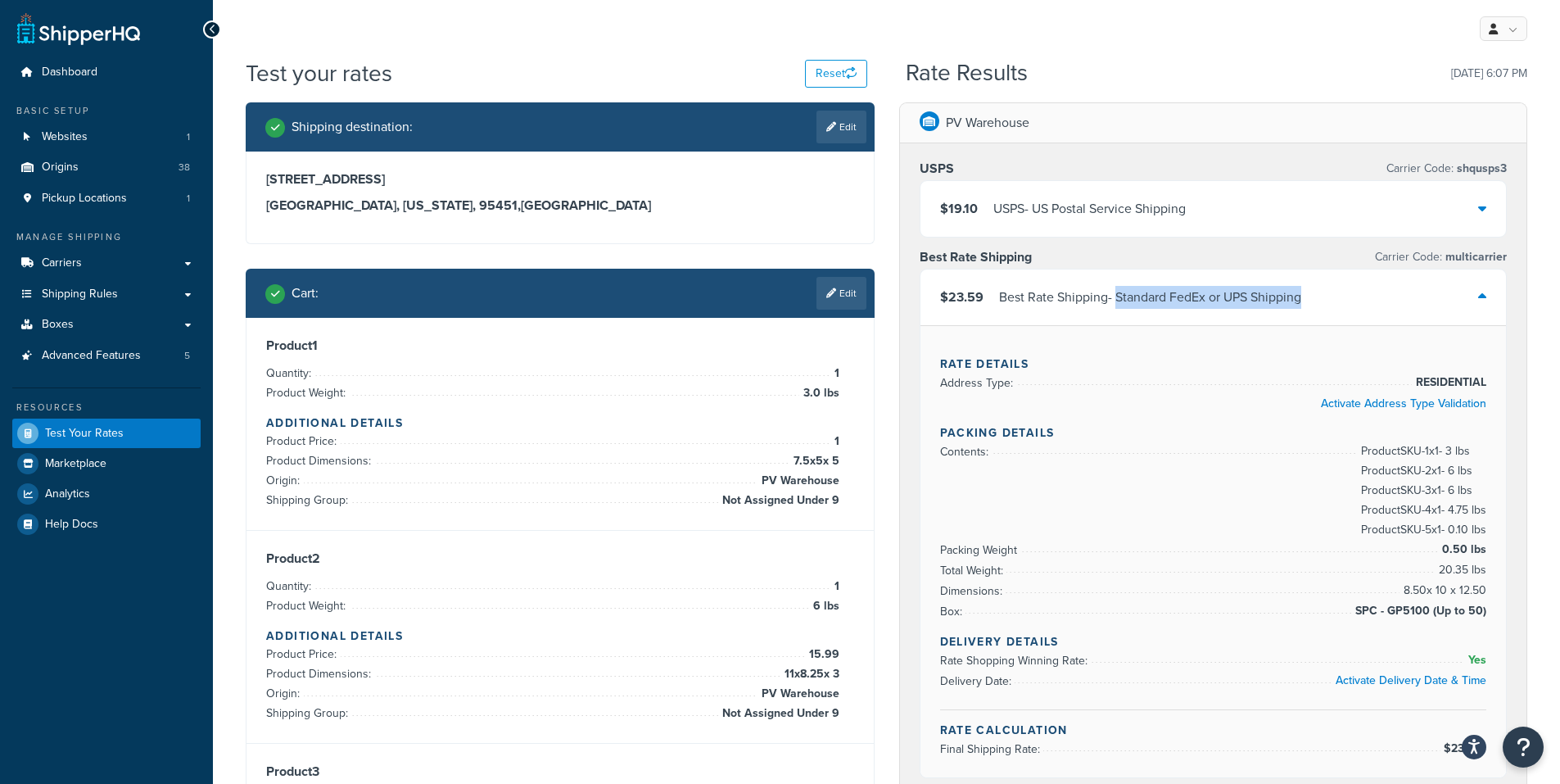
copy div "Standard FedEx or UPS Shipping"
click at [1485, 210] on icon at bounding box center [1481, 208] width 8 height 13
